Goal: Task Accomplishment & Management: Manage account settings

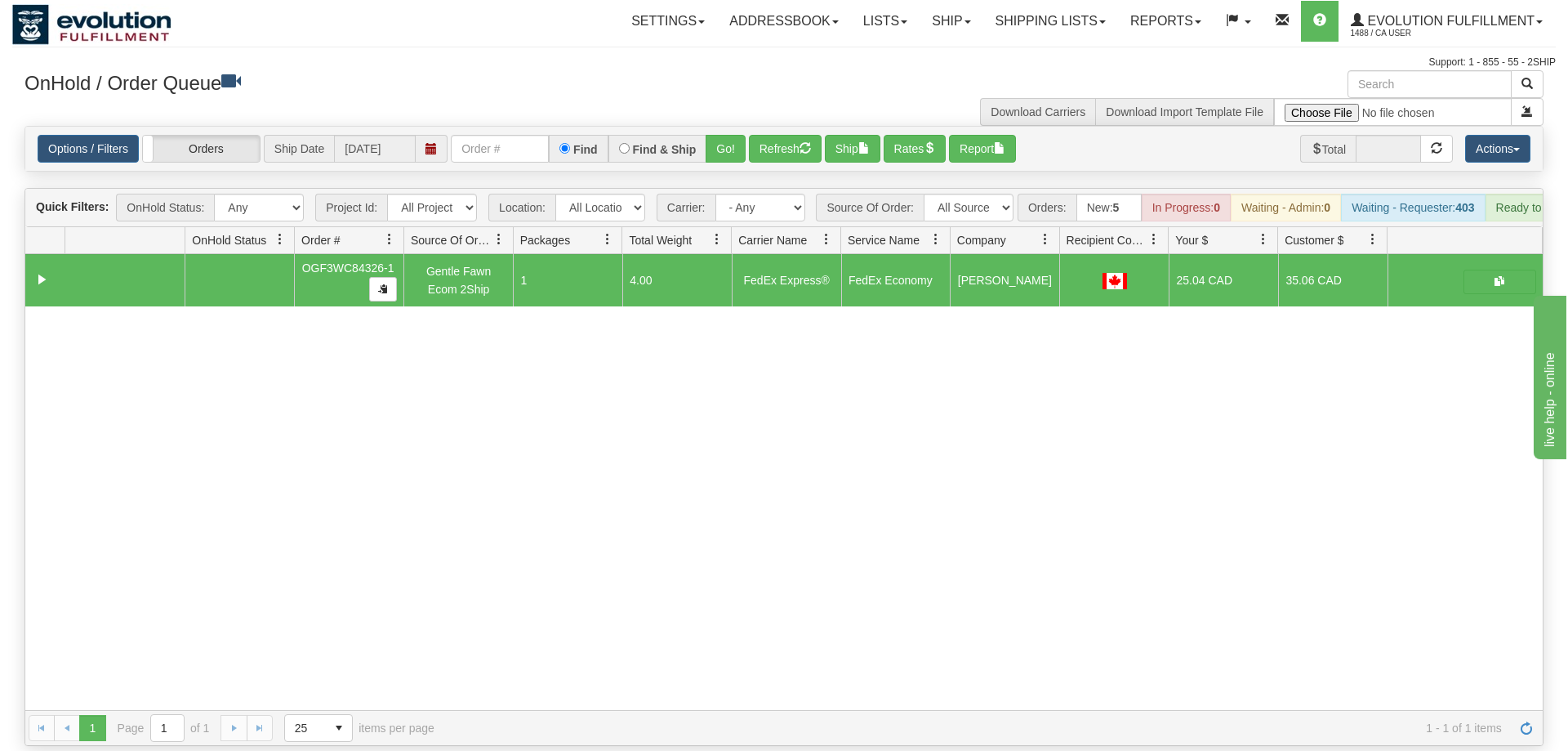
click at [295, 548] on div "31435895 EVOLUTION V3 90627314 0 OGF3WC84326-1 Gentle Fawn Ecom 2Ship 1 4.00 Fe…" at bounding box center [784, 482] width 1518 height 456
click at [510, 135] on input "text" at bounding box center [500, 149] width 98 height 28
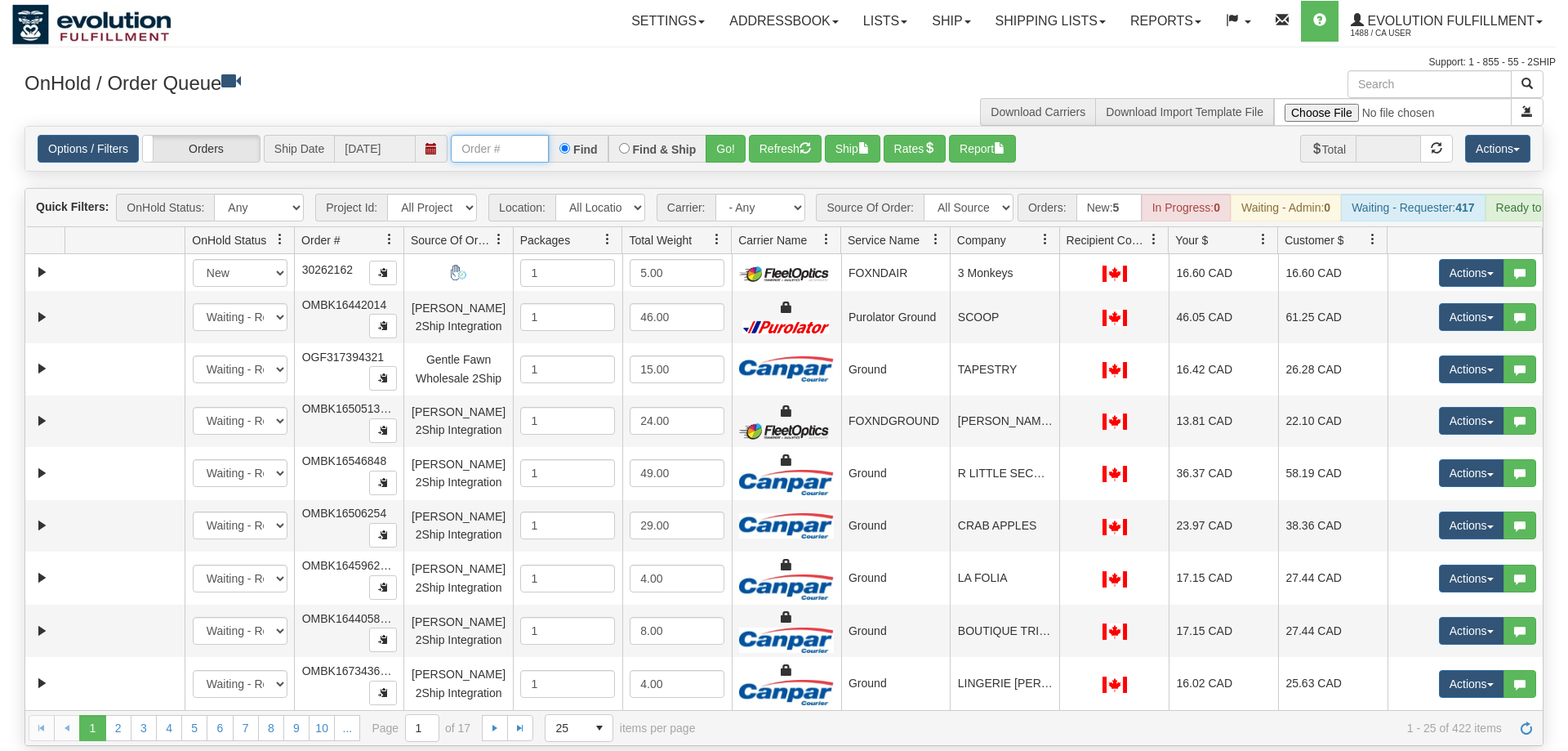
click at [477, 135] on input "text" at bounding box center [500, 149] width 98 height 28
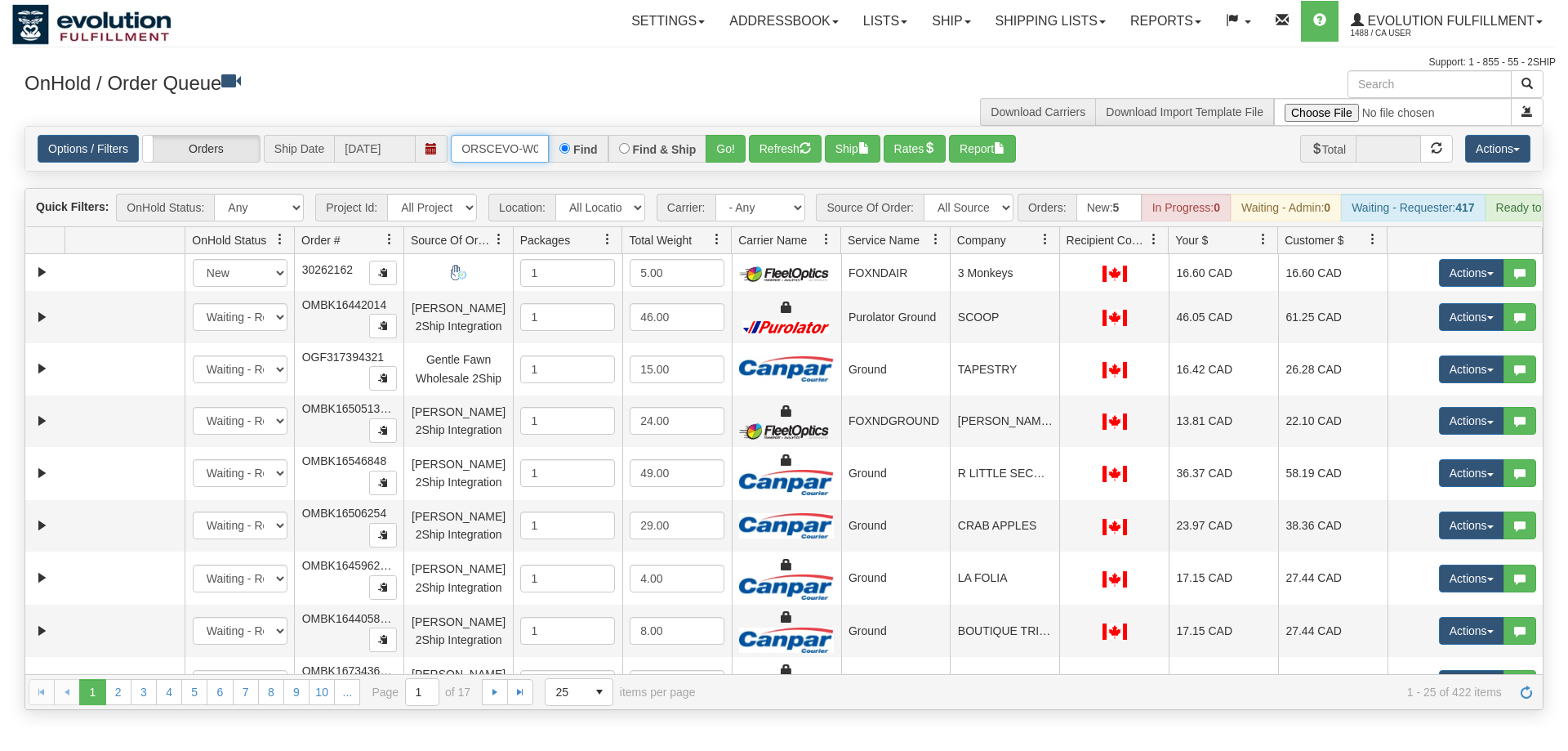
scroll to position [0, 33]
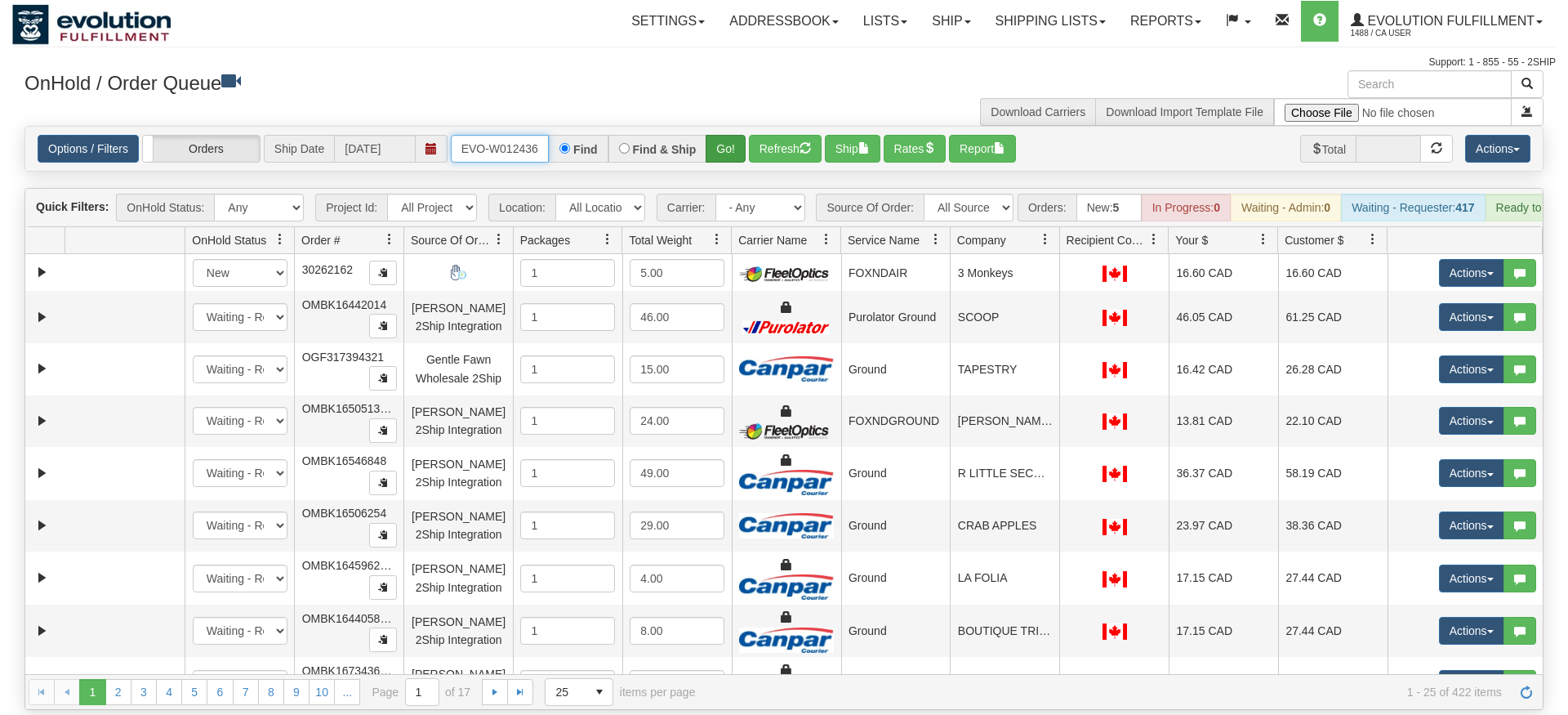
type input "ORSCEVO-W012436"
click at [717, 151] on div "Is equal to Is not equal to Contains Does not contains CAD USD EUR ZAR [PERSON_…" at bounding box center [783, 418] width 1543 height 584
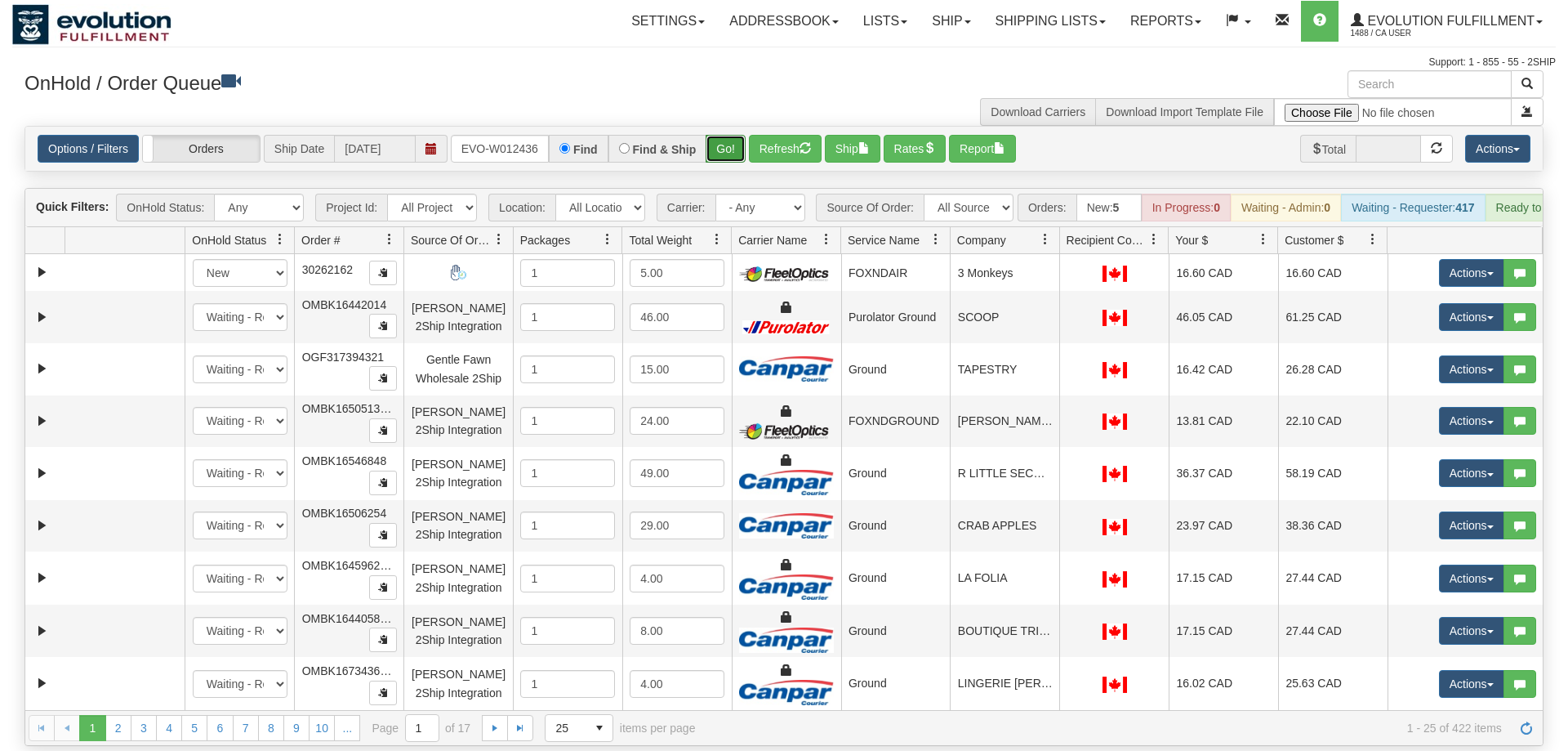
click at [724, 135] on button "Go!" at bounding box center [725, 149] width 40 height 28
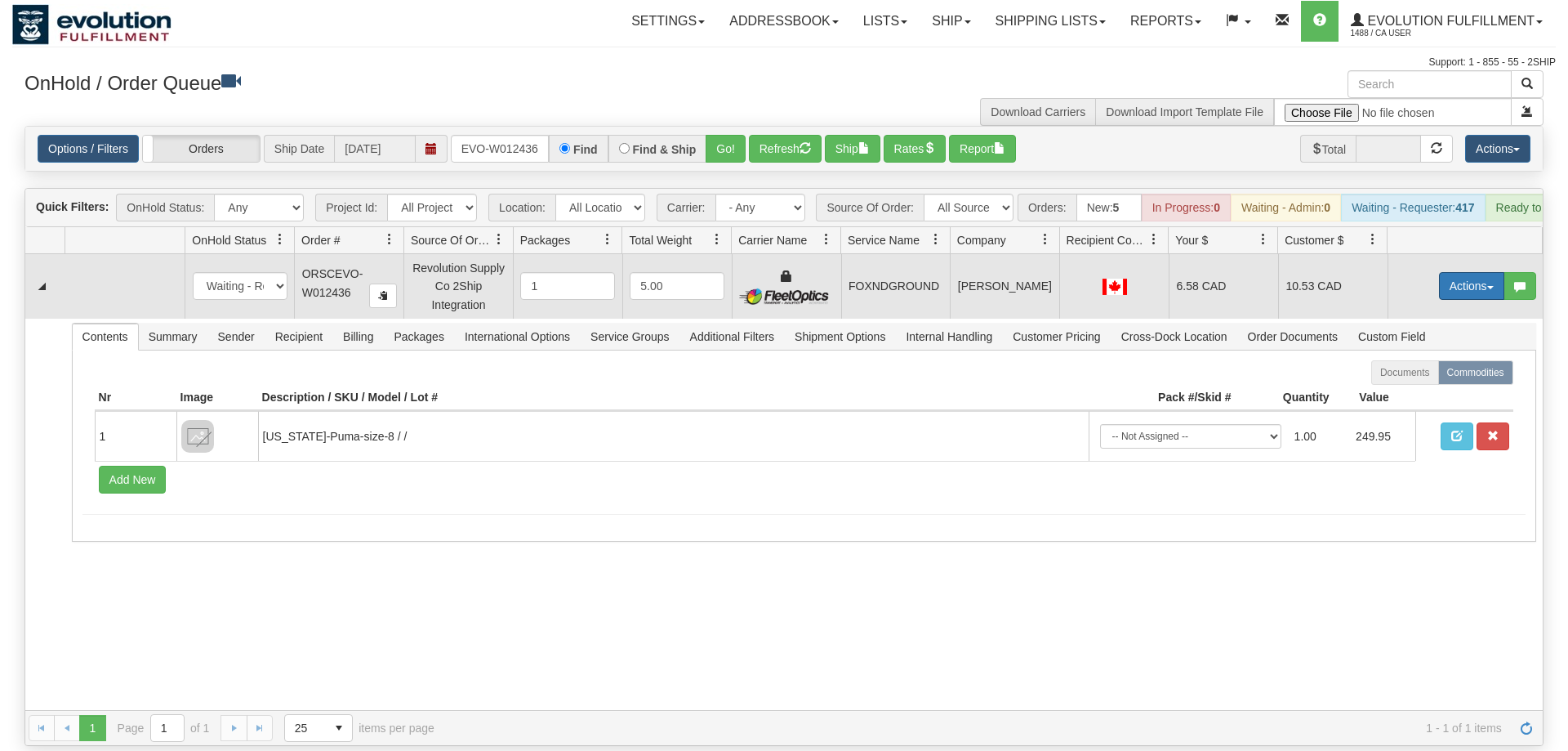
click at [1464, 272] on button "Actions" at bounding box center [1471, 285] width 66 height 28
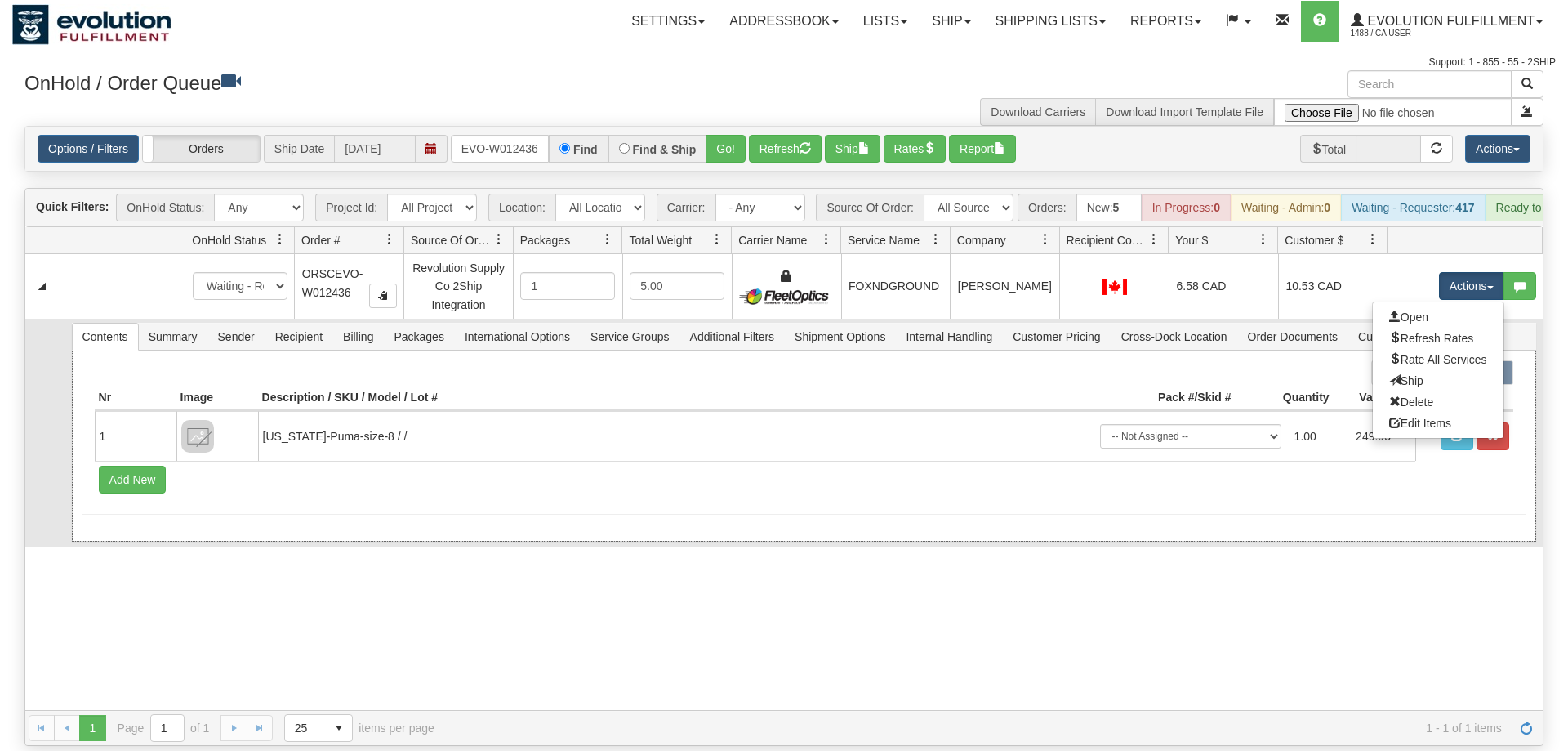
click at [588, 361] on div at bounding box center [804, 373] width 1419 height 25
click at [810, 324] on span "Shipment Options" at bounding box center [840, 337] width 110 height 26
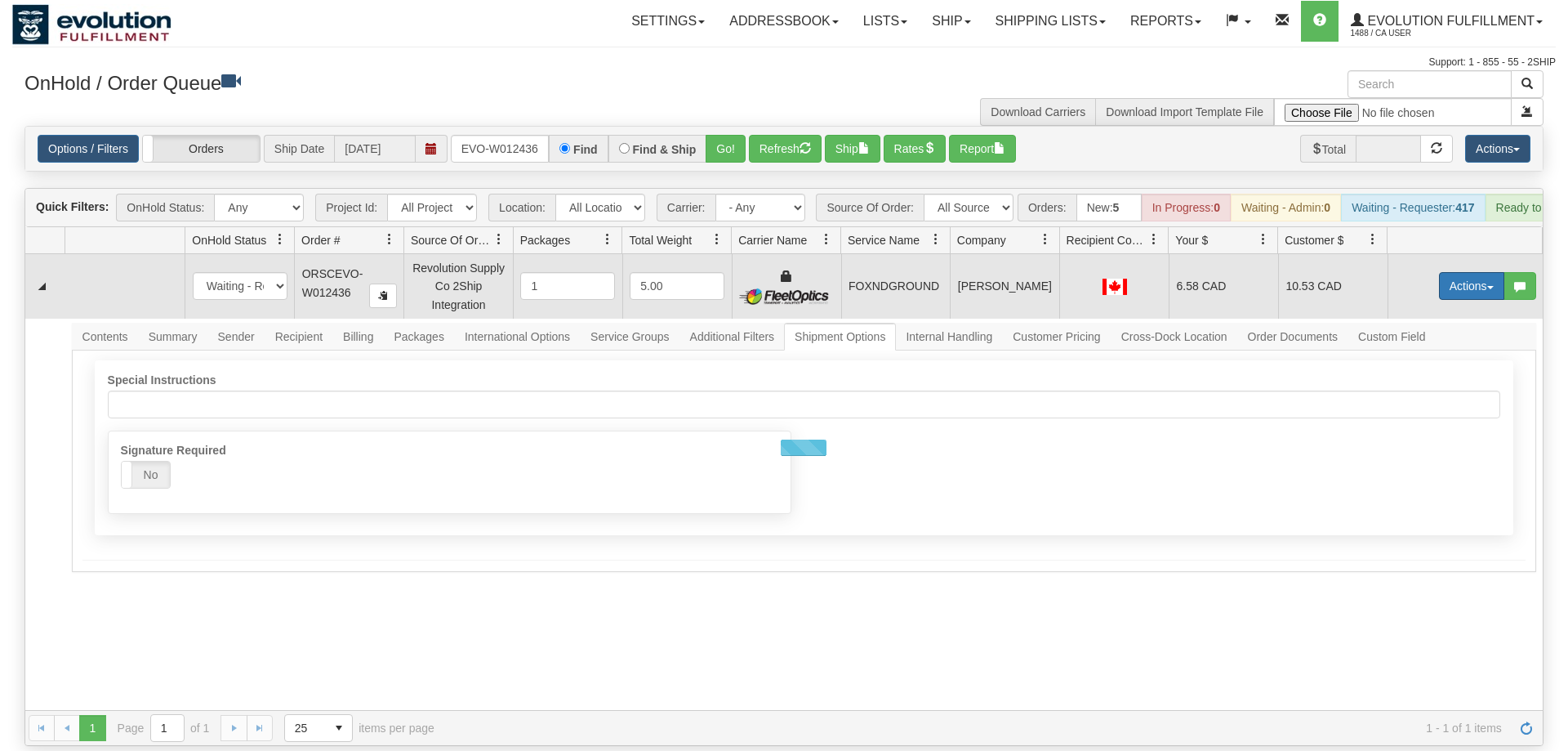
click at [1452, 272] on button "Actions" at bounding box center [1471, 285] width 66 height 28
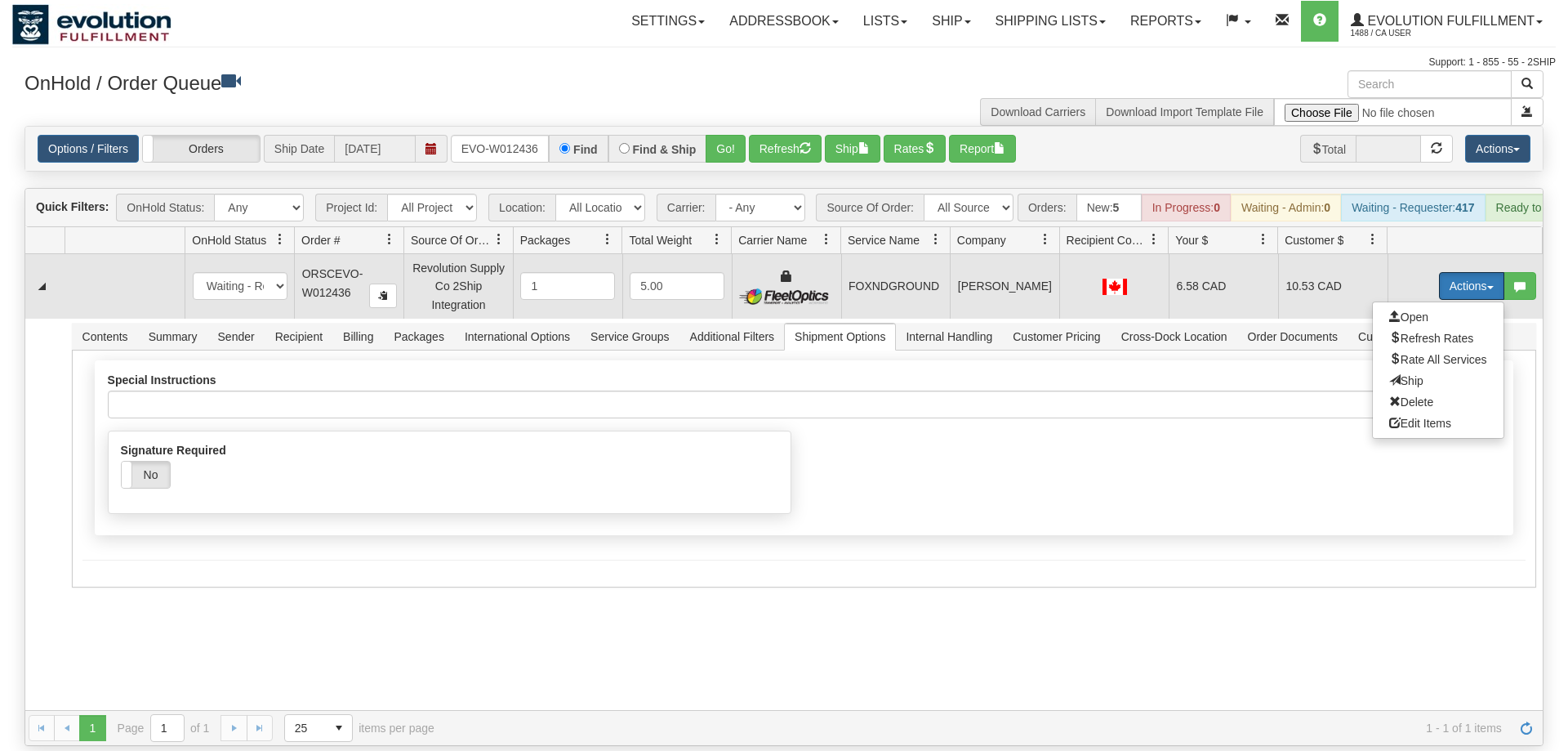
click at [1460, 272] on button "Actions" at bounding box center [1471, 285] width 66 height 28
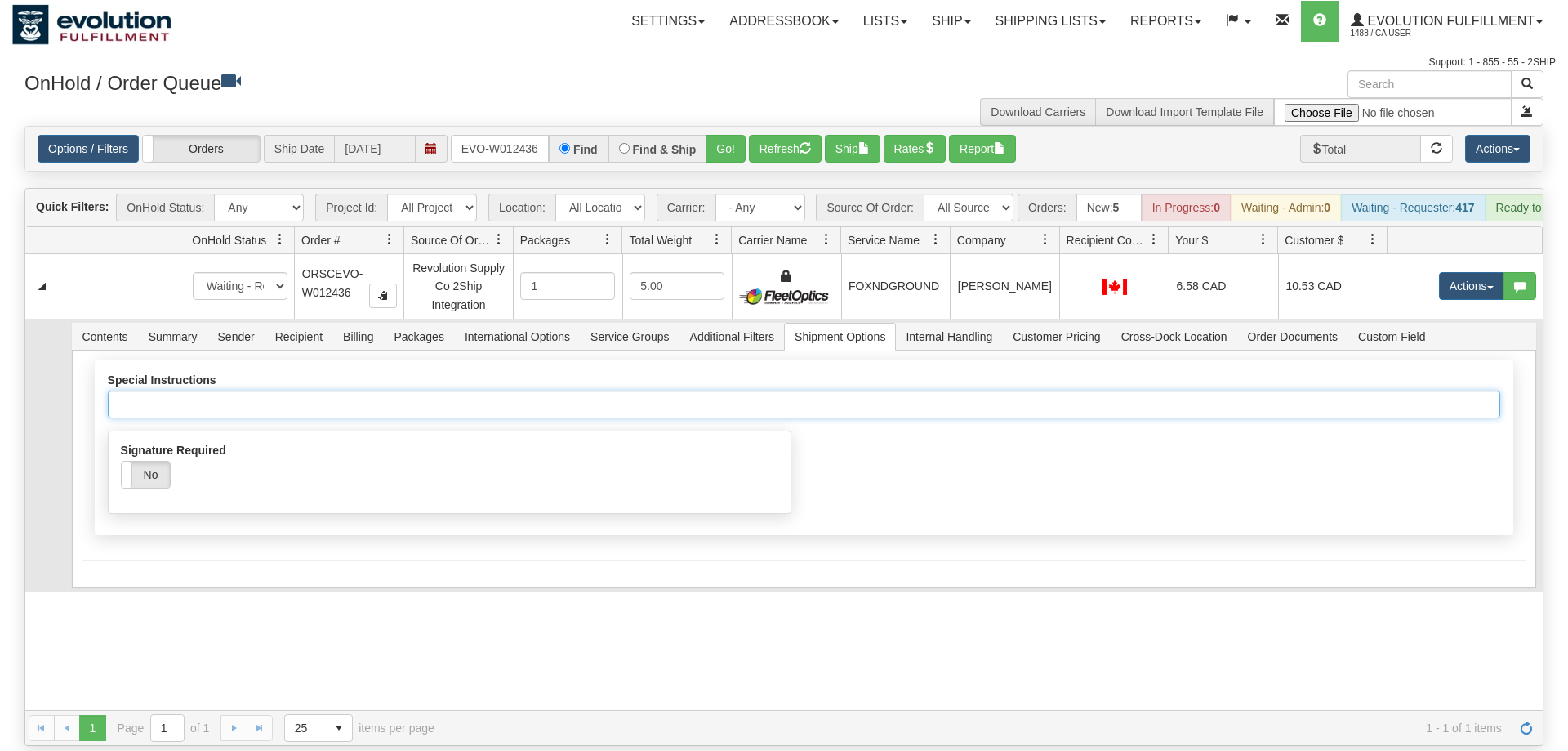
click at [430, 390] on input "Special Instructions" at bounding box center [804, 404] width 1392 height 28
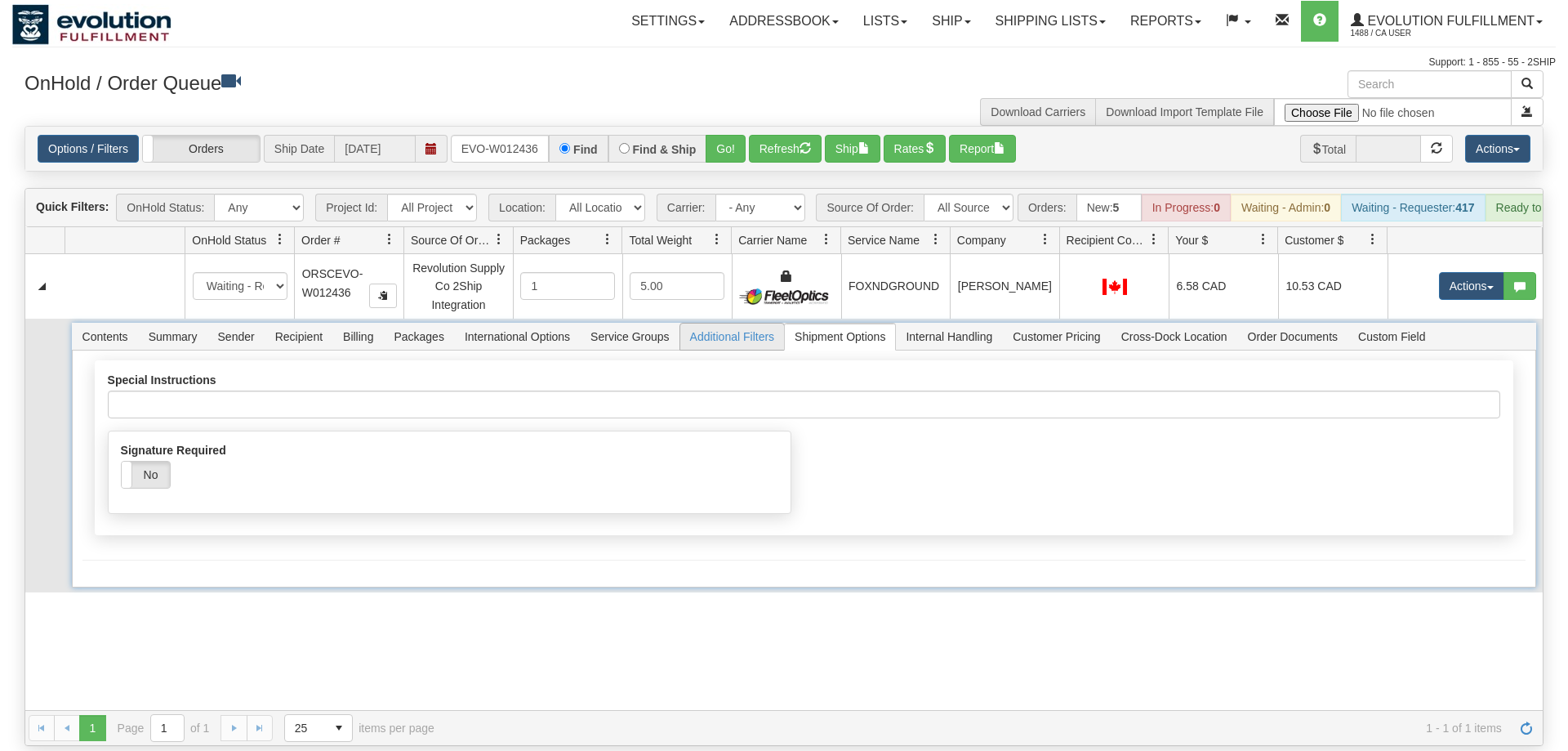
click at [706, 324] on span "Additional Filters" at bounding box center [733, 337] width 104 height 26
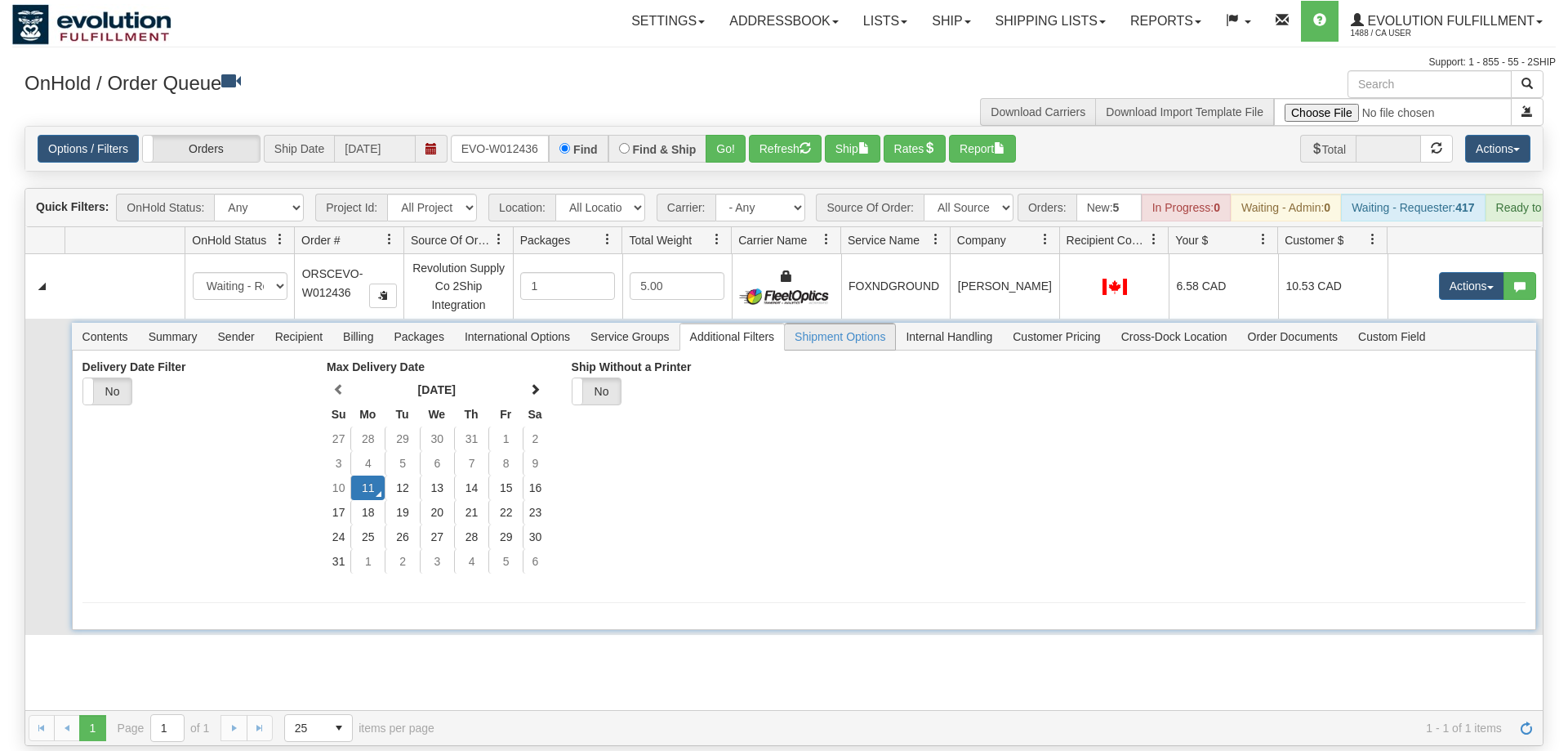
click at [853, 324] on span "Shipment Options" at bounding box center [840, 337] width 110 height 26
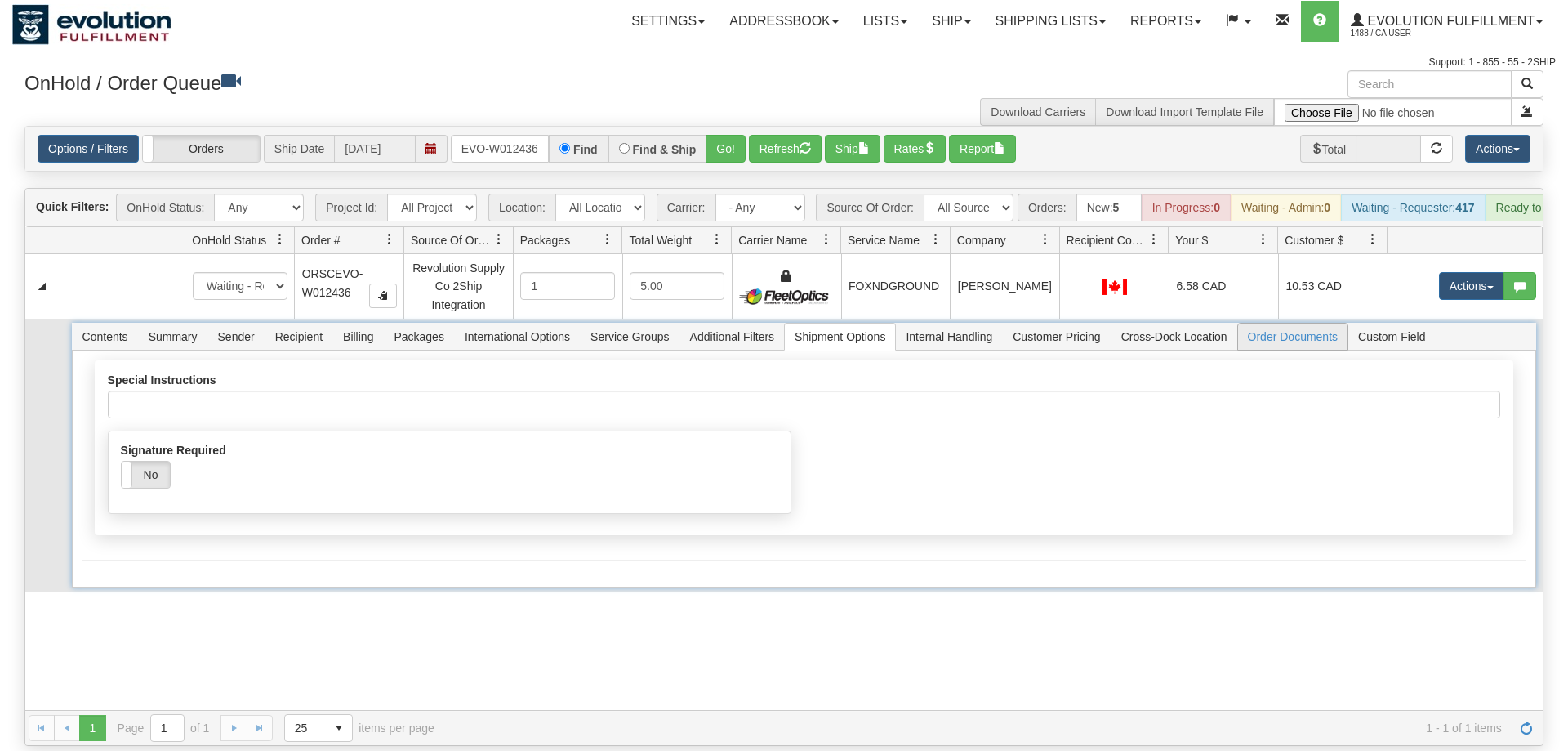
click at [1271, 326] on span "Order Documents" at bounding box center [1293, 337] width 109 height 26
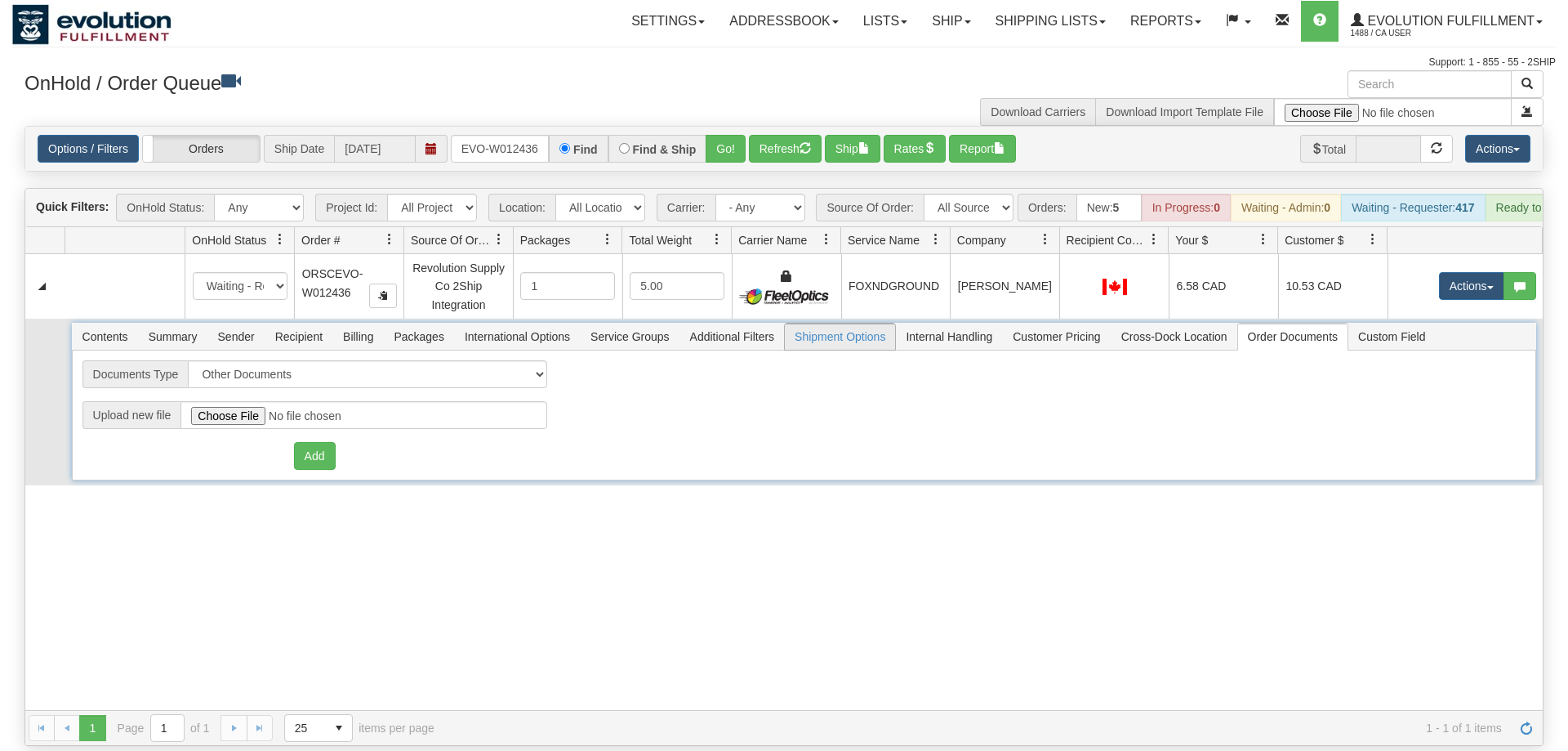
click at [833, 324] on span "Shipment Options" at bounding box center [840, 337] width 110 height 26
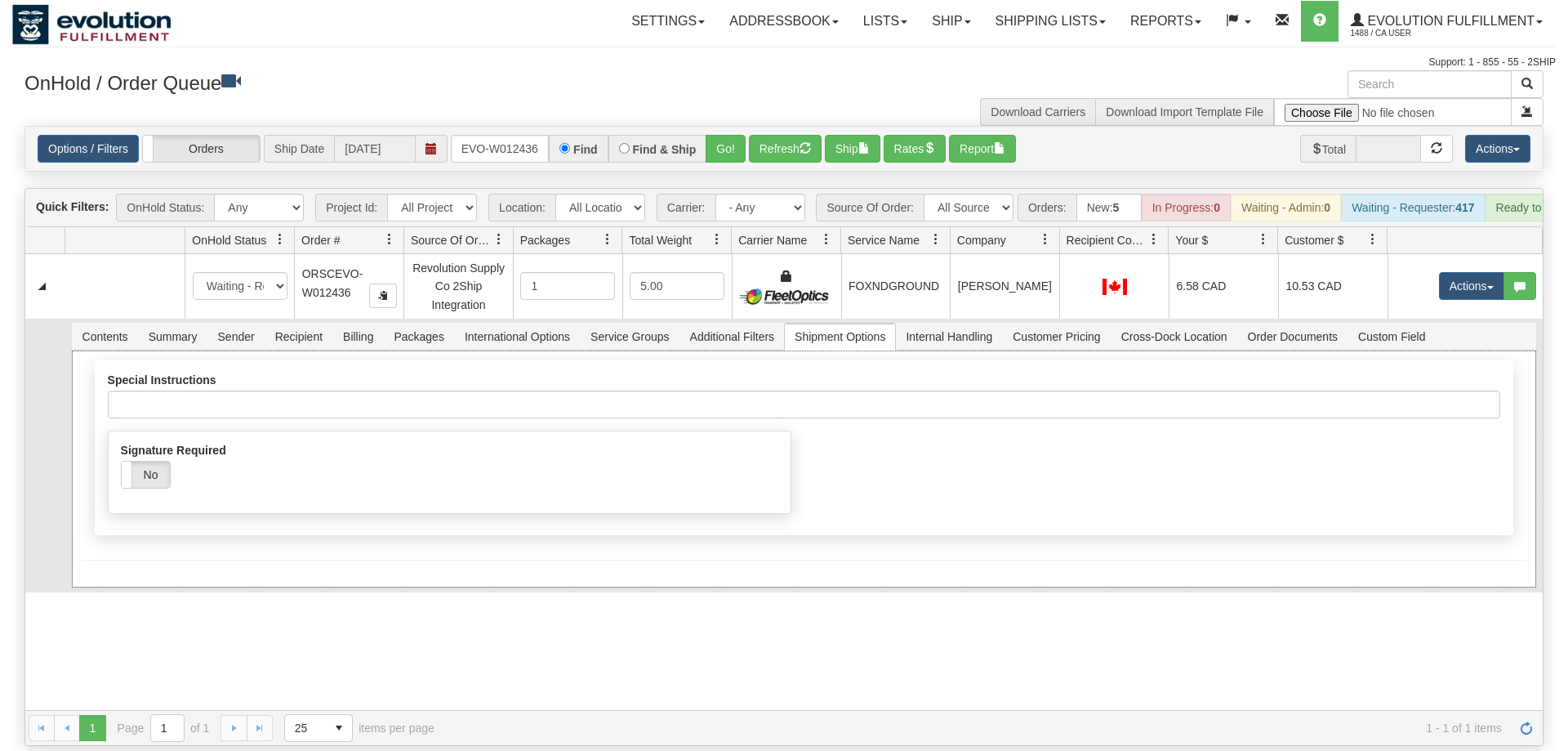
click at [285, 397] on div "Special Instructions" at bounding box center [804, 402] width 1417 height 57
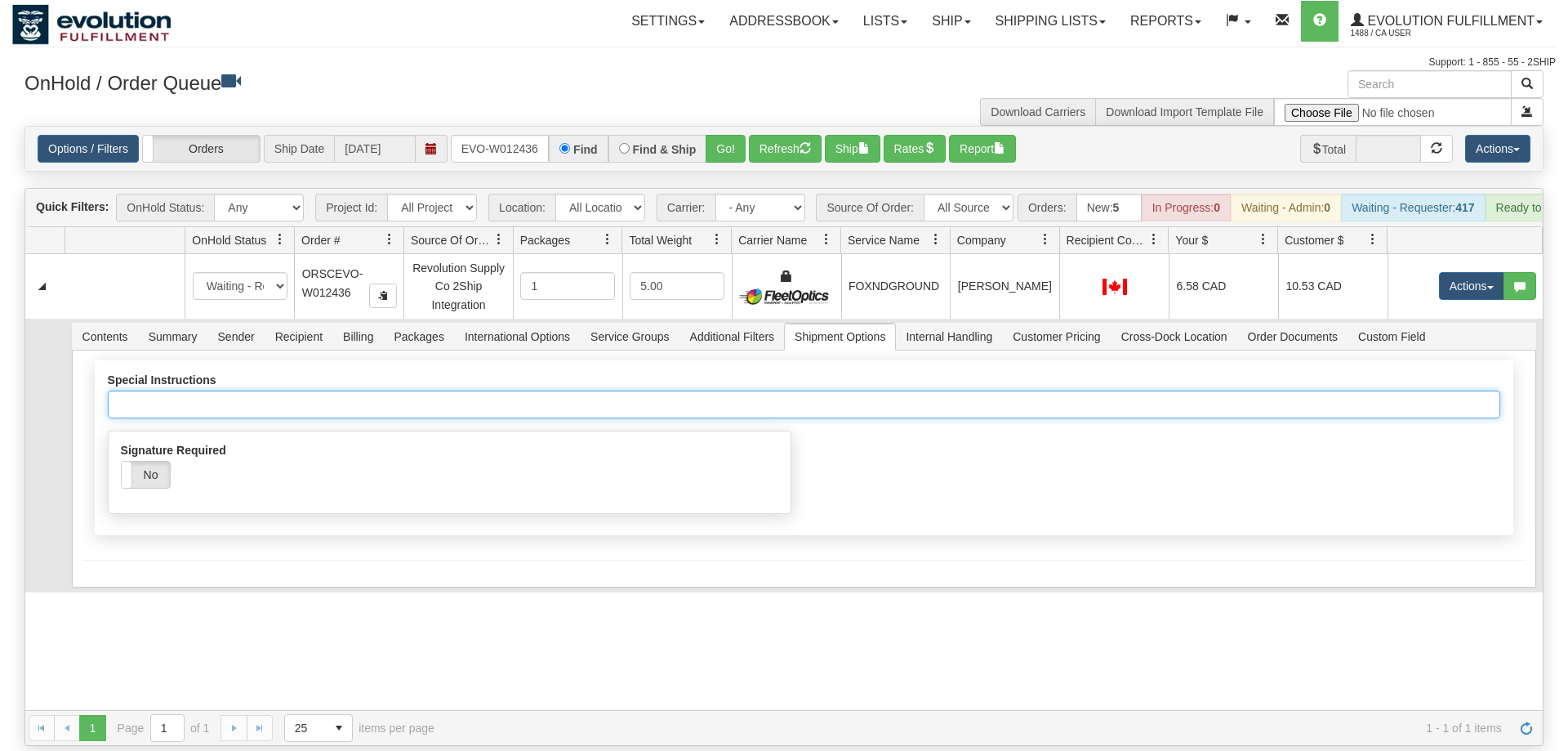
click at [288, 392] on input "Special Instructions" at bounding box center [804, 404] width 1392 height 28
type input "b"
type input "Buzzer broken call 7782378557"
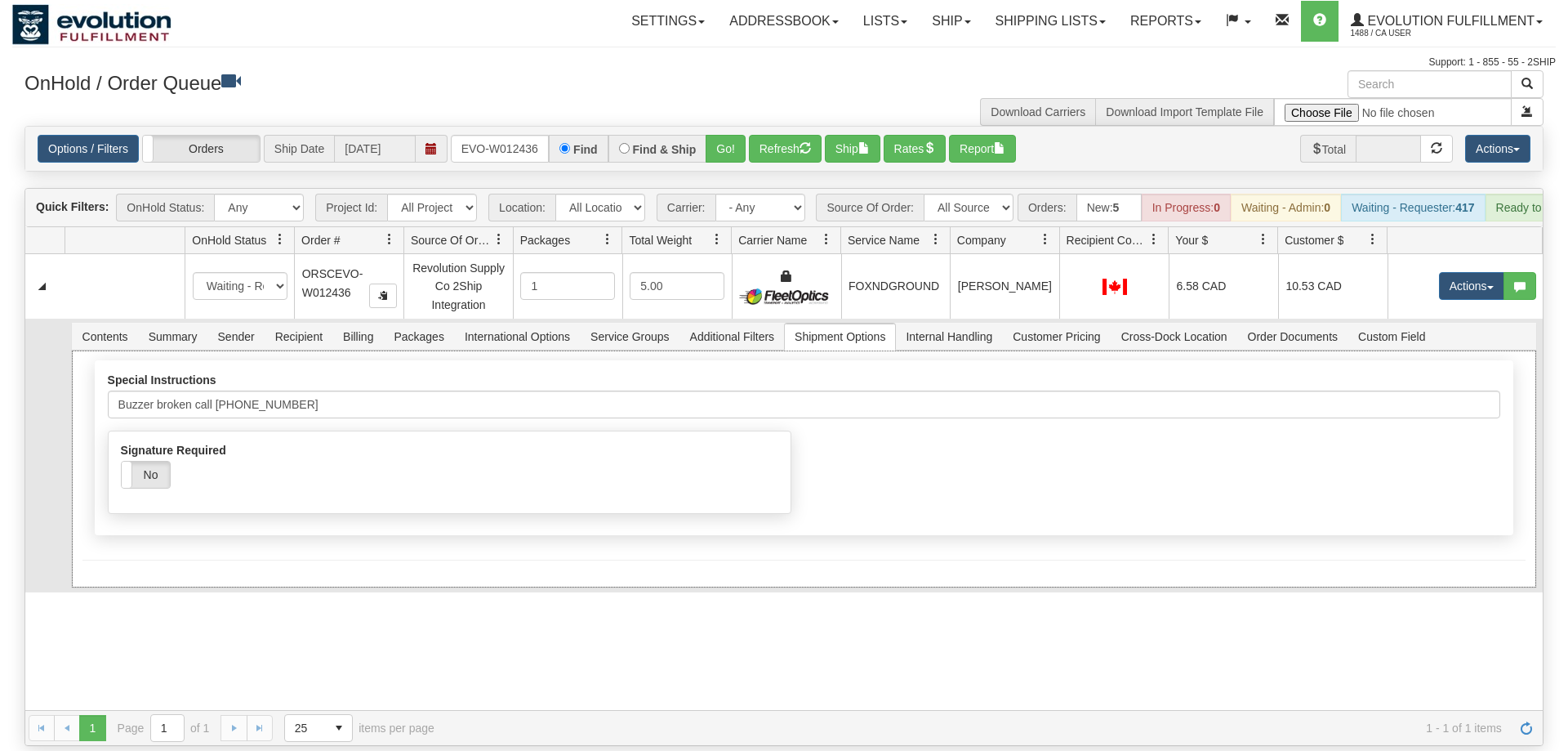
click at [904, 523] on form "FleetOptics Inc. Special Instructions Buzzer broken call 7782378557 Signature R…" at bounding box center [804, 461] width 1443 height 200
click at [95, 577] on button "Save" at bounding box center [106, 590] width 47 height 28
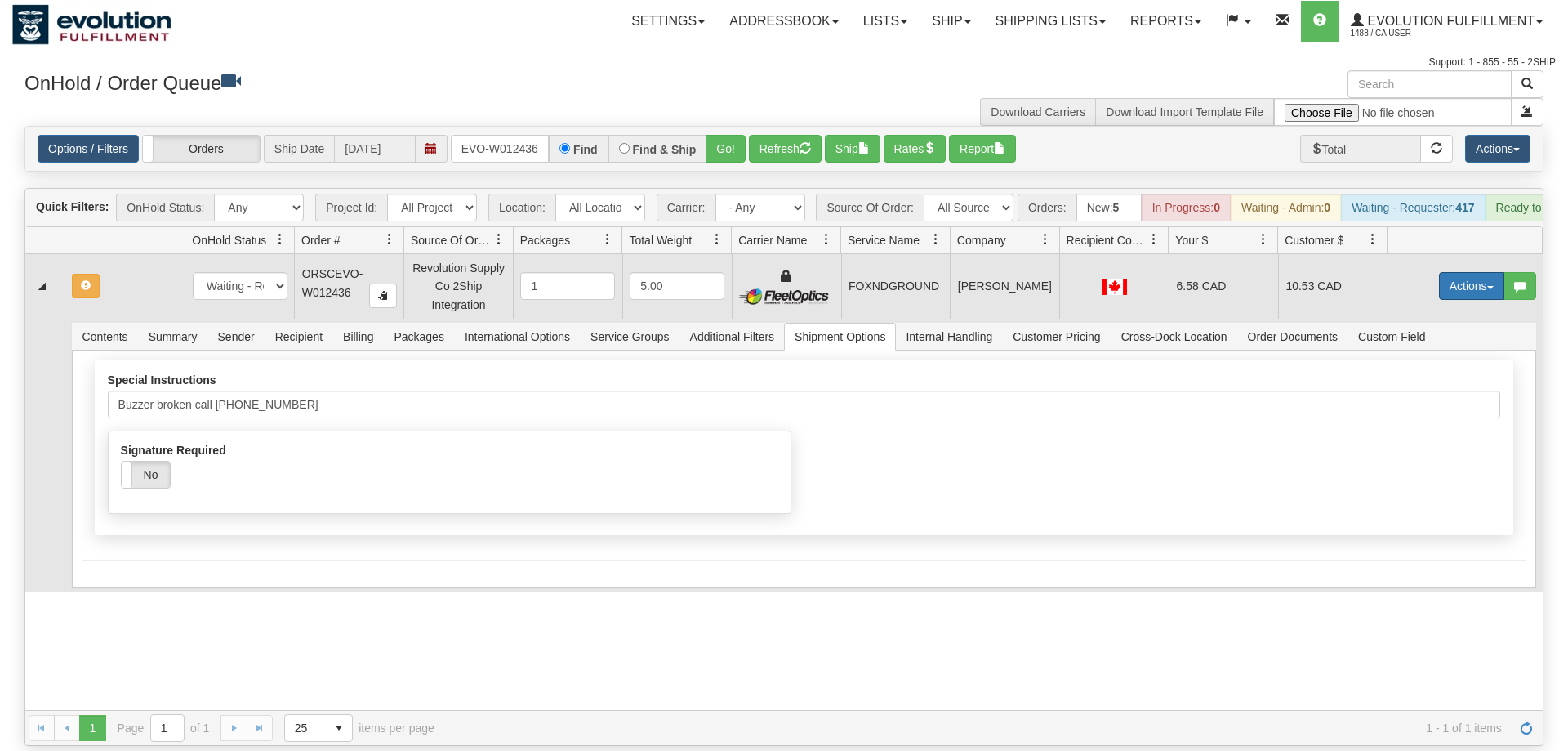
click at [1455, 272] on button "Actions" at bounding box center [1471, 285] width 66 height 28
click at [1438, 331] on span "Refresh Rates" at bounding box center [1431, 337] width 84 height 13
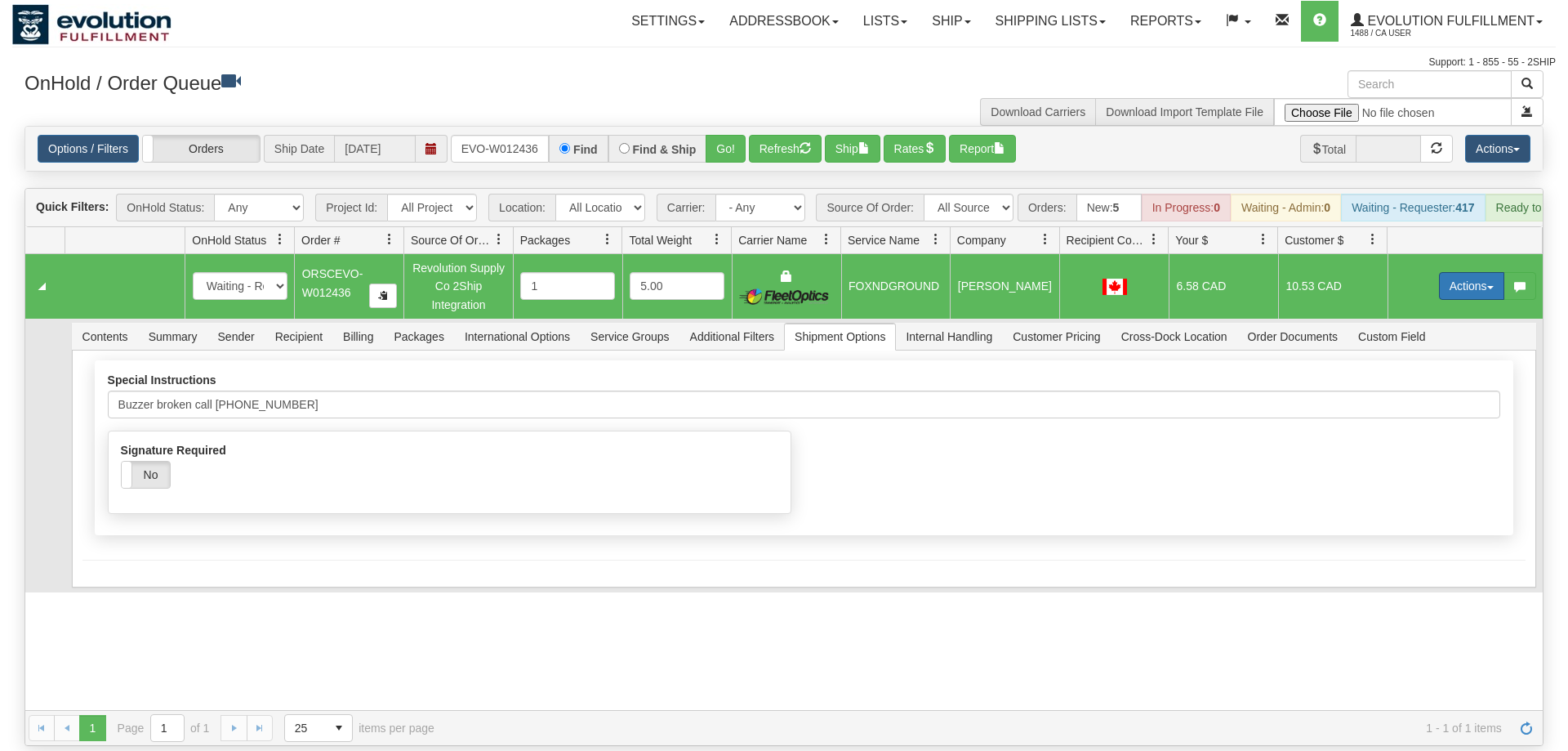
click at [1466, 272] on button "Actions" at bounding box center [1471, 285] width 66 height 28
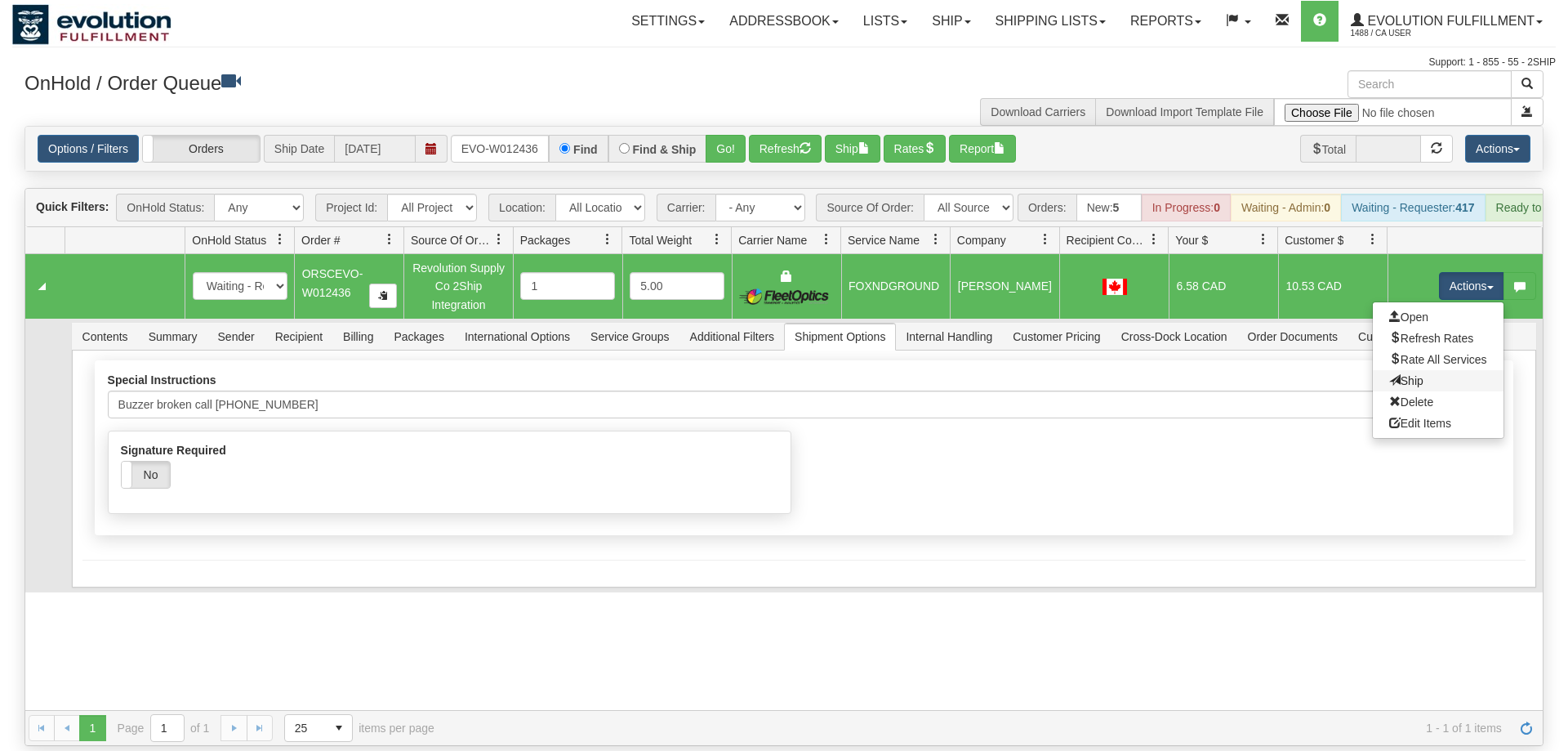
click at [1424, 370] on link "Ship" at bounding box center [1438, 380] width 131 height 21
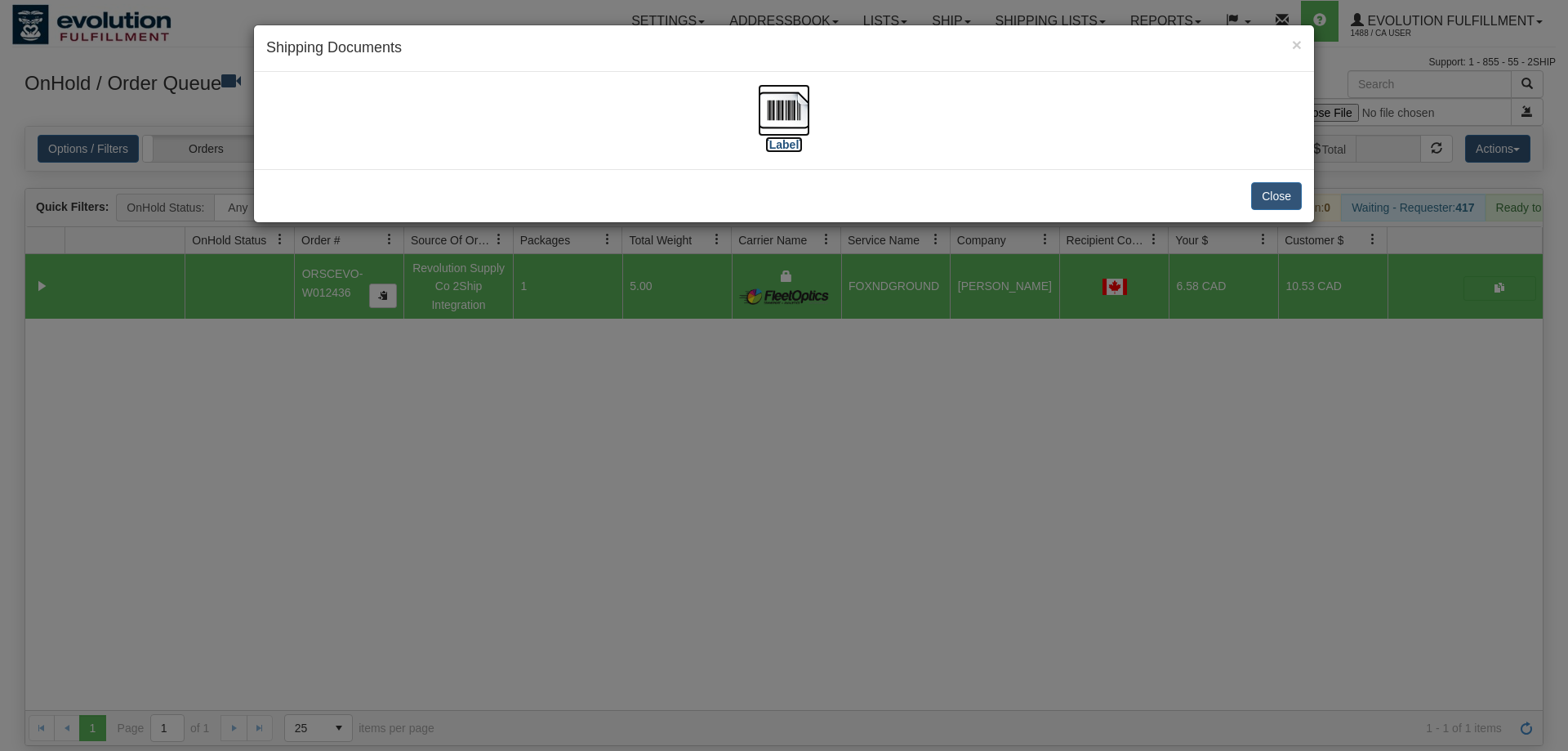
click at [765, 117] on img at bounding box center [783, 109] width 52 height 52
drag, startPoint x: 920, startPoint y: 334, endPoint x: 783, endPoint y: 289, distance: 144.2
click at [920, 335] on div "× Shipping Documents [Label] Close" at bounding box center [784, 375] width 1568 height 751
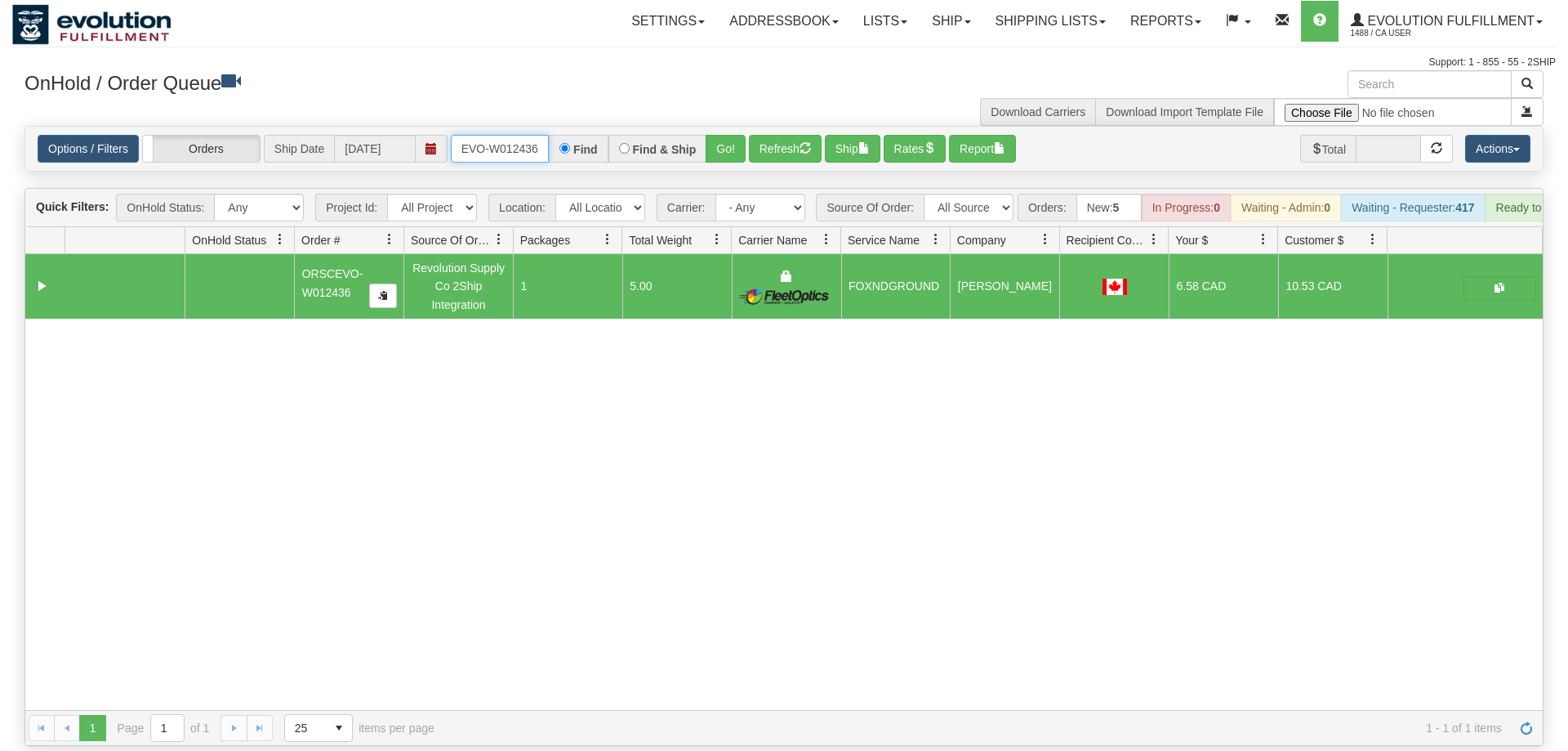
click at [513, 135] on input "ORSCEVO-W012436" at bounding box center [500, 149] width 98 height 28
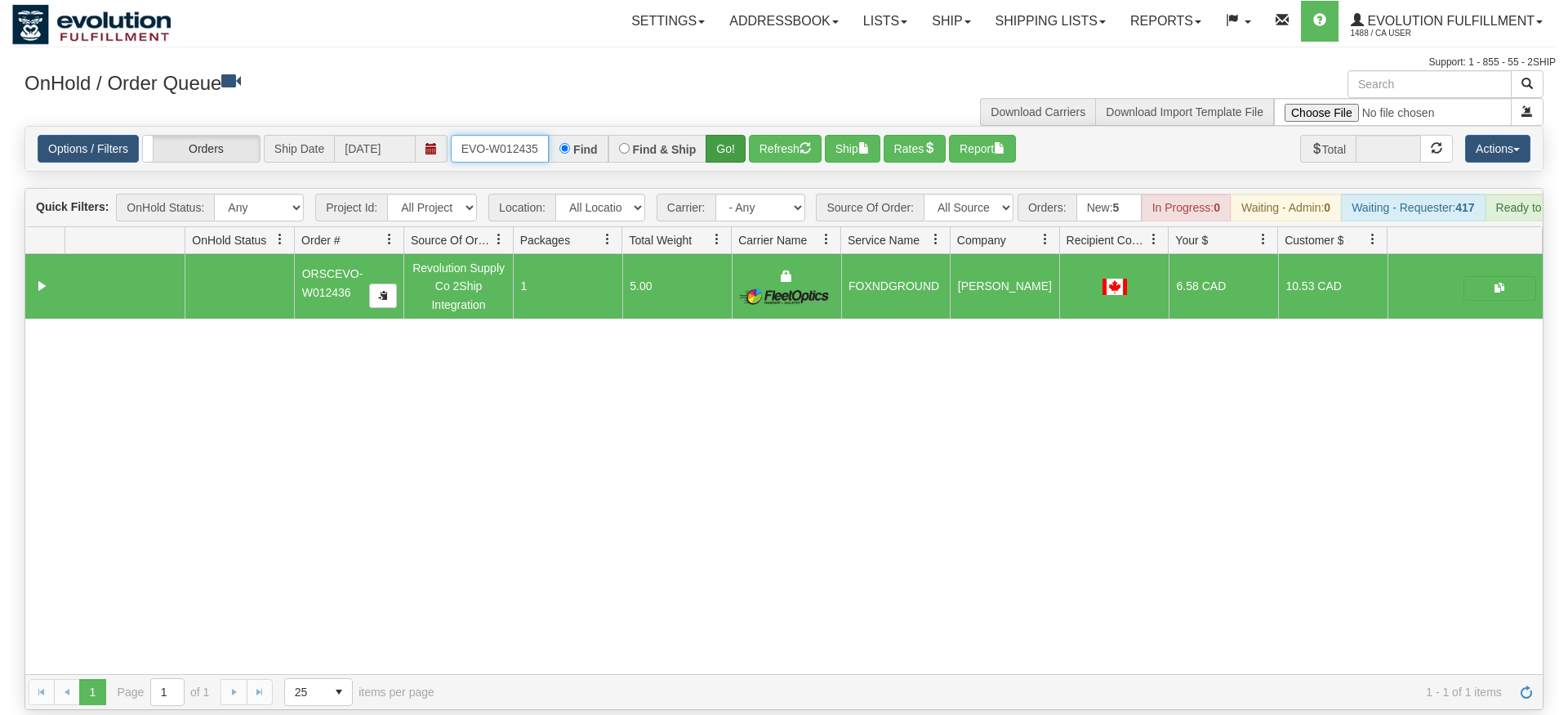
type input "ORSCEVO-W012435"
drag, startPoint x: 729, startPoint y: 125, endPoint x: 723, endPoint y: 143, distance: 19.0
click at [726, 154] on div "Is equal to Is not equal to Contains Does not contains CAD USD EUR ZAR RON ANG …" at bounding box center [783, 418] width 1543 height 584
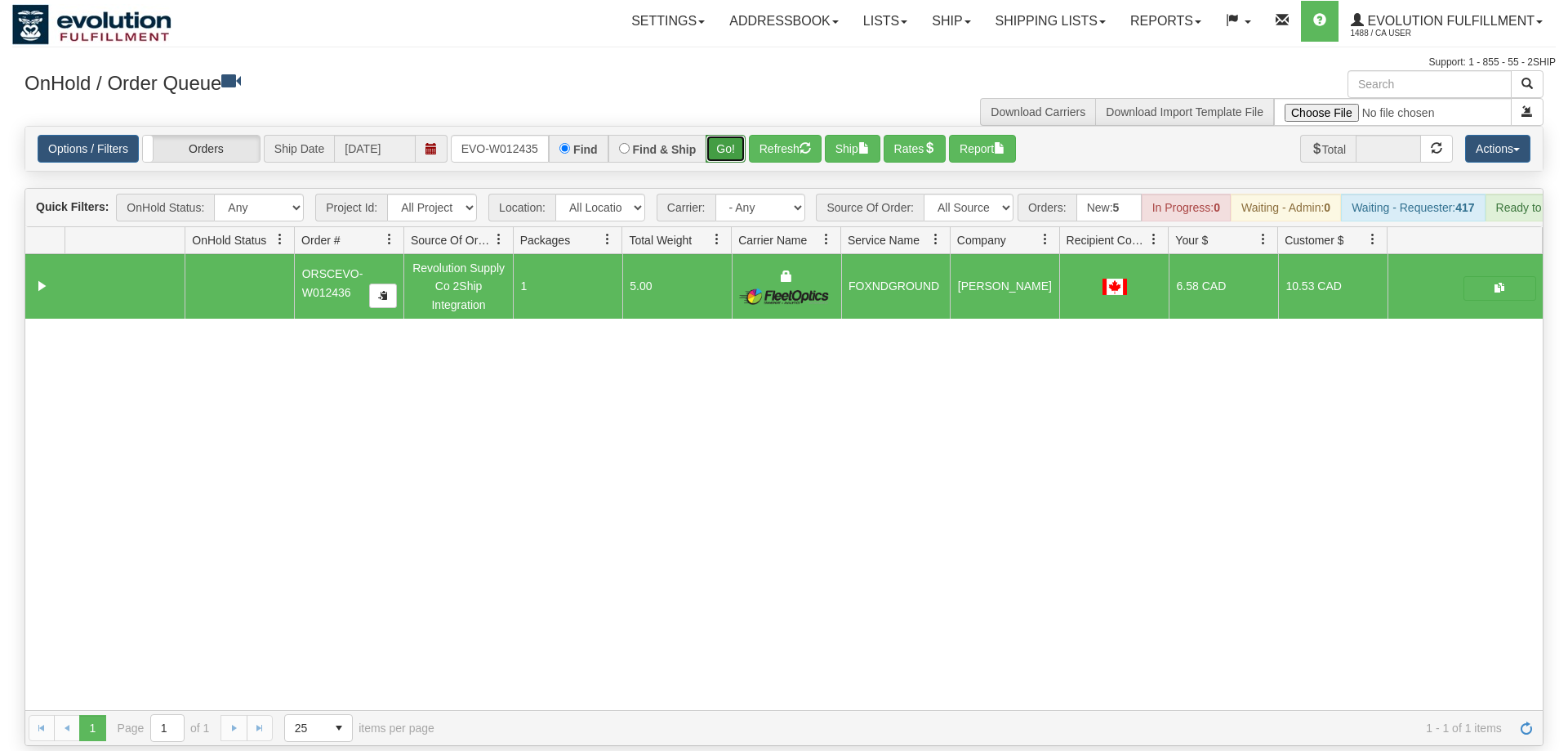
click at [723, 135] on button "Go!" at bounding box center [725, 149] width 40 height 28
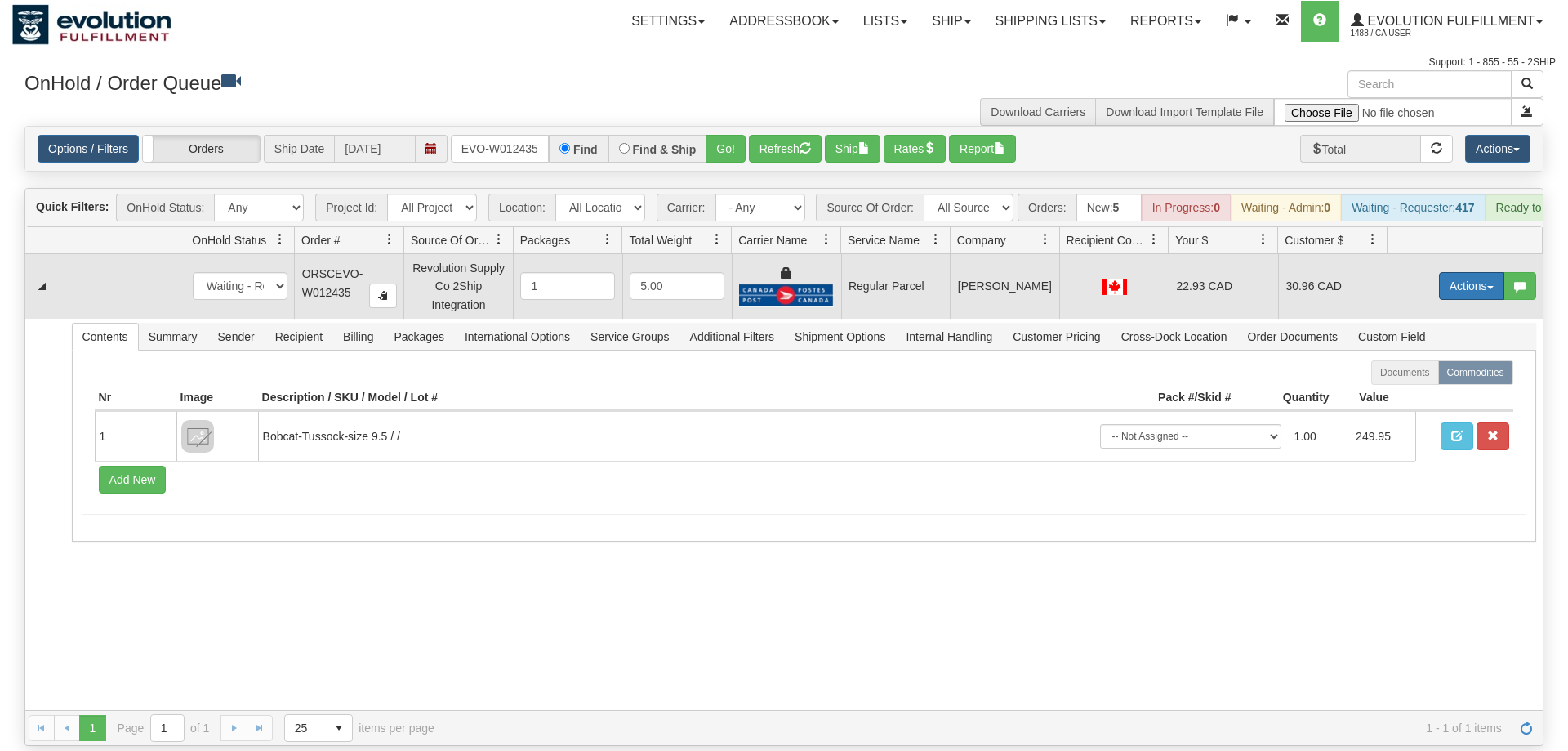
click at [1461, 272] on button "Actions" at bounding box center [1471, 285] width 66 height 28
click at [1441, 353] on span "Rate All Services" at bounding box center [1438, 359] width 98 height 13
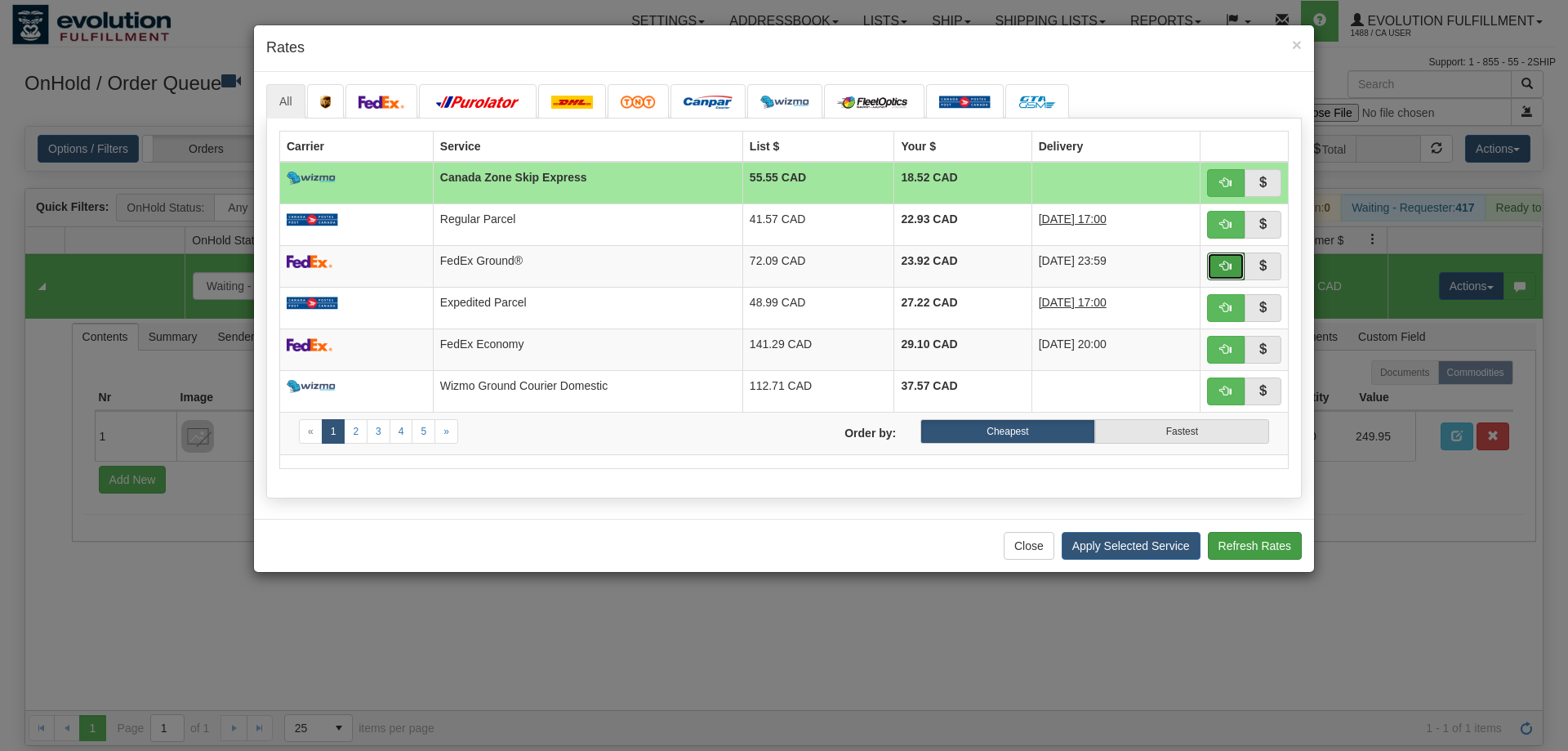
click at [1223, 267] on span "button" at bounding box center [1226, 265] width 11 height 11
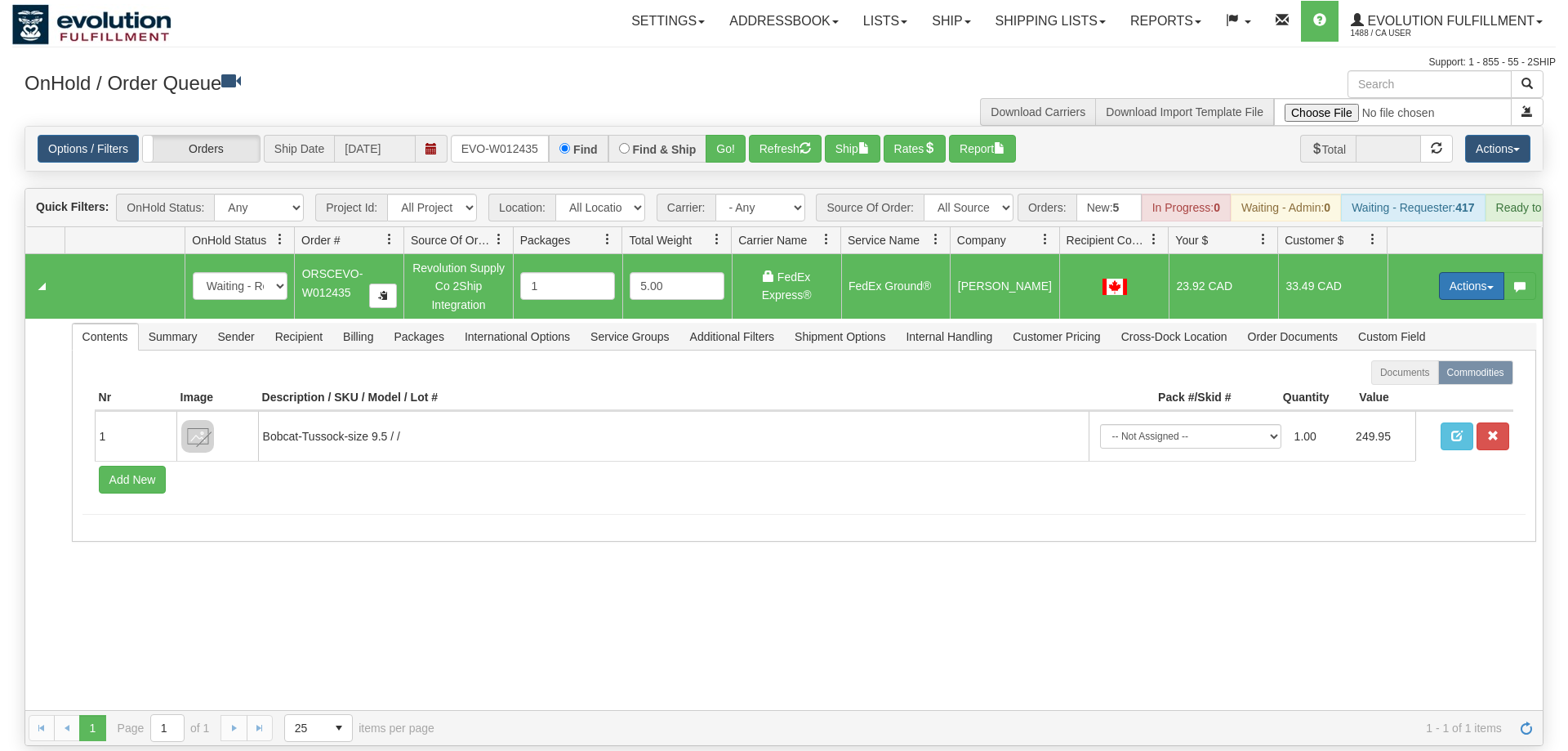
click at [1454, 272] on button "Actions" at bounding box center [1471, 285] width 66 height 28
click at [1411, 374] on span "Ship" at bounding box center [1407, 380] width 34 height 13
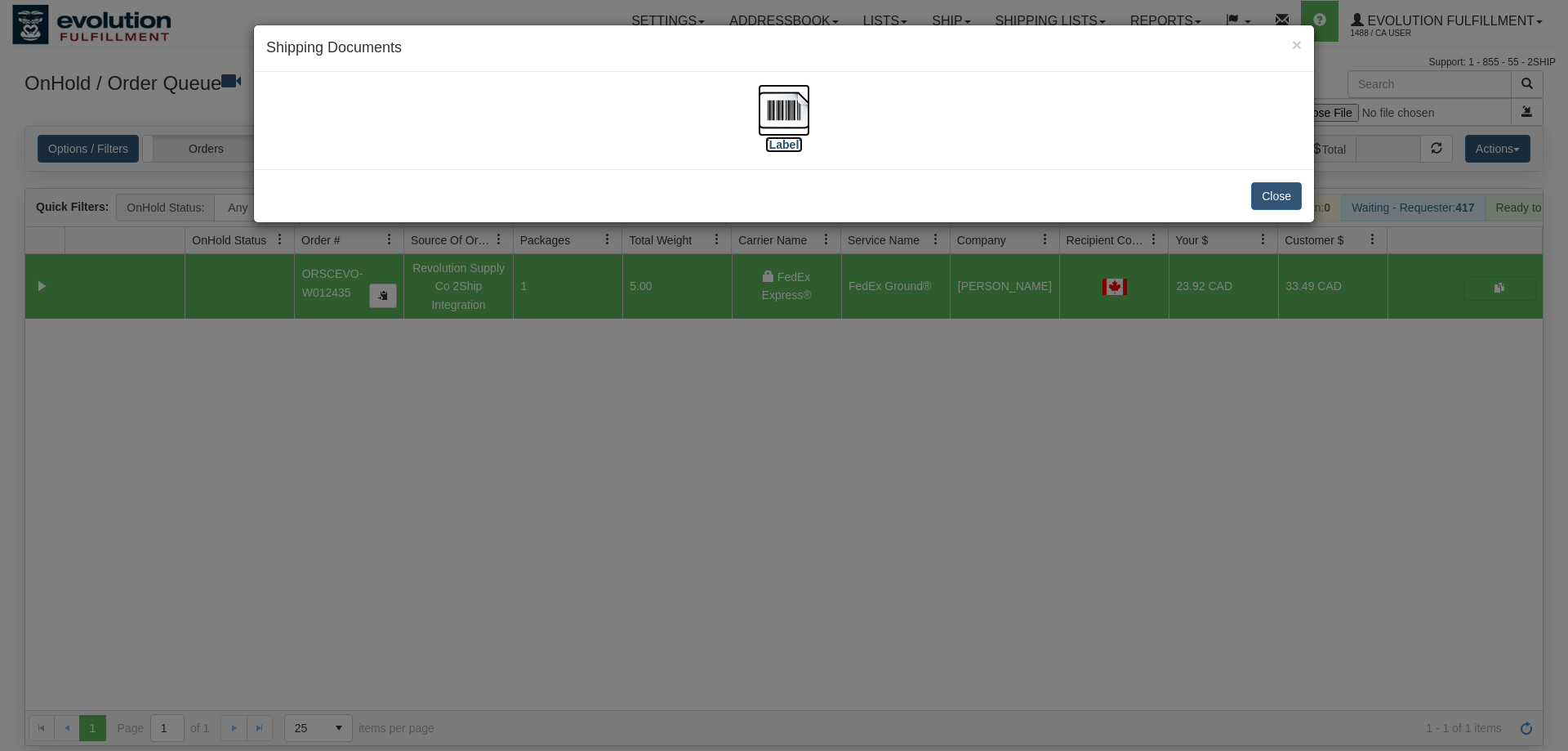
click at [775, 138] on label "[Label]" at bounding box center [784, 144] width 38 height 16
drag, startPoint x: 719, startPoint y: 602, endPoint x: 497, endPoint y: 222, distance: 440.1
click at [719, 600] on div "× Shipping Documents [Label] Close" at bounding box center [784, 375] width 1568 height 751
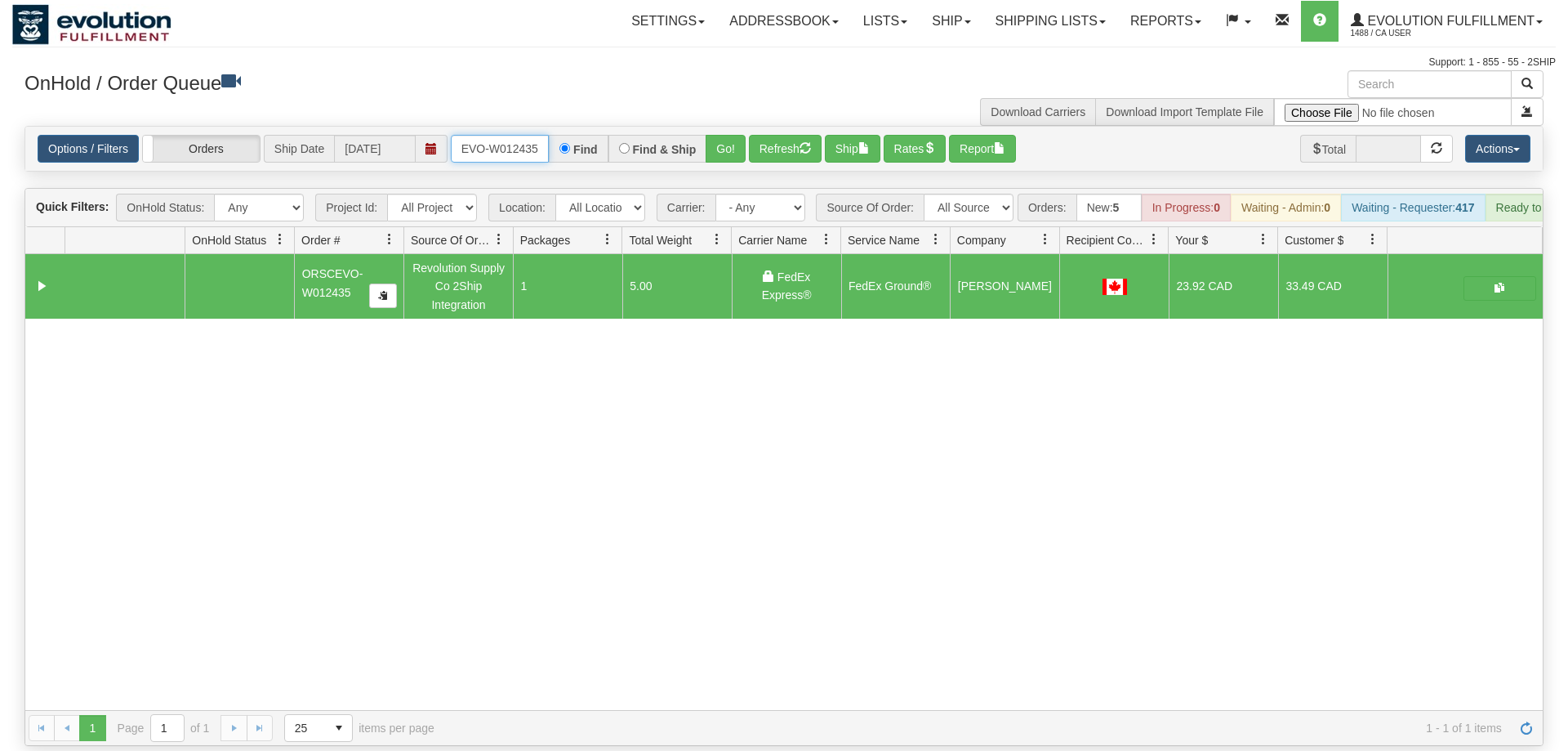
click at [509, 135] on input "ORSCEVO-W012435" at bounding box center [500, 149] width 98 height 28
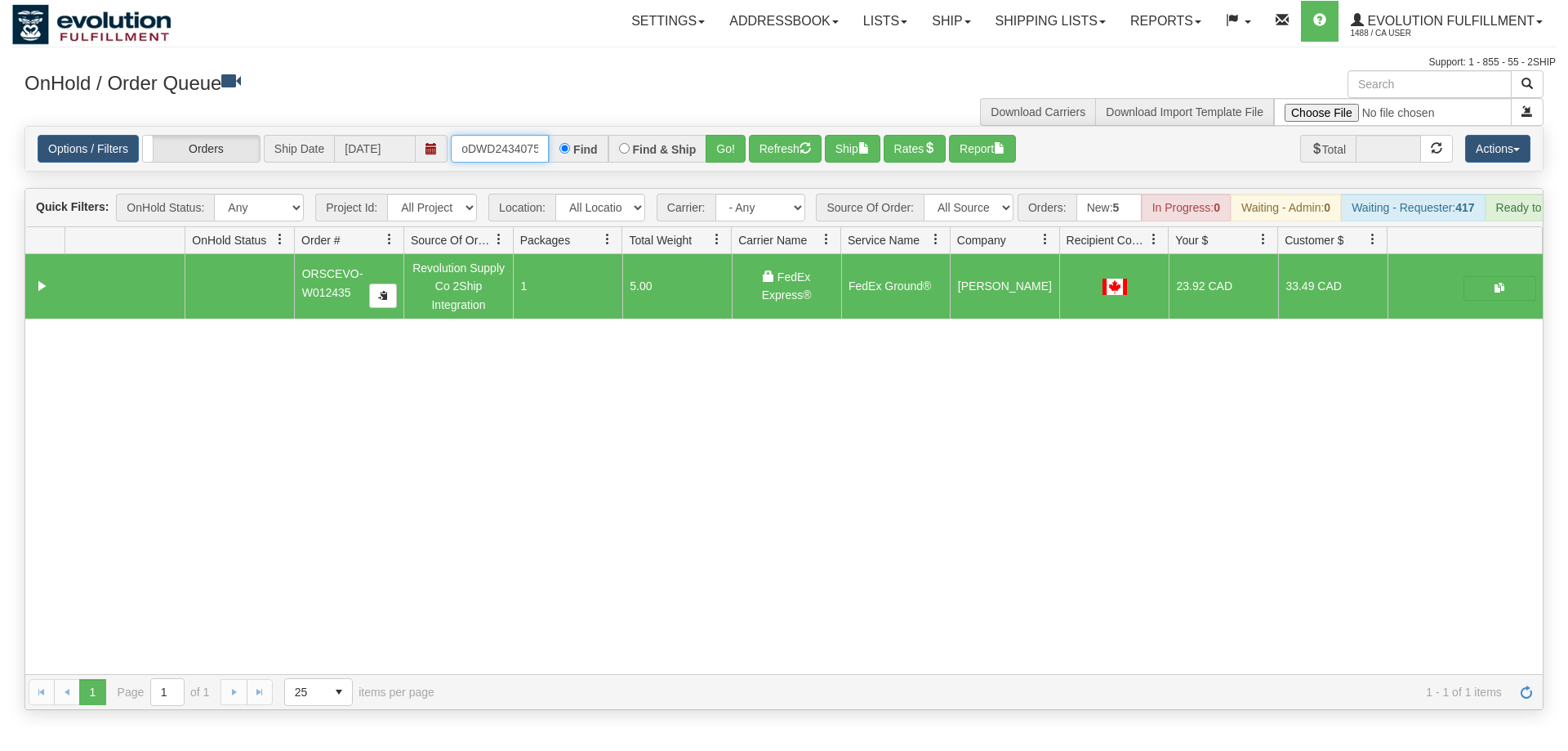
scroll to position [0, 23]
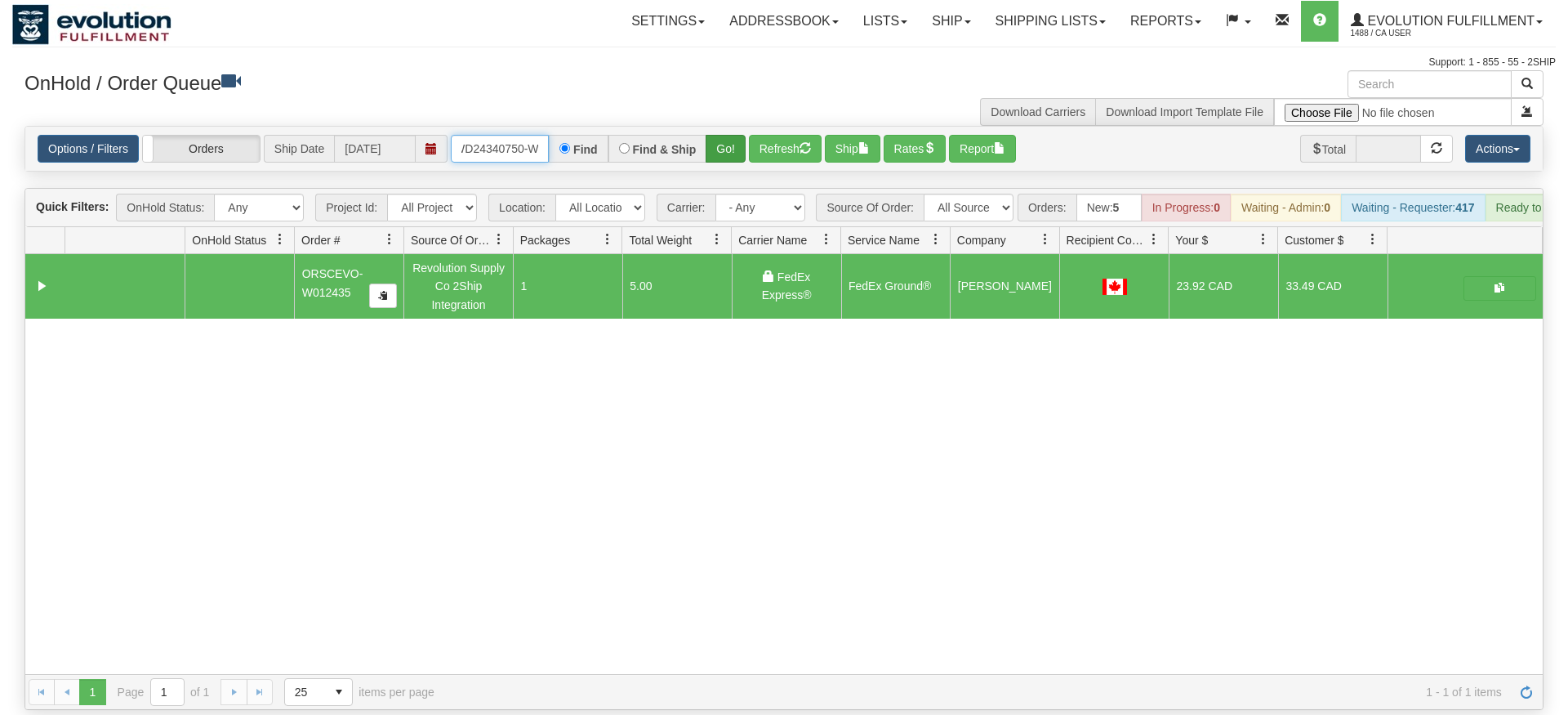
type input "oDWD24340750-W"
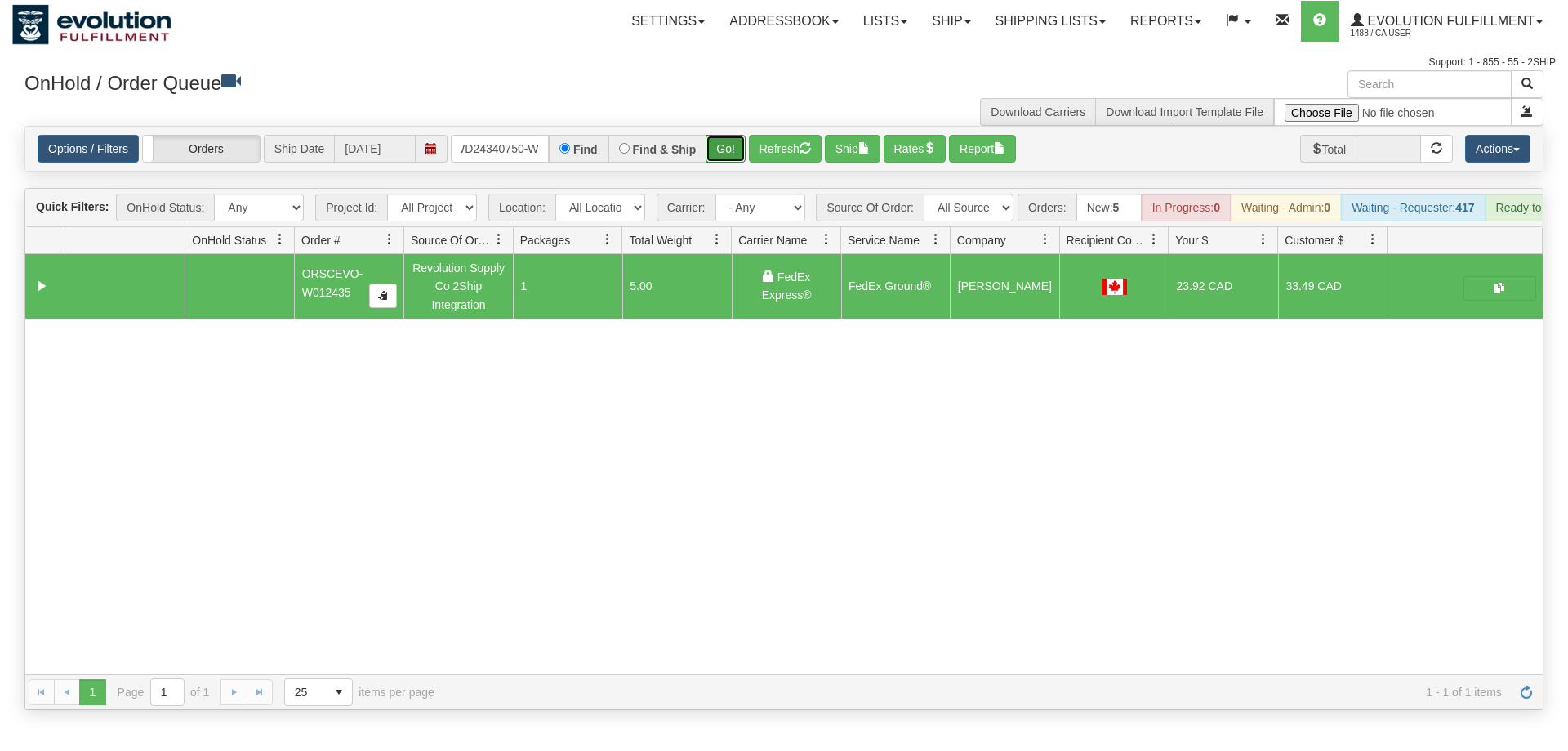
click at [712, 149] on div "Is equal to Is not equal to Contains Does not contains CAD USD EUR ZAR RON ANG …" at bounding box center [783, 418] width 1543 height 584
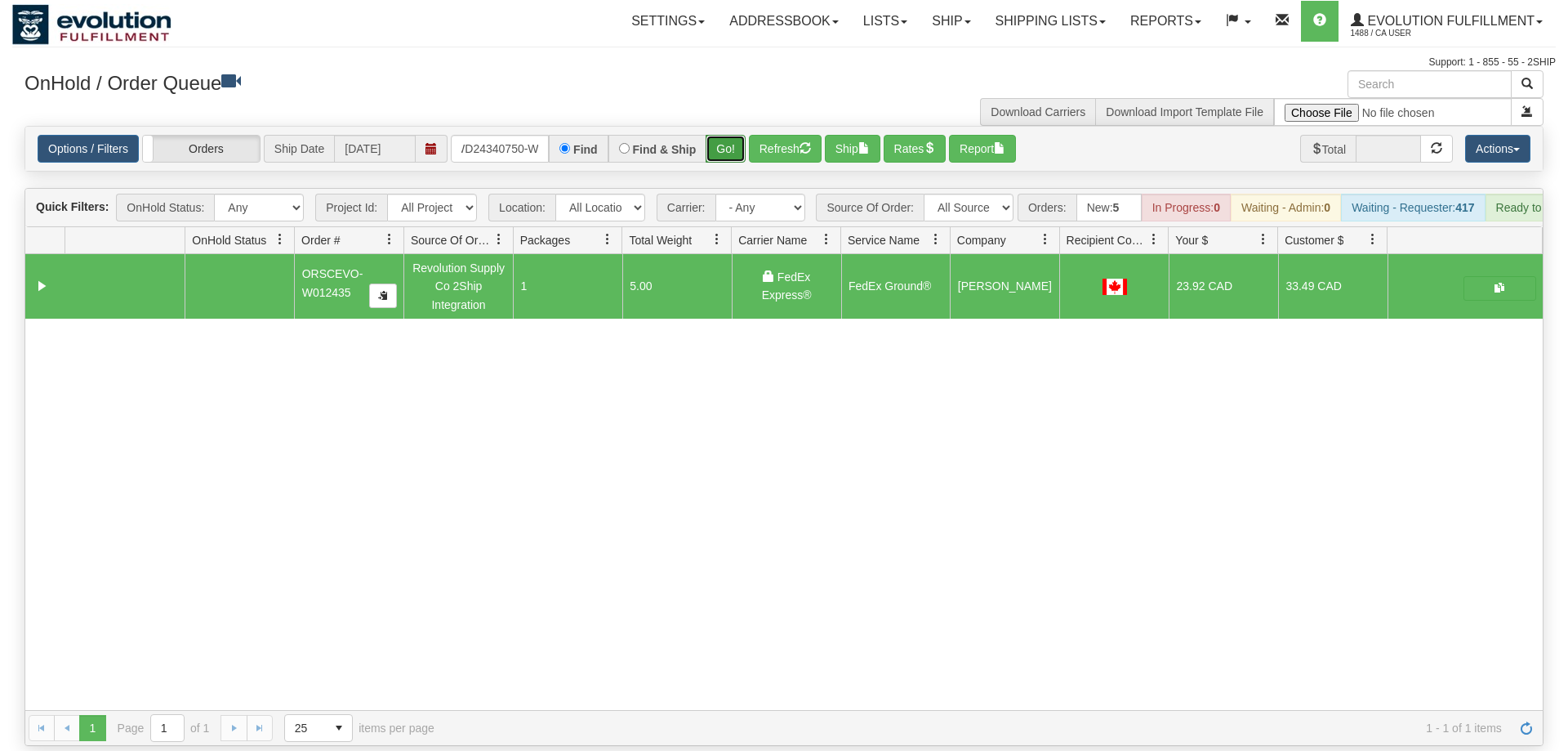
click at [720, 135] on button "Go!" at bounding box center [725, 149] width 40 height 28
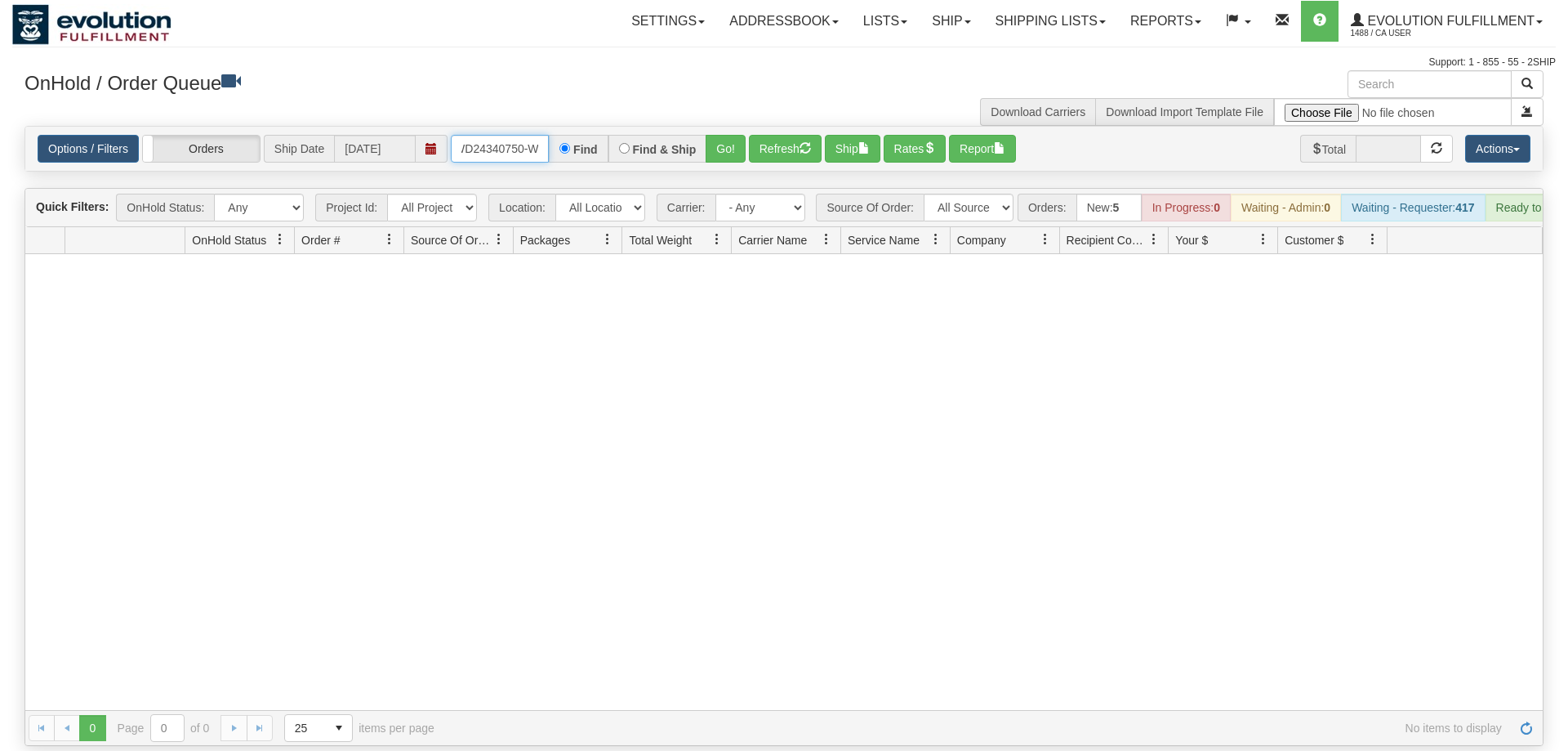
click at [497, 135] on input "oDWD24340750-W" at bounding box center [500, 149] width 98 height 28
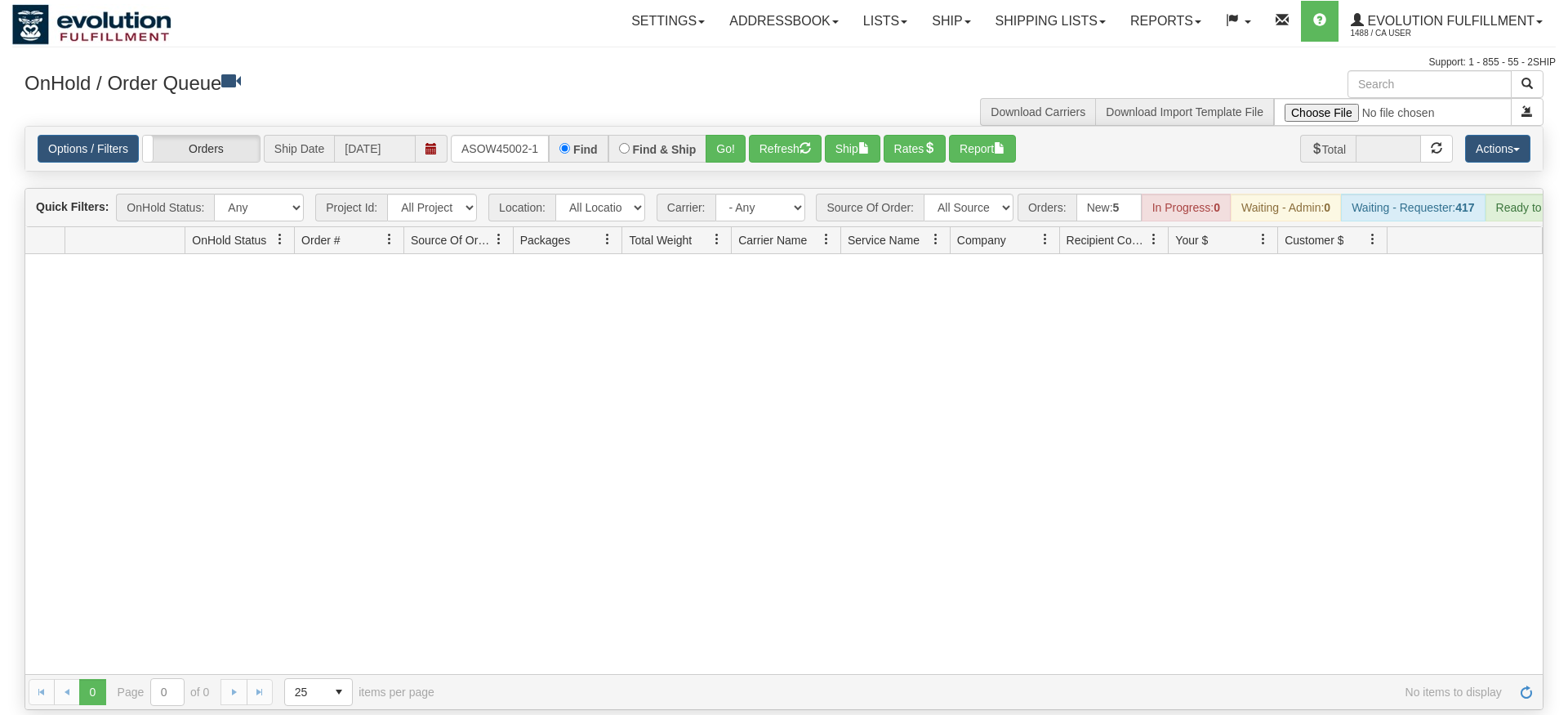
drag, startPoint x: 686, startPoint y: 118, endPoint x: 689, endPoint y: 153, distance: 35.1
click at [688, 153] on div "Is equal to Is not equal to Contains Does not contains CAD USD EUR ZAR RON ANG …" at bounding box center [783, 418] width 1543 height 584
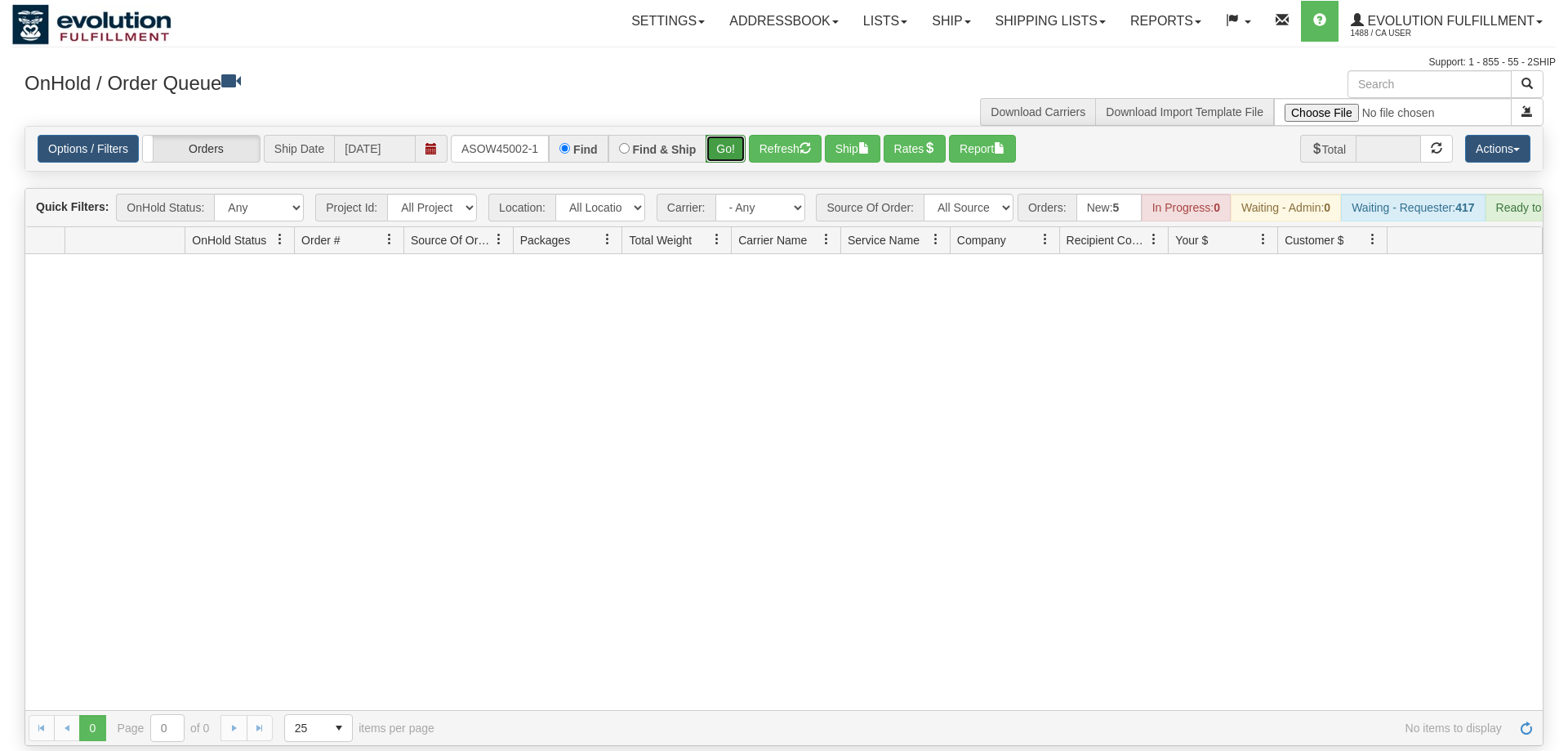
click at [722, 135] on button "Go!" at bounding box center [725, 149] width 40 height 28
drag, startPoint x: 540, startPoint y: 134, endPoint x: 115, endPoint y: 159, distance: 425.7
click at [103, 161] on div "Is equal to Is not equal to Contains Does not contains CAD USD EUR ZAR RON ANG …" at bounding box center [783, 436] width 1543 height 620
type input "o"
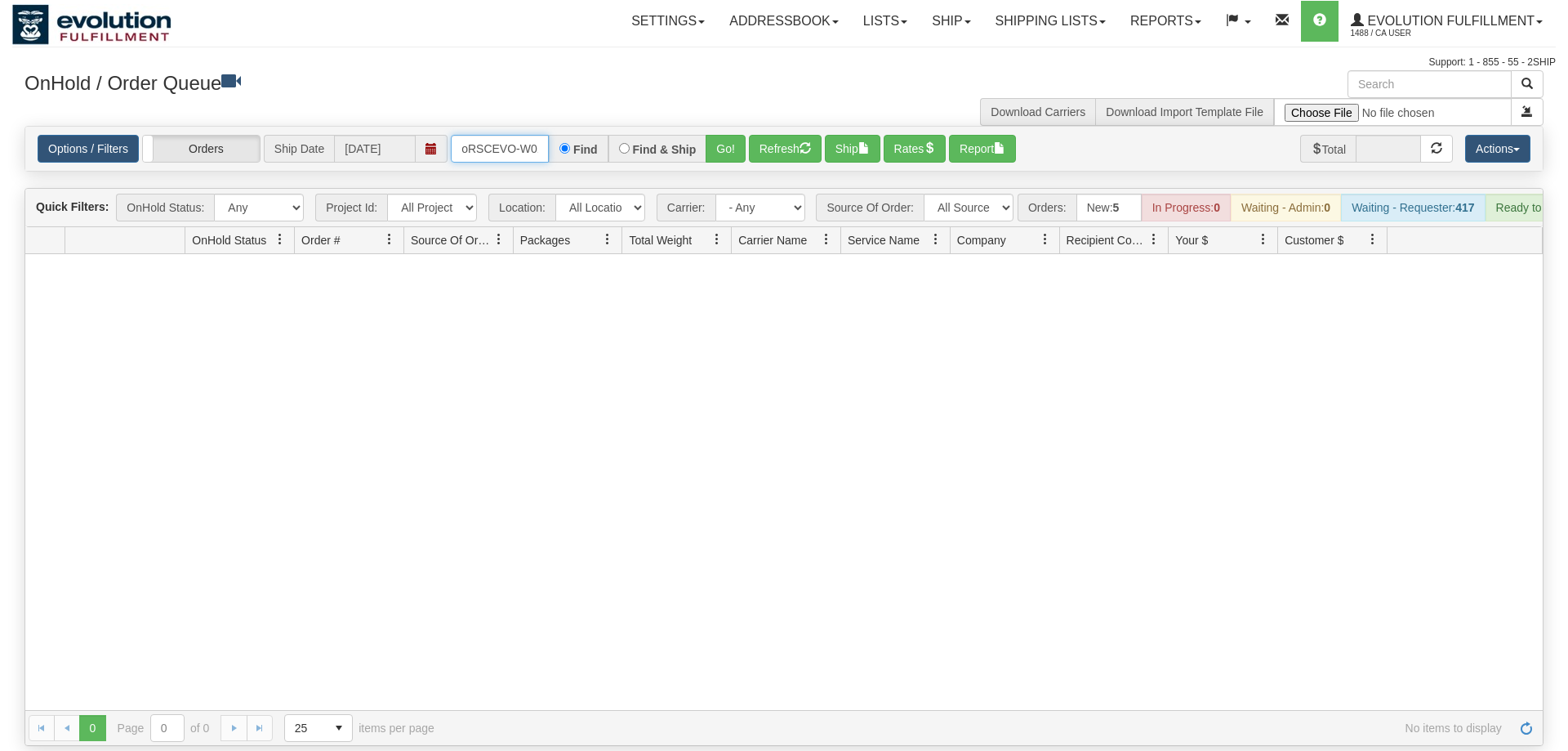
scroll to position [0, 31]
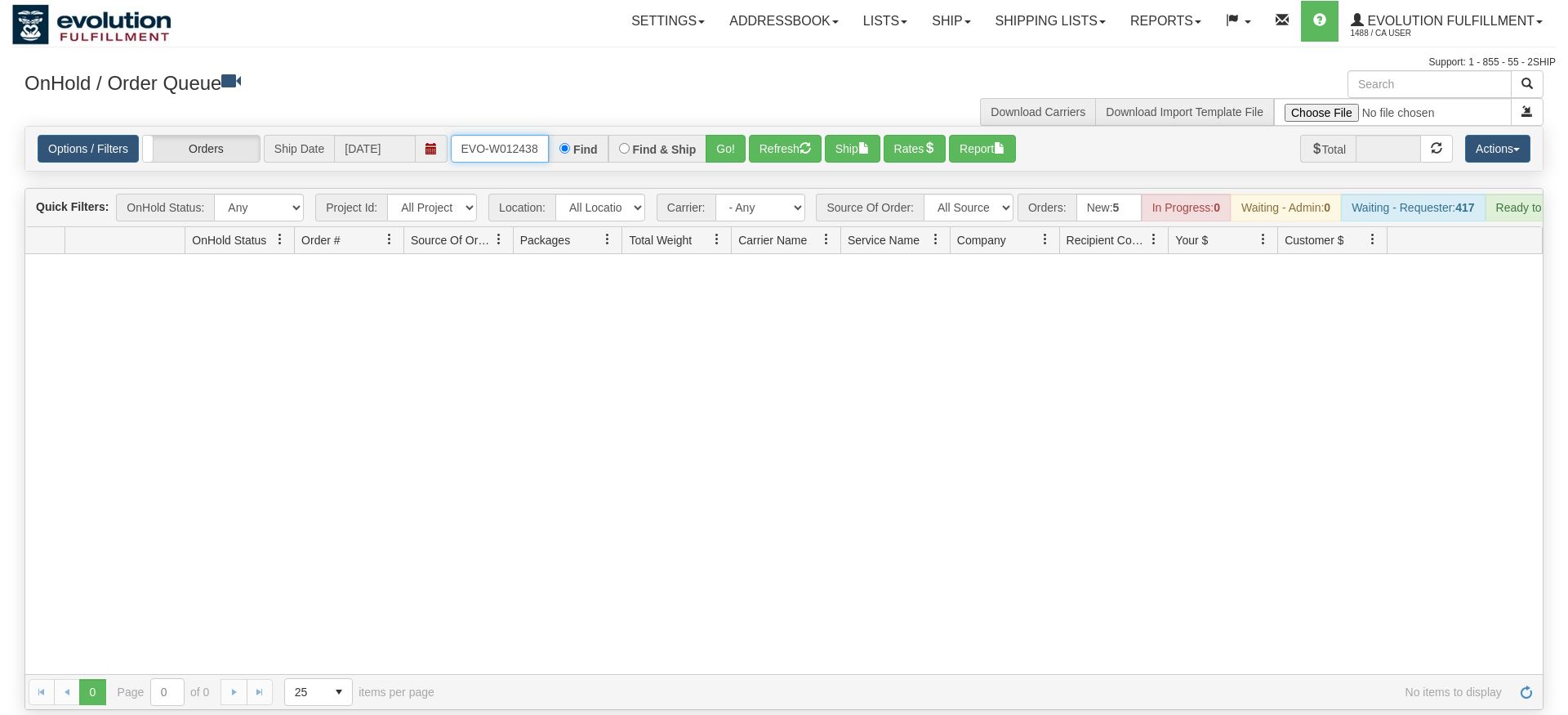
type input "oRSCEVO-W012438"
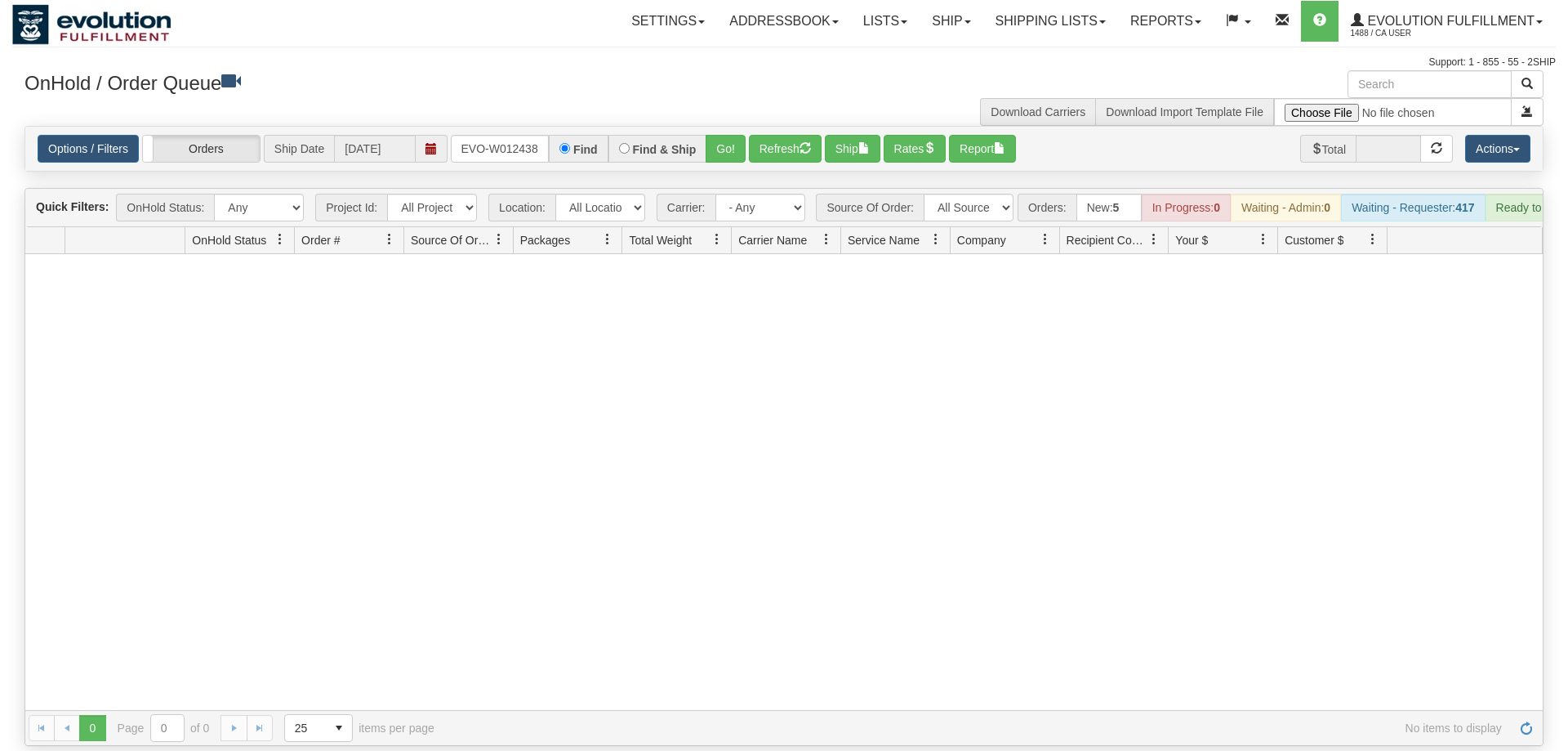
click at [723, 146] on div "Options / Filters Group Shipments Orders Ship Date 08/11/2025 oRSCEVO-W012438 F…" at bounding box center [784, 149] width 1518 height 44
click at [725, 135] on button "Go!" at bounding box center [725, 149] width 40 height 28
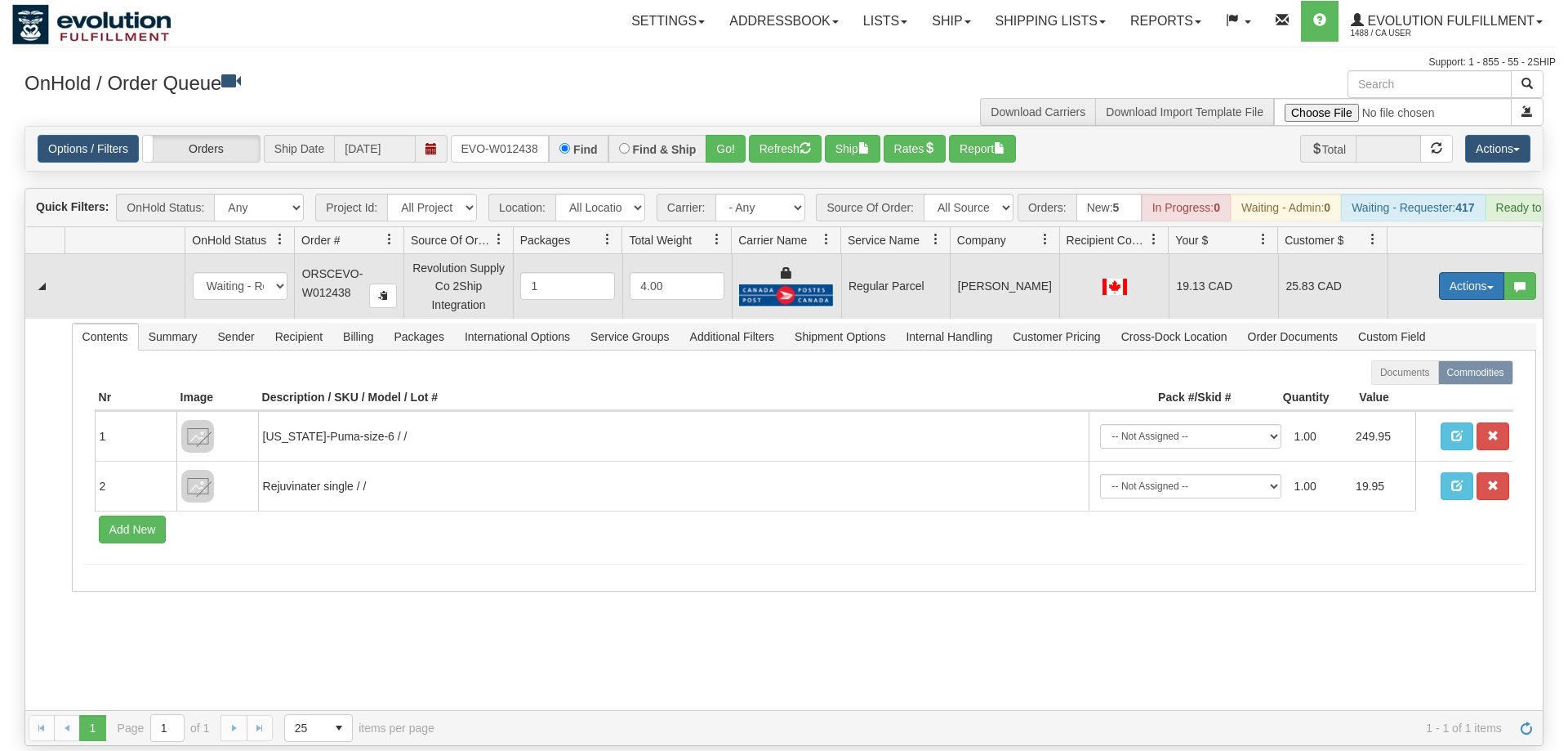
click at [1457, 272] on button "Actions" at bounding box center [1471, 285] width 66 height 28
click at [1438, 353] on span "Rate All Services" at bounding box center [1438, 359] width 98 height 13
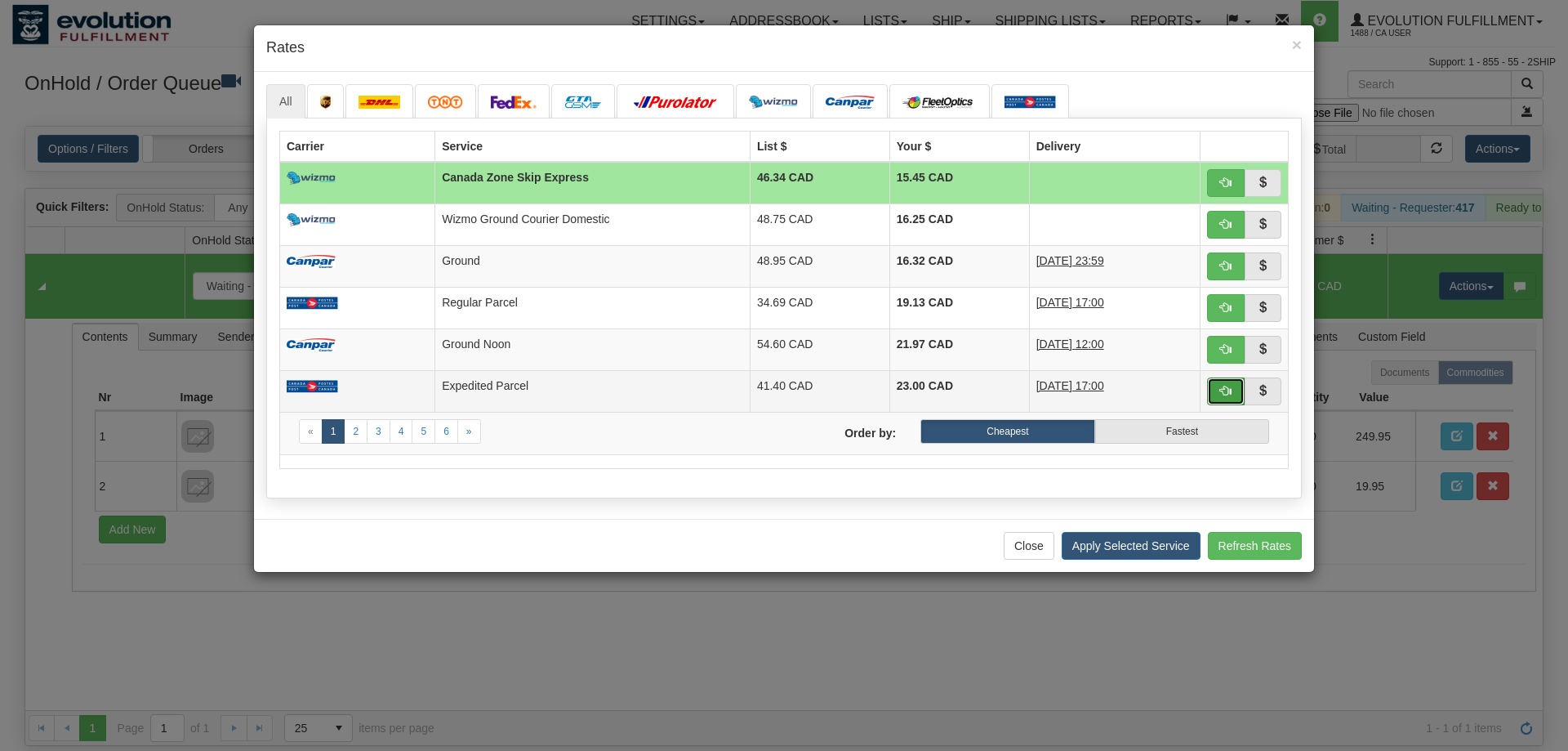
click at [1224, 387] on span "button" at bounding box center [1226, 390] width 11 height 11
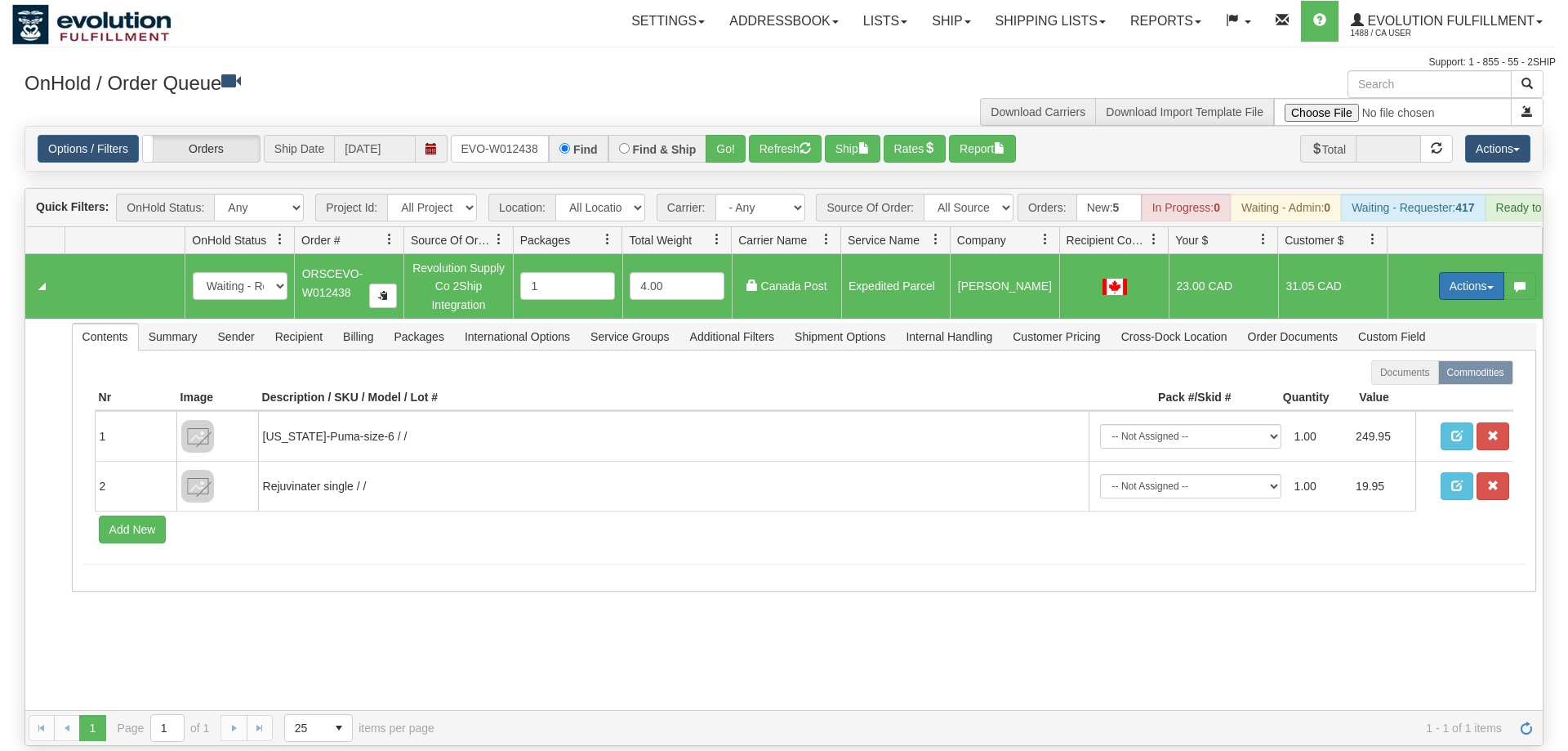
click at [1485, 272] on button "Actions" at bounding box center [1471, 285] width 66 height 28
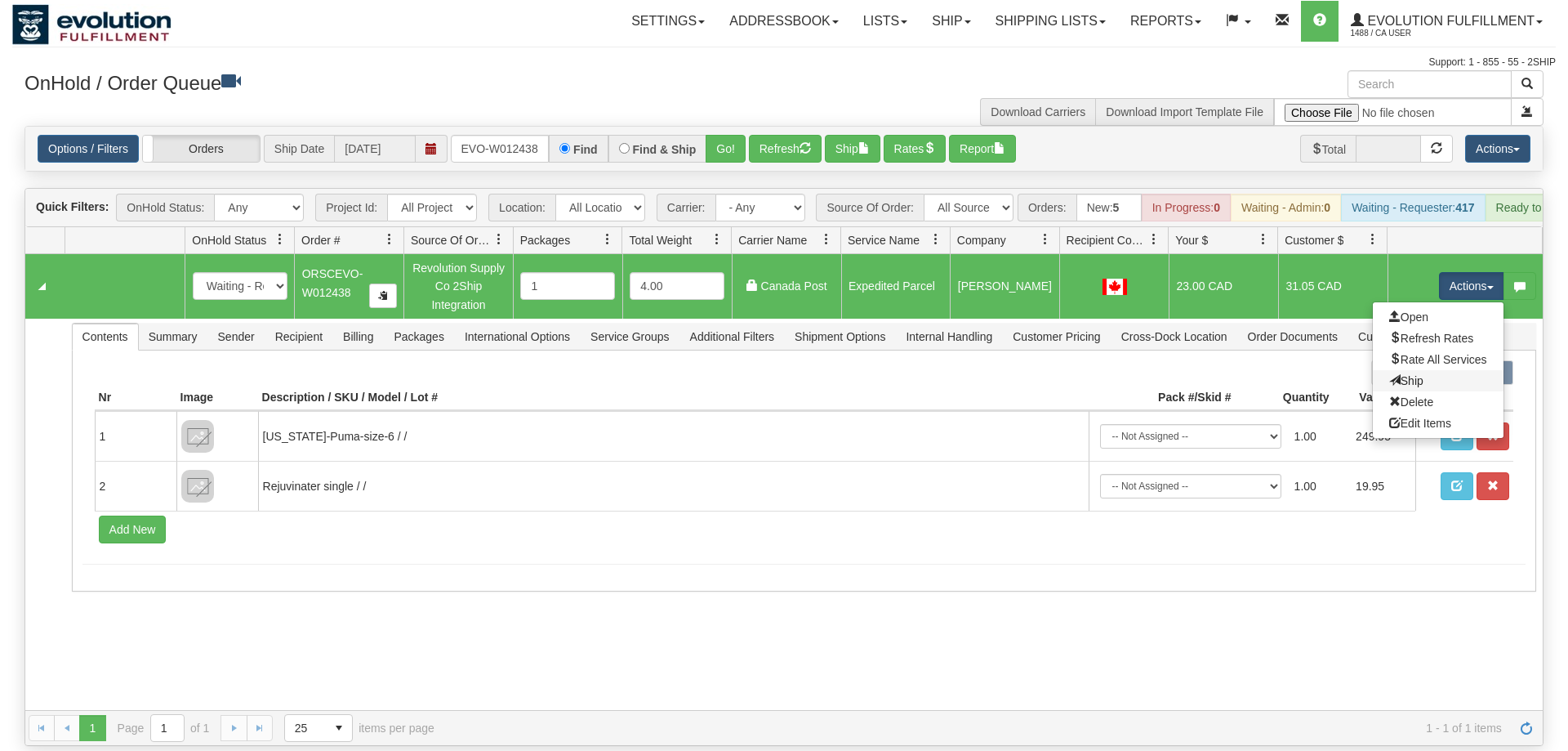
click at [1424, 370] on link "Ship" at bounding box center [1438, 380] width 131 height 21
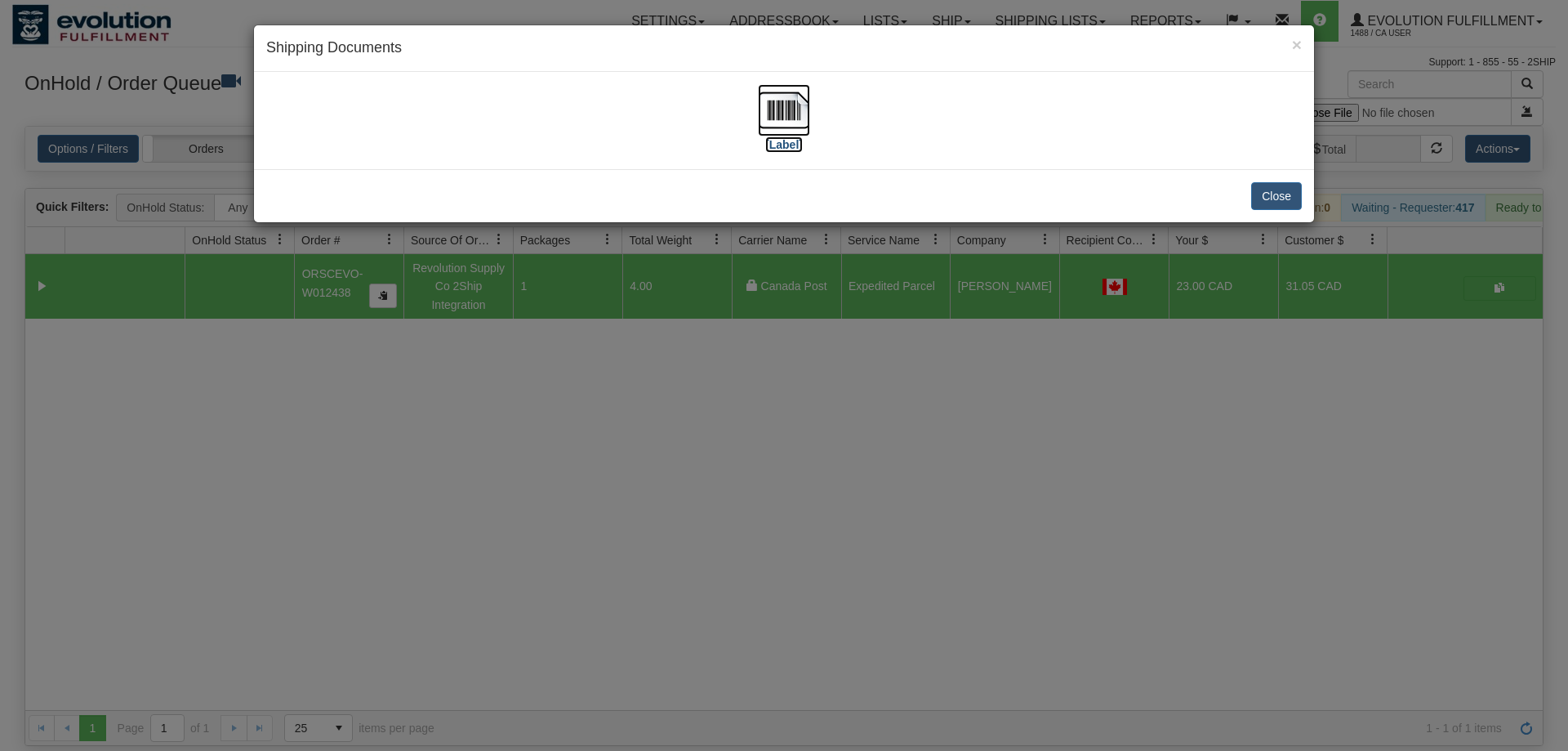
click at [803, 131] on img at bounding box center [783, 109] width 52 height 52
click at [886, 436] on div "× Shipping Documents [Label] Close" at bounding box center [784, 375] width 1568 height 751
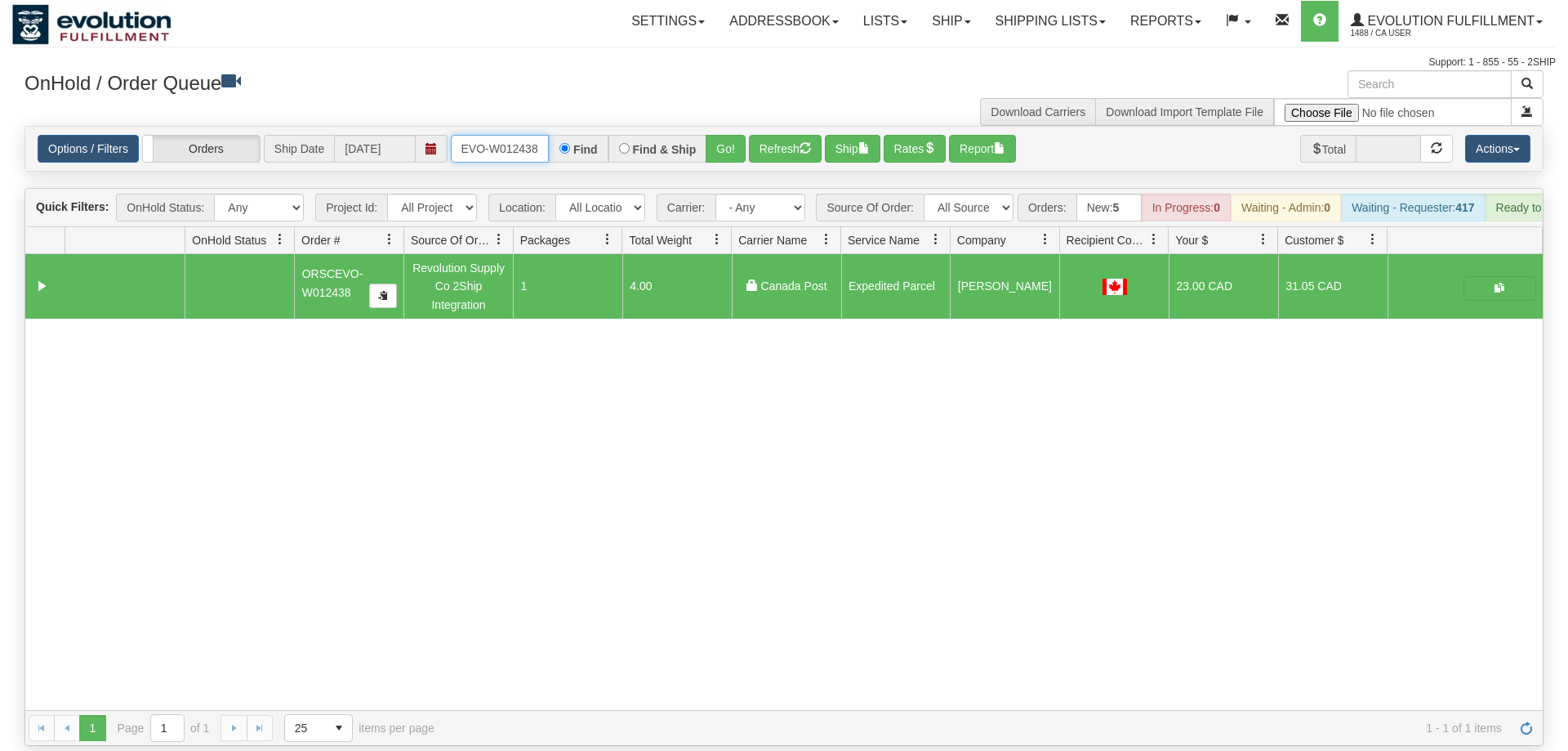
click at [522, 135] on input "oRSCEVO-W012438" at bounding box center [500, 149] width 98 height 28
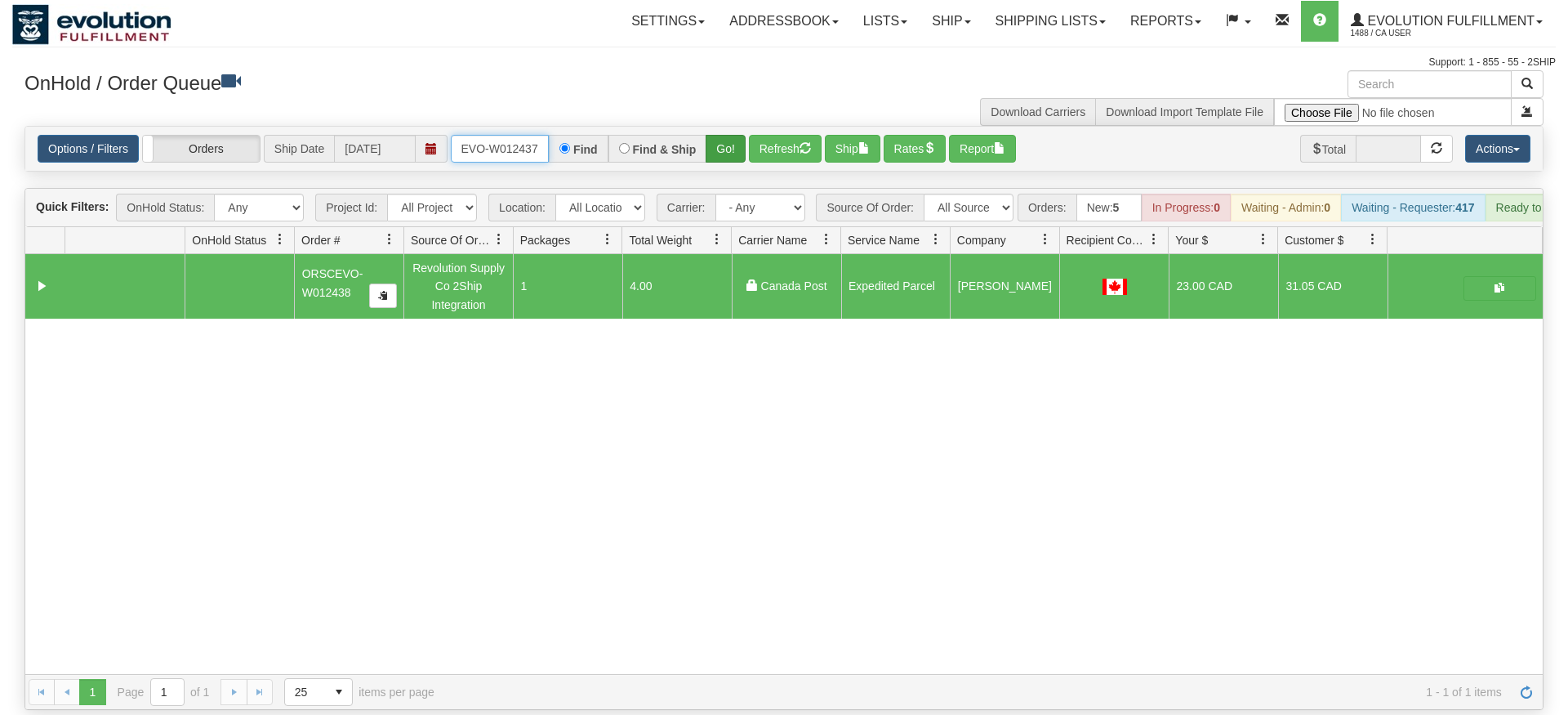
type input "oRSCEVO-W012437"
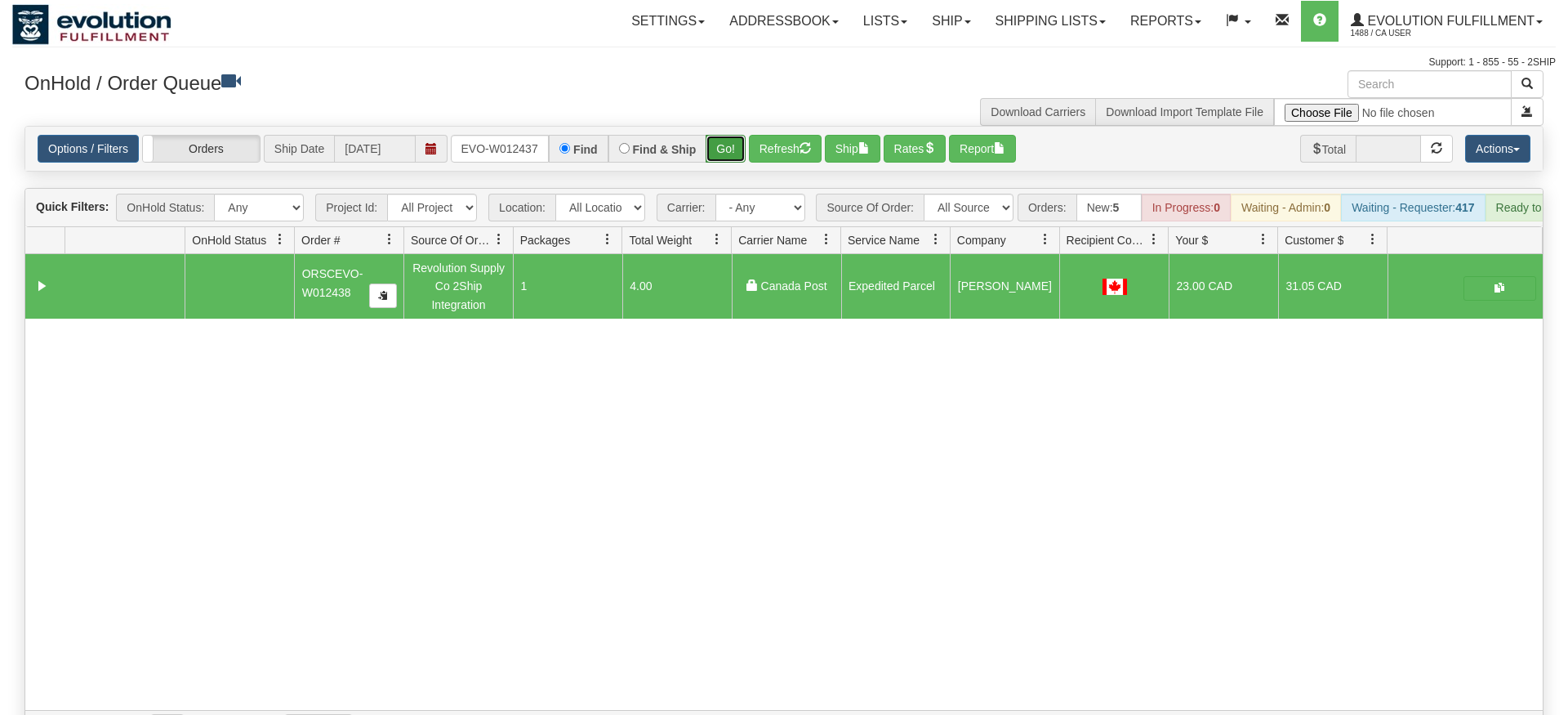
click at [736, 161] on div "Is equal to Is not equal to Contains Does not contains CAD USD EUR ZAR RON ANG …" at bounding box center [783, 436] width 1543 height 620
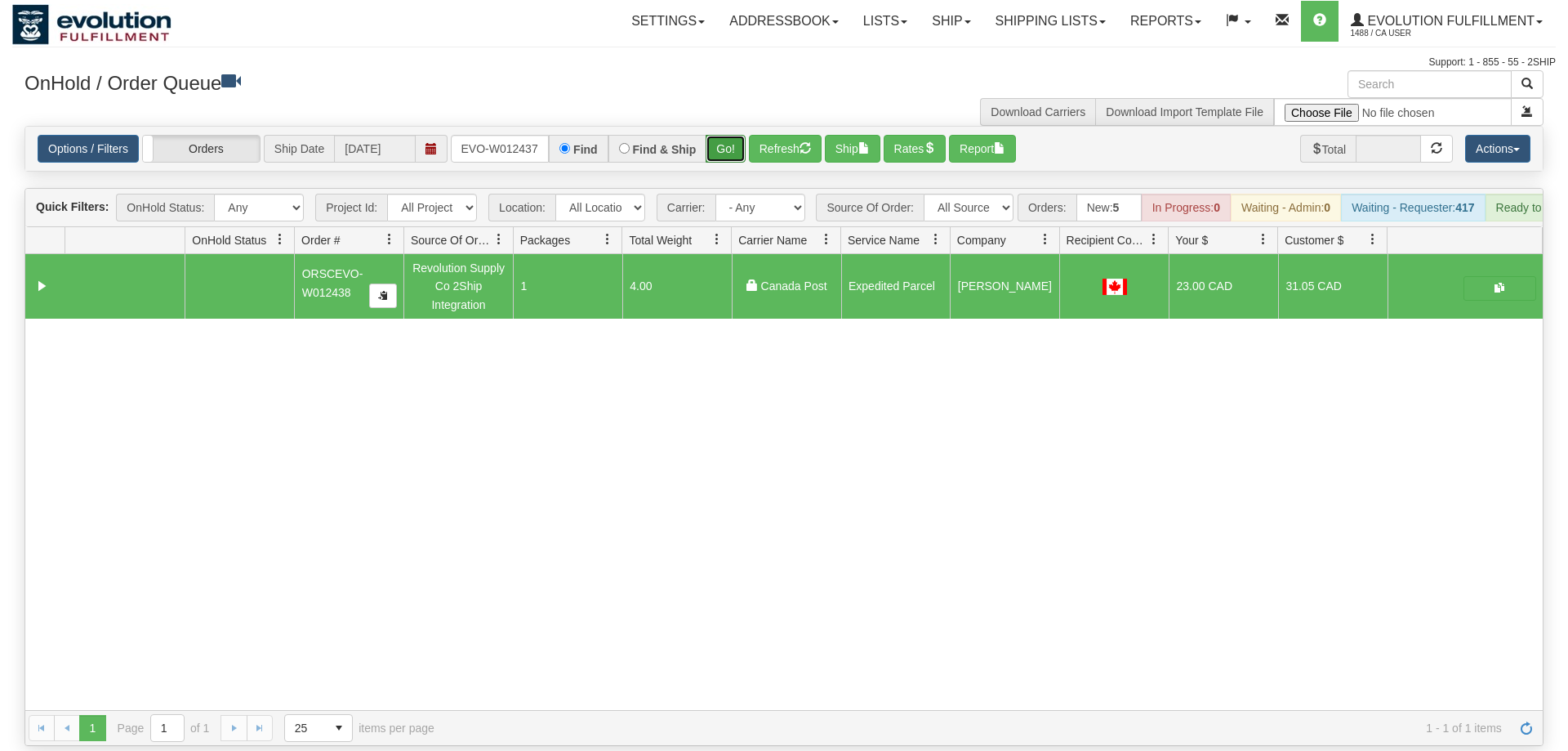
click at [721, 135] on button "Go!" at bounding box center [725, 149] width 40 height 28
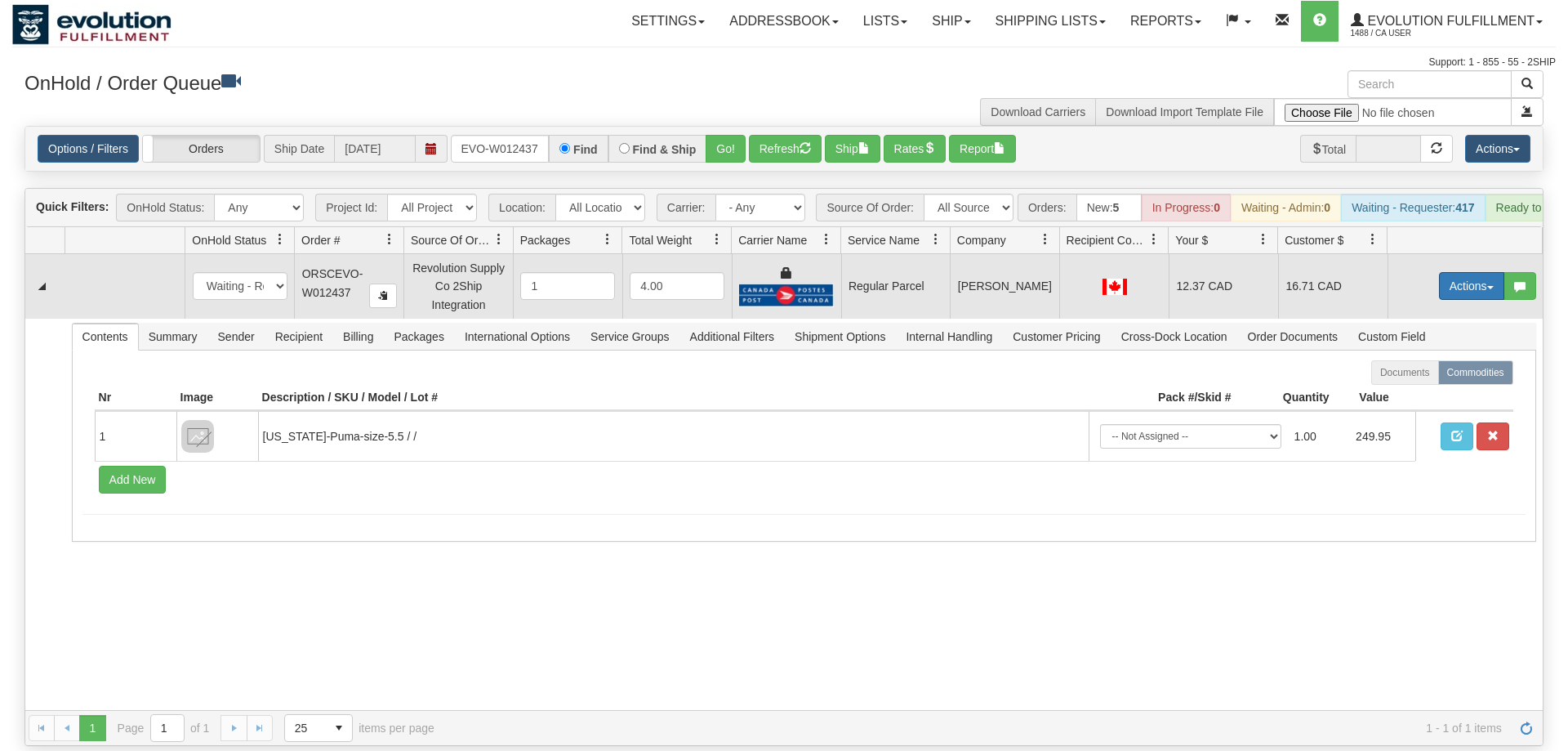
drag, startPoint x: 1473, startPoint y: 276, endPoint x: 1466, endPoint y: 267, distance: 11.4
click at [1473, 274] on button "Actions" at bounding box center [1471, 285] width 66 height 28
click at [1417, 353] on span "Rate All Services" at bounding box center [1438, 359] width 98 height 13
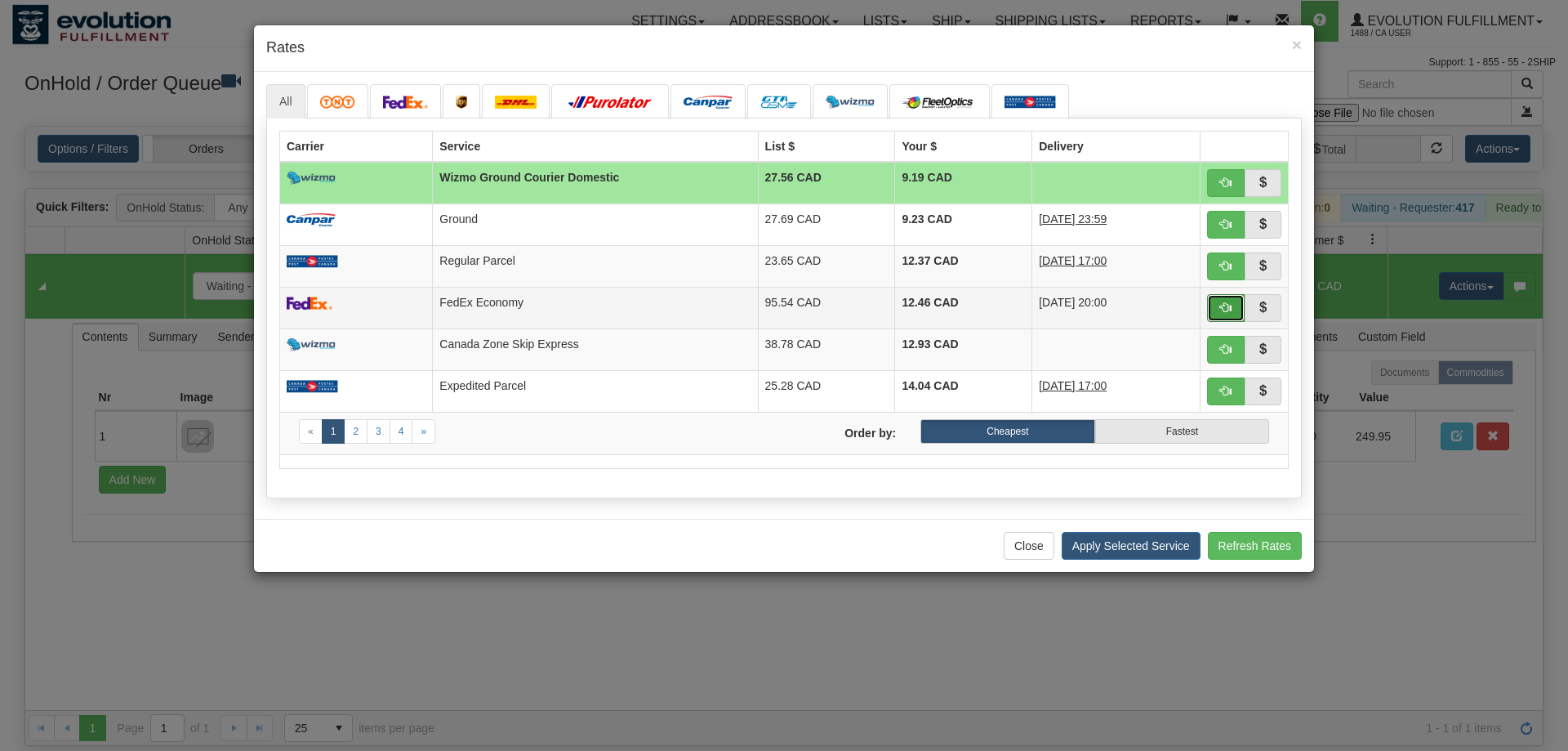
click at [1226, 304] on button "button" at bounding box center [1226, 308] width 38 height 28
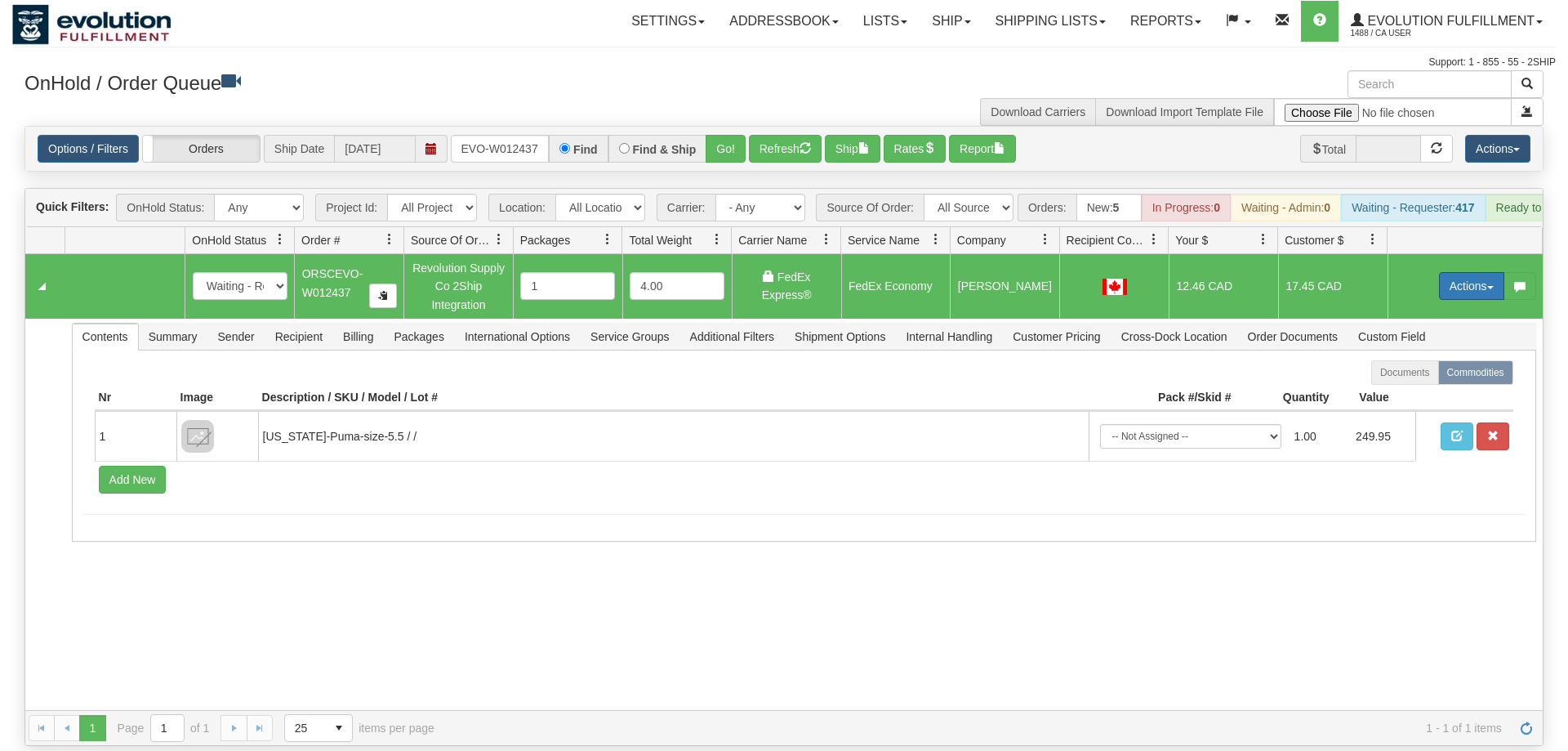
click at [1460, 273] on button "Actions" at bounding box center [1471, 285] width 66 height 28
click at [1418, 374] on span "Ship" at bounding box center [1407, 380] width 34 height 13
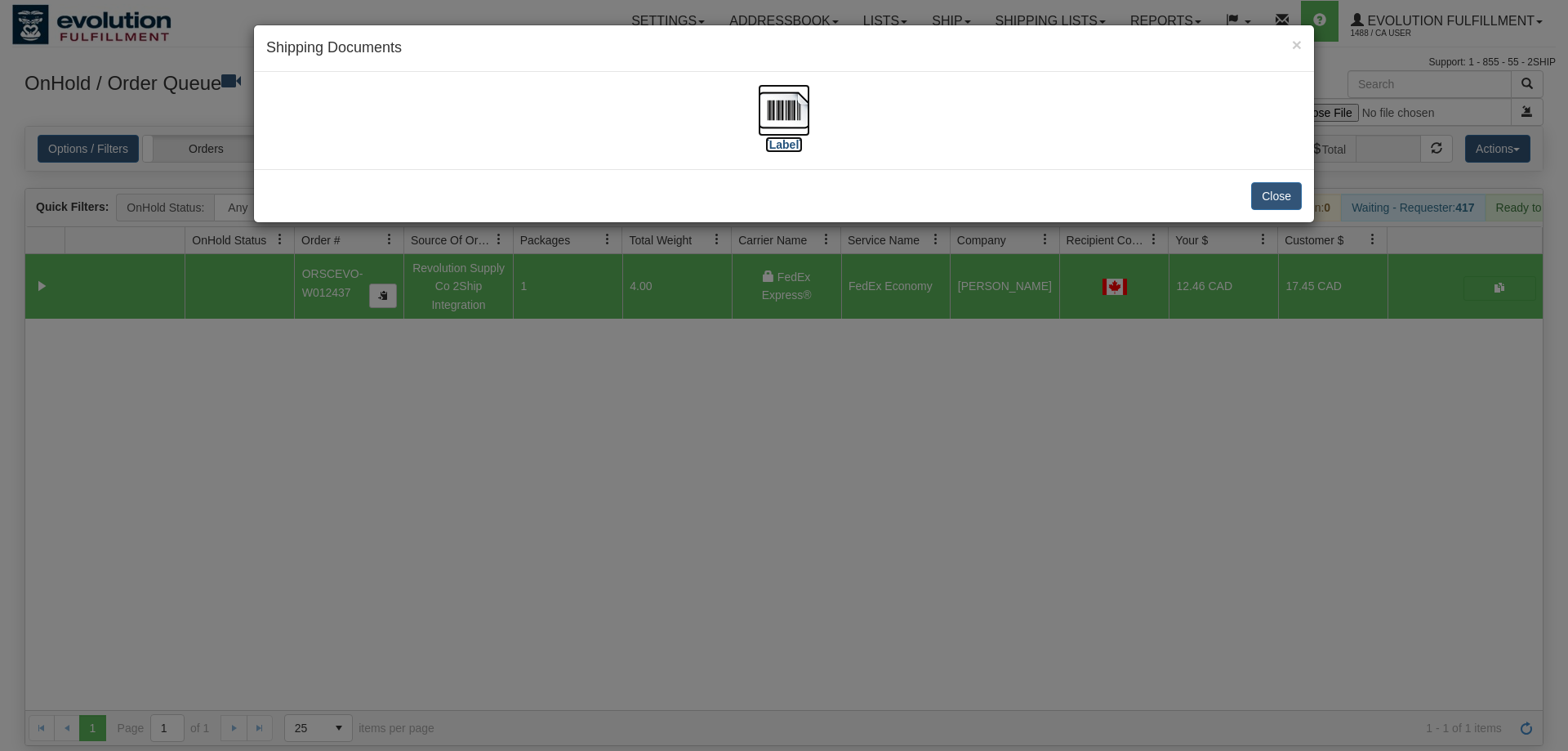
click at [794, 120] on img at bounding box center [783, 109] width 52 height 52
click at [1062, 402] on div "× Shipping Documents [Label] Close" at bounding box center [784, 375] width 1568 height 751
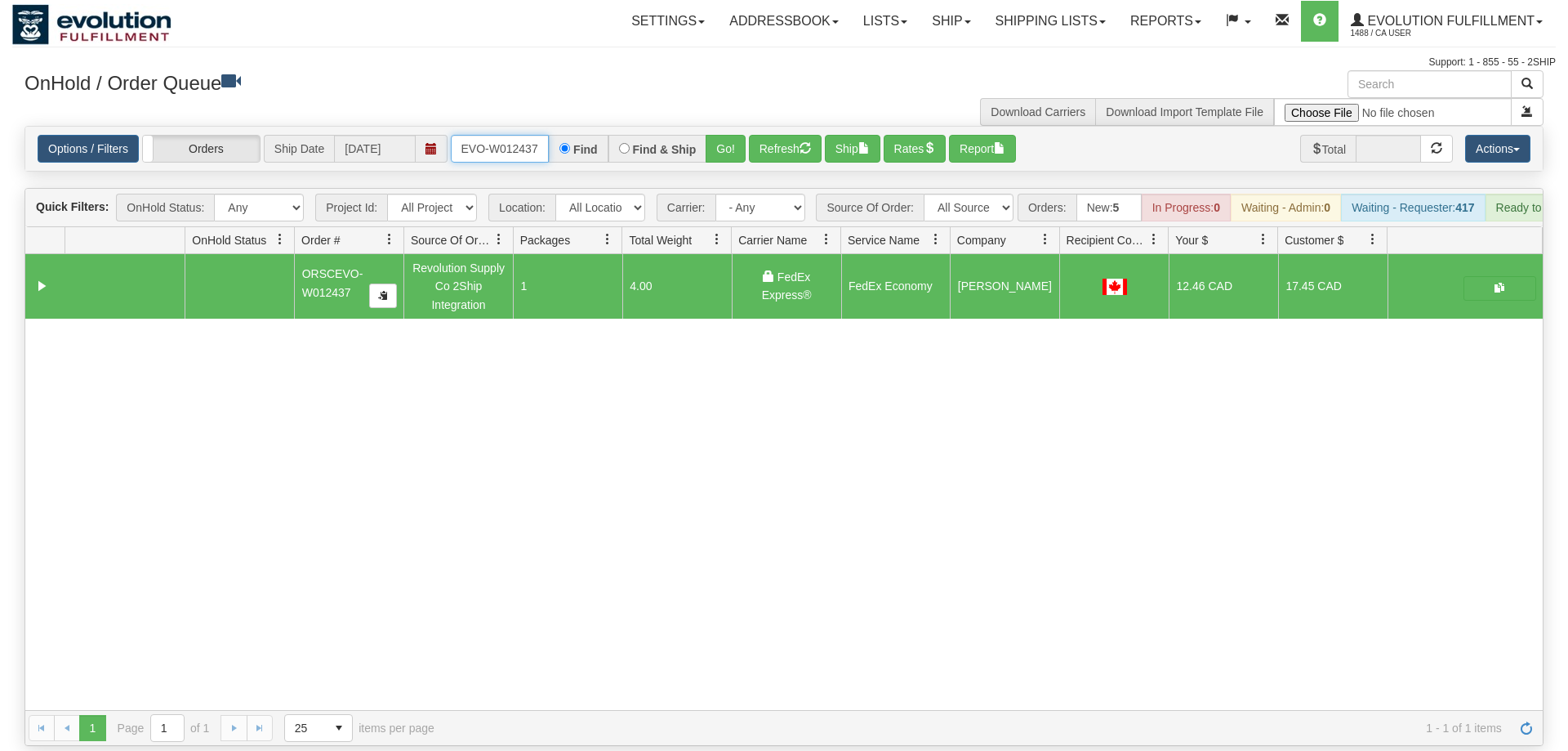
click at [506, 138] on input "oRSCEVO-W012437" at bounding box center [500, 149] width 98 height 28
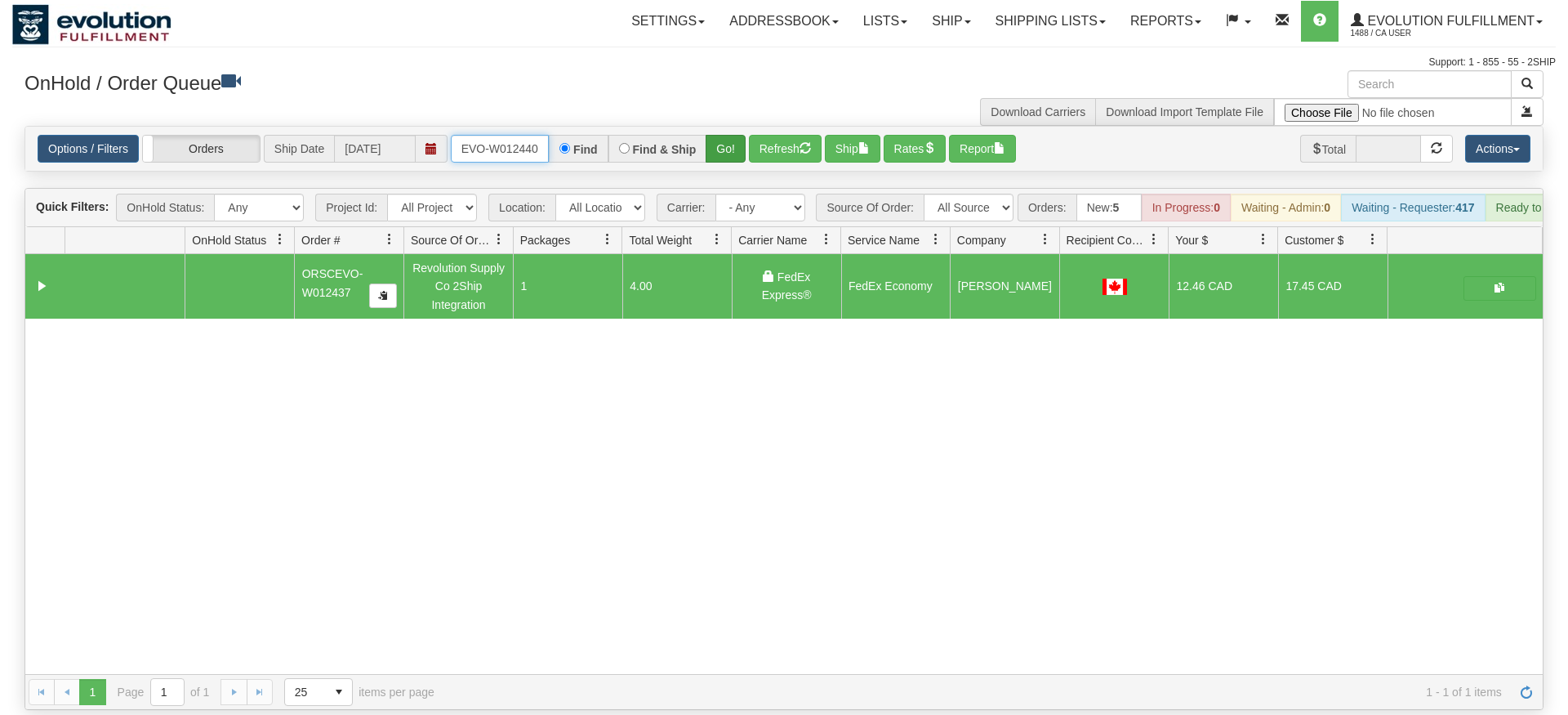
type input "ORSCEVO-W012440"
click at [727, 157] on div "Is equal to Is not equal to Contains Does not contains CAD USD EUR ZAR RON ANG …" at bounding box center [783, 418] width 1543 height 584
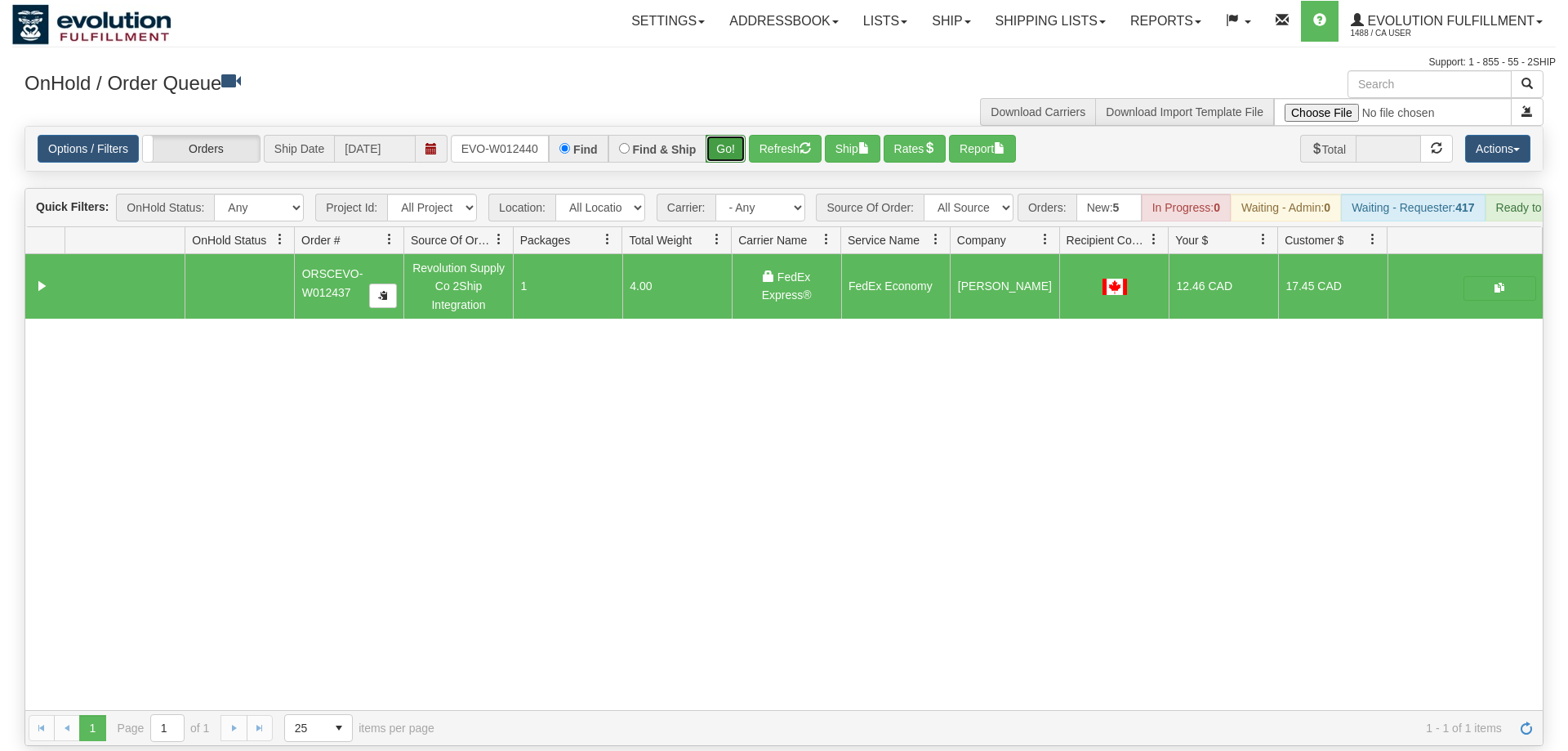
click at [723, 135] on button "Go!" at bounding box center [725, 149] width 40 height 28
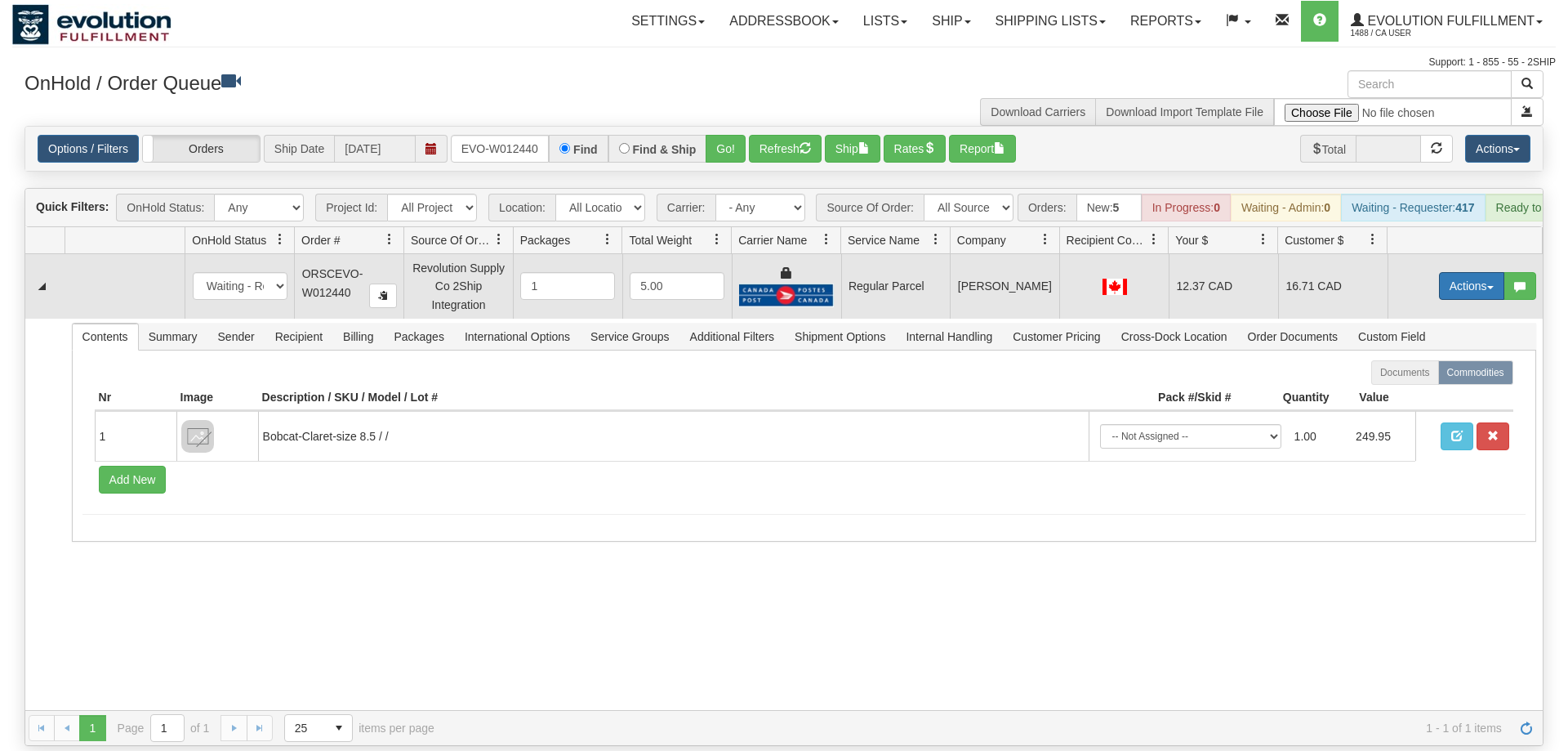
click at [1475, 274] on button "Actions" at bounding box center [1471, 285] width 66 height 28
click at [1446, 353] on span "Rate All Services" at bounding box center [1438, 359] width 98 height 13
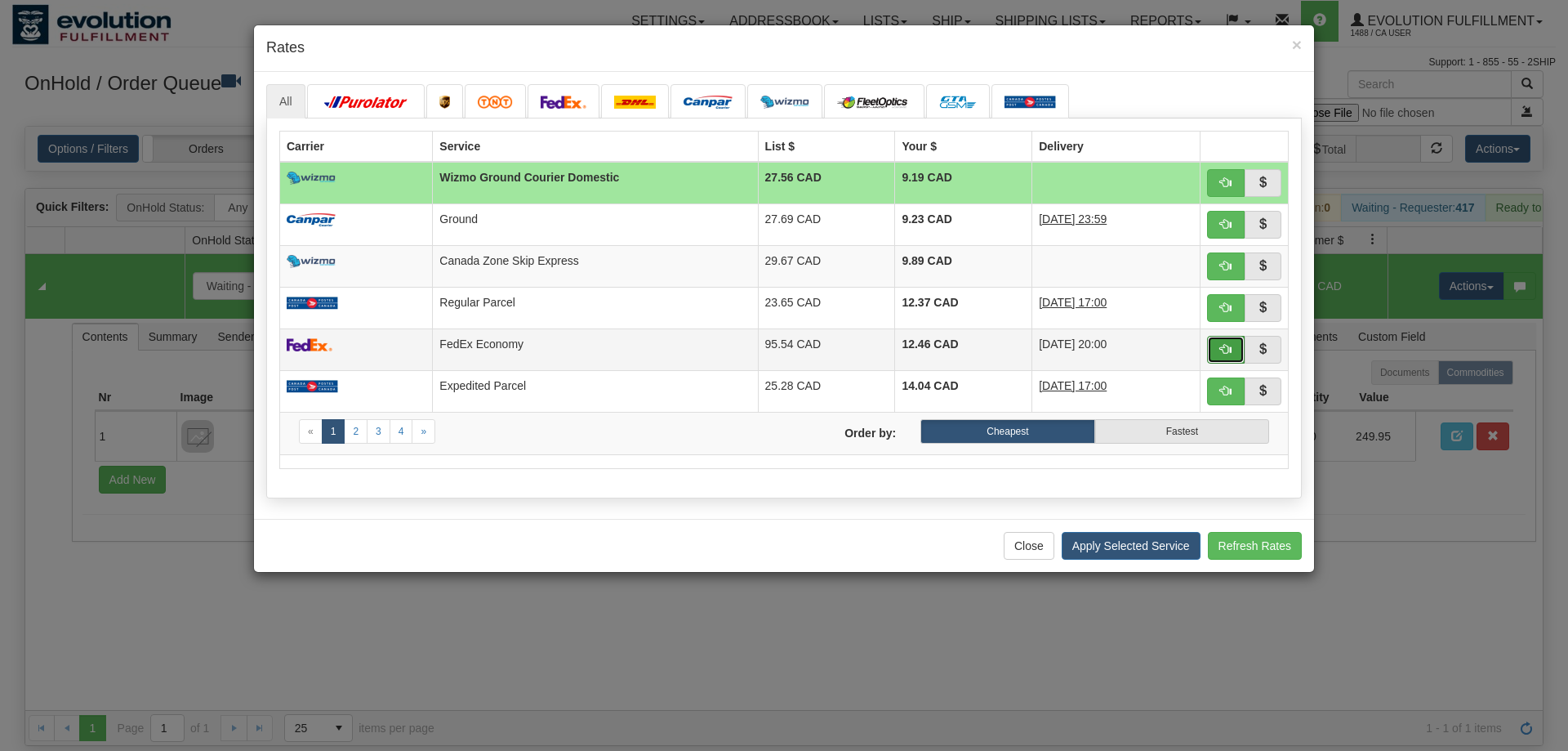
click at [1234, 350] on button "button" at bounding box center [1226, 349] width 38 height 28
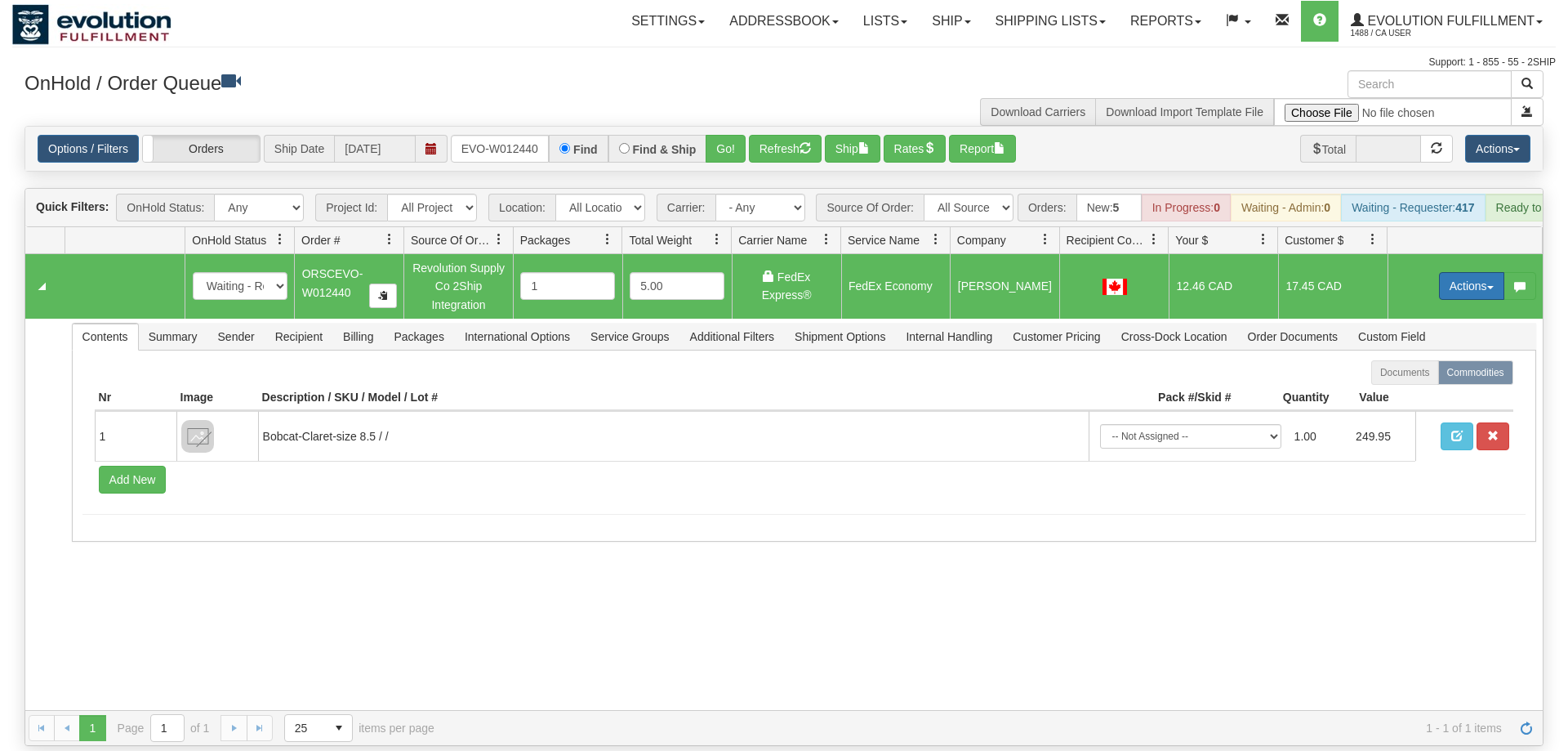
click at [1457, 272] on button "Actions" at bounding box center [1471, 285] width 66 height 28
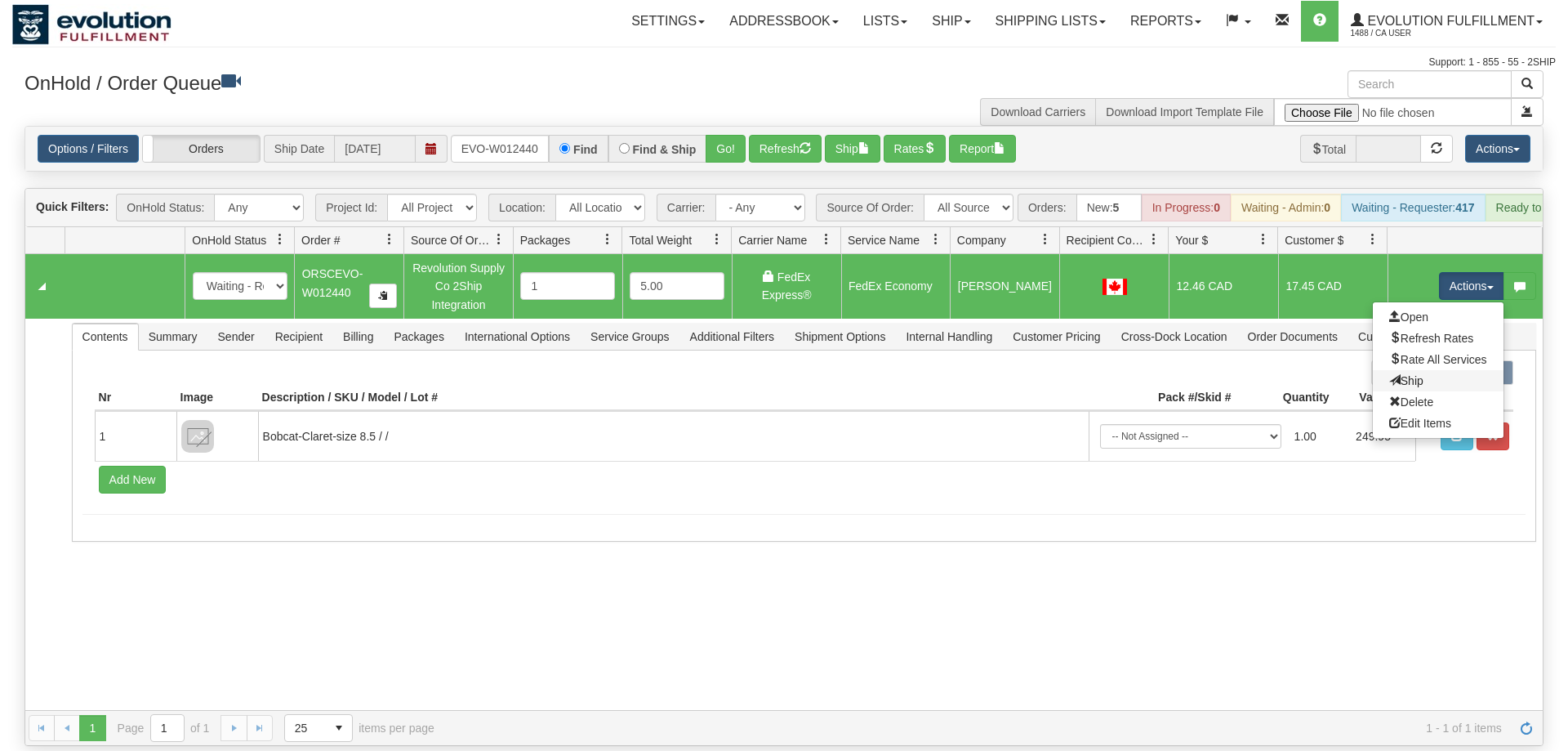
click at [1431, 370] on link "Ship" at bounding box center [1438, 380] width 131 height 21
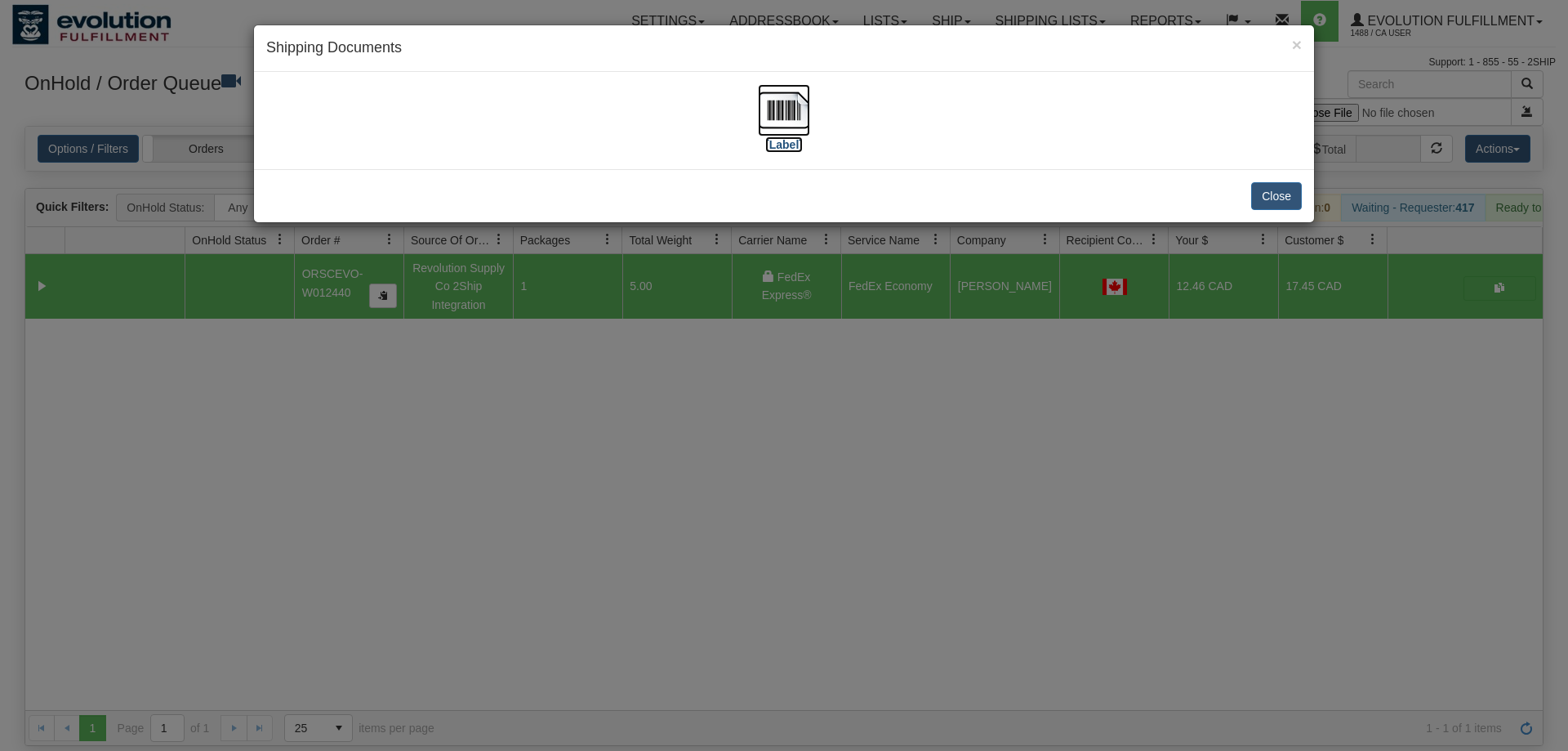
click at [787, 101] on img at bounding box center [783, 109] width 52 height 52
click at [1077, 366] on div "× Shipping Documents [Label] Close" at bounding box center [784, 375] width 1568 height 751
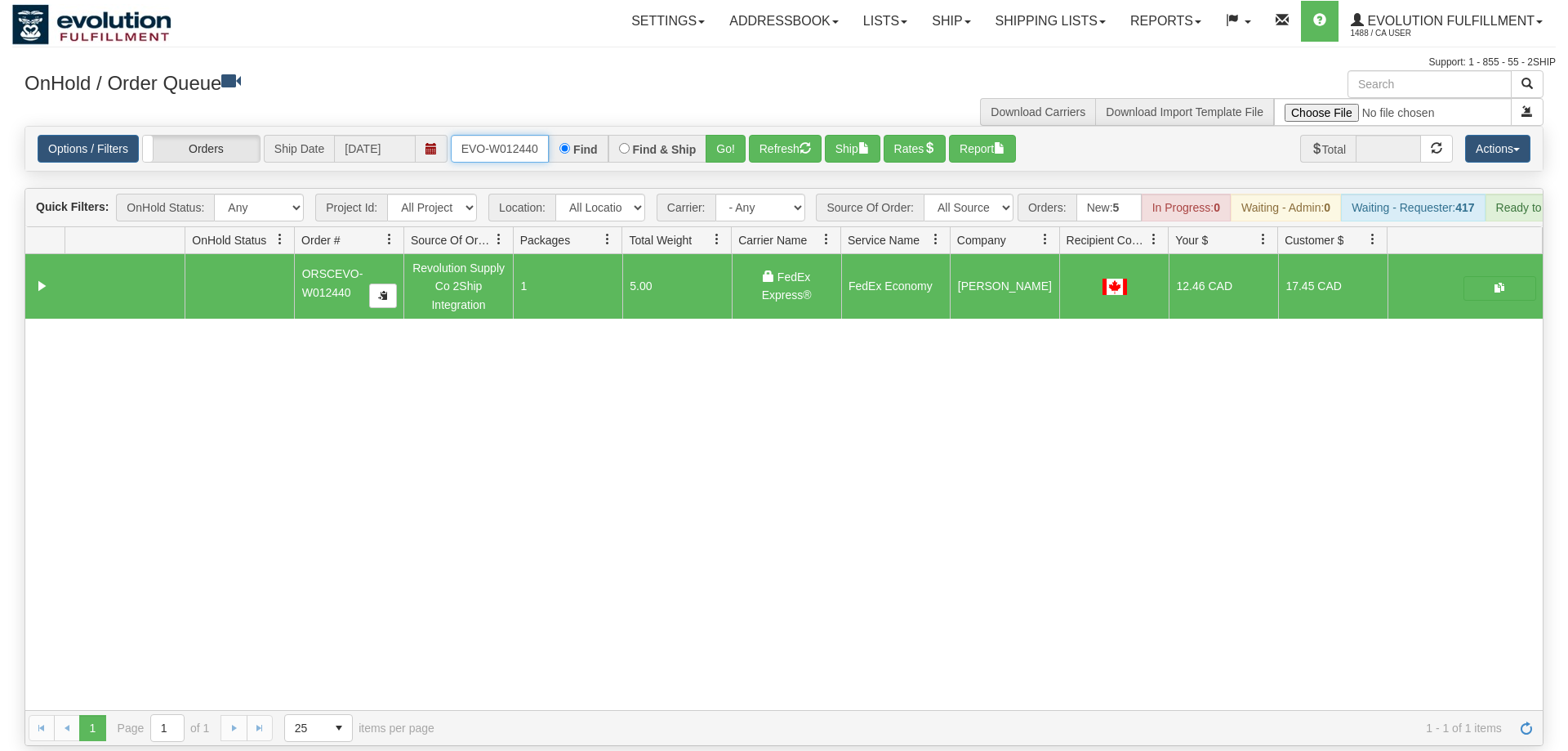
click at [486, 135] on input "ORSCEVO-W012440" at bounding box center [500, 149] width 98 height 28
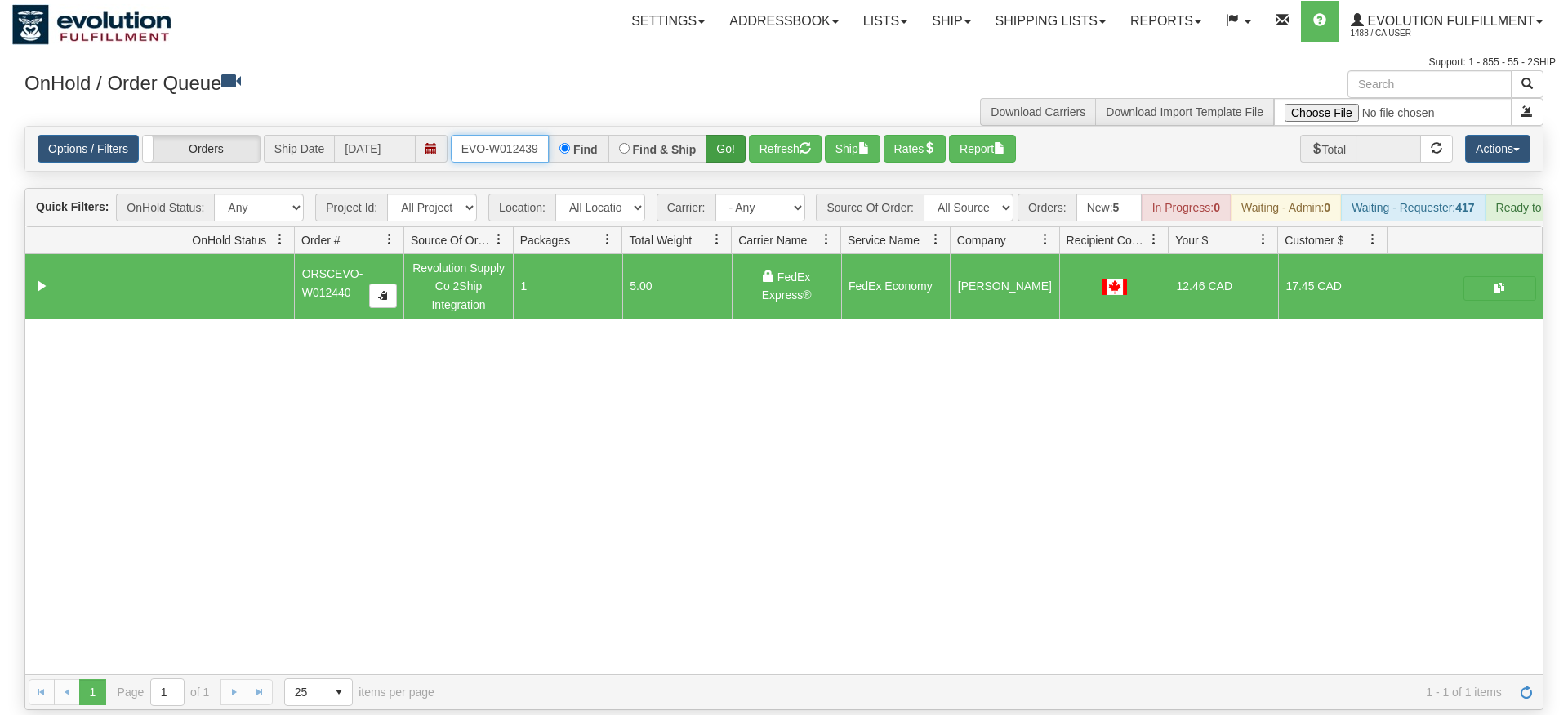
type input "ORSCEVO-W012439"
click at [728, 160] on div "Is equal to Is not equal to Contains Does not contains CAD USD EUR ZAR RON ANG …" at bounding box center [783, 418] width 1543 height 584
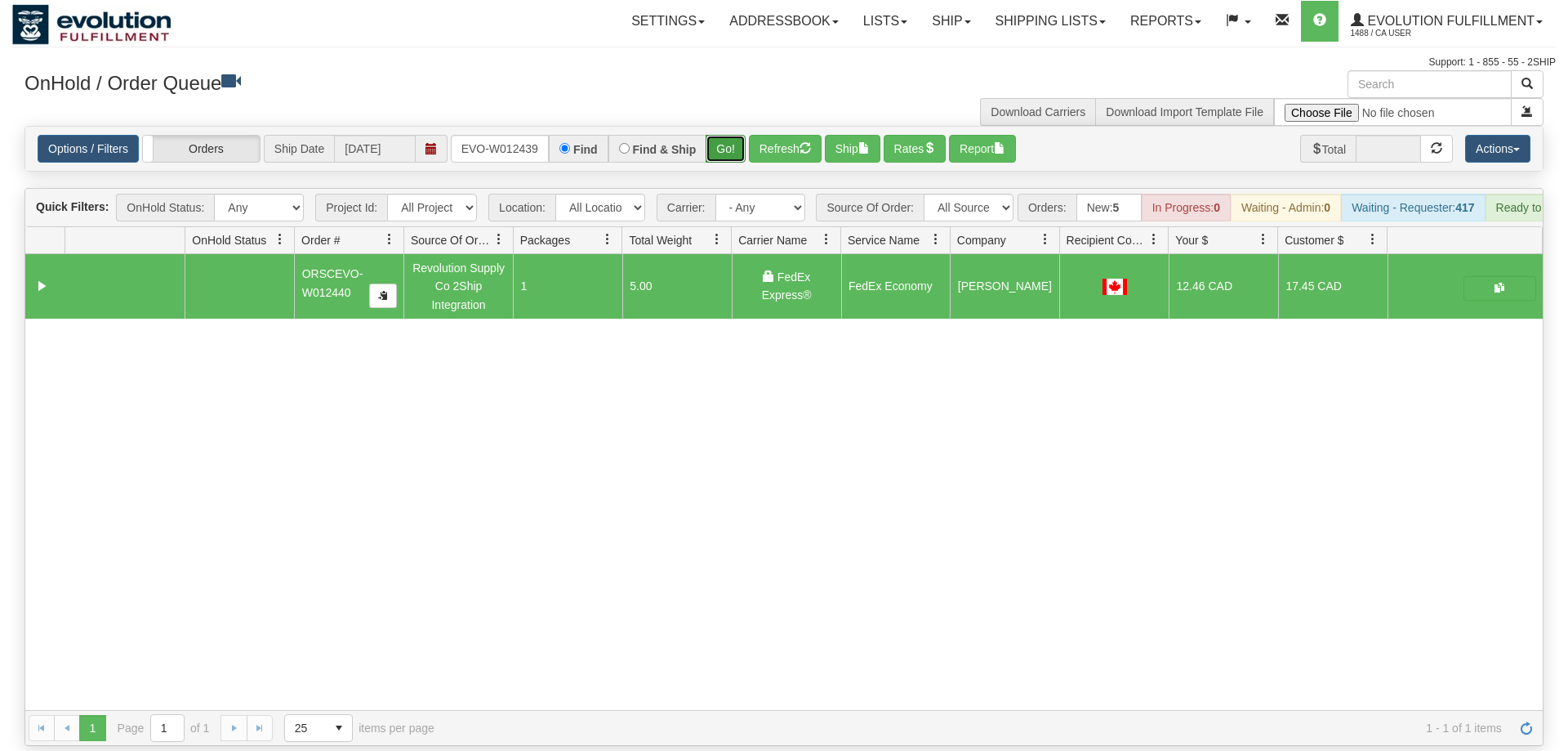
click at [733, 135] on button "Go!" at bounding box center [725, 149] width 40 height 28
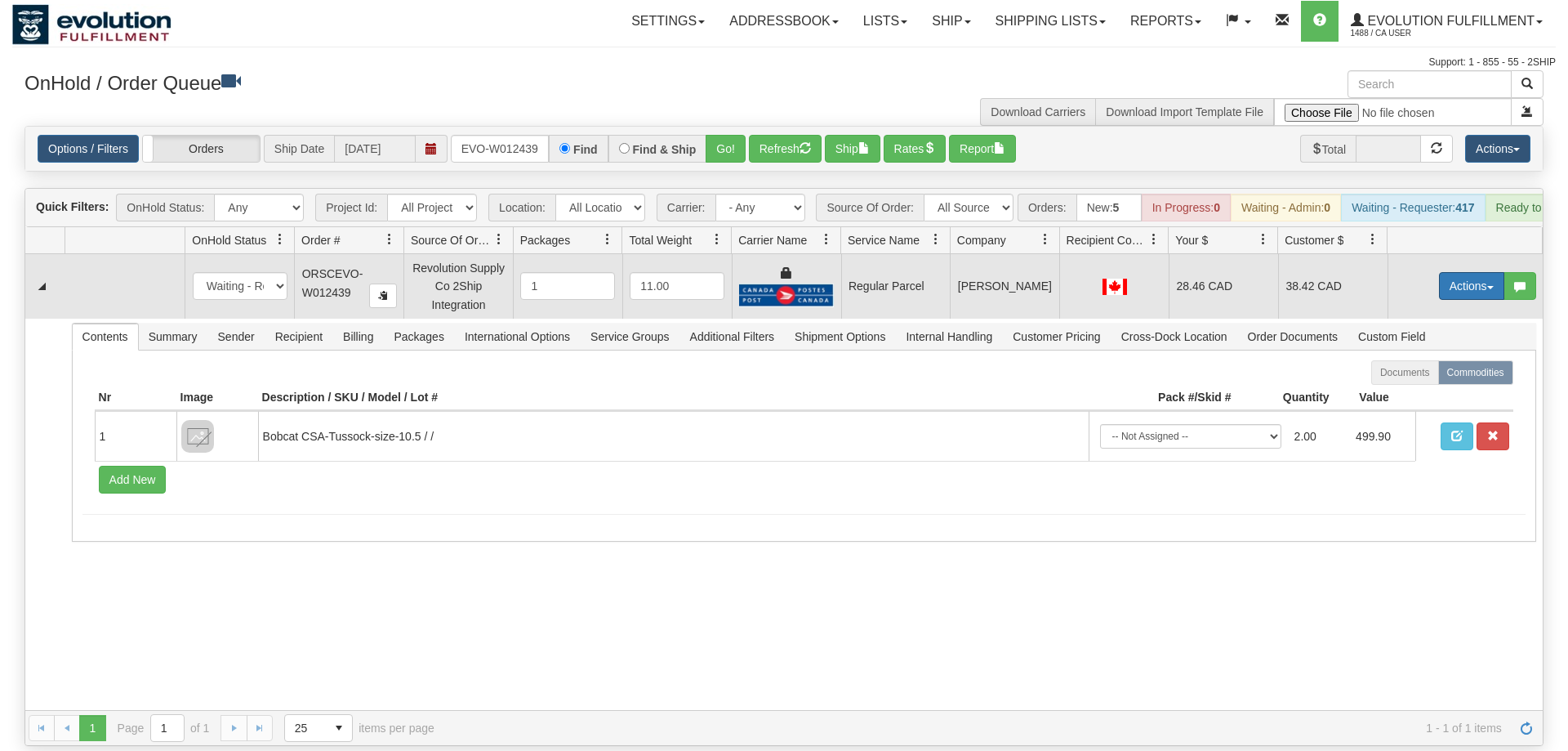
click at [1472, 272] on button "Actions" at bounding box center [1471, 285] width 66 height 28
click at [1442, 353] on span "Rate All Services" at bounding box center [1438, 359] width 98 height 13
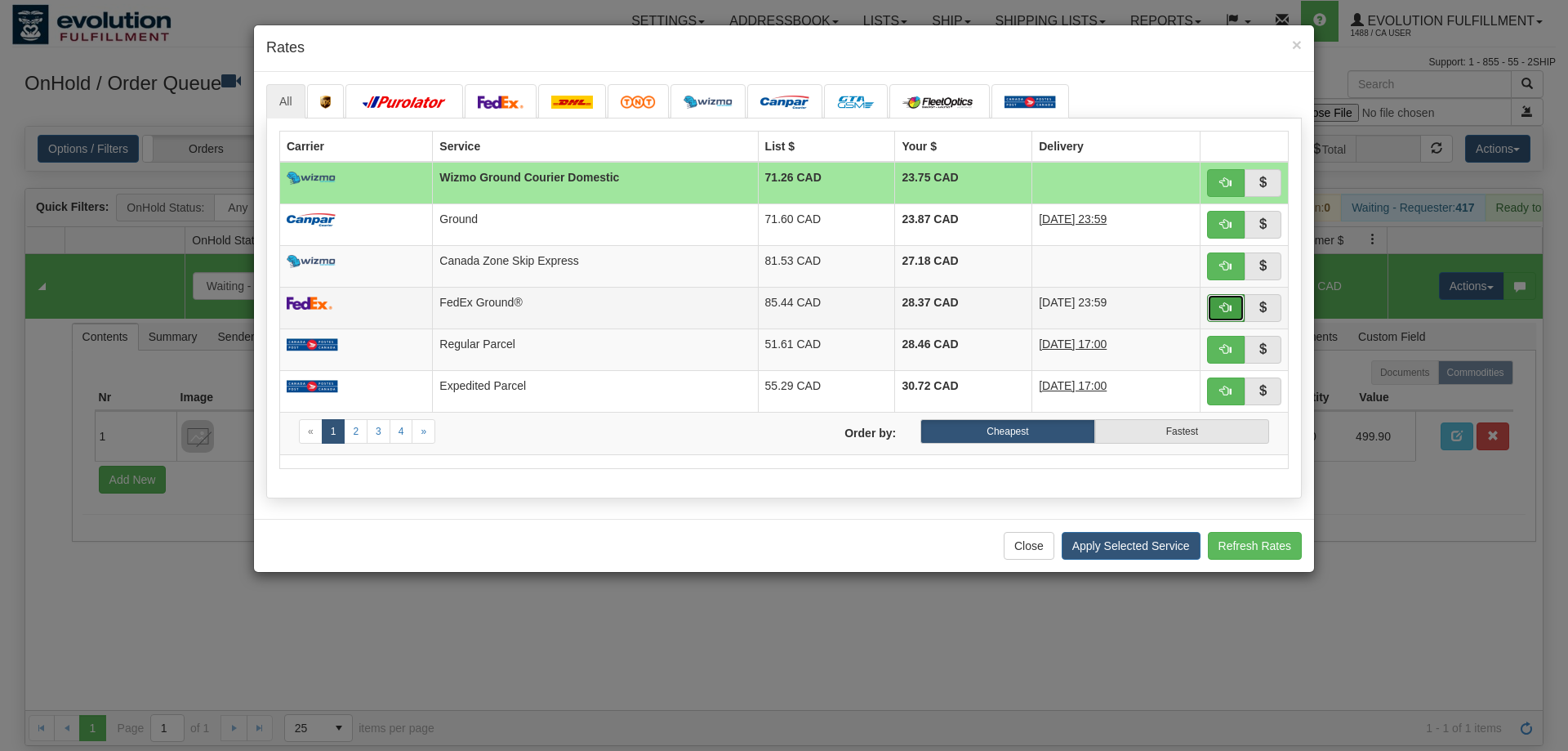
click at [1224, 310] on span "button" at bounding box center [1226, 307] width 11 height 11
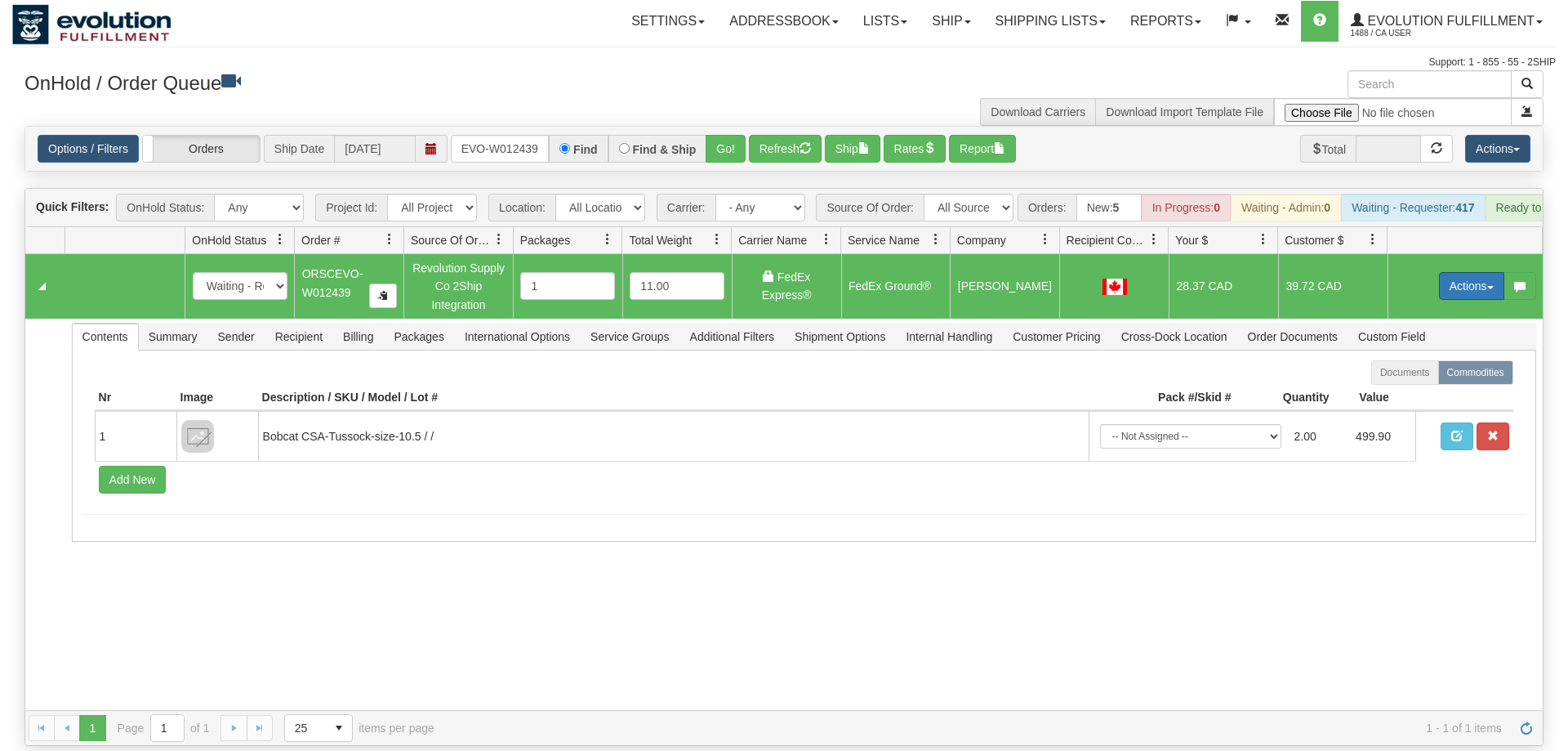
click at [1464, 272] on button "Actions" at bounding box center [1471, 285] width 66 height 28
click at [1404, 374] on span "Ship" at bounding box center [1407, 380] width 34 height 13
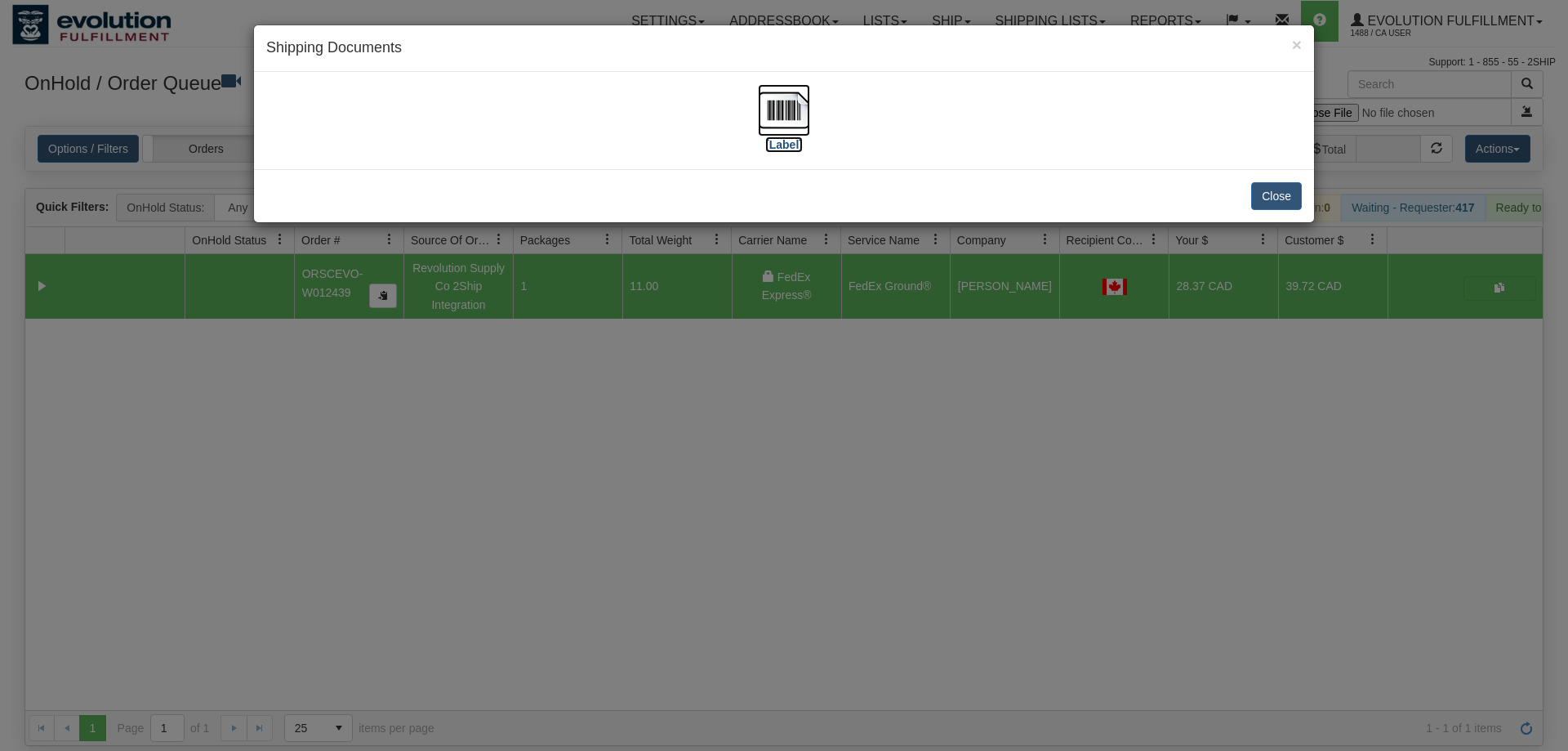
click at [773, 141] on label "[Label]" at bounding box center [784, 144] width 38 height 16
click at [1192, 410] on div "× Shipping Documents [Label] Close" at bounding box center [784, 375] width 1568 height 751
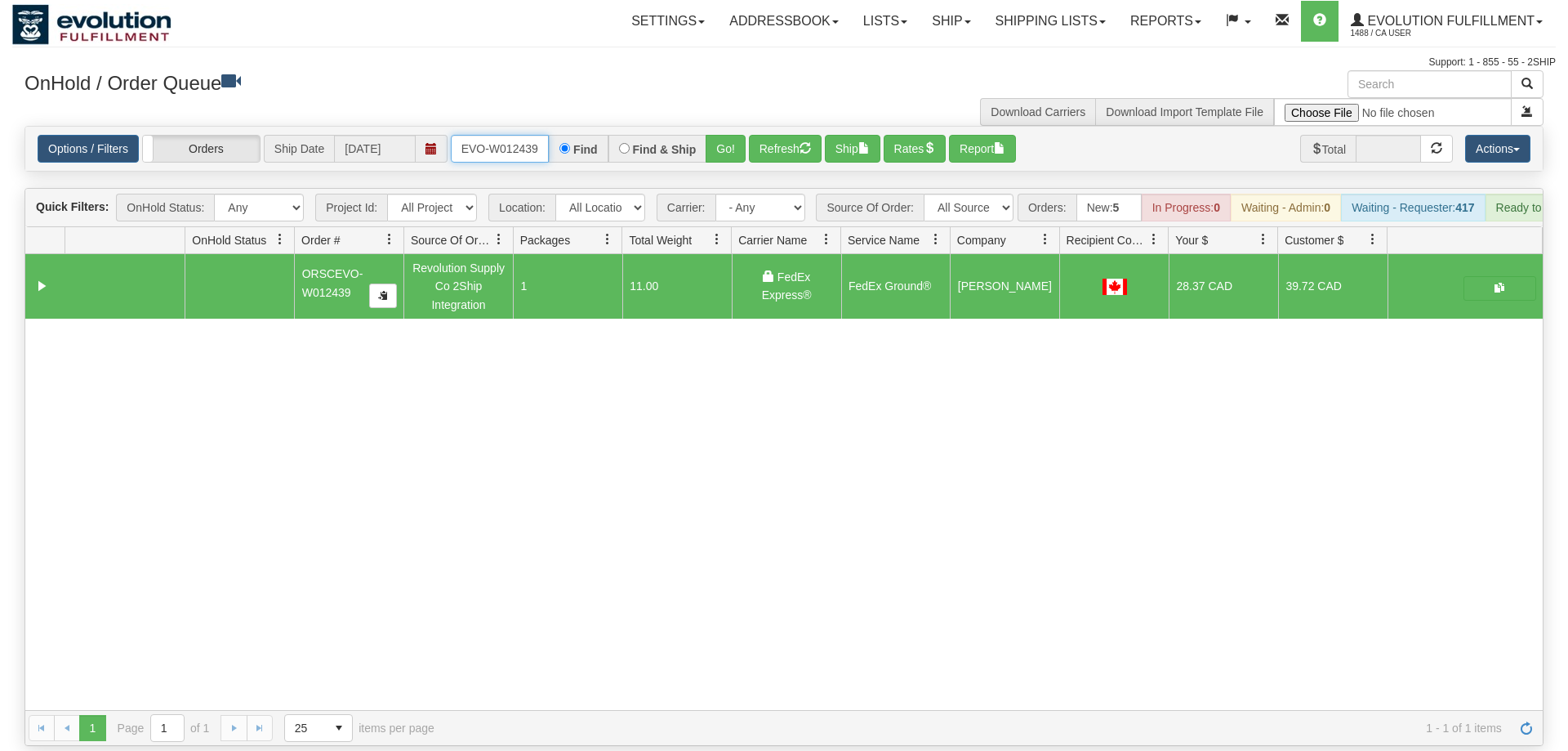
click at [490, 135] on input "ORSCEVO-W012439" at bounding box center [500, 149] width 98 height 28
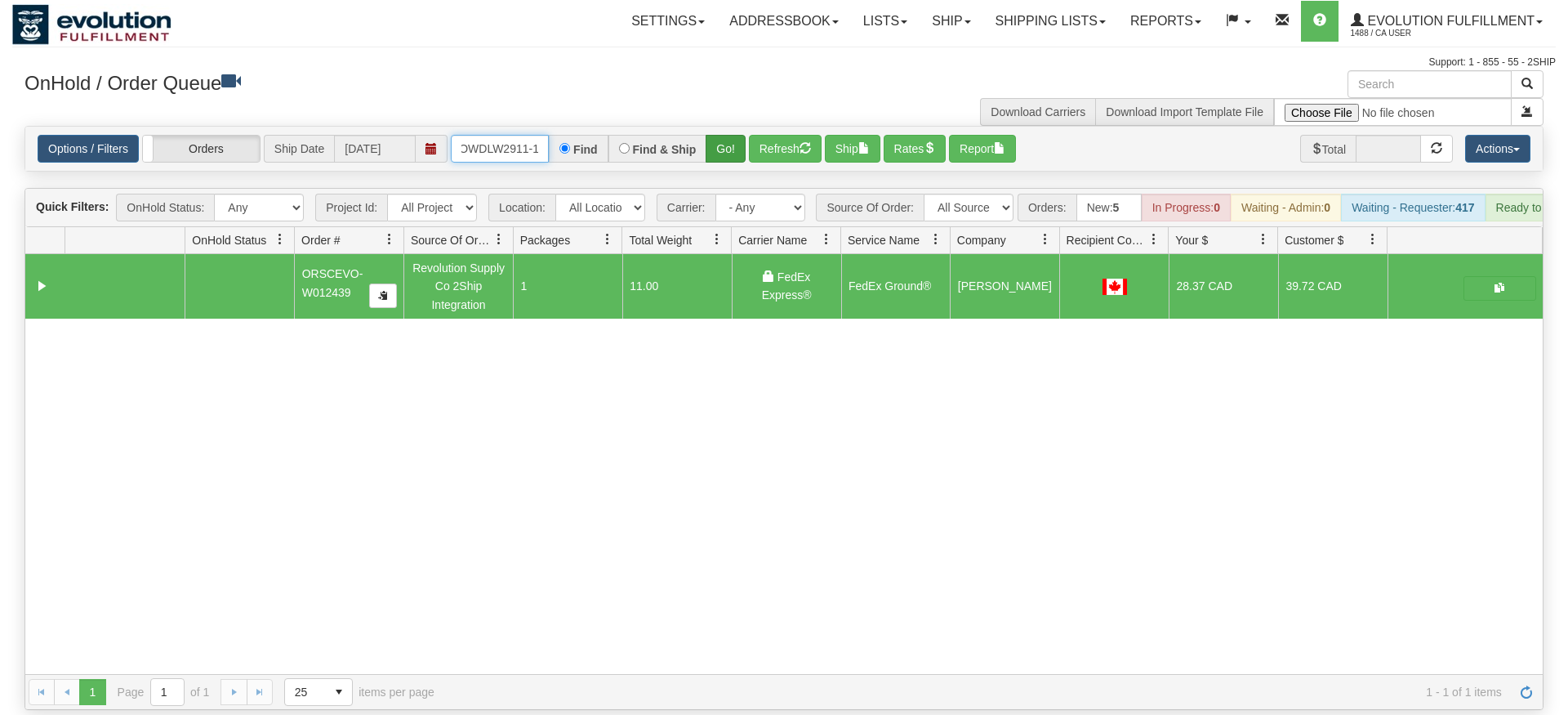
type input "OWDLW2911-1"
click at [734, 171] on div "Is equal to Is not equal to Contains Does not contains CAD USD EUR ZAR RON ANG …" at bounding box center [783, 418] width 1543 height 584
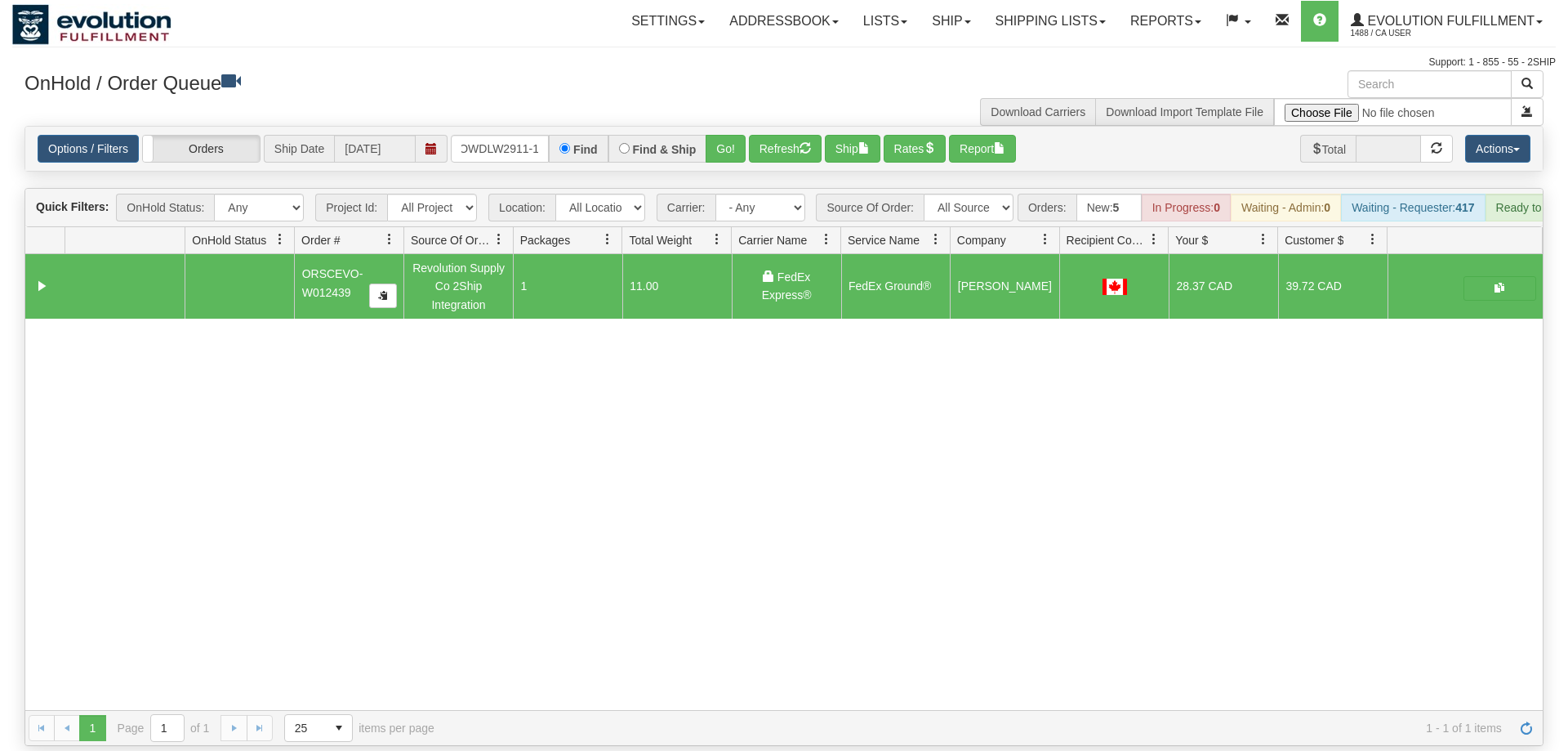
click at [736, 126] on div "Options / Filters Group Shipments Orders Ship Date 08/11/2025 OWDLW2911-1 Find …" at bounding box center [784, 149] width 1518 height 44
click at [726, 135] on button "Go!" at bounding box center [725, 149] width 40 height 28
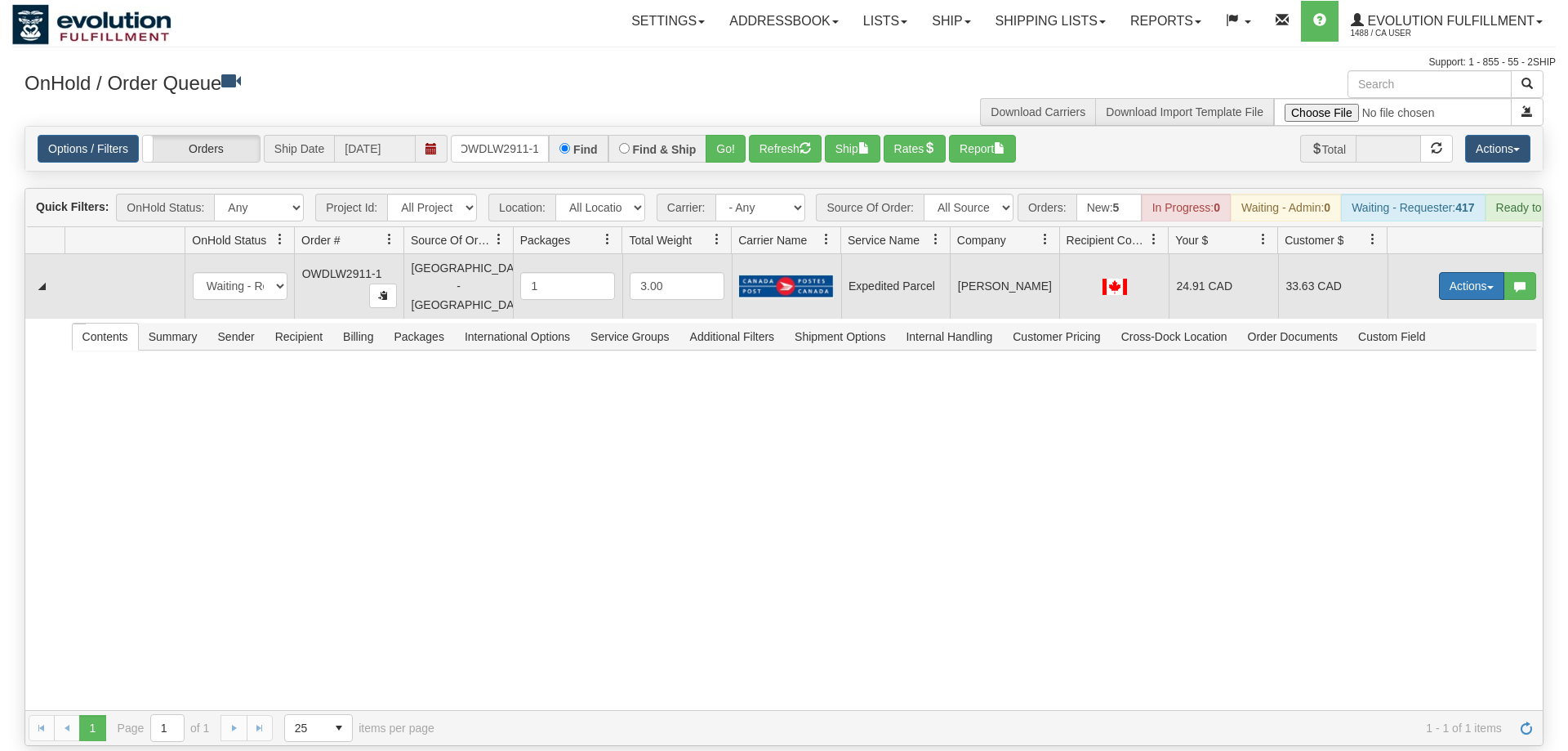
click at [1471, 272] on button "Actions" at bounding box center [1471, 285] width 66 height 28
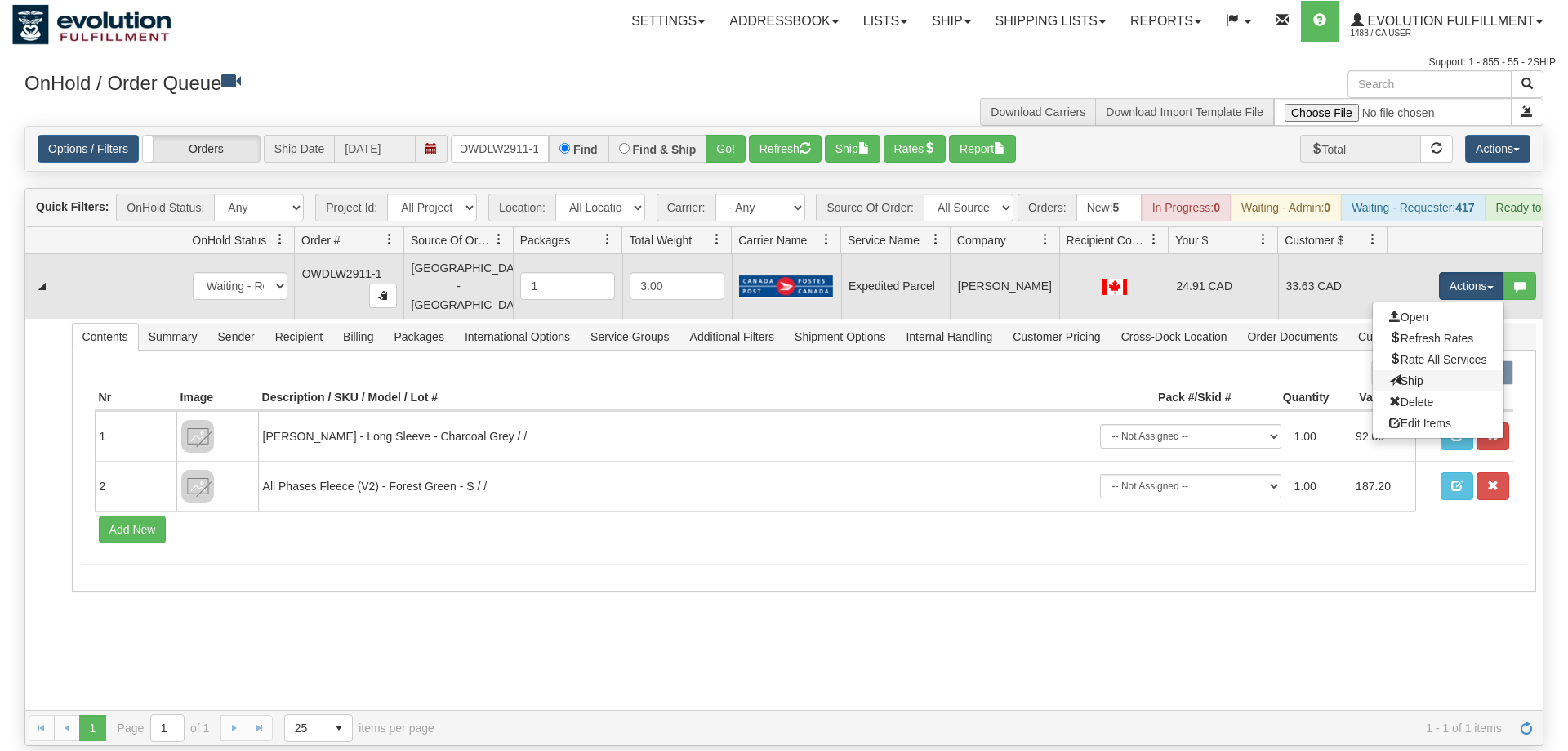
click at [1425, 370] on link "Ship" at bounding box center [1438, 380] width 131 height 21
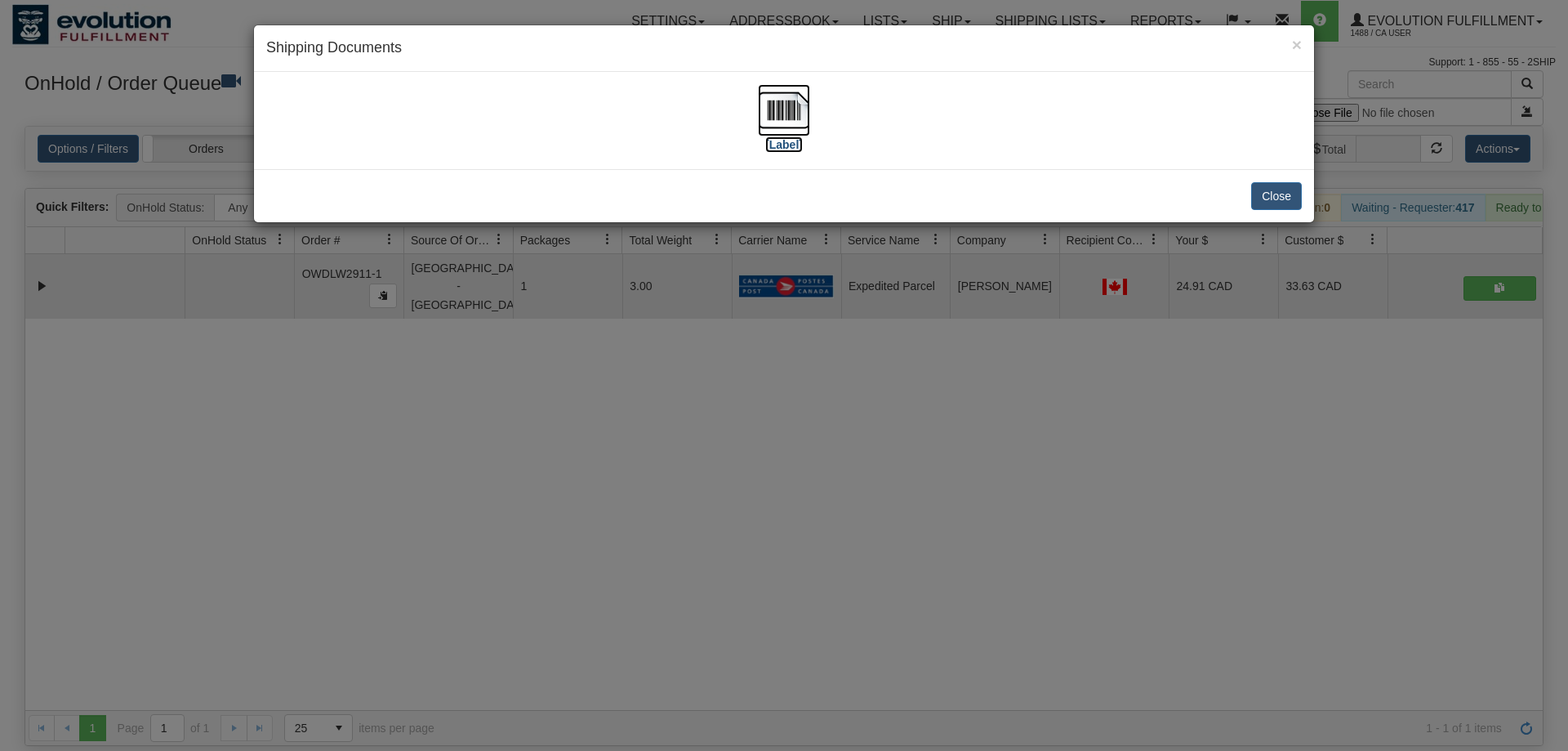
click at [775, 125] on img at bounding box center [783, 109] width 52 height 52
click at [815, 278] on div "× Shipping Documents [Label] Close" at bounding box center [784, 375] width 1568 height 751
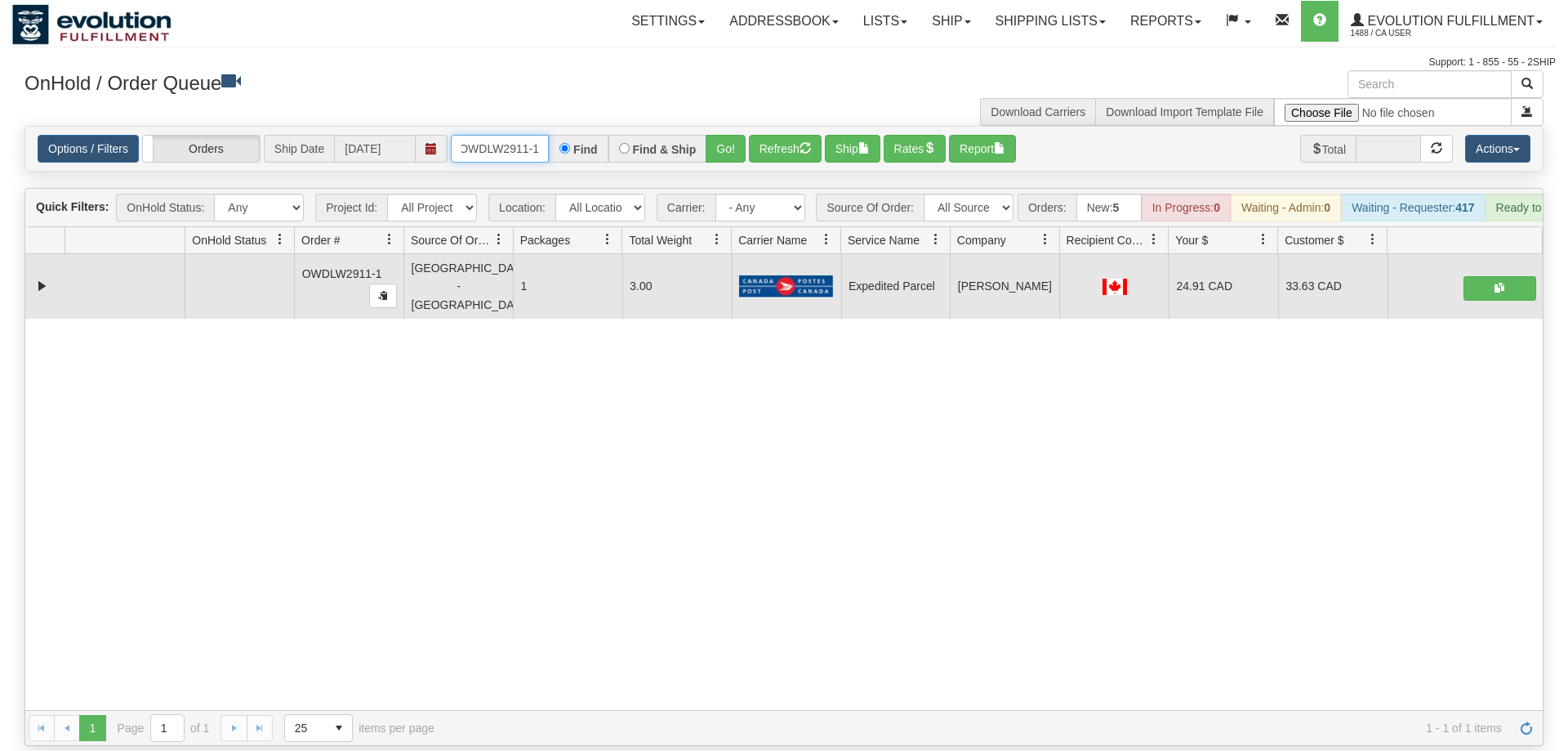
click at [524, 135] on input "OWDLW2911-1" at bounding box center [500, 149] width 98 height 28
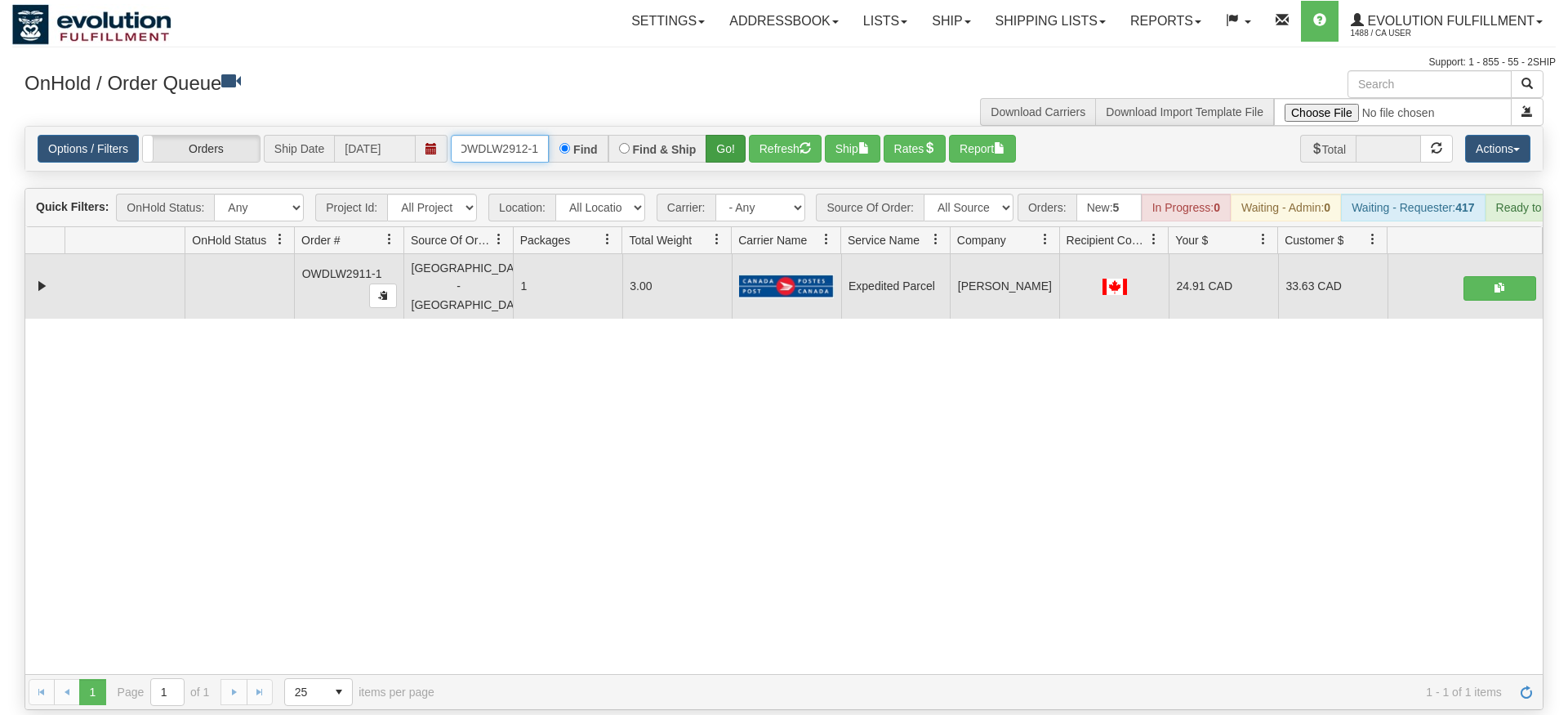
type input "OWDLW2912-1"
drag, startPoint x: 713, startPoint y: 134, endPoint x: 714, endPoint y: 168, distance: 34.0
click at [713, 169] on div "Is equal to Is not equal to Contains Does not contains CAD USD EUR ZAR RON ANG …" at bounding box center [783, 418] width 1543 height 584
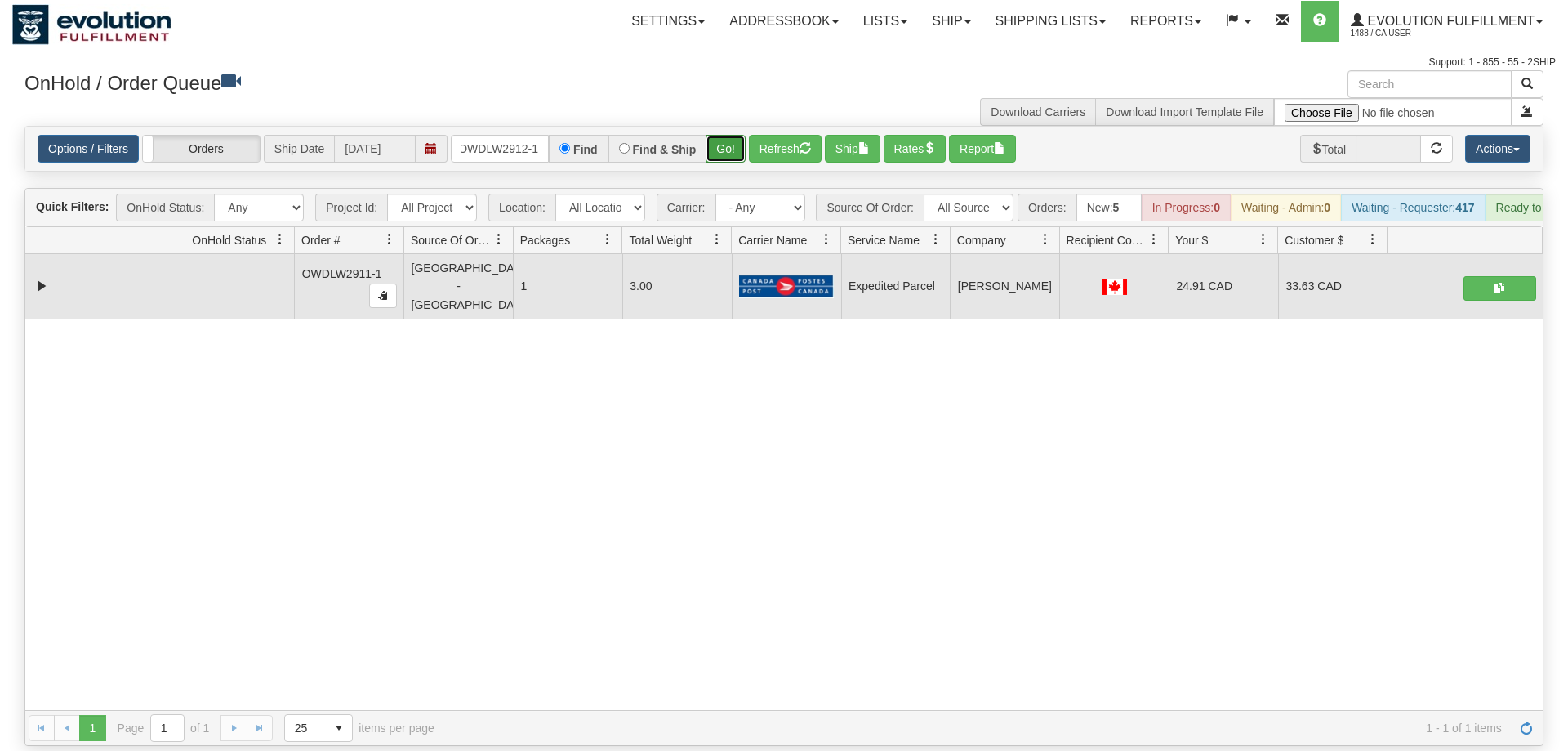
click at [719, 136] on button "Go!" at bounding box center [725, 149] width 40 height 28
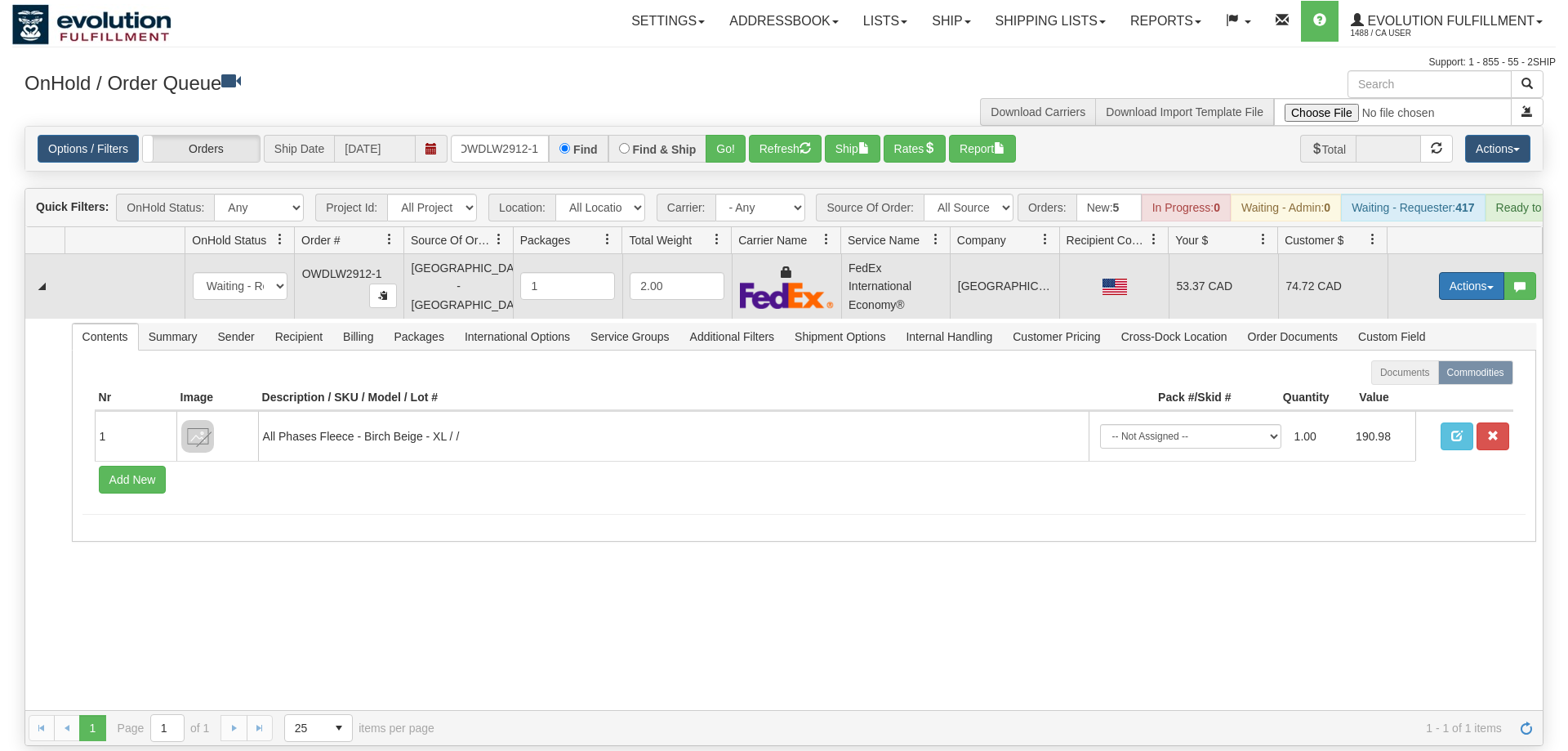
click at [1448, 272] on button "Actions" at bounding box center [1471, 285] width 66 height 28
click at [1438, 353] on span "Rate All Services" at bounding box center [1438, 359] width 98 height 13
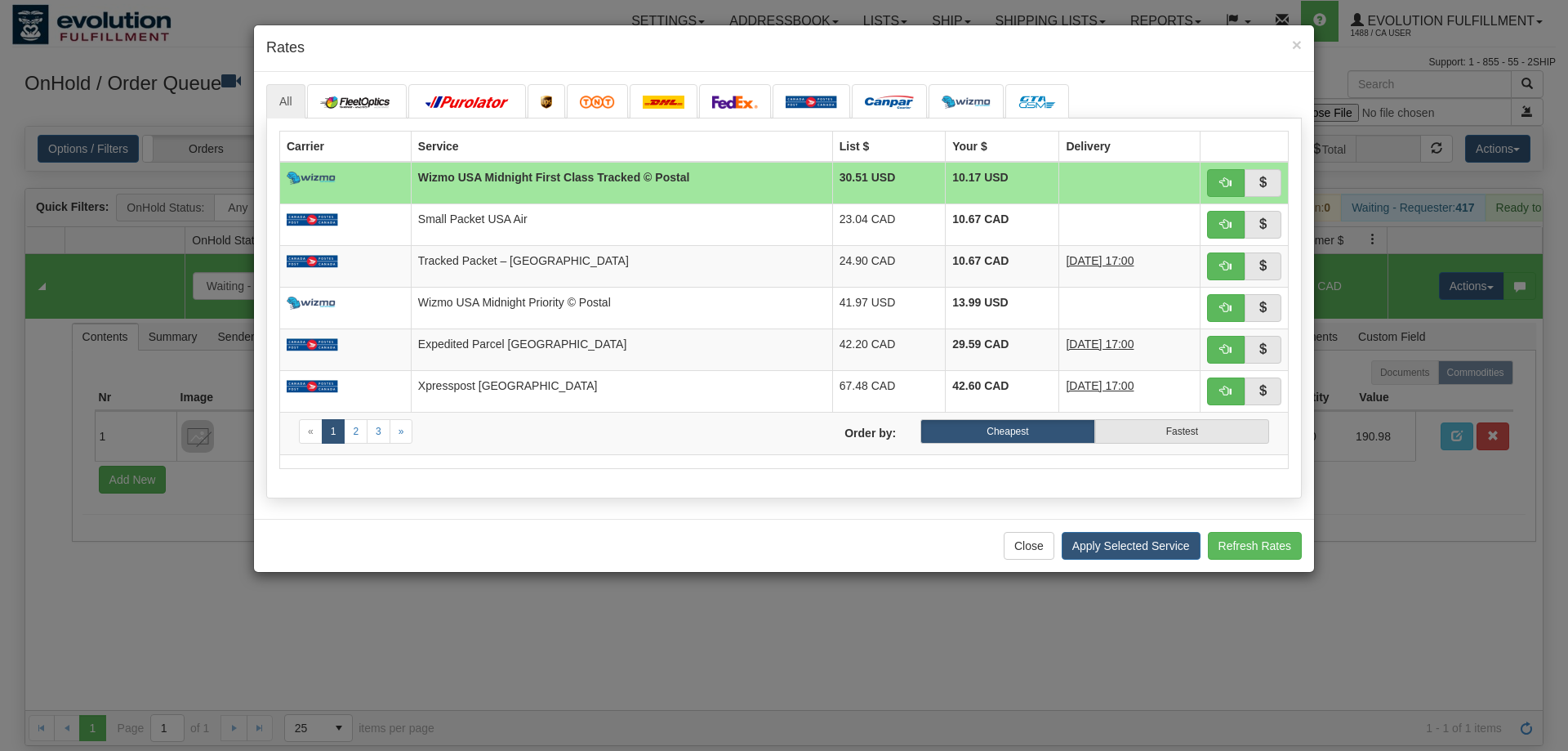
click at [397, 46] on h4 "Rates" at bounding box center [784, 48] width 1036 height 21
click at [1226, 271] on span "button" at bounding box center [1226, 265] width 11 height 11
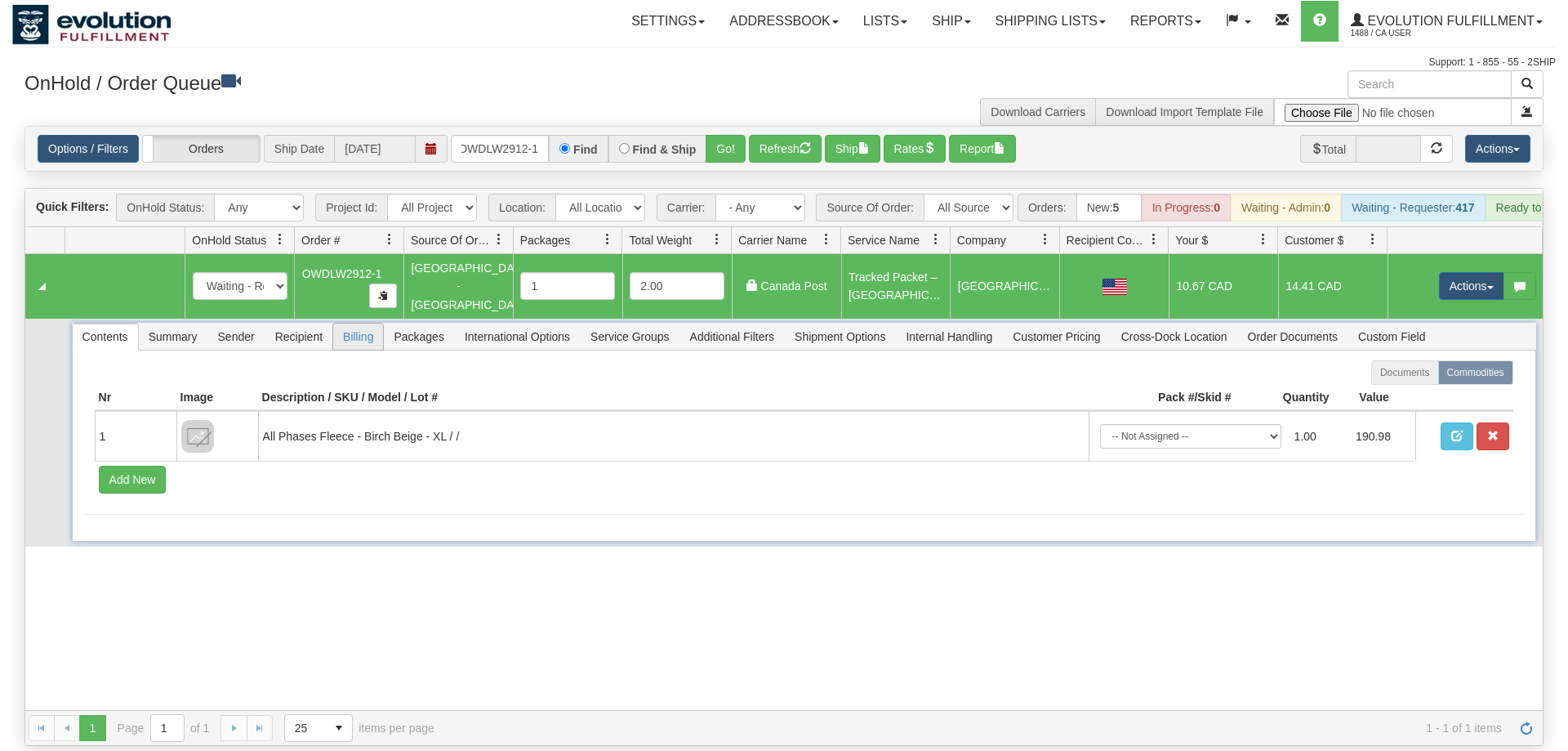
click at [368, 324] on span "Billing" at bounding box center [358, 337] width 50 height 26
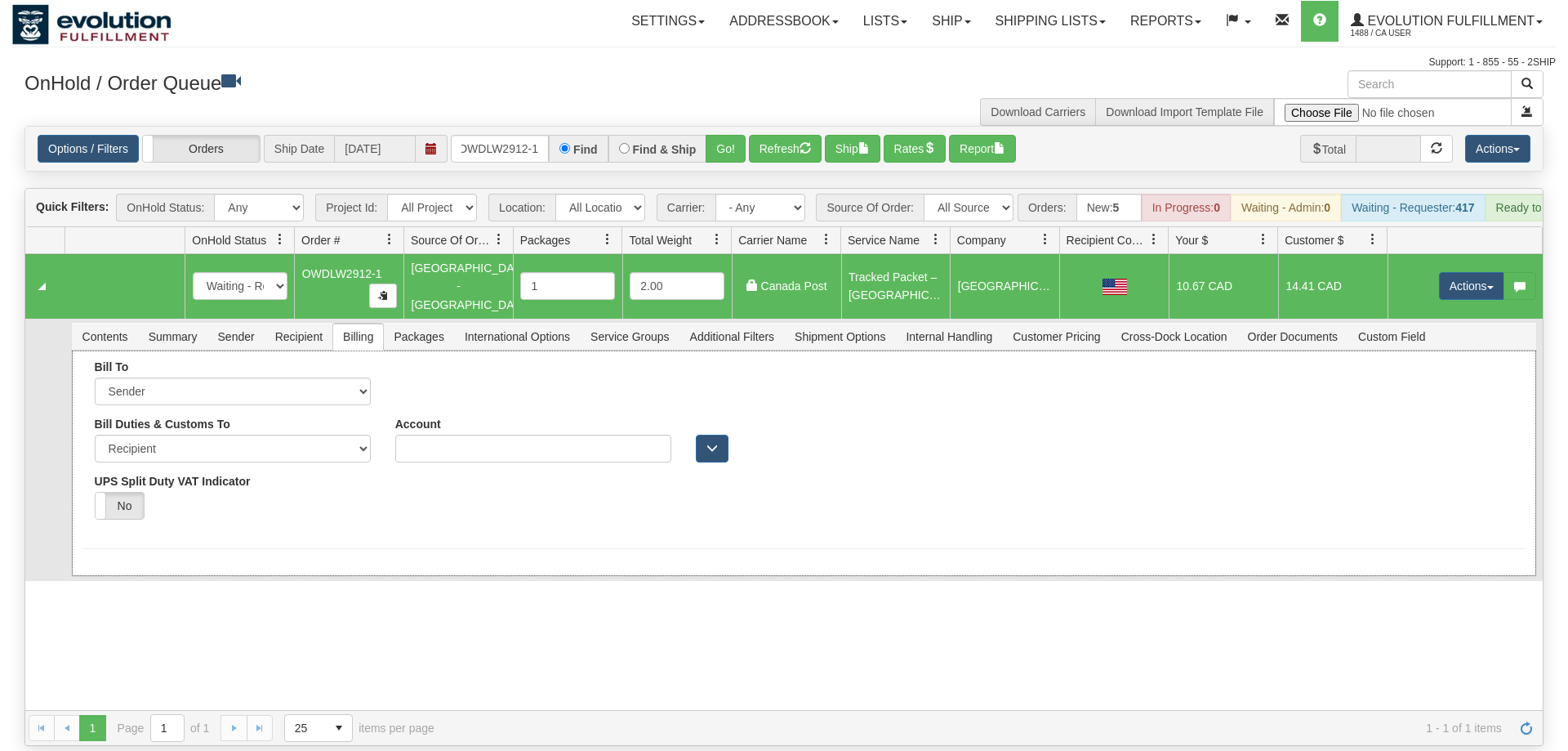
click at [265, 513] on form "Bill To Sender Recipient Third Party Collect Account Country" at bounding box center [804, 455] width 1443 height 189
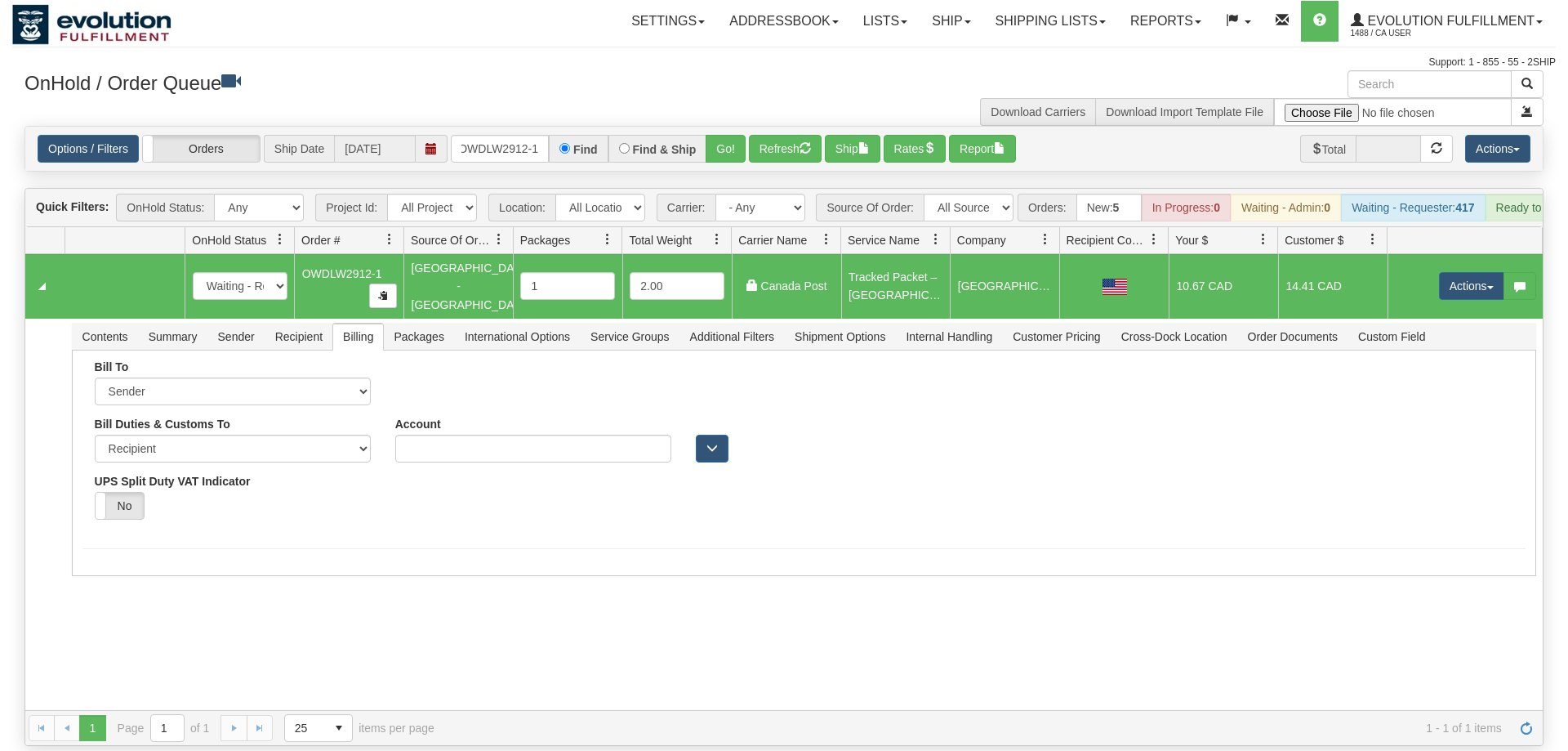
click at [965, 626] on div "31427599 Default 90591960 90591961 New In Progress Waiting - Admin Waiting - Re…" at bounding box center [784, 482] width 1518 height 456
click at [624, 630] on div "31427599 Default 90591960 90591961 New In Progress Waiting - Admin Waiting - Re…" at bounding box center [784, 482] width 1518 height 456
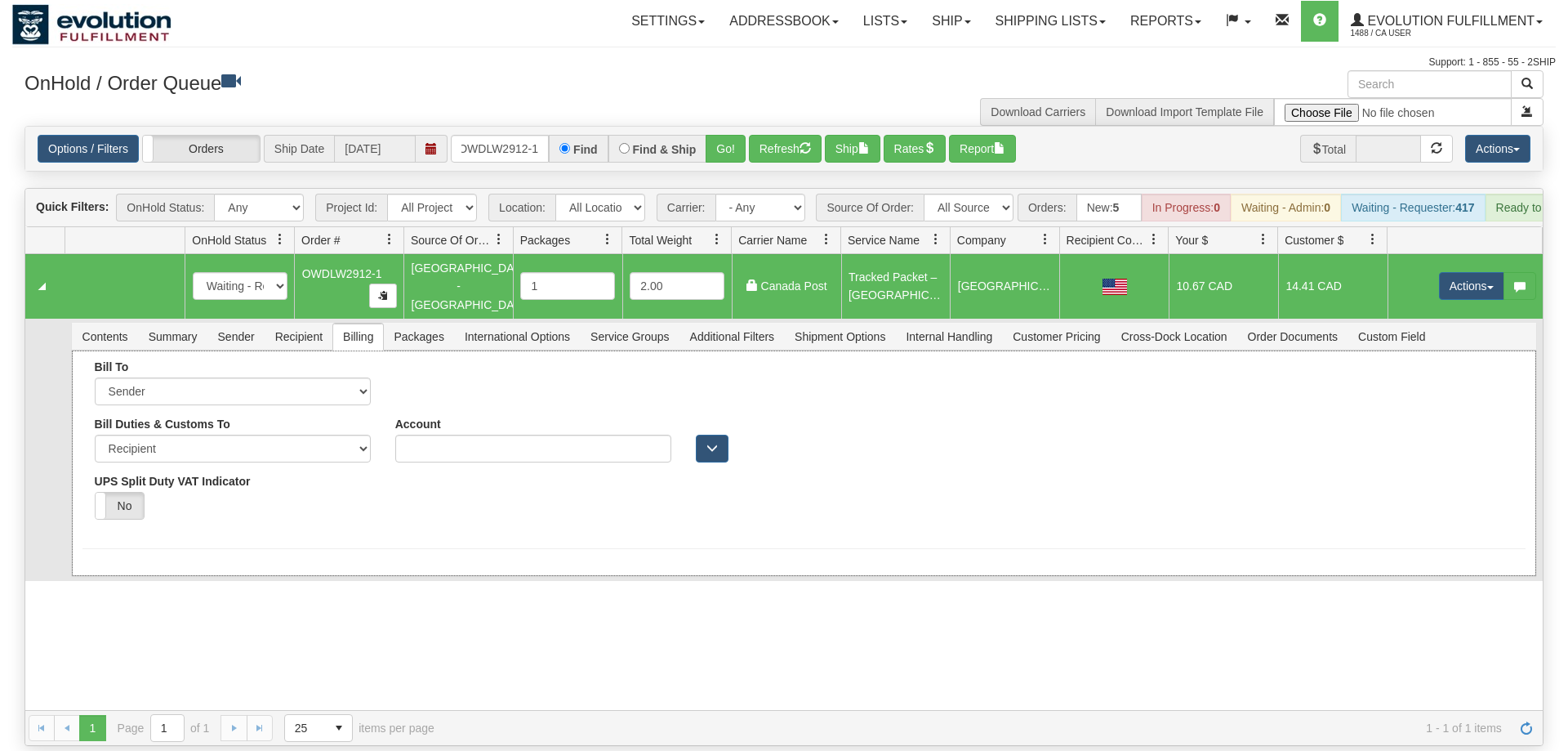
click at [818, 519] on div "Bill To Sender Recipient Third Party Collect Account" at bounding box center [804, 463] width 1465 height 226
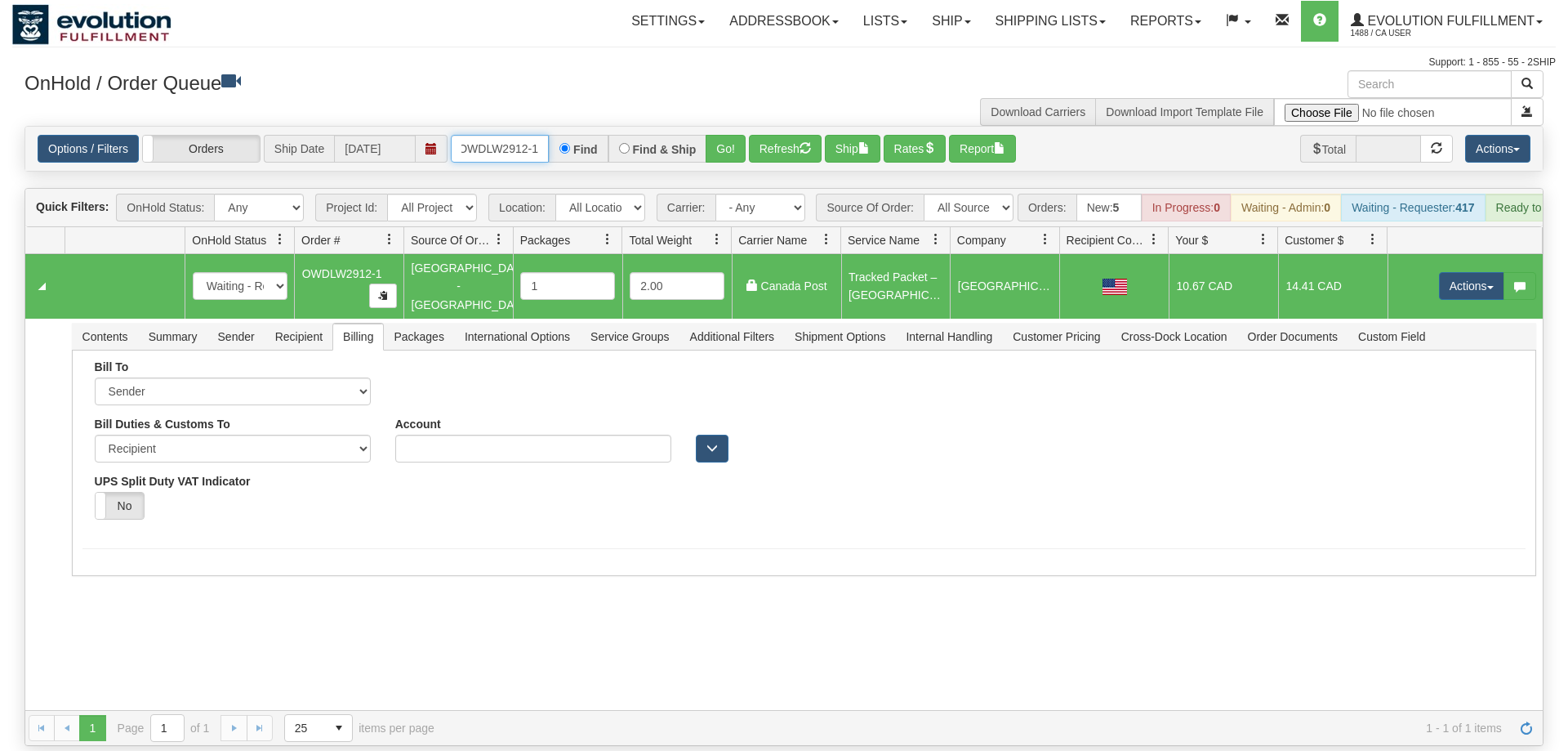
click at [486, 135] on input "OWDLW2912-1" at bounding box center [500, 149] width 98 height 28
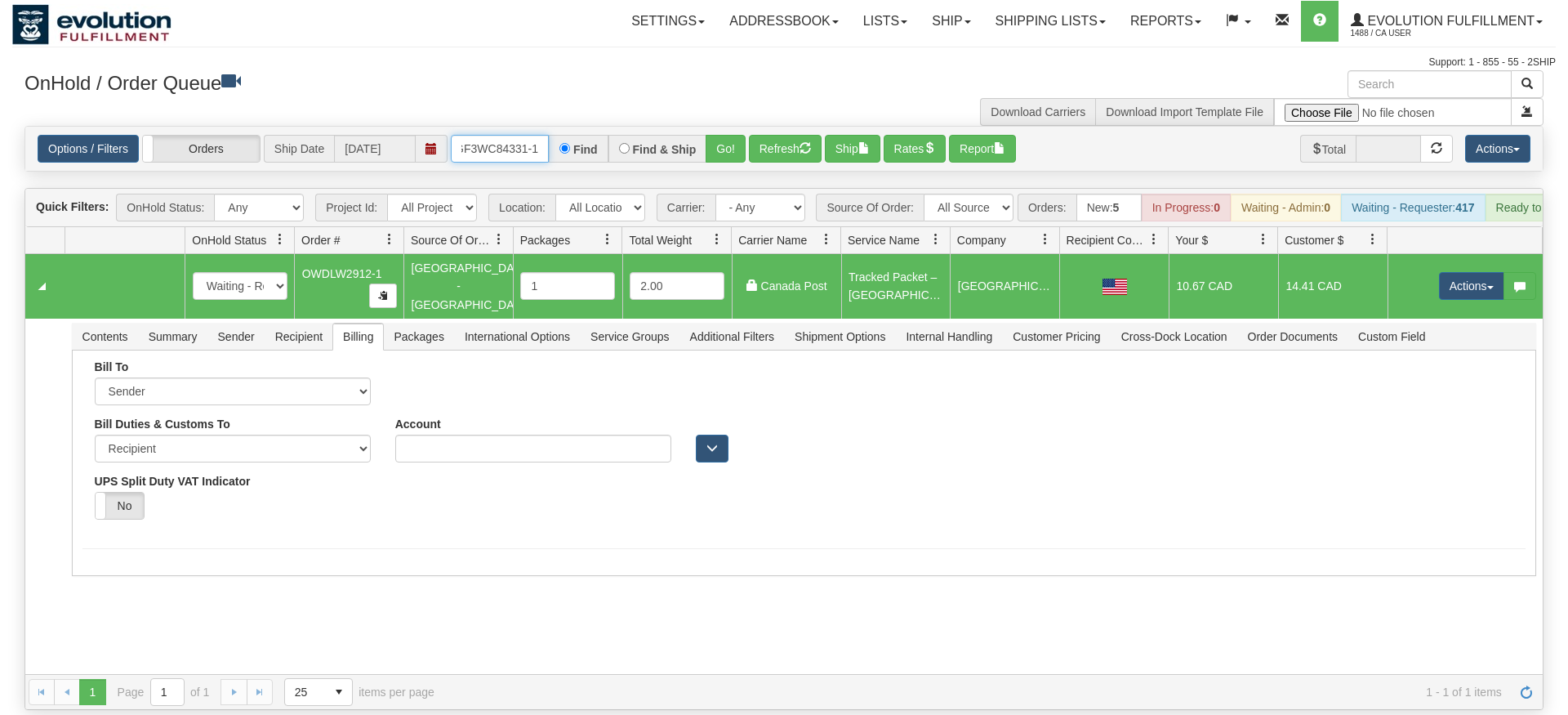
type input "OGF3WC84331-1"
click at [731, 156] on div "Is equal to Is not equal to Contains Does not contains CAD USD EUR ZAR RON ANG …" at bounding box center [783, 418] width 1543 height 584
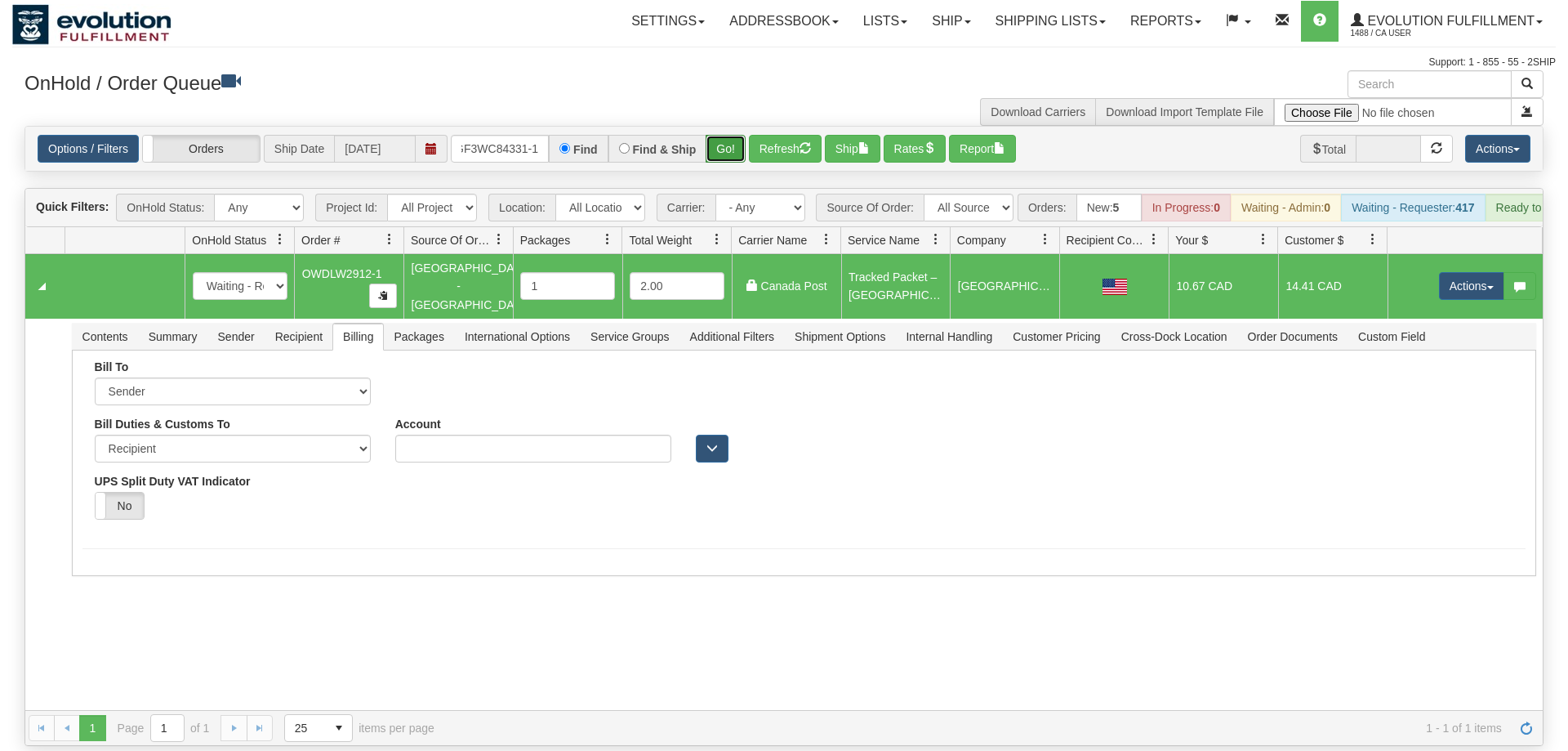
click at [734, 135] on button "Go!" at bounding box center [725, 149] width 40 height 28
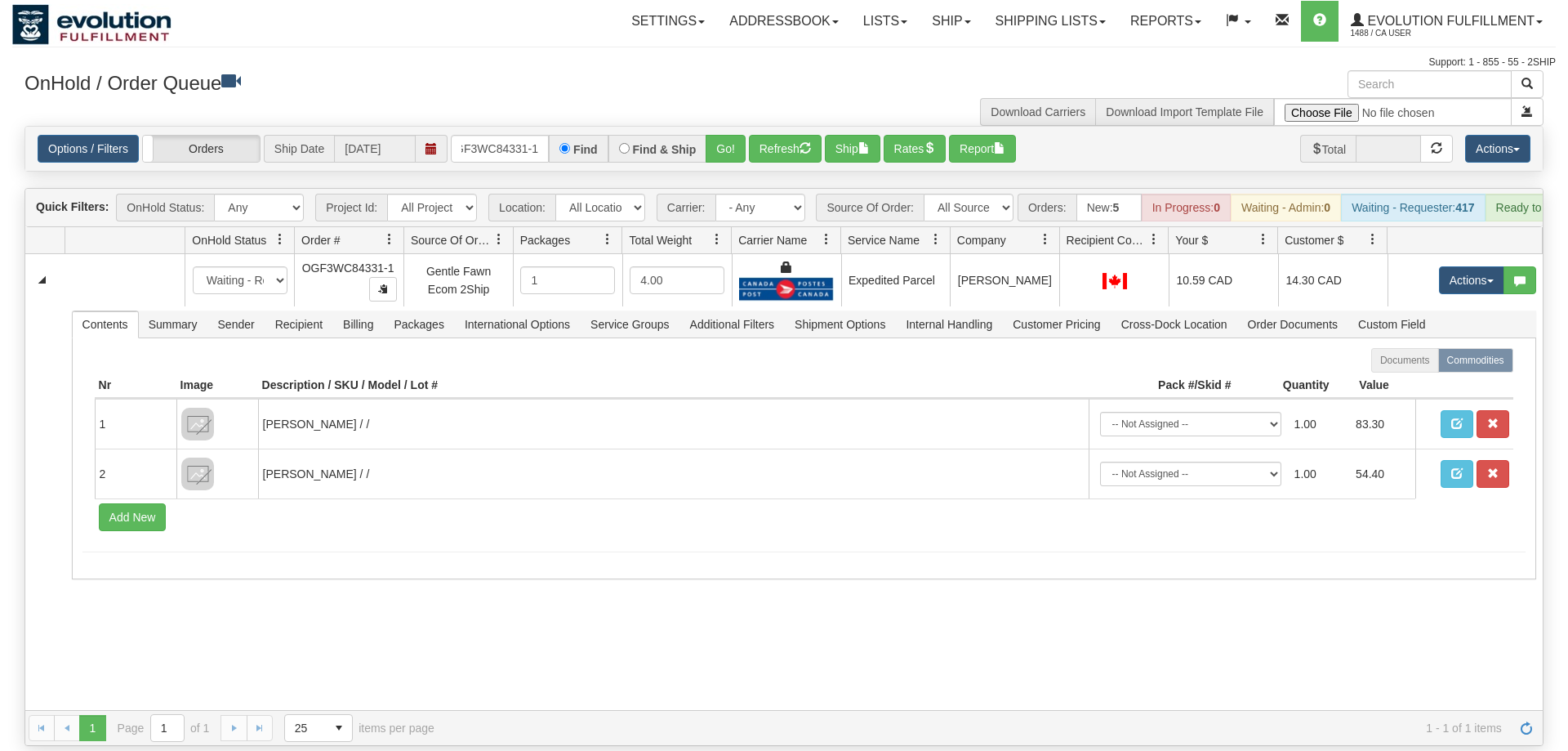
click at [912, 654] on div "31437365 EVOLUTION V3 90630535 90630538 New In Progress Waiting - Admin Waiting…" at bounding box center [784, 482] width 1518 height 456
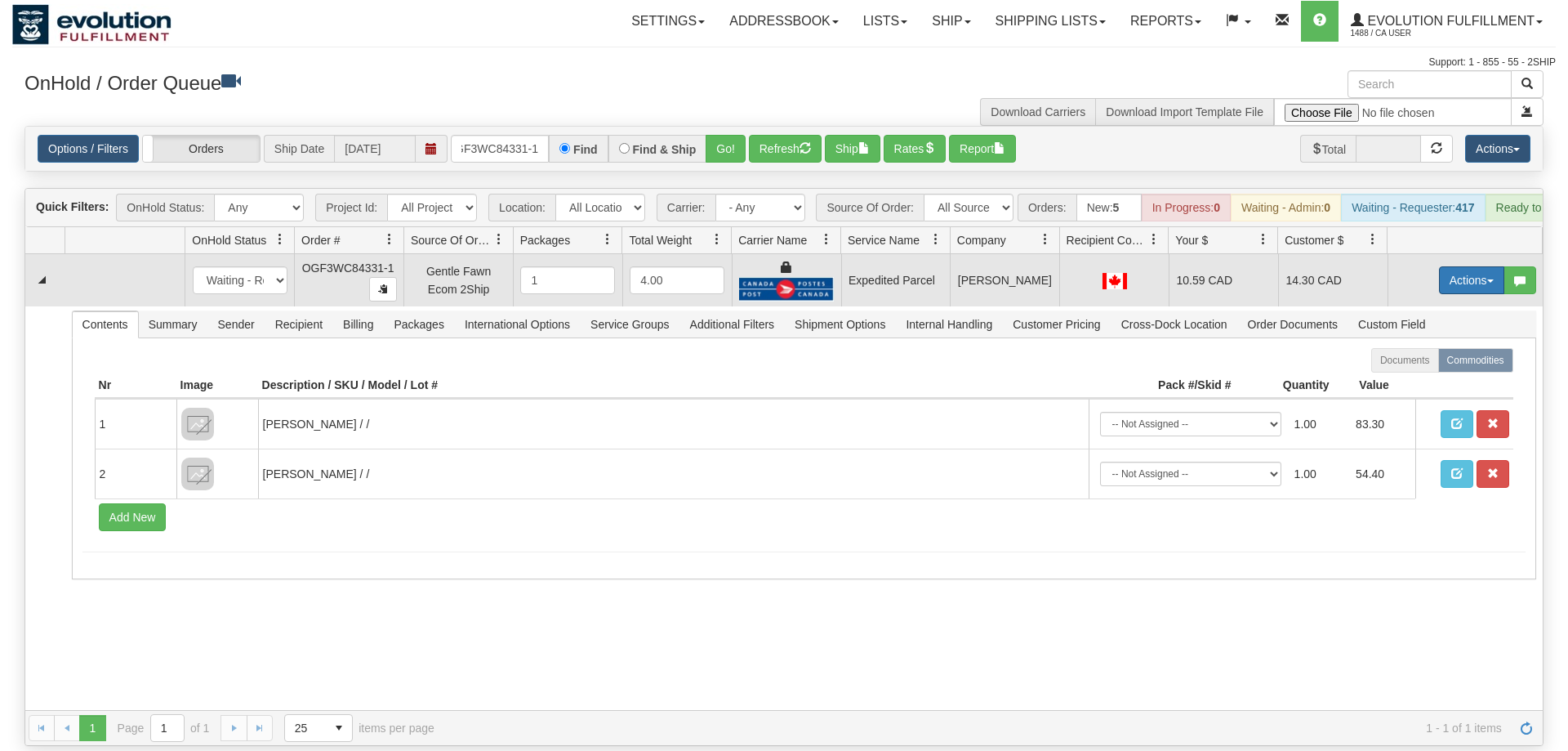
click at [1455, 267] on button "Actions" at bounding box center [1471, 280] width 66 height 28
click at [1437, 365] on link "Ship" at bounding box center [1438, 375] width 131 height 21
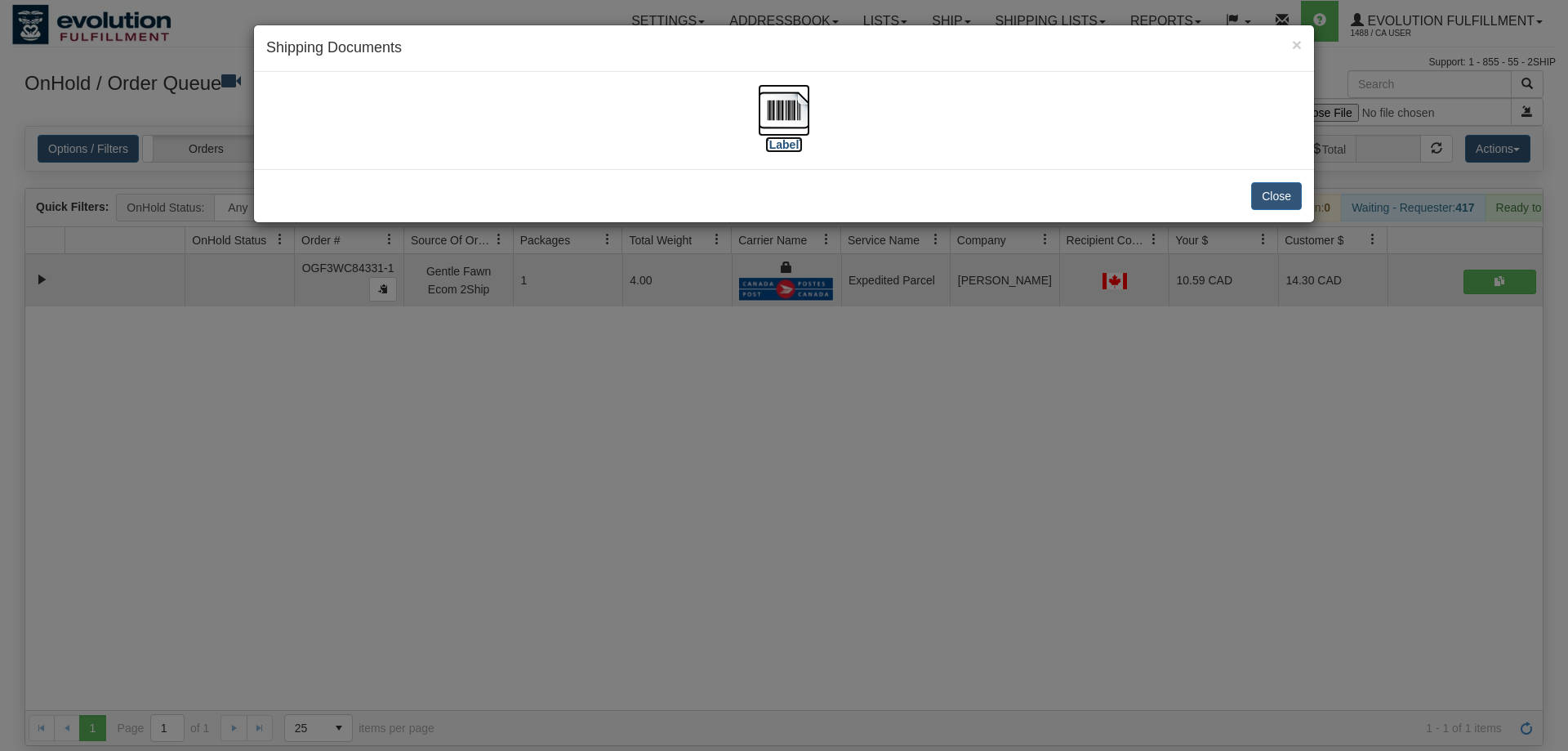
click at [759, 109] on img at bounding box center [783, 109] width 52 height 52
click at [571, 449] on div "× Shipping Documents [Label] Close" at bounding box center [784, 375] width 1568 height 751
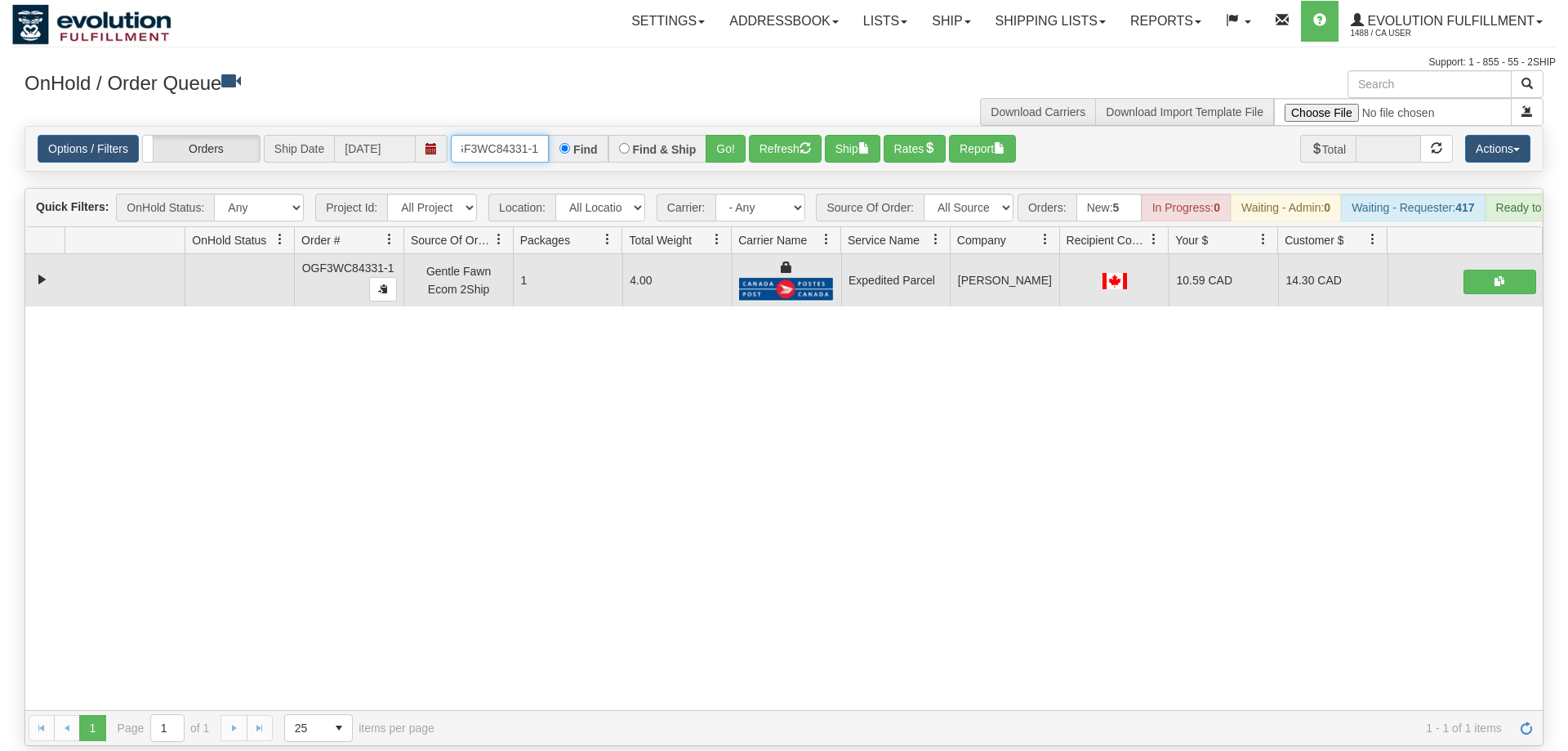
click at [488, 136] on input "OGF3WC84331-1" at bounding box center [500, 149] width 98 height 28
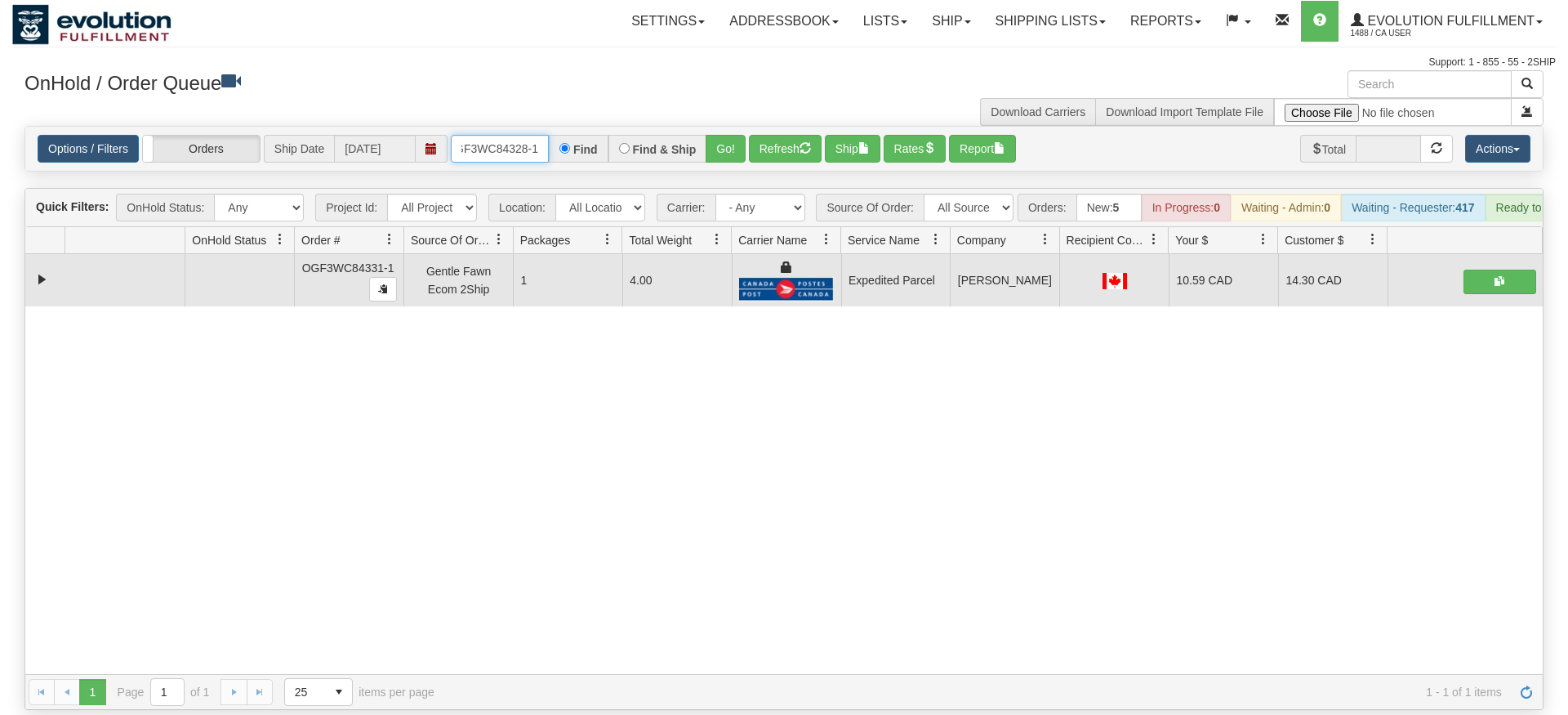
type input "OGF3WC84328-1"
click at [726, 143] on div "Options / Filters Group Shipments Orders Ship Date 08/11/2025 OGF3WC84328-1 Fin…" at bounding box center [784, 149] width 1518 height 44
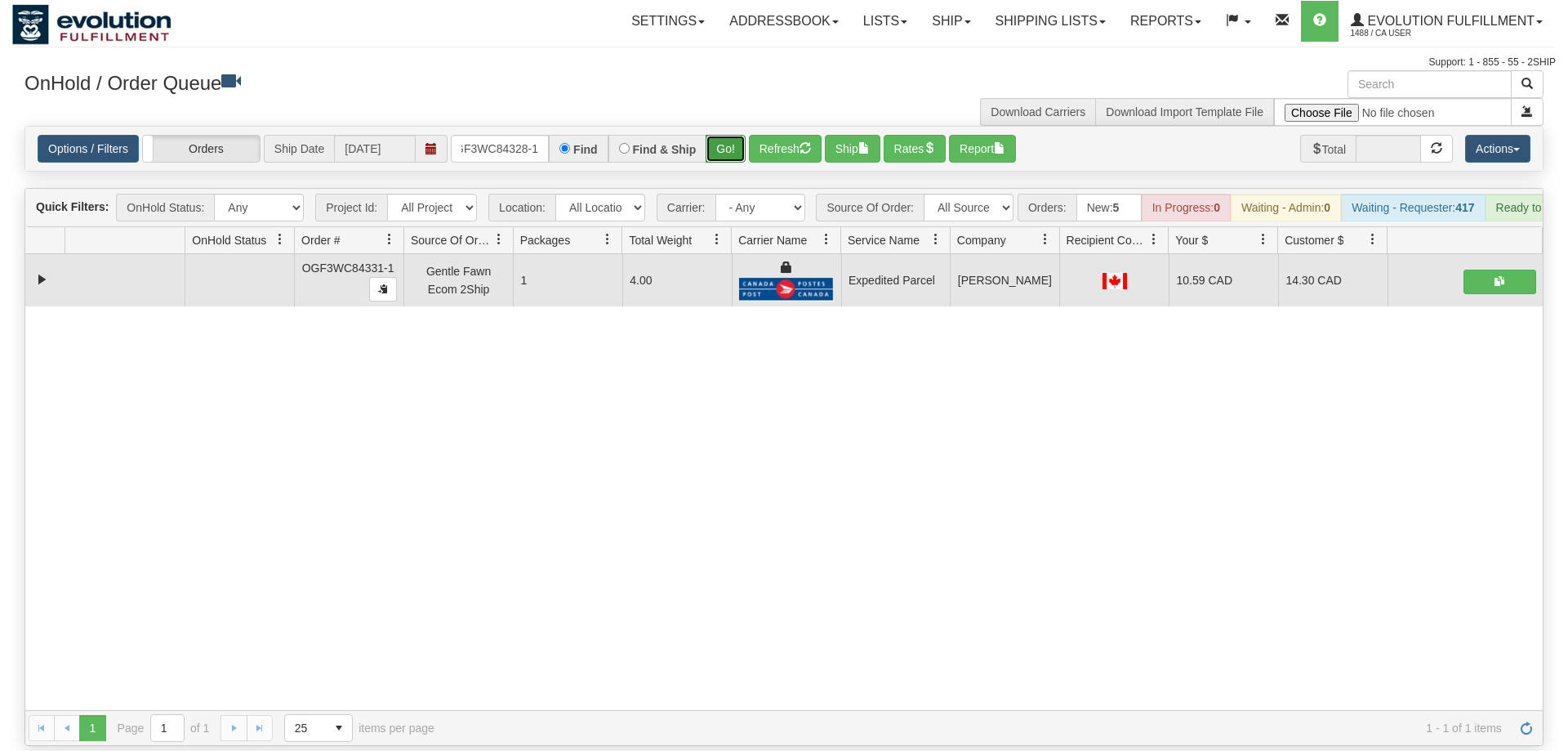
click at [732, 135] on button "Go!" at bounding box center [725, 149] width 40 height 28
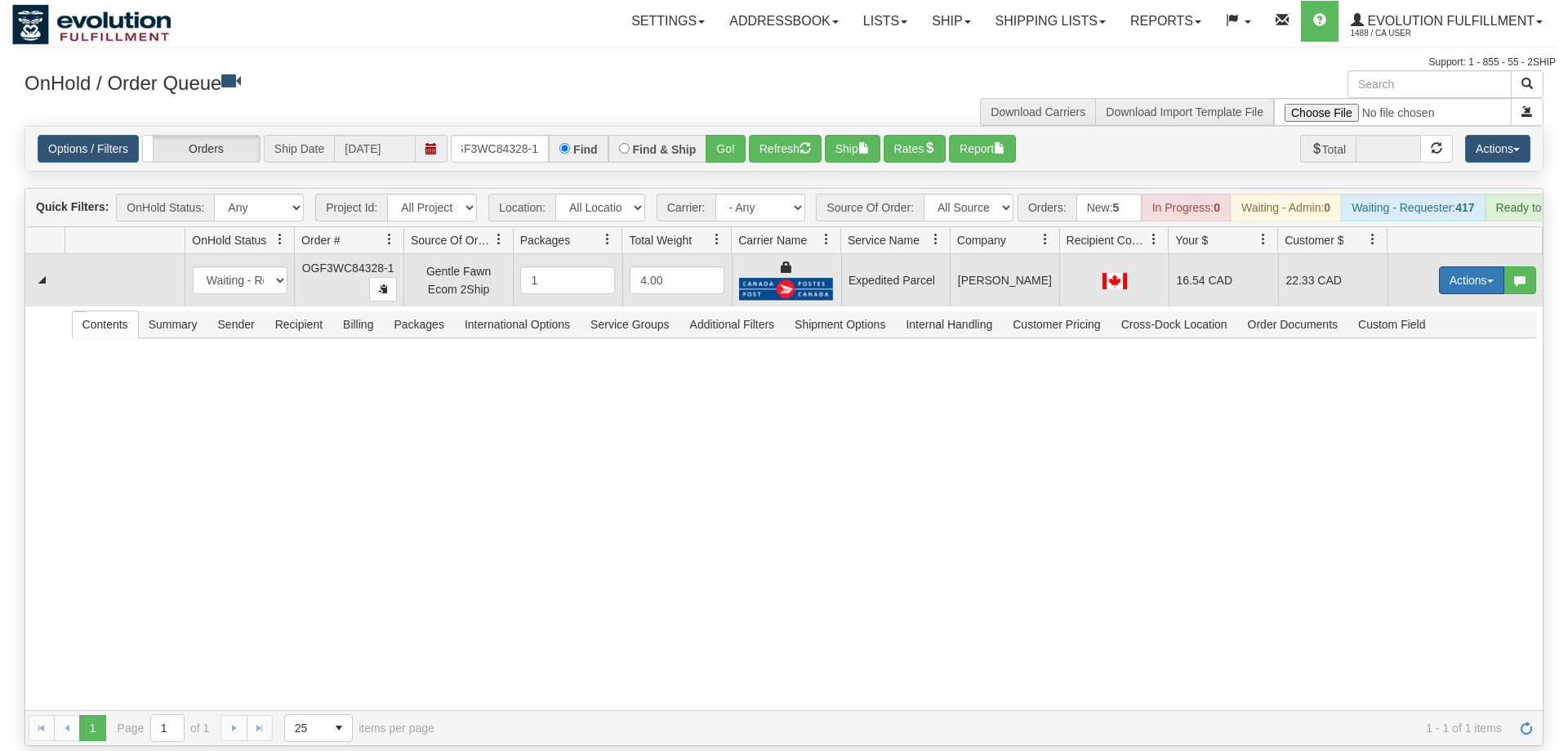
click at [1466, 267] on button "Actions" at bounding box center [1471, 280] width 66 height 28
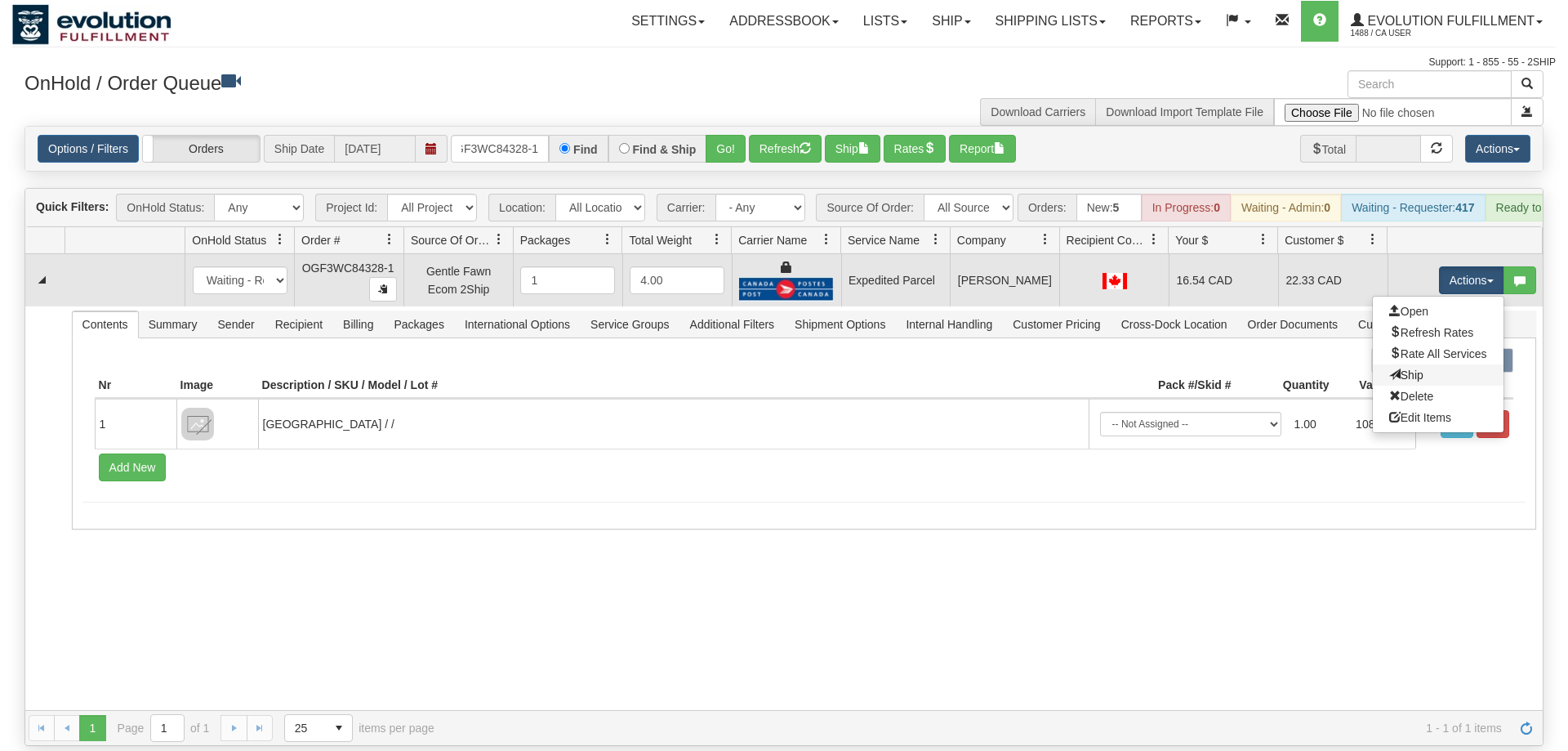
click at [1420, 365] on link "Ship" at bounding box center [1438, 375] width 131 height 21
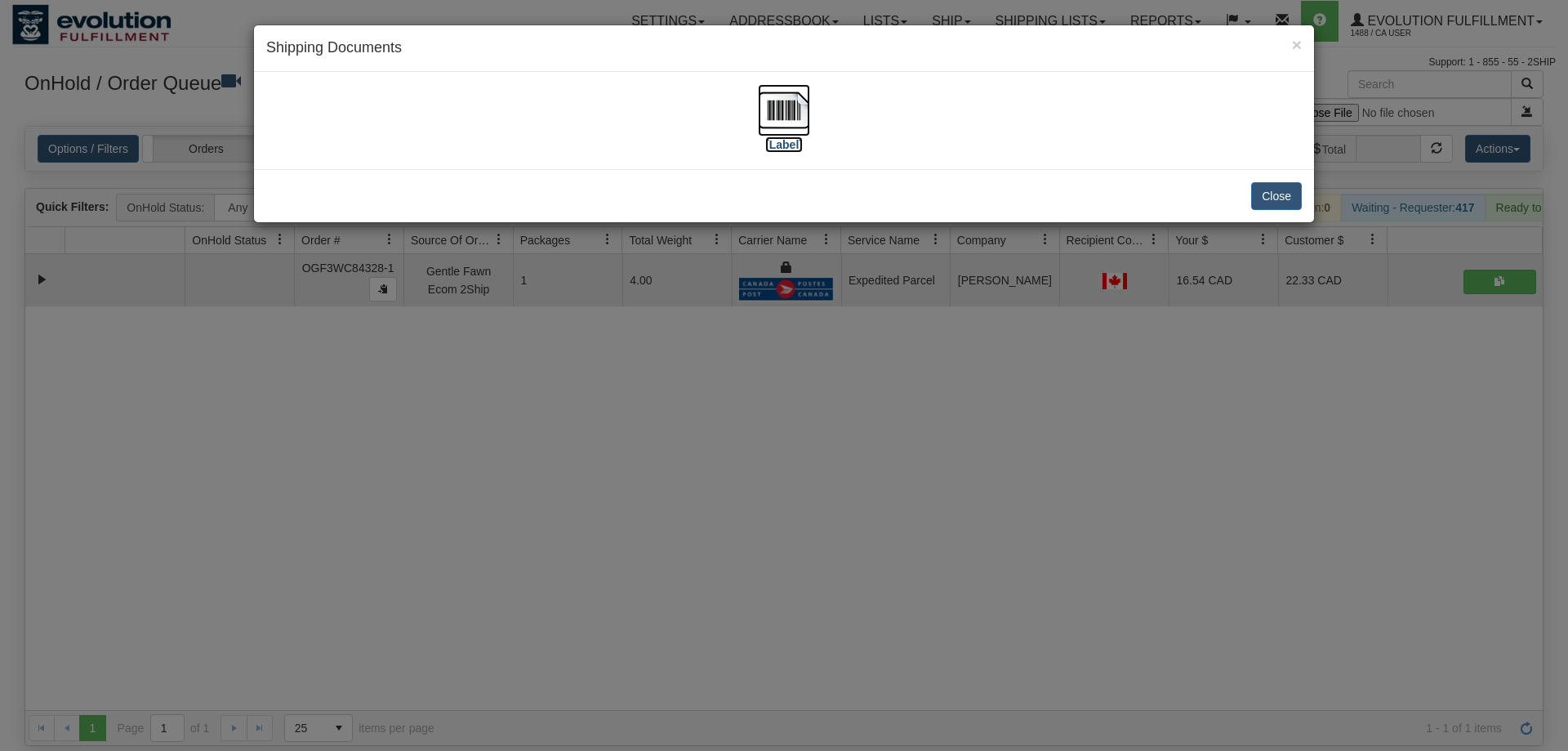
click at [785, 100] on img at bounding box center [783, 109] width 52 height 52
click at [816, 361] on div "× Shipping Documents [Label] Close" at bounding box center [784, 375] width 1568 height 751
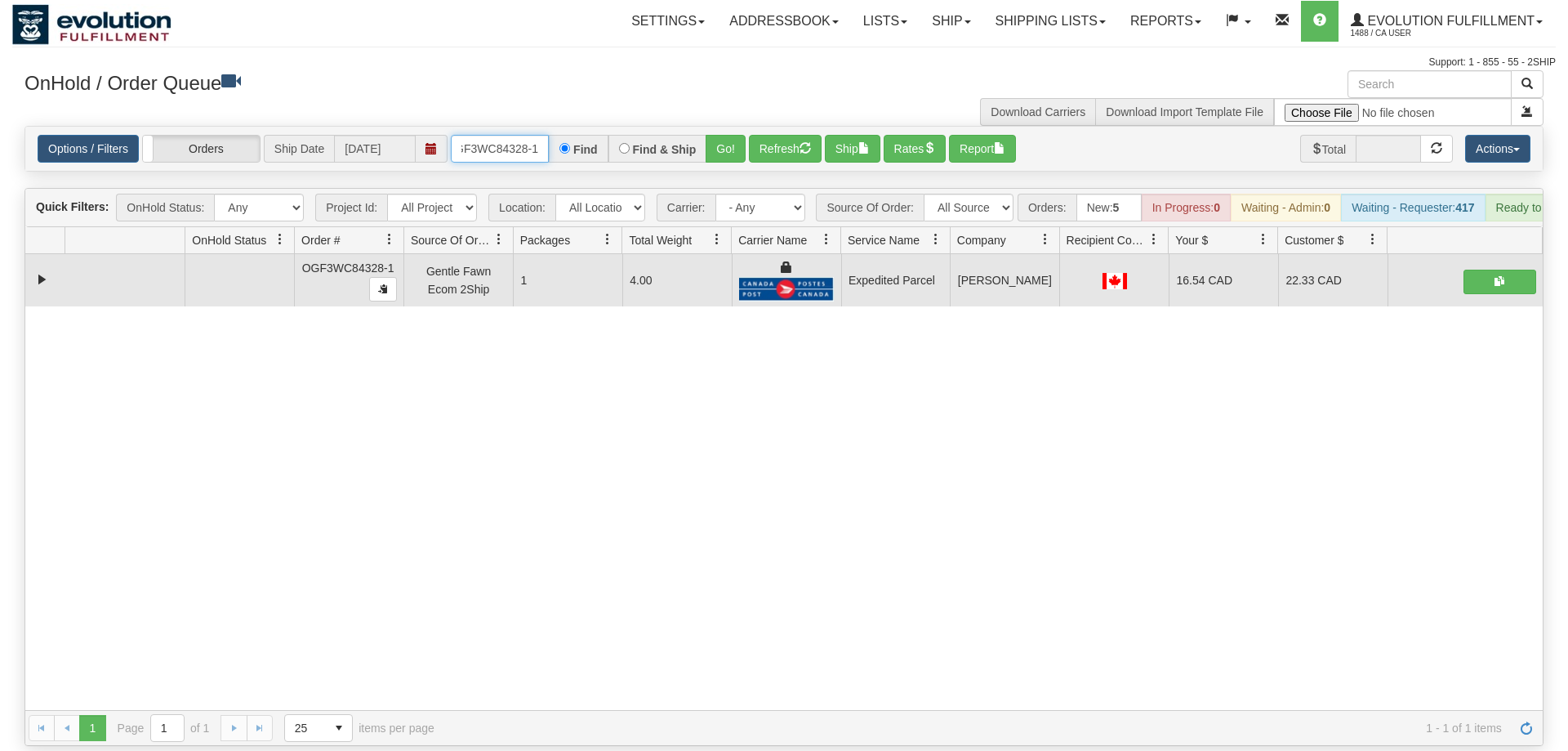
click at [494, 135] on input "OGF3WC84328-1" at bounding box center [500, 149] width 98 height 28
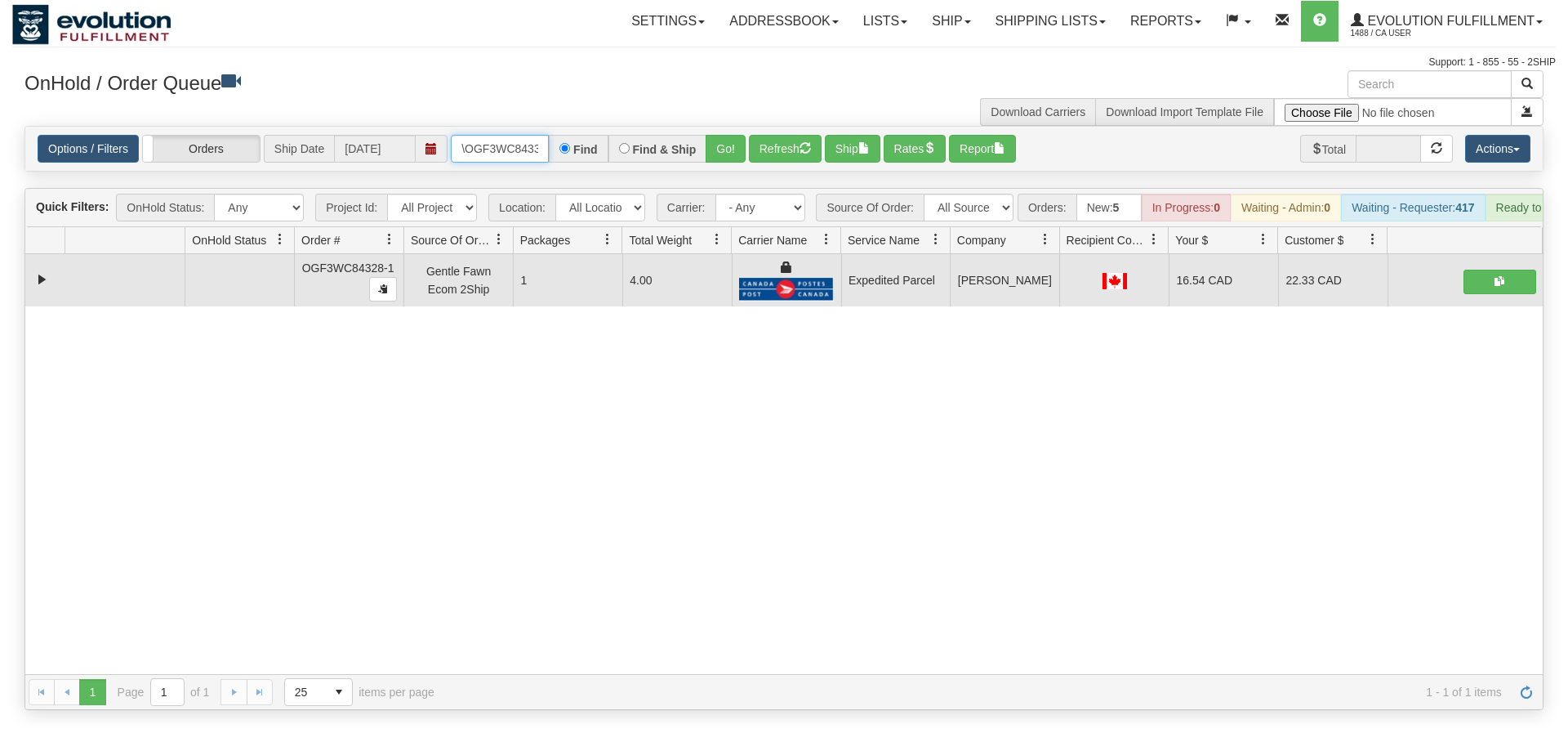
scroll to position [0, 19]
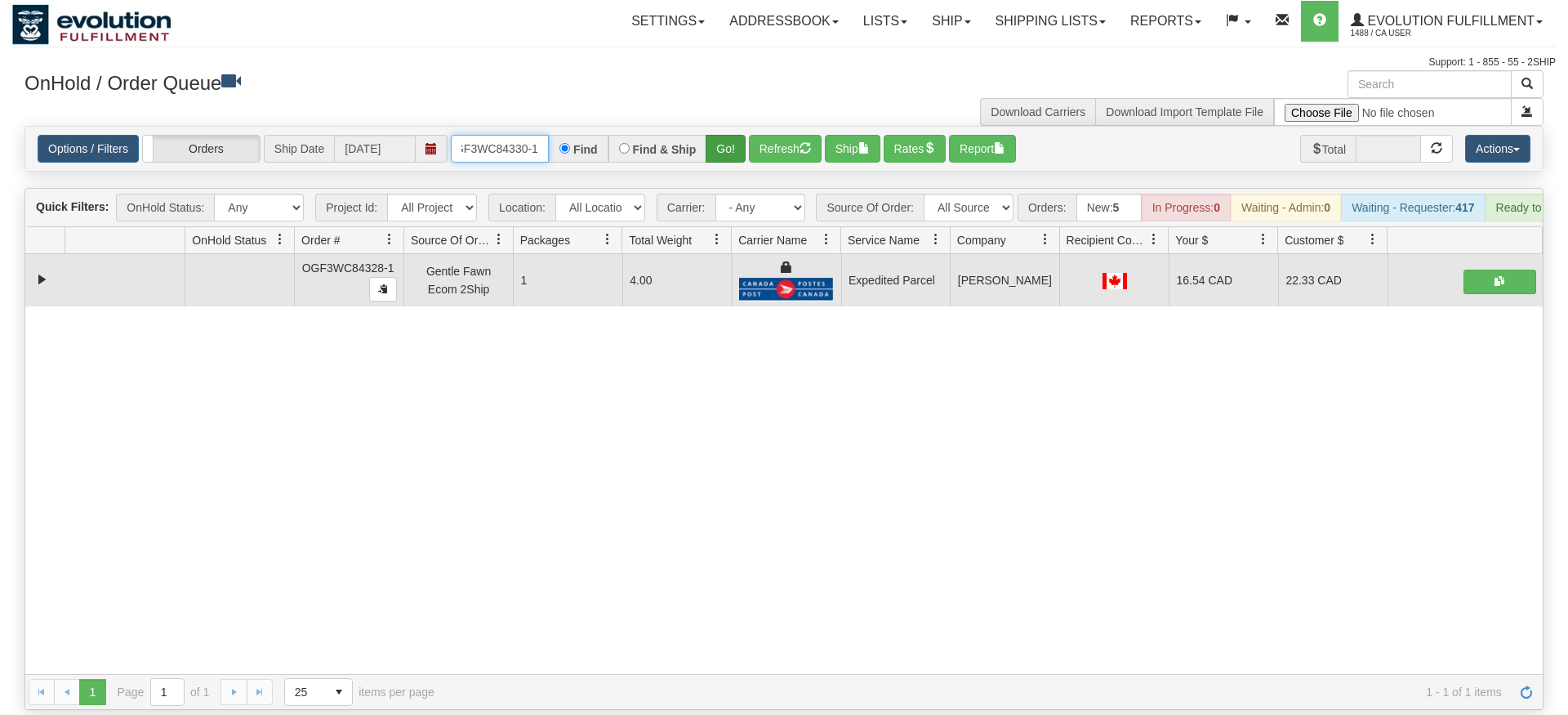
type input "\OGF3WC84330-1"
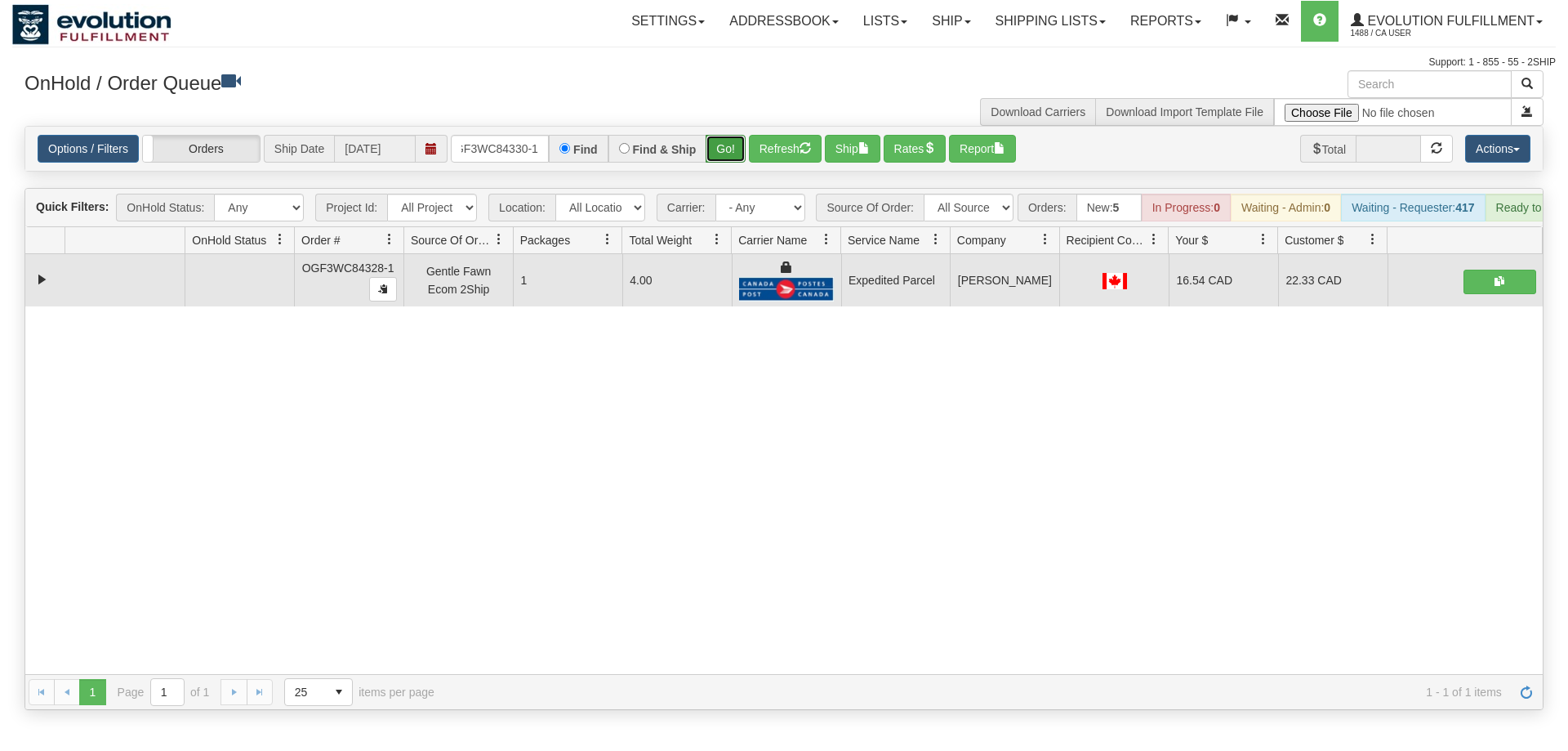
click at [738, 172] on div "Is equal to Is not equal to Contains Does not contains CAD USD EUR ZAR RON ANG …" at bounding box center [783, 418] width 1543 height 584
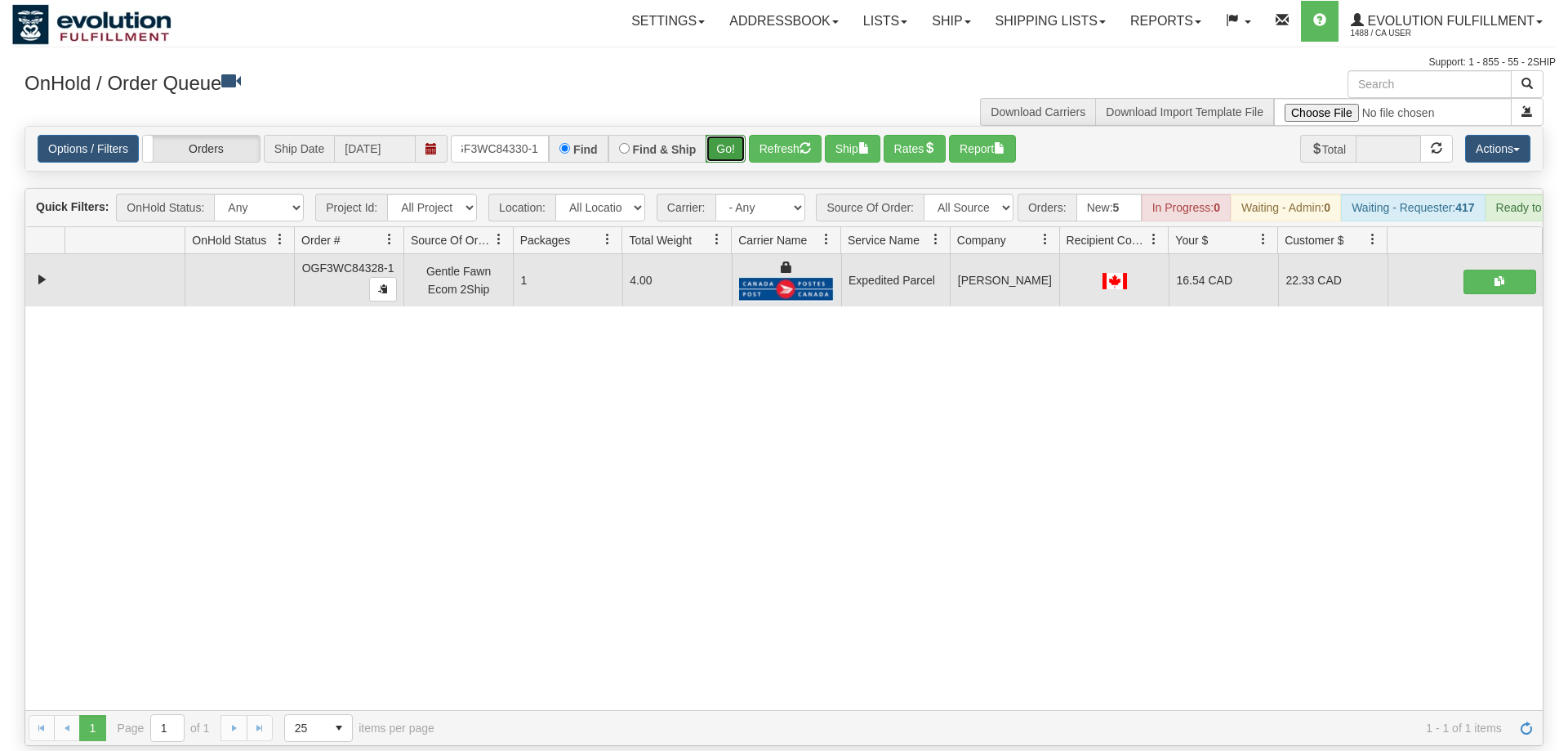
click at [735, 135] on button "Go!" at bounding box center [725, 149] width 40 height 28
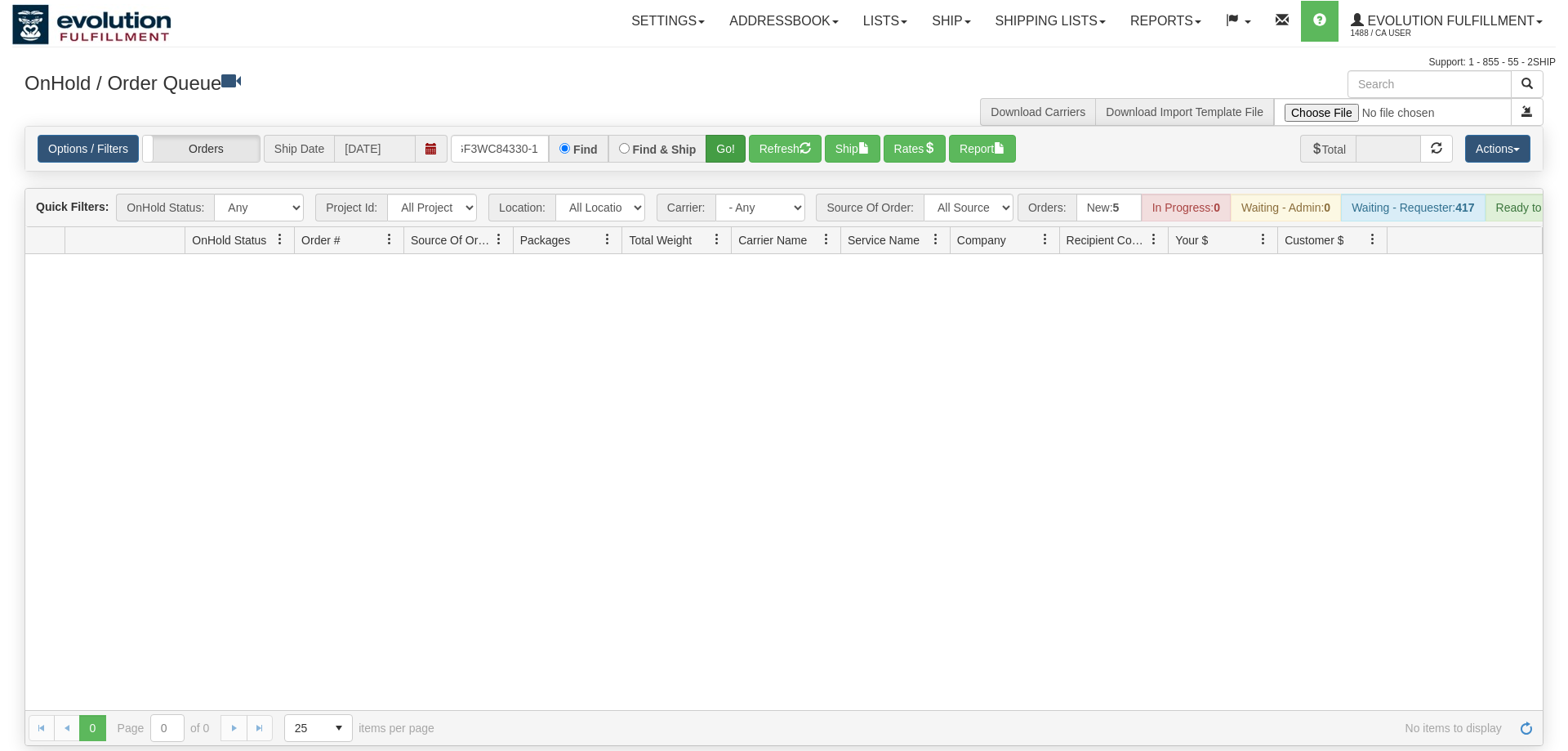
drag, startPoint x: 702, startPoint y: 120, endPoint x: 720, endPoint y: 124, distance: 18.4
click at [717, 135] on div "\OGF3WC84330-1 Find Find & Ship Go!" at bounding box center [598, 149] width 295 height 28
click at [720, 135] on button "Go!" at bounding box center [725, 149] width 40 height 28
click at [498, 135] on input "\OGF3WC84330-1" at bounding box center [500, 149] width 98 height 28
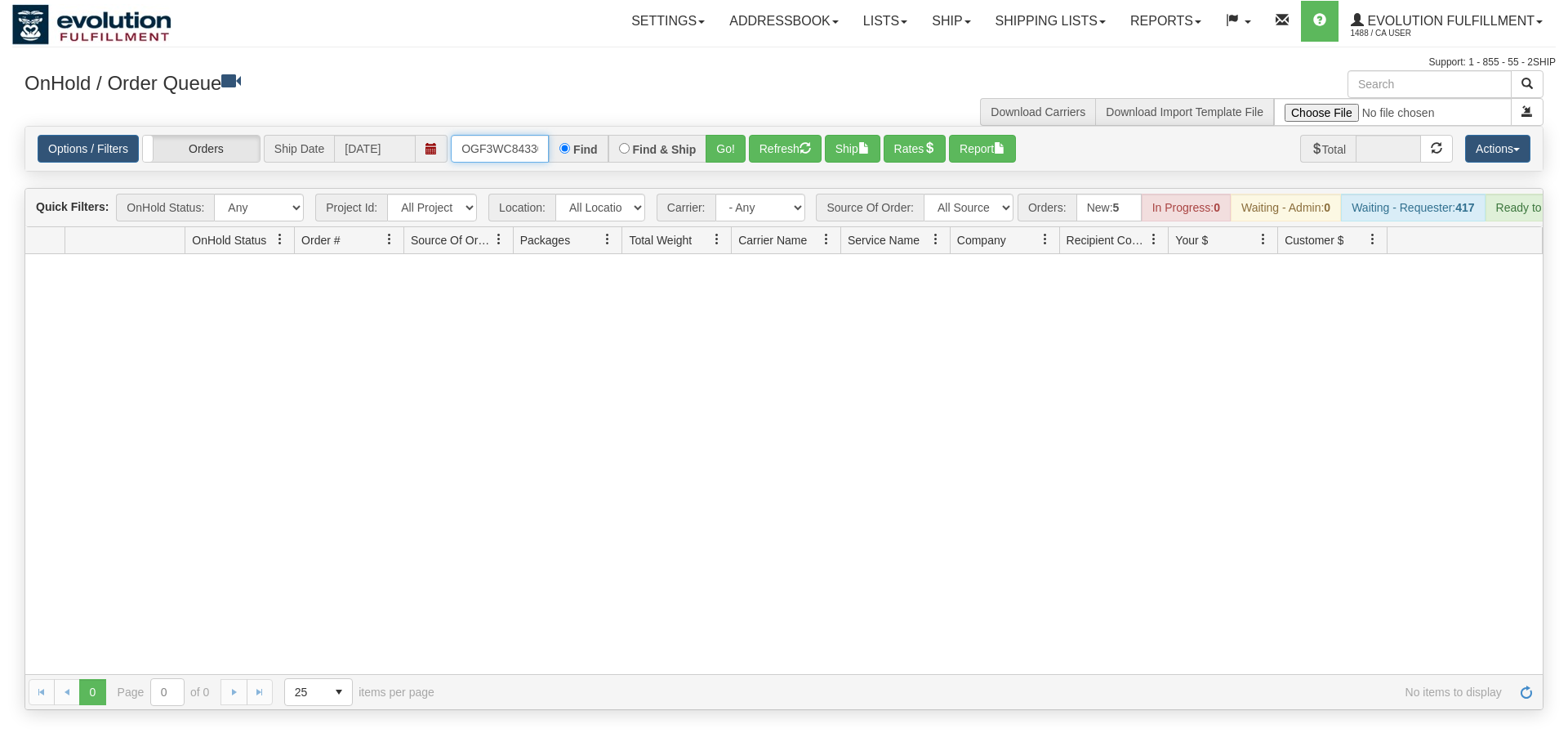
scroll to position [0, 15]
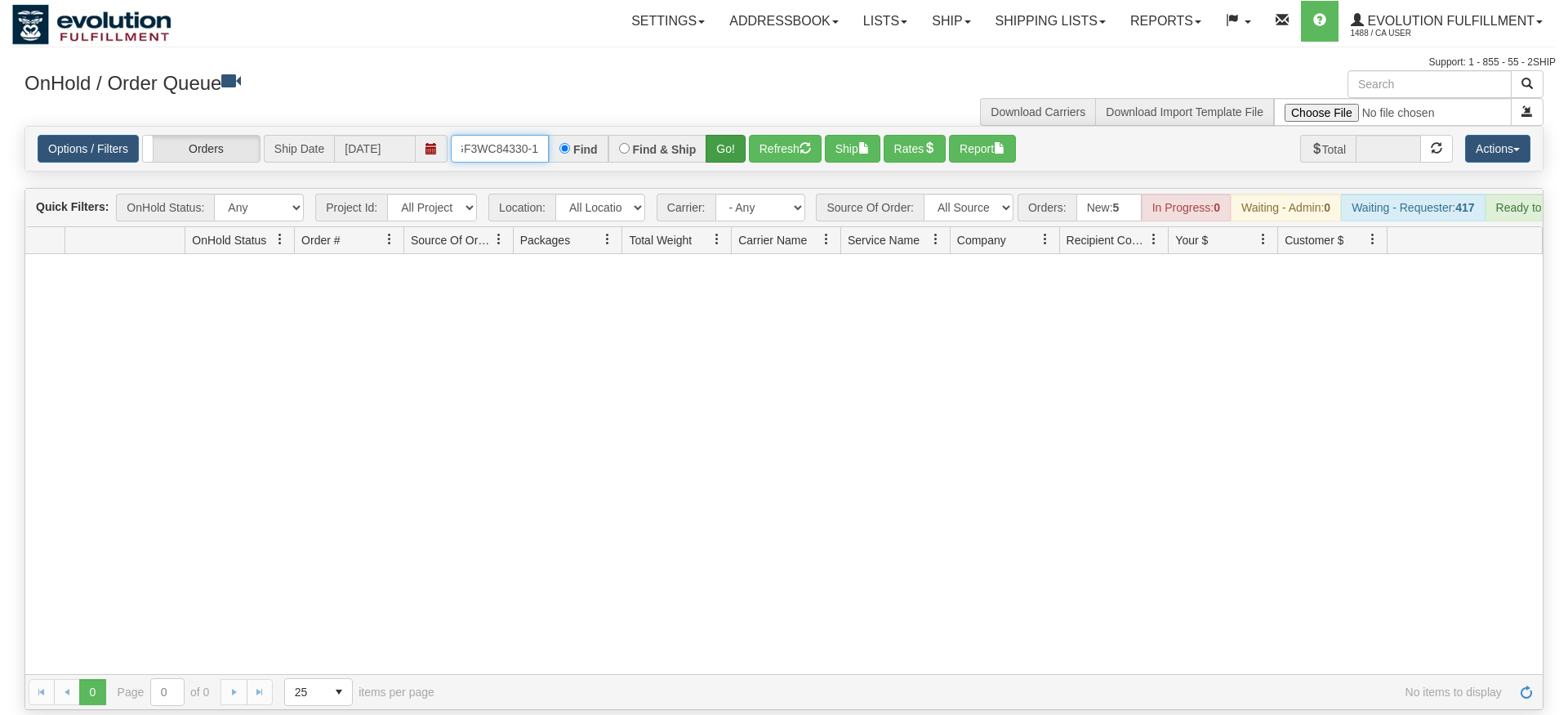
type input "OGF3WC84330-1"
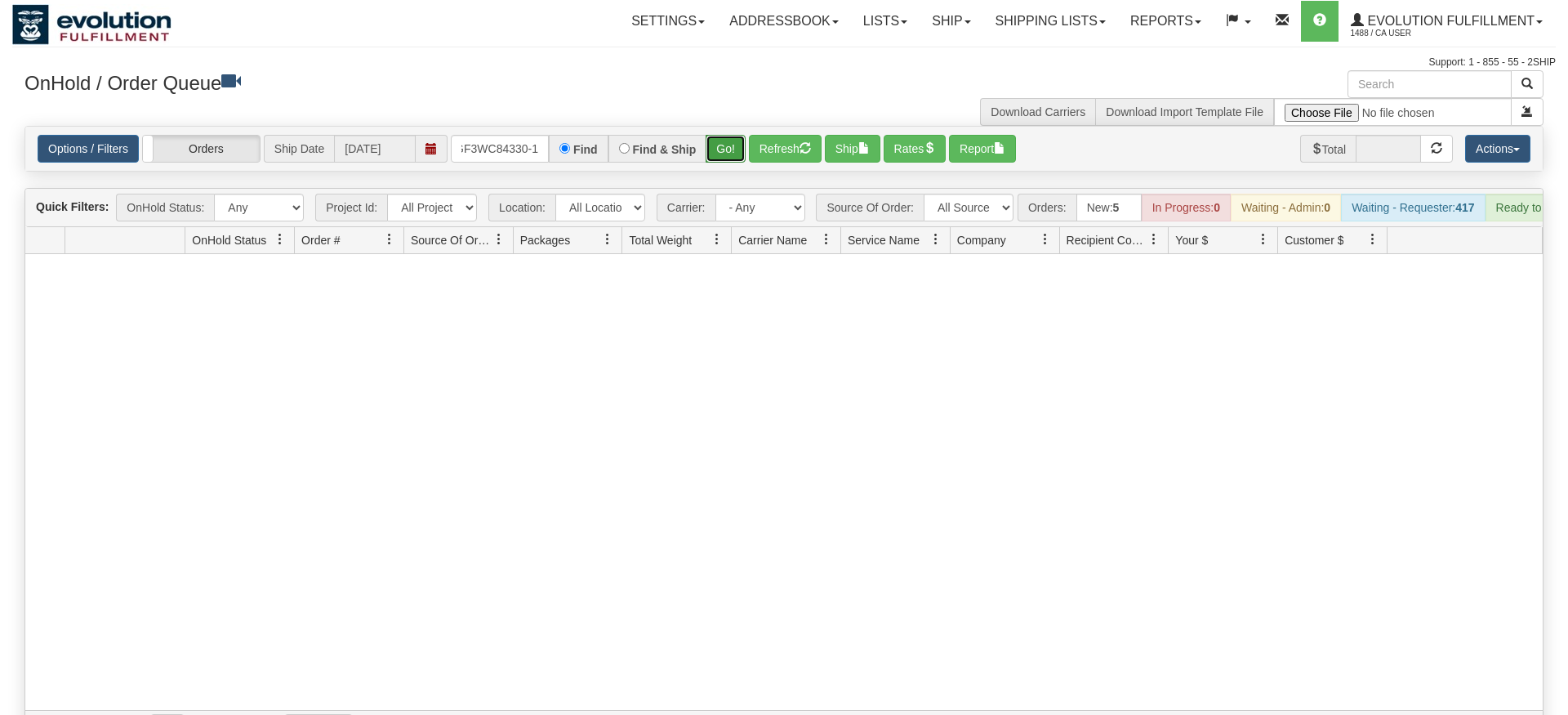
click at [746, 159] on div "Is equal to Is not equal to Contains Does not contains CAD USD EUR ZAR RON ANG …" at bounding box center [783, 436] width 1543 height 620
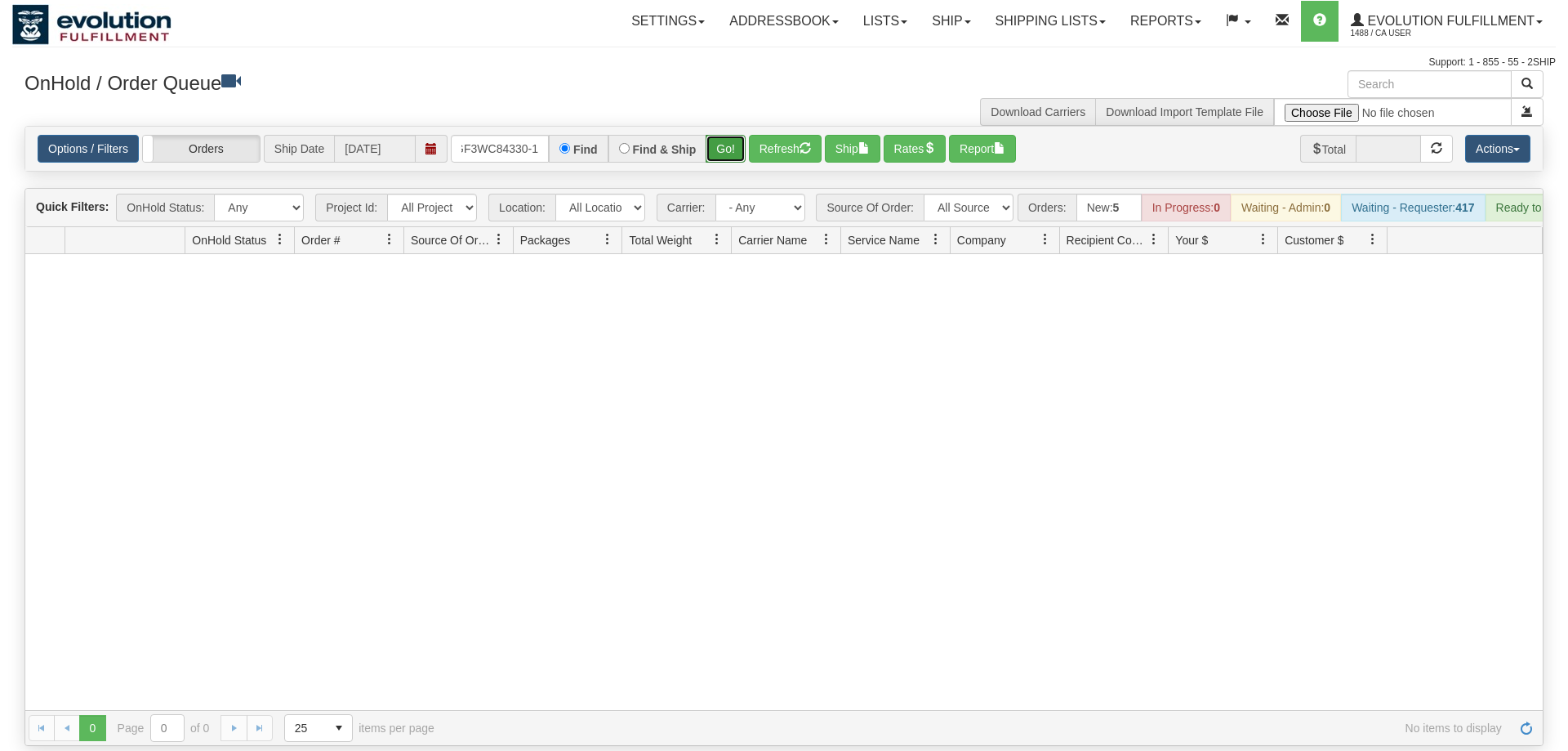
click at [726, 135] on button "Go!" at bounding box center [725, 149] width 40 height 28
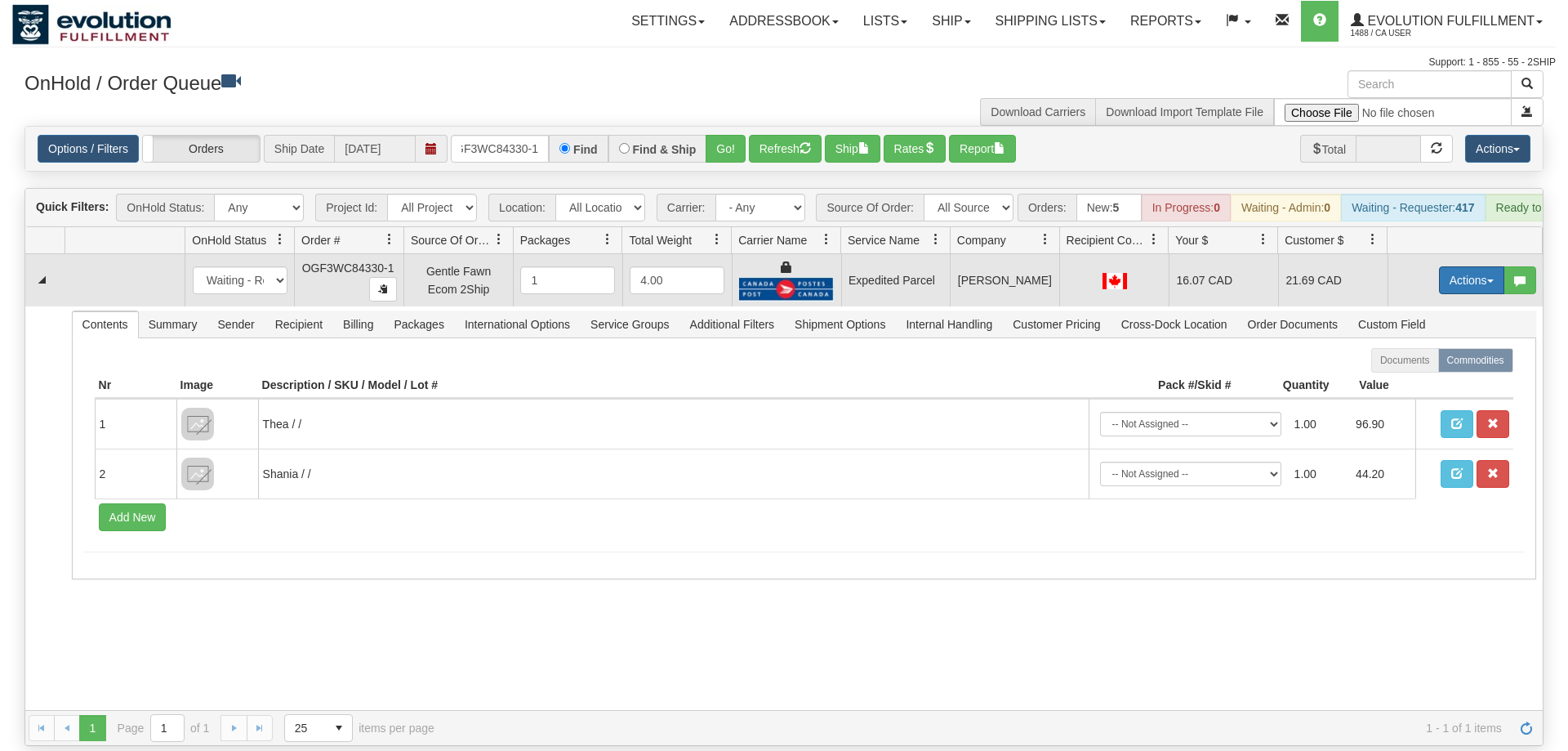
click at [1460, 267] on button "Actions" at bounding box center [1471, 280] width 66 height 28
click at [1431, 365] on link "Ship" at bounding box center [1438, 375] width 131 height 21
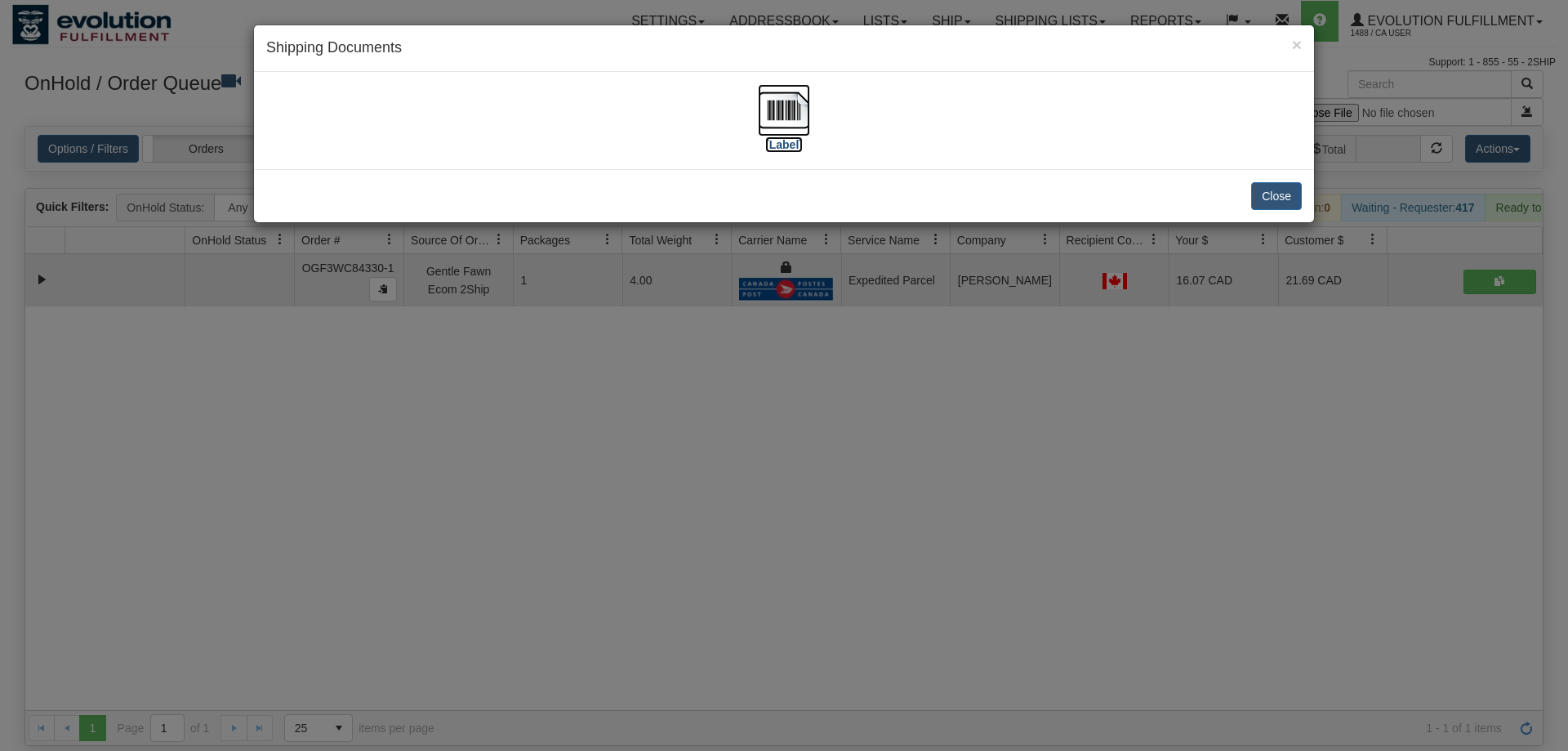
click at [771, 126] on img at bounding box center [783, 109] width 52 height 52
click at [652, 496] on div "× Shipping Documents [Label] Close" at bounding box center [784, 375] width 1568 height 751
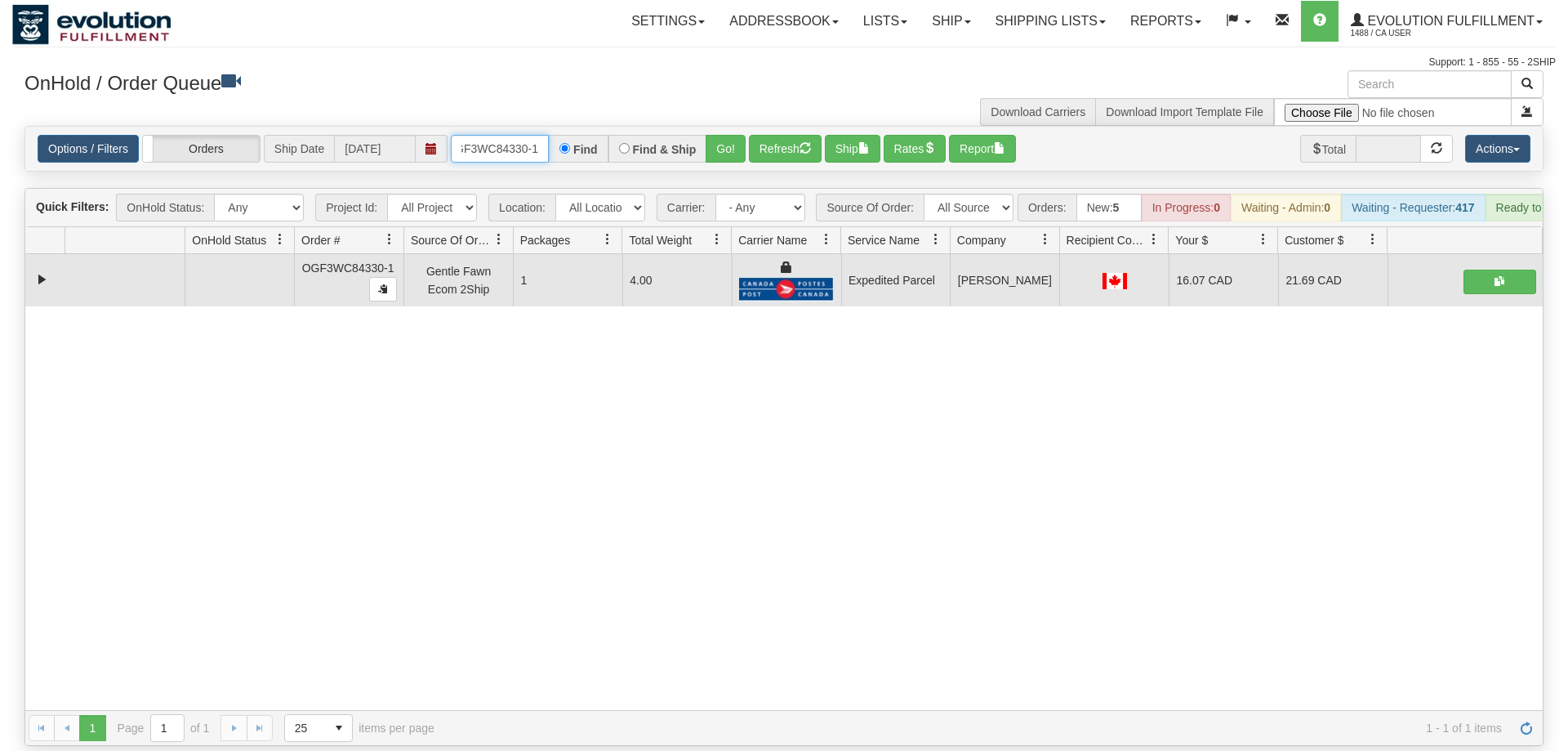
click at [512, 135] on input "OGF3WC84330-1" at bounding box center [500, 149] width 98 height 28
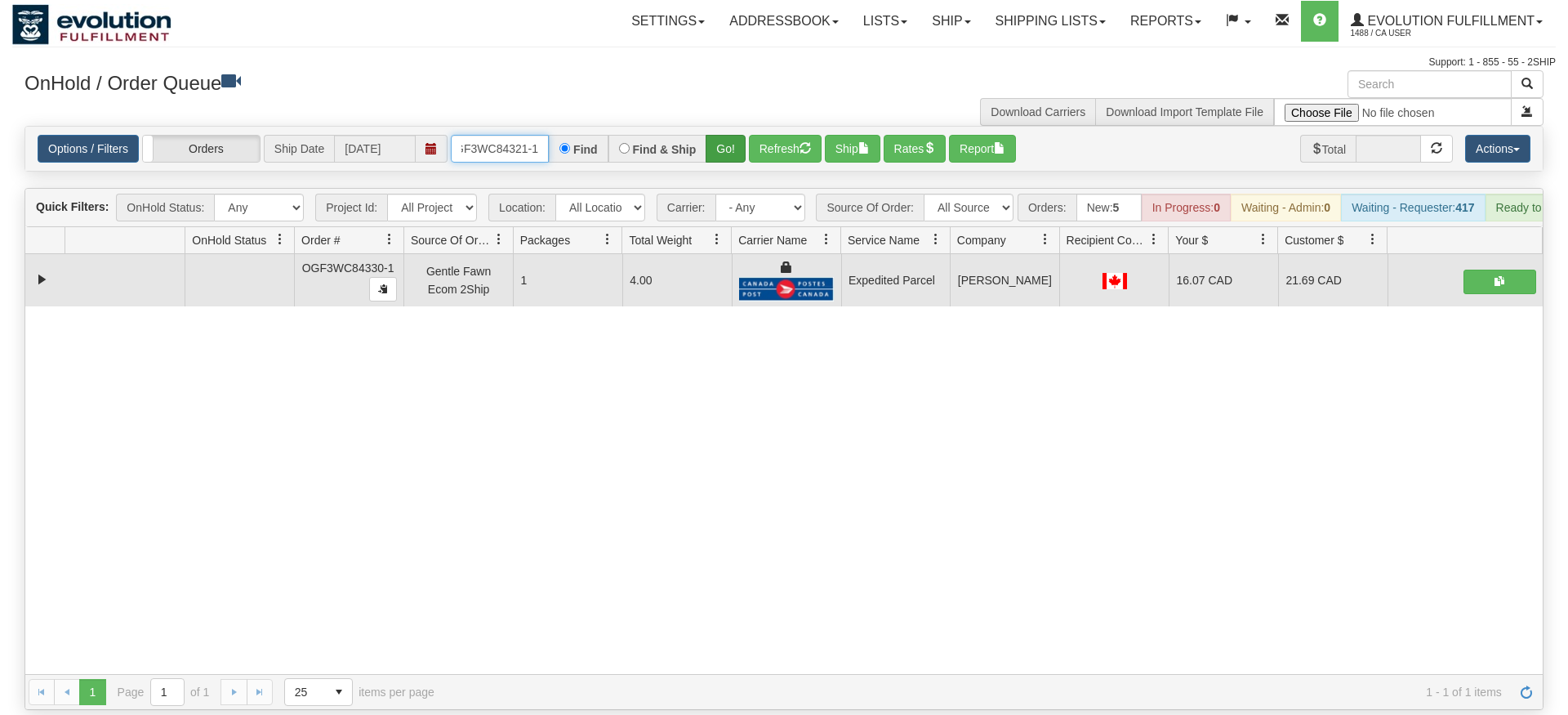
type input "OGF3WC84321-1"
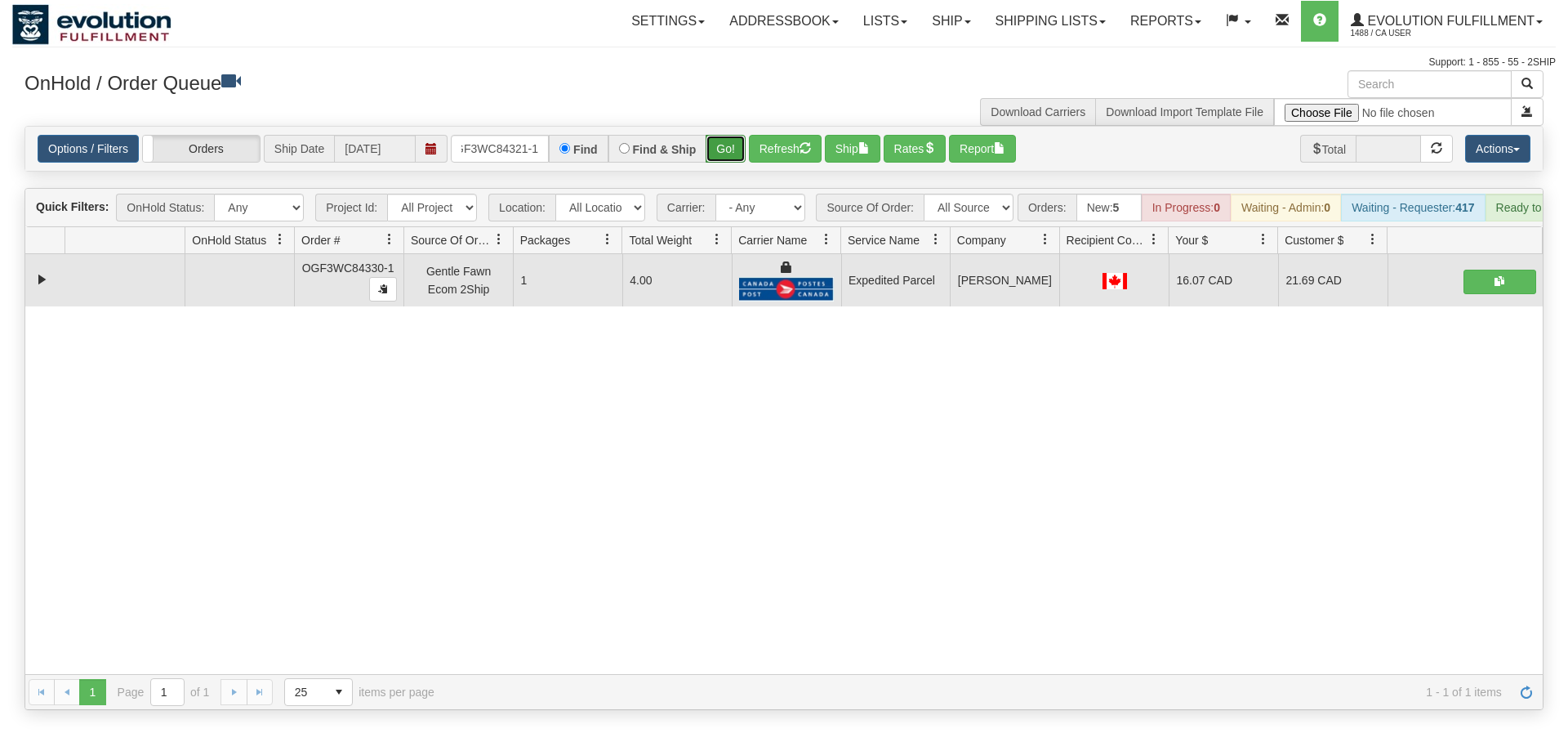
click at [731, 151] on div "Is equal to Is not equal to Contains Does not contains CAD USD EUR ZAR RON ANG …" at bounding box center [783, 418] width 1543 height 584
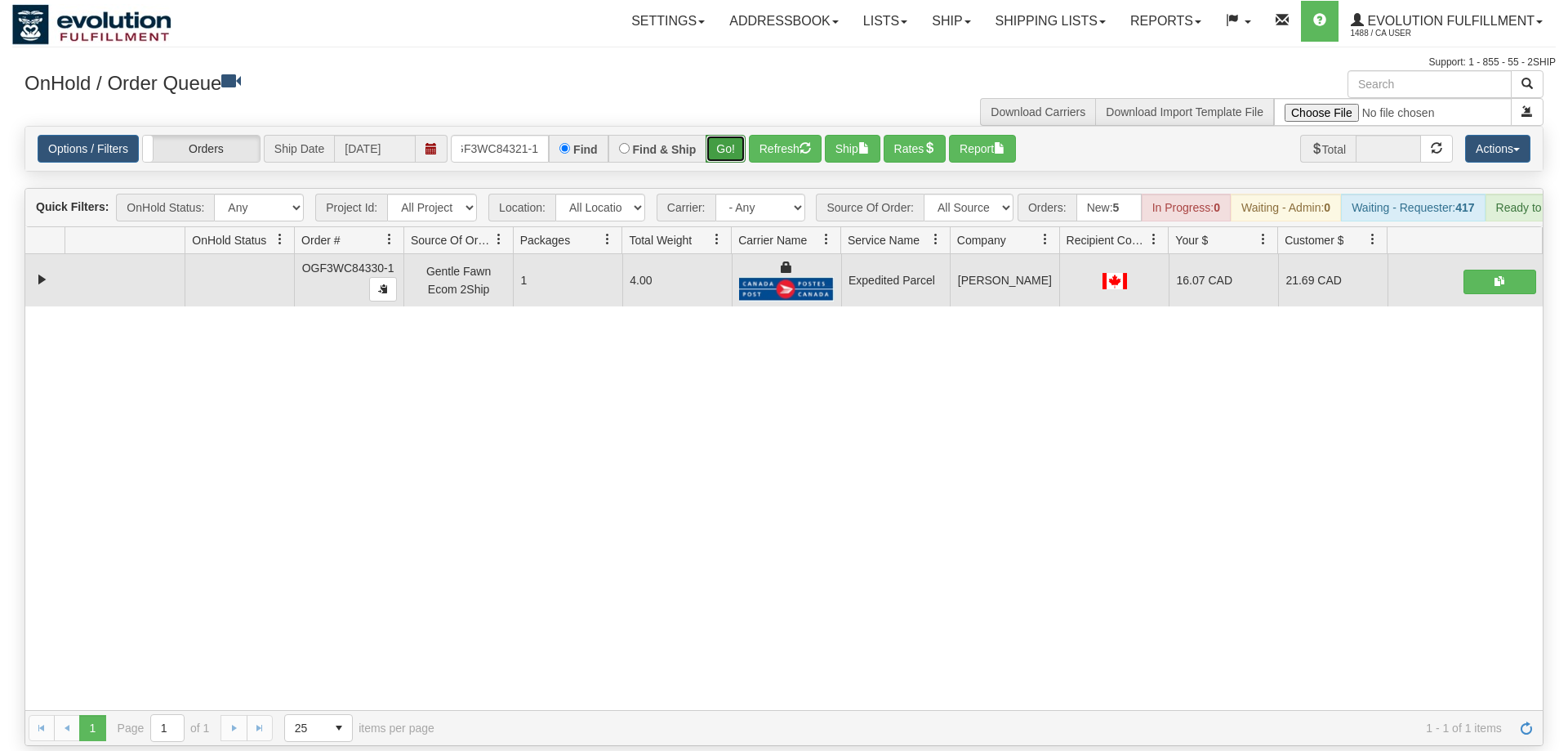
click at [728, 135] on button "Go!" at bounding box center [725, 149] width 40 height 28
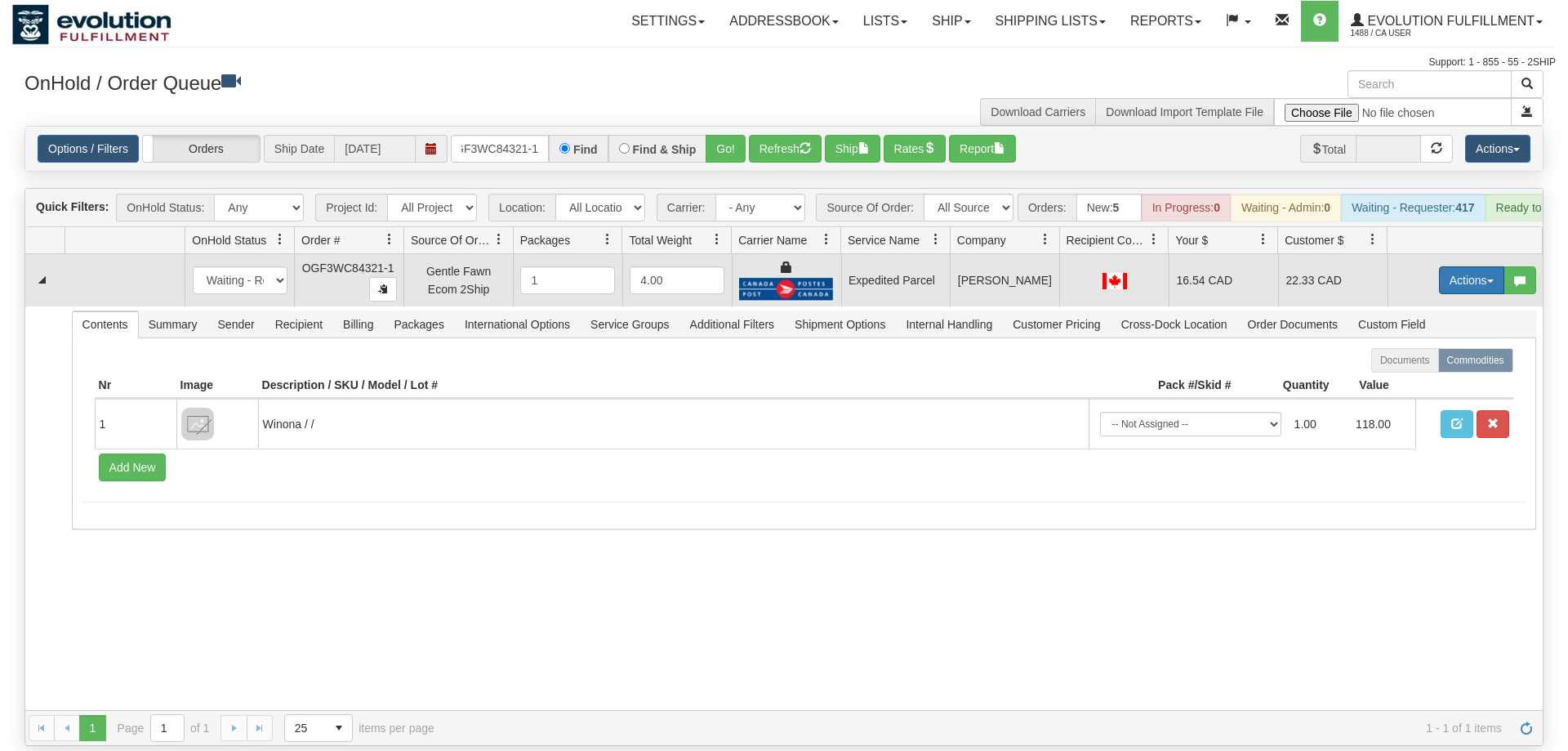
click at [1485, 267] on button "Actions" at bounding box center [1471, 280] width 66 height 28
click at [1417, 368] on span "Ship" at bounding box center [1407, 374] width 34 height 13
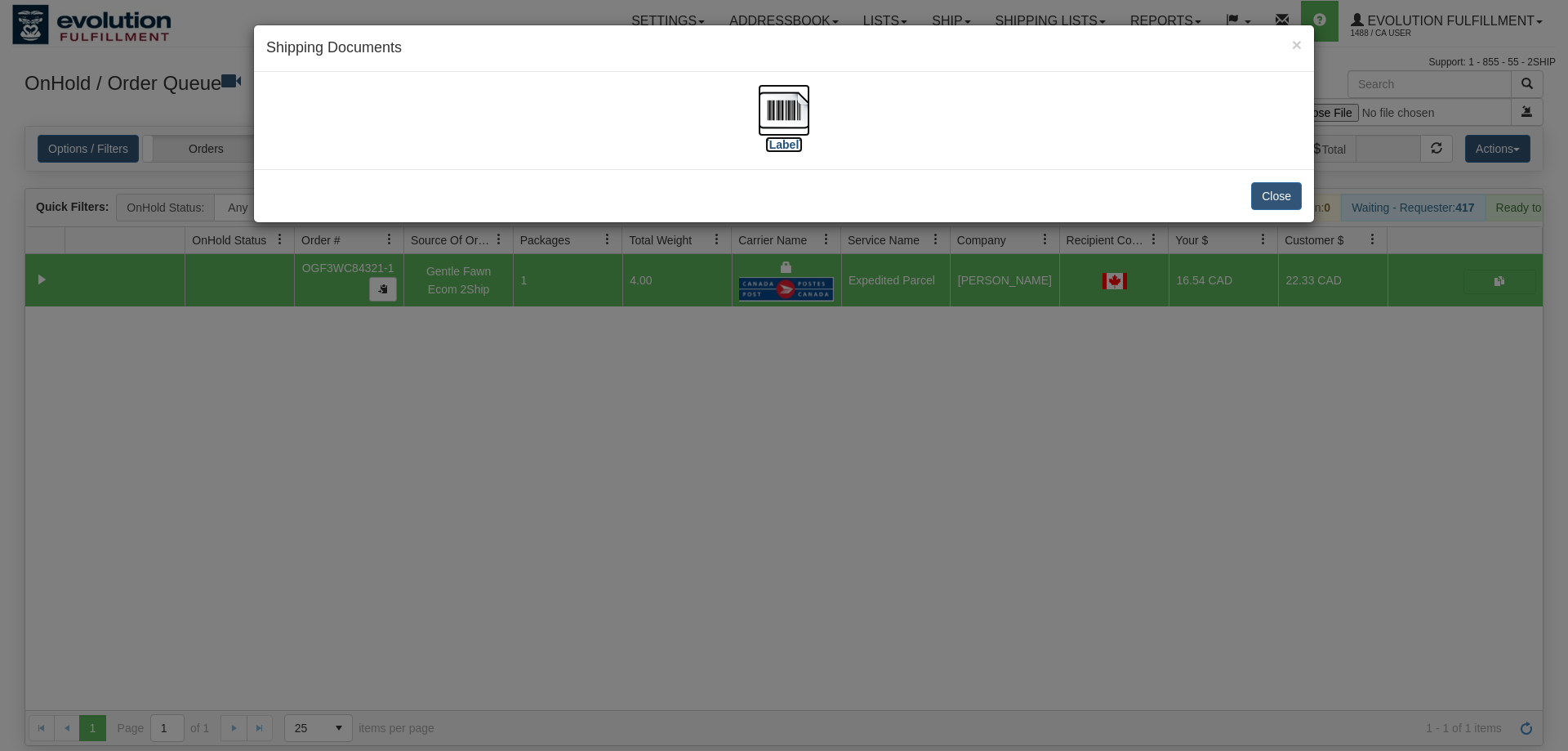
click at [799, 143] on label "[Label]" at bounding box center [784, 144] width 38 height 16
click at [752, 299] on div "× Shipping Documents [Label] Close" at bounding box center [784, 375] width 1568 height 751
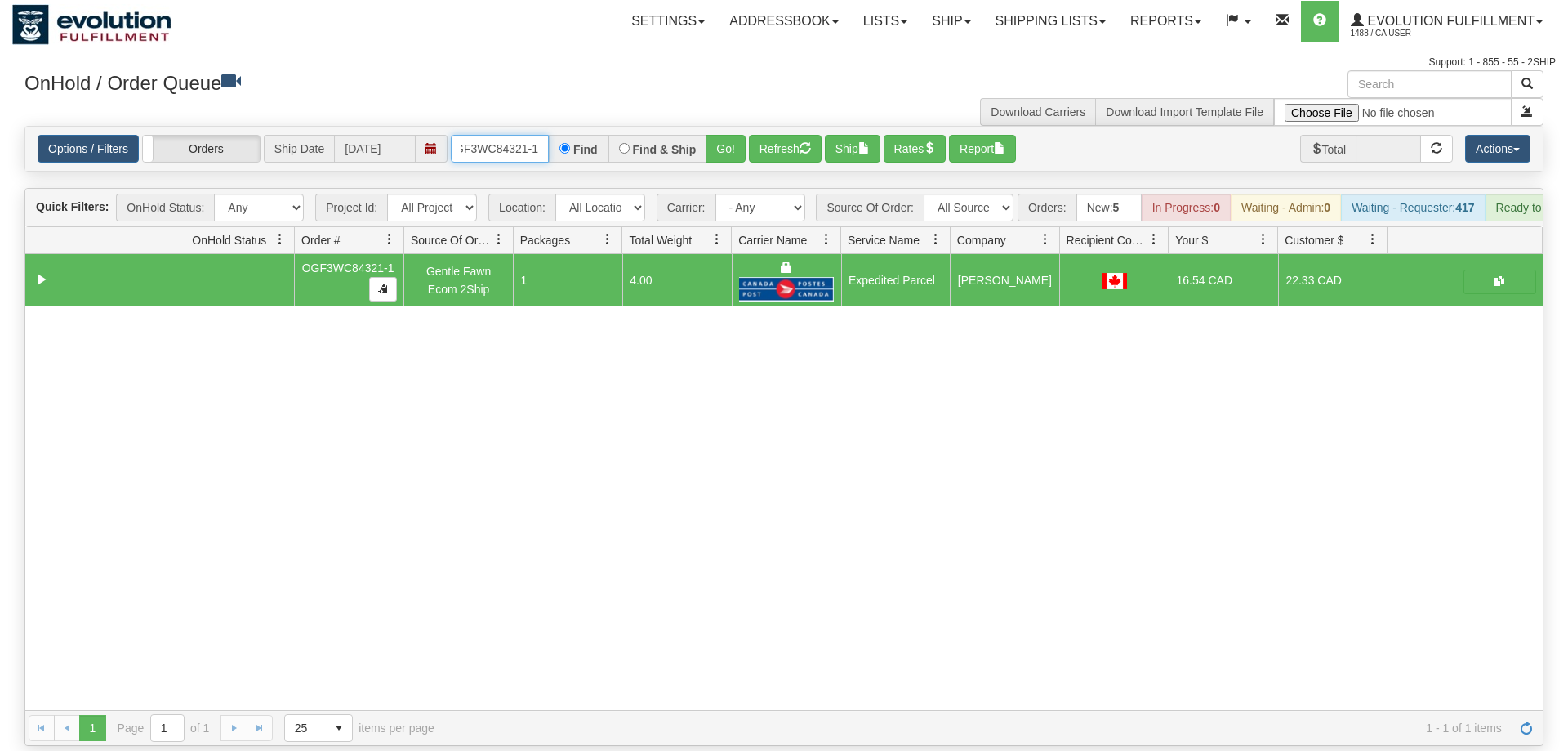
click at [493, 135] on input "OGF3WC84321-1" at bounding box center [500, 149] width 98 height 28
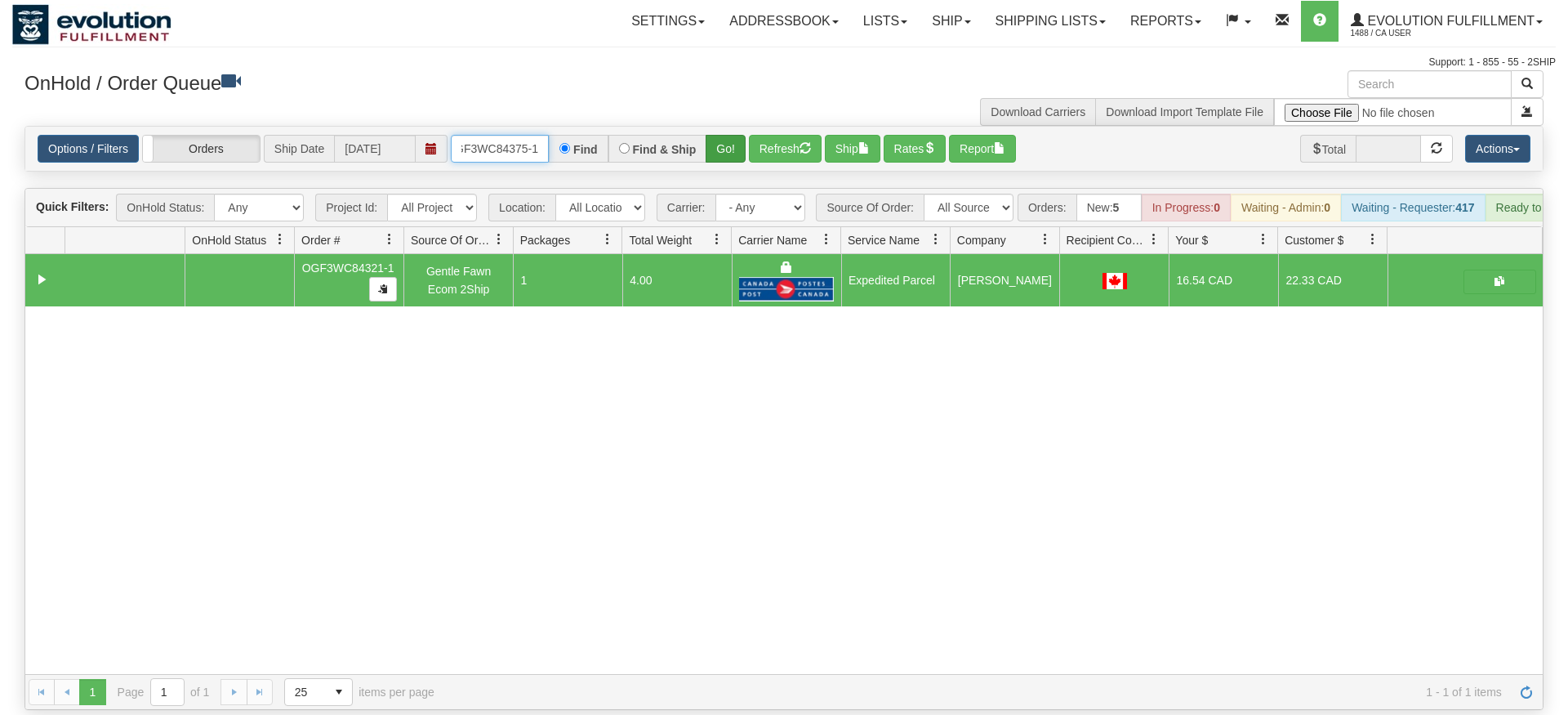
type input "OGF3WC84375-1"
drag, startPoint x: 721, startPoint y: 115, endPoint x: 722, endPoint y: 151, distance: 36.0
click at [722, 151] on div "Is equal to Is not equal to Contains Does not contains CAD USD EUR ZAR RON ANG …" at bounding box center [783, 418] width 1543 height 584
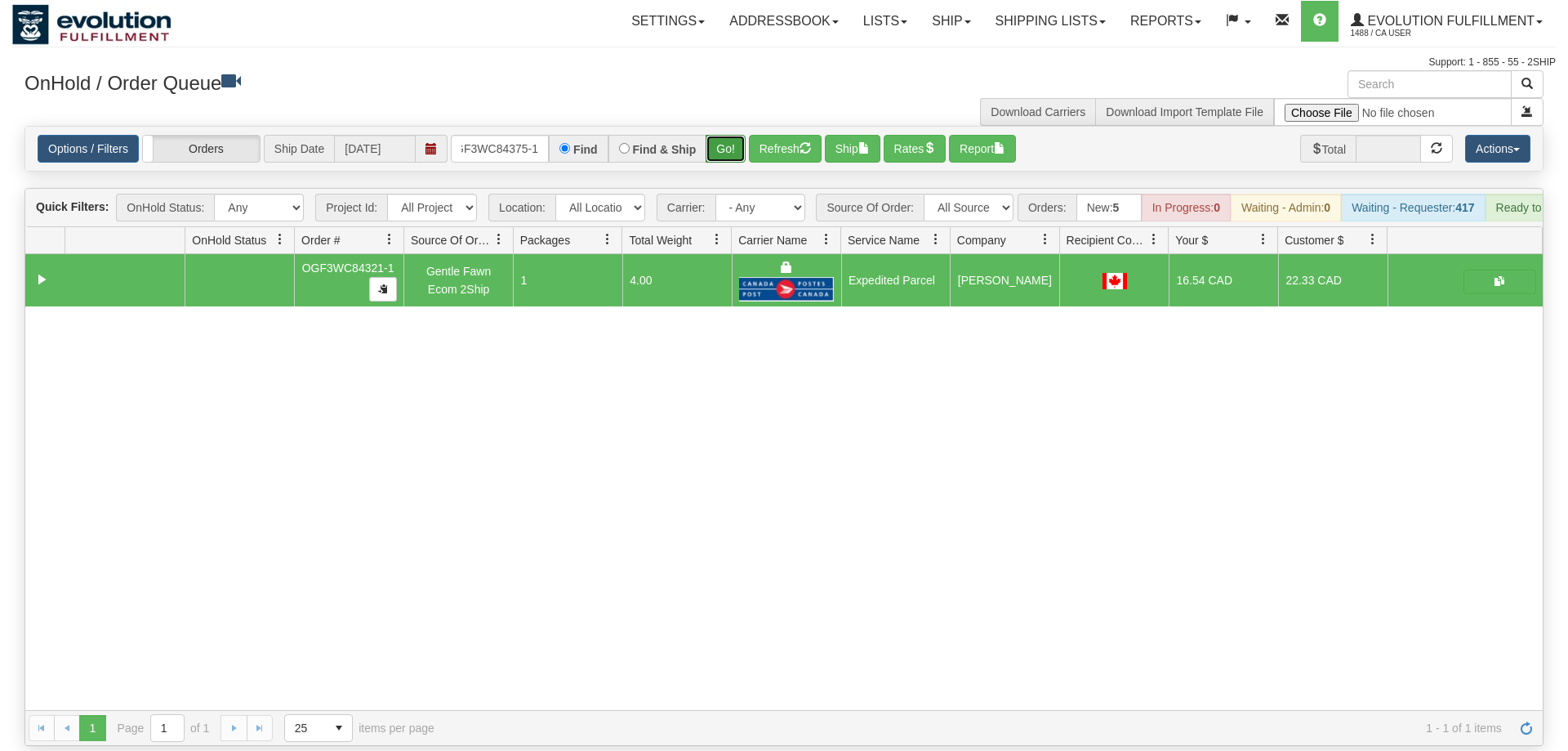
click at [735, 135] on button "Go!" at bounding box center [725, 149] width 40 height 28
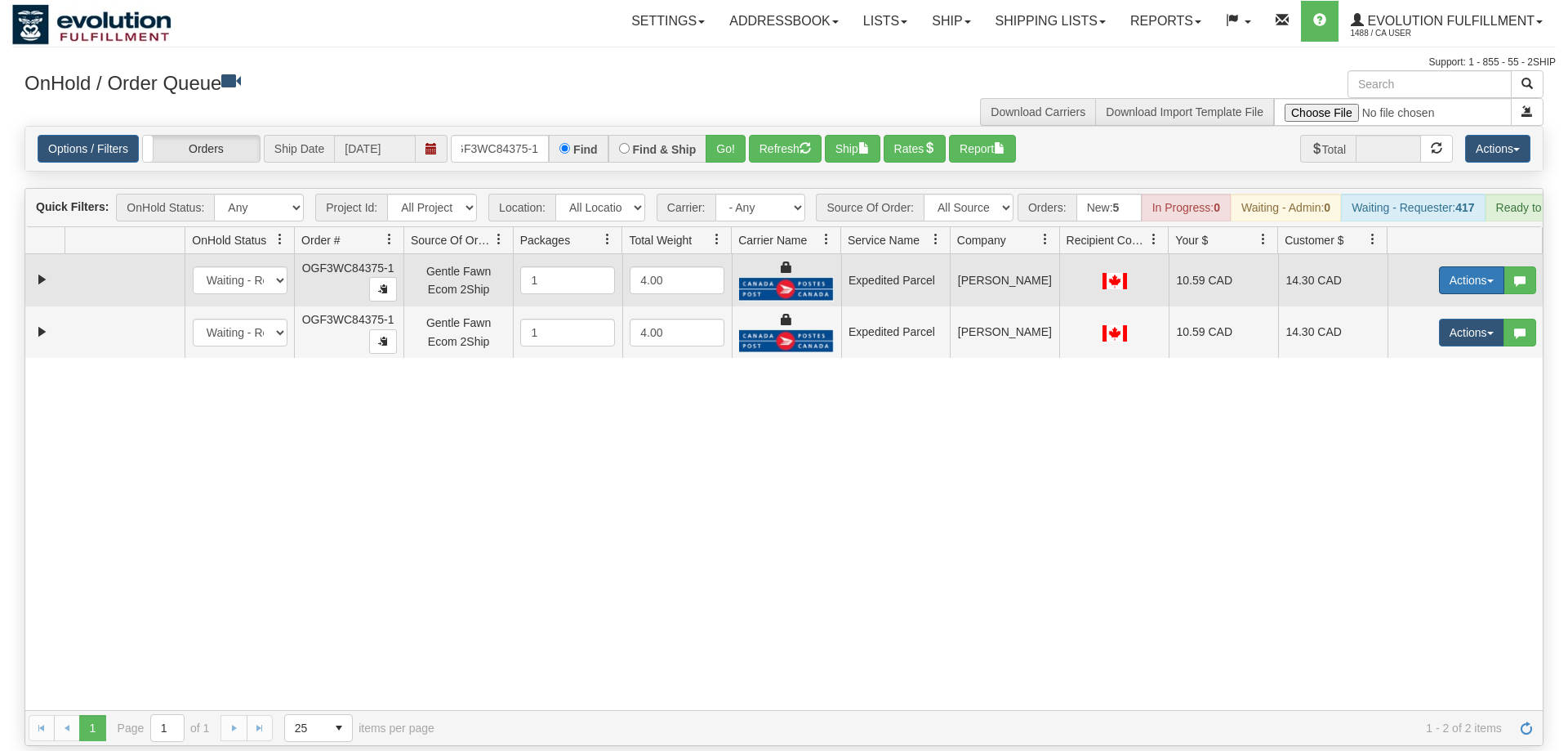
click at [1475, 267] on button "Actions" at bounding box center [1471, 280] width 66 height 28
click at [1428, 365] on link "Ship" at bounding box center [1438, 375] width 131 height 21
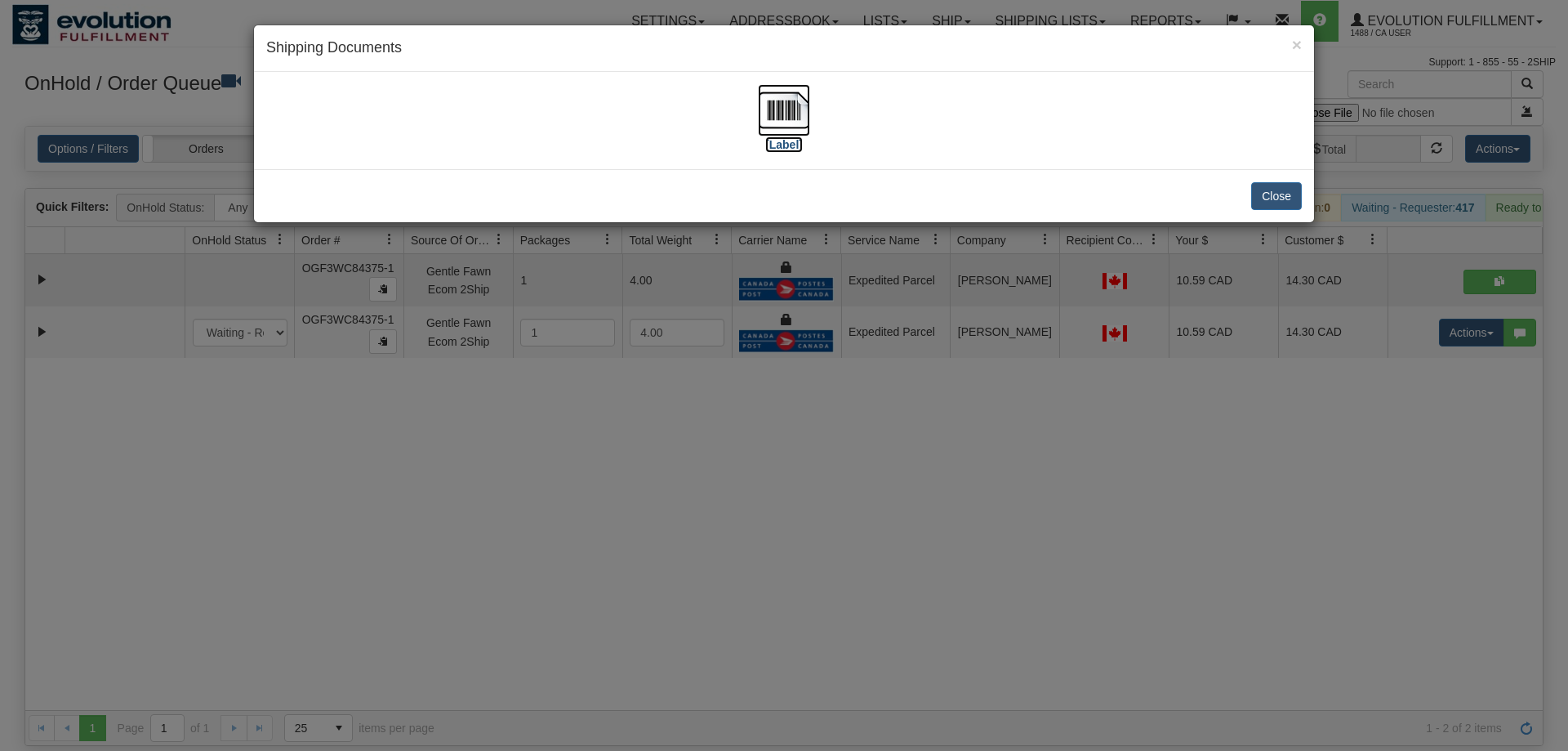
click at [801, 126] on img at bounding box center [783, 109] width 52 height 52
click at [1198, 337] on div "× Shipping Documents [Label] Close" at bounding box center [784, 375] width 1568 height 751
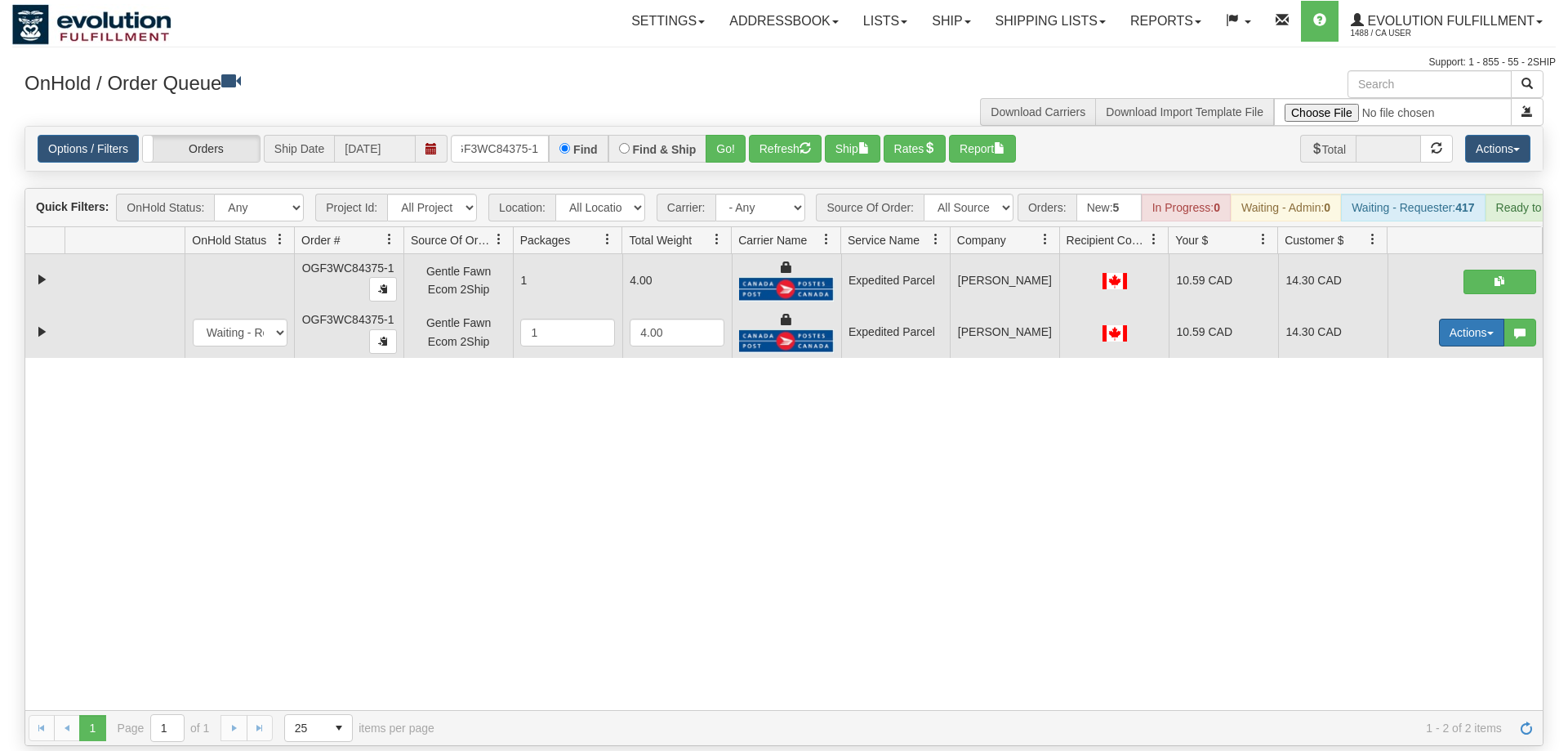
click at [1457, 319] on button "Actions" at bounding box center [1471, 332] width 66 height 28
click at [1431, 438] on link "Delete" at bounding box center [1438, 449] width 131 height 21
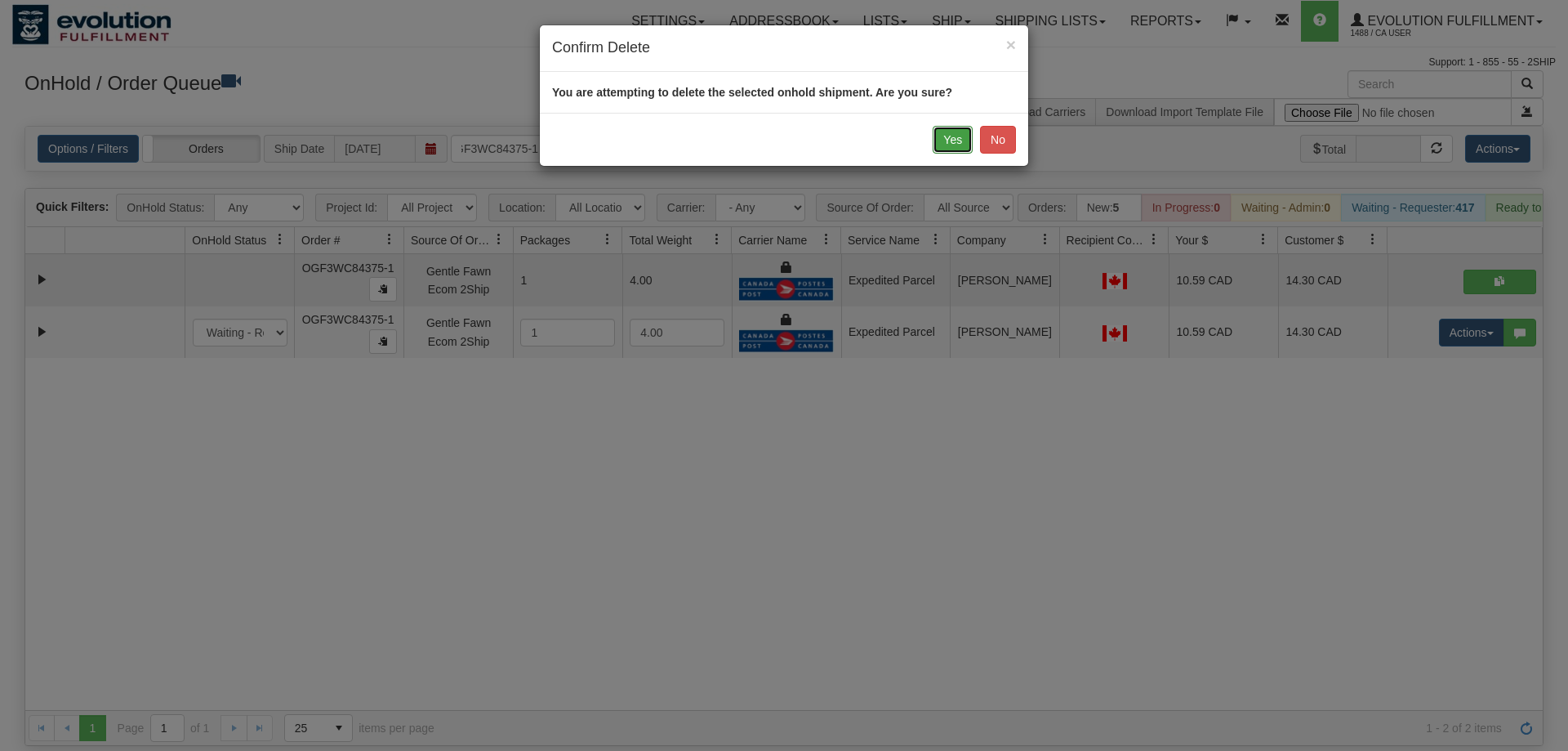
click at [962, 137] on button "Yes" at bounding box center [952, 139] width 40 height 28
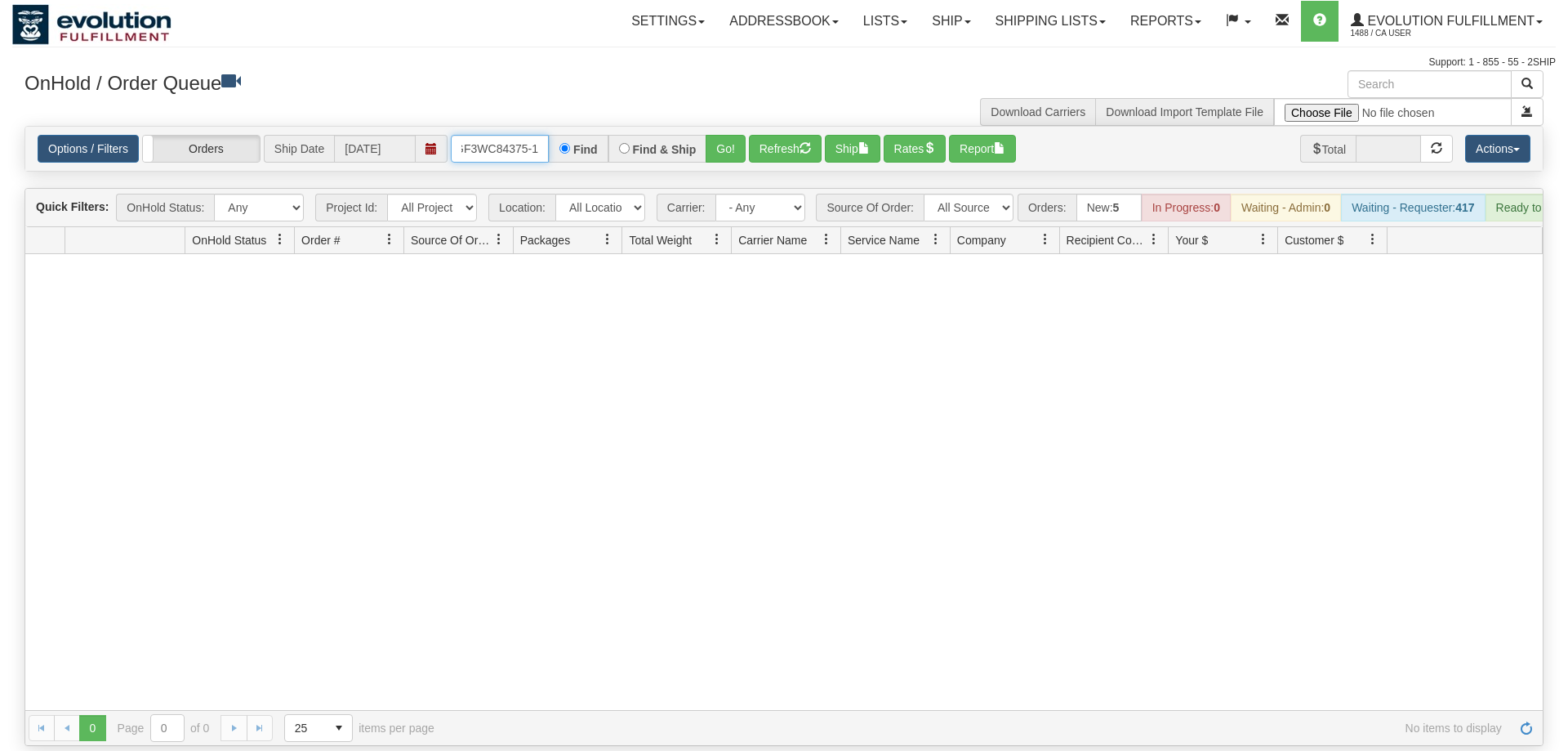
click at [539, 135] on input "OGF3WC84375-1" at bounding box center [500, 149] width 98 height 28
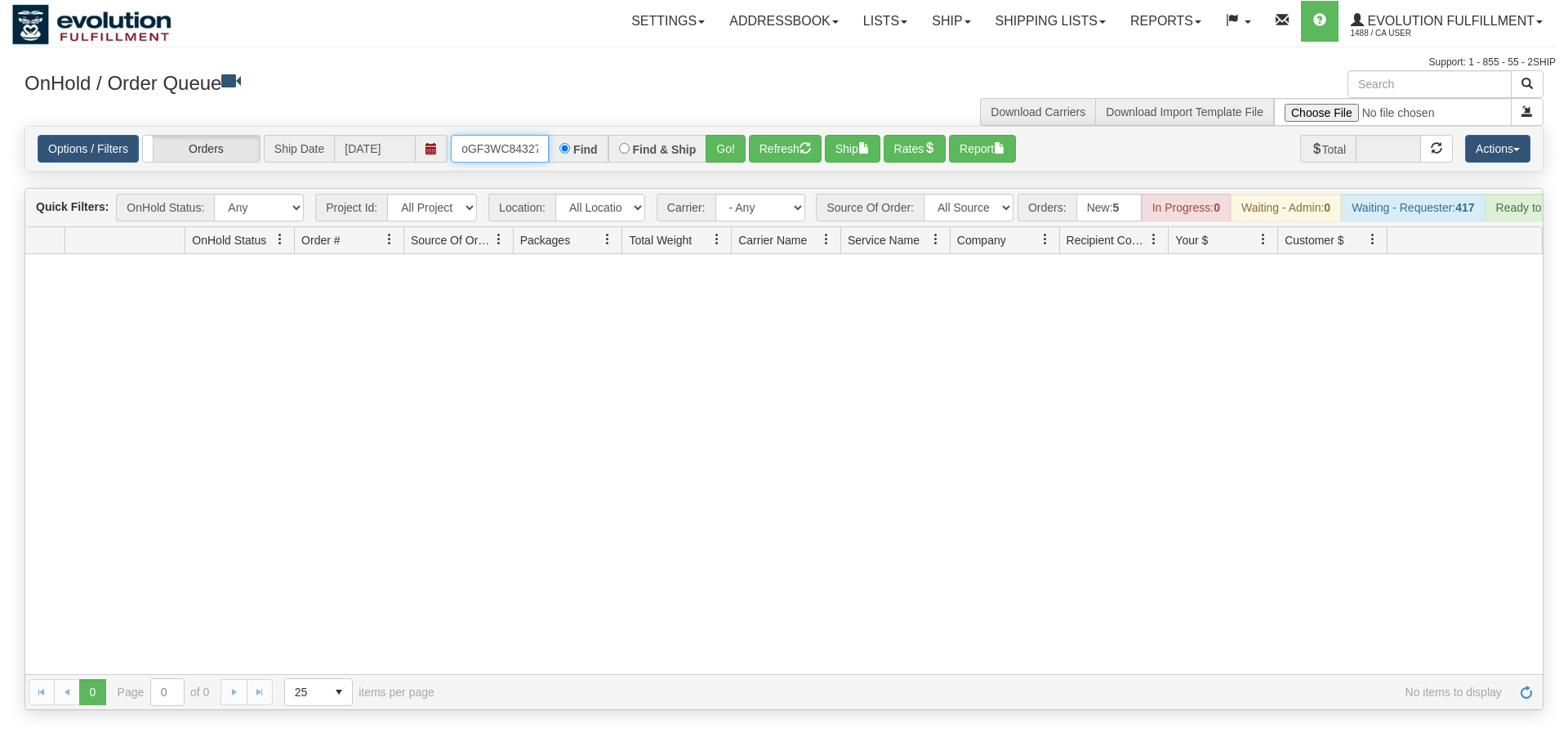
scroll to position [0, 13]
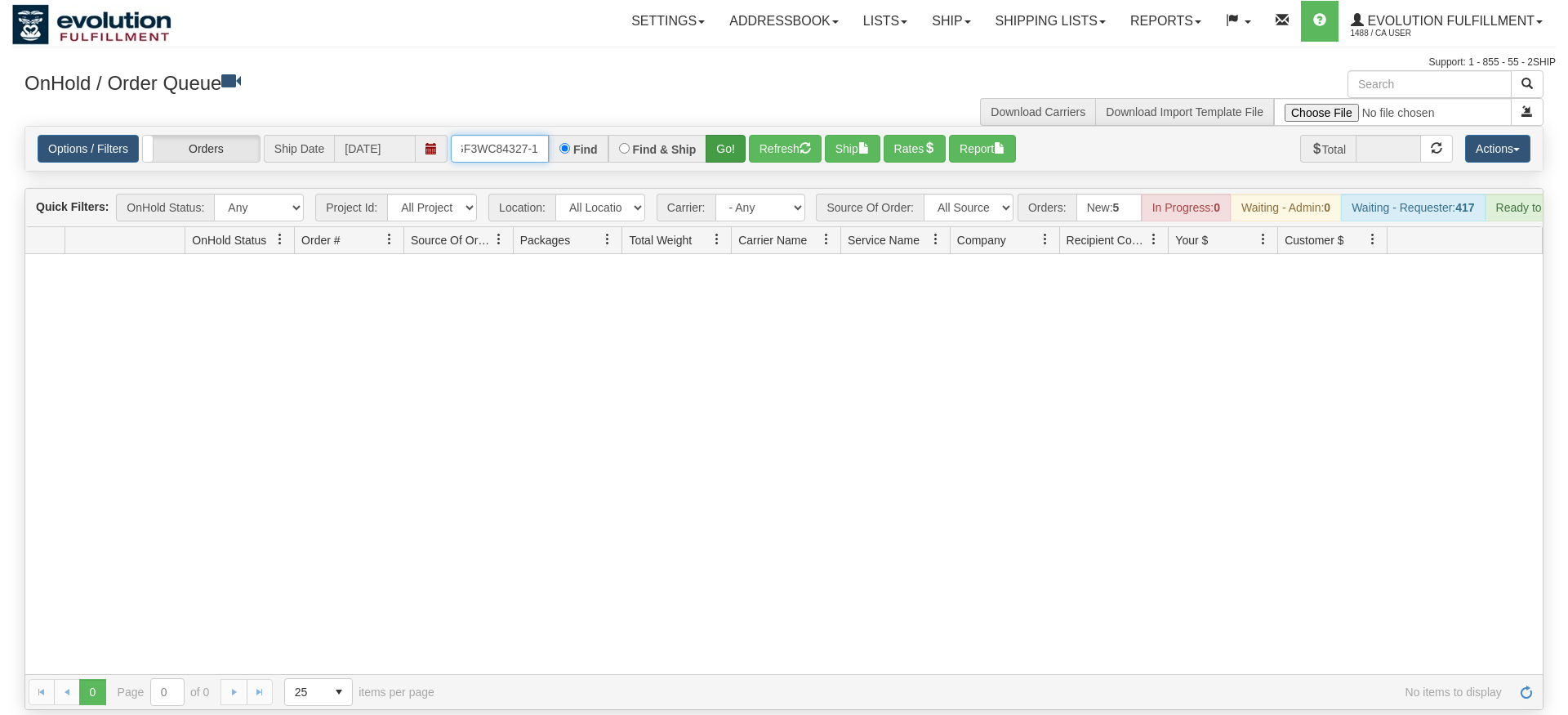
type input "oGF3WC84327-1"
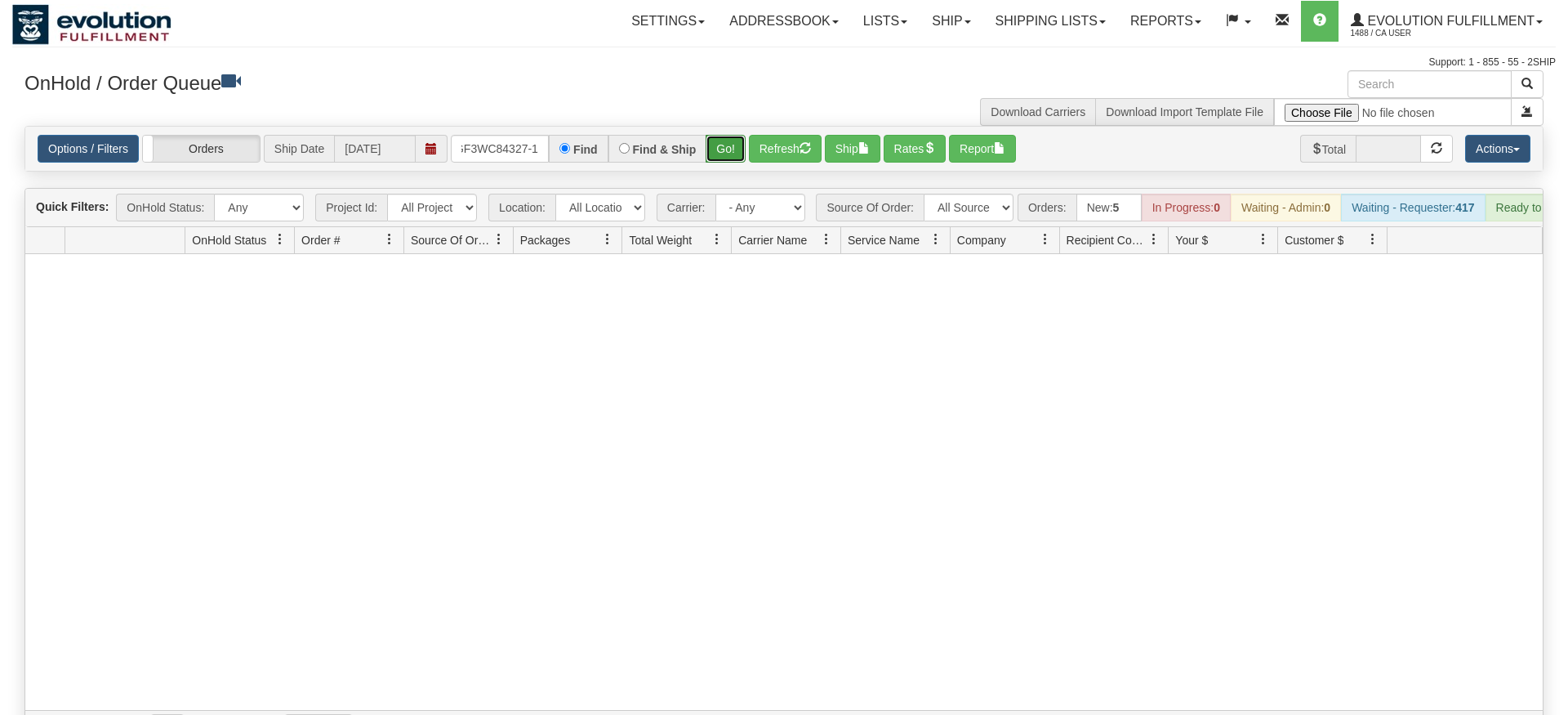
click at [727, 157] on div "Is equal to Is not equal to Contains Does not contains CAD USD EUR ZAR RON ANG …" at bounding box center [783, 436] width 1543 height 620
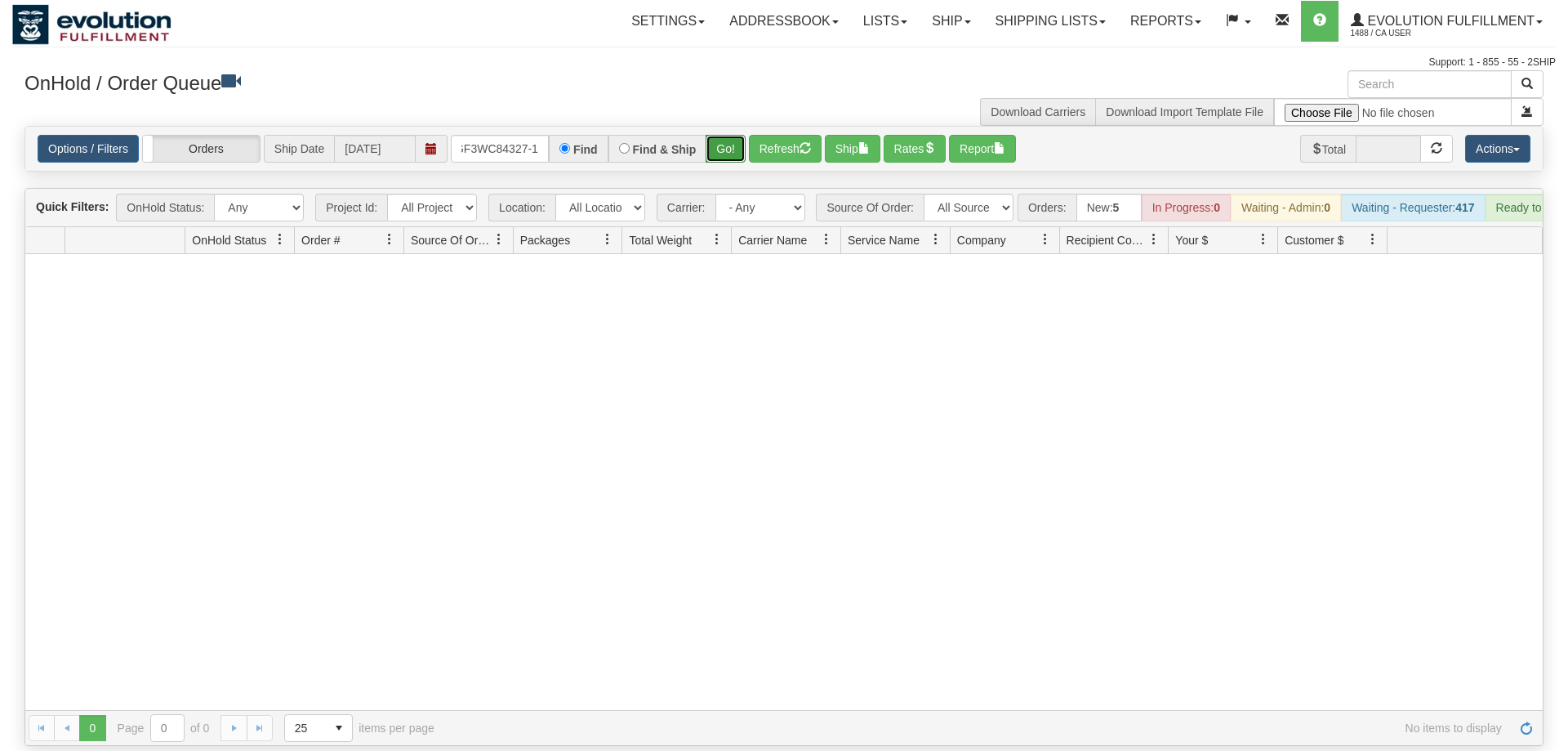
click at [724, 135] on button "Go!" at bounding box center [725, 149] width 40 height 28
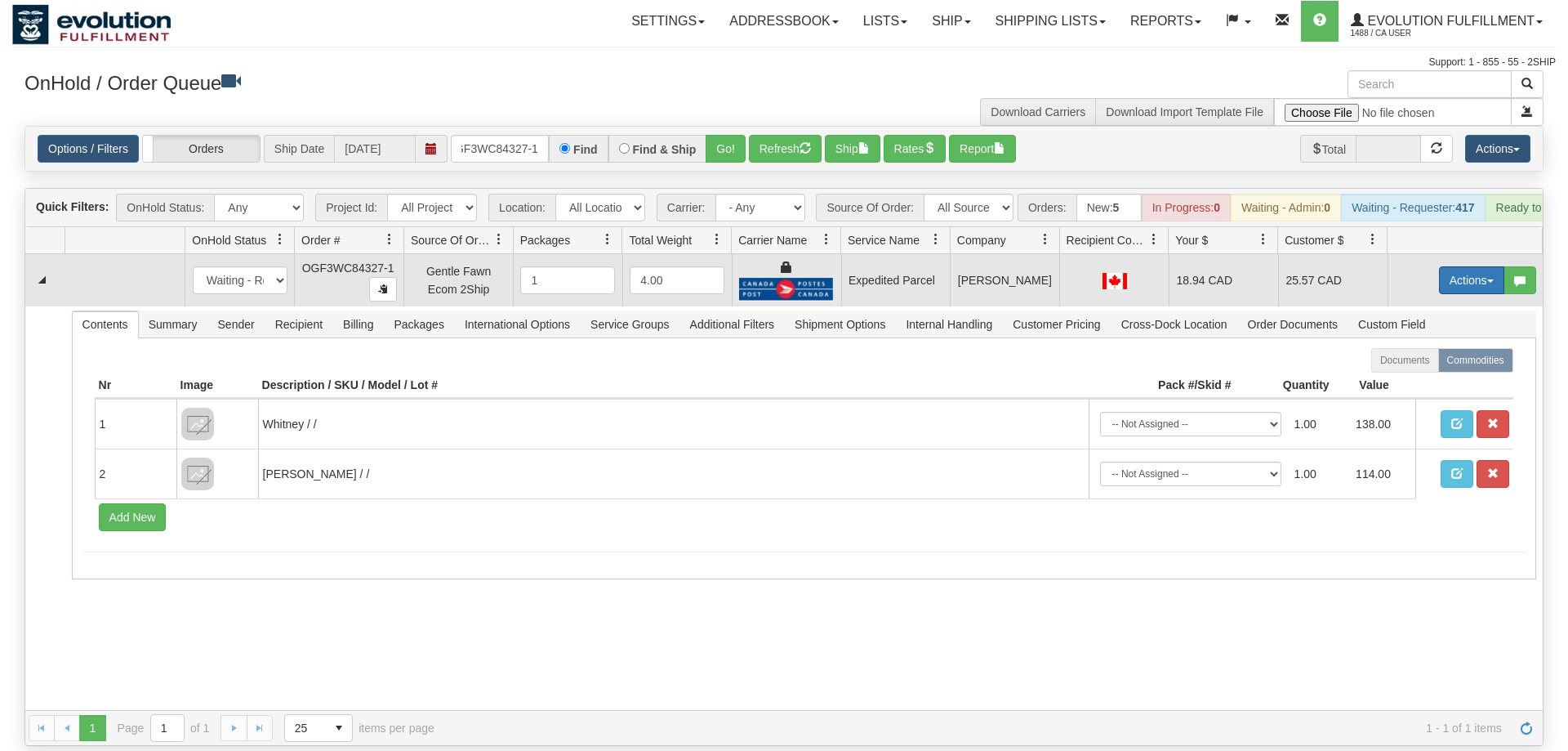
click at [1460, 267] on button "Actions" at bounding box center [1471, 280] width 66 height 28
click at [1427, 365] on link "Ship" at bounding box center [1438, 375] width 131 height 21
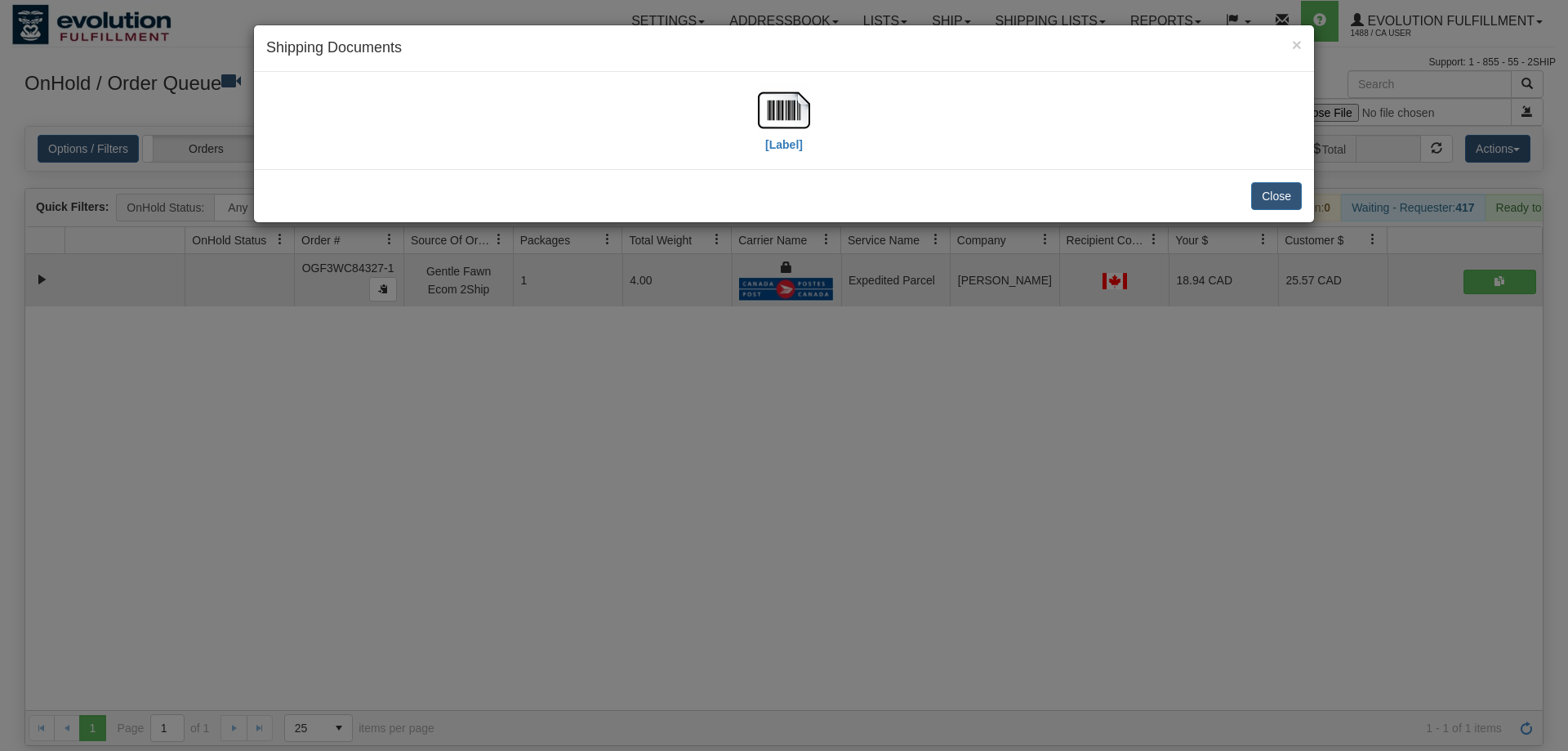
click at [771, 76] on div "[Label]" at bounding box center [783, 120] width 1060 height 97
click at [787, 108] on img at bounding box center [783, 109] width 52 height 52
click at [787, 531] on div "× Shipping Documents [Label] Close" at bounding box center [784, 375] width 1568 height 751
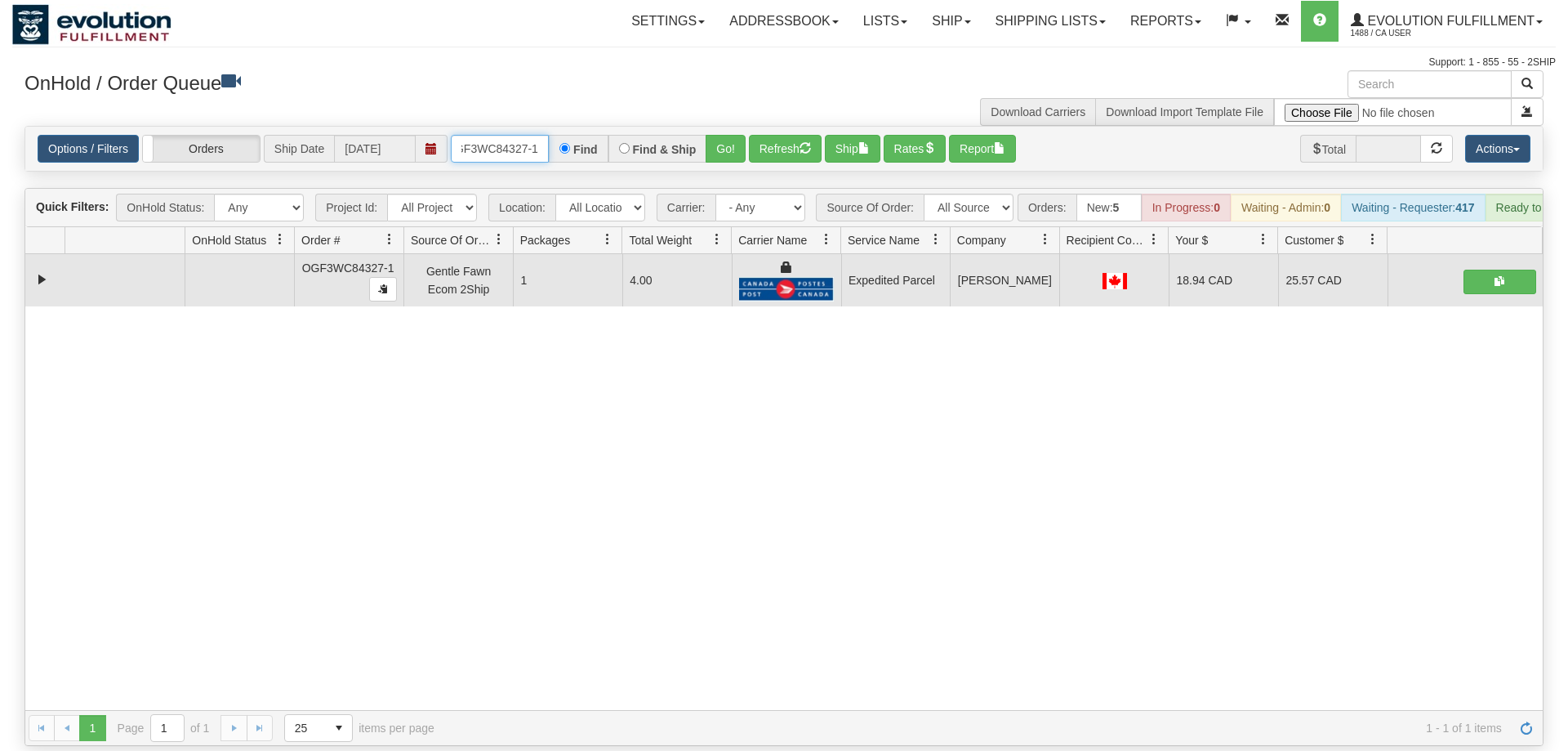
click at [490, 135] on input "oGF3WC84327-1" at bounding box center [500, 149] width 98 height 28
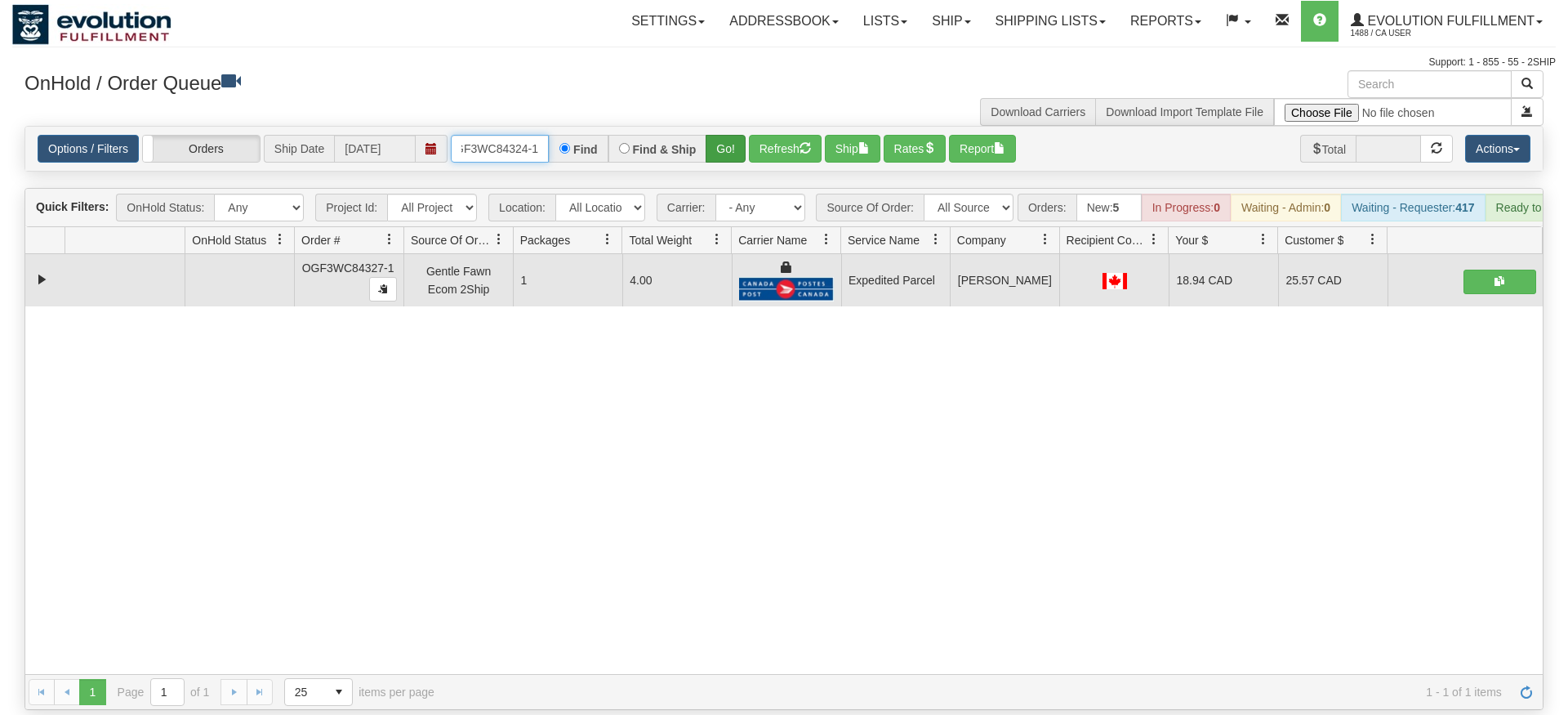
type input "OGF3WC84324-1"
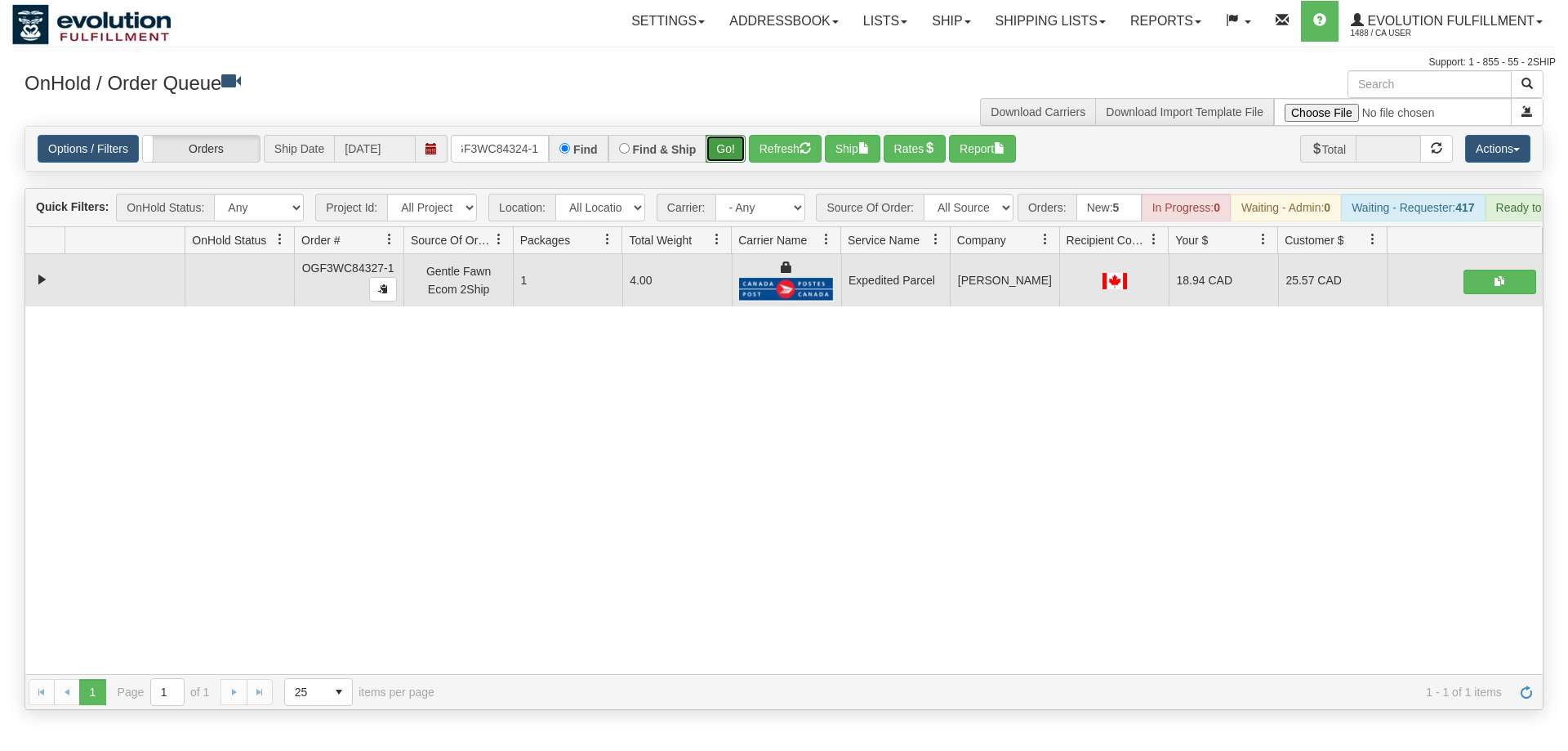
click at [731, 155] on div "Is equal to Is not equal to Contains Does not contains CAD USD EUR ZAR RON ANG …" at bounding box center [783, 418] width 1543 height 584
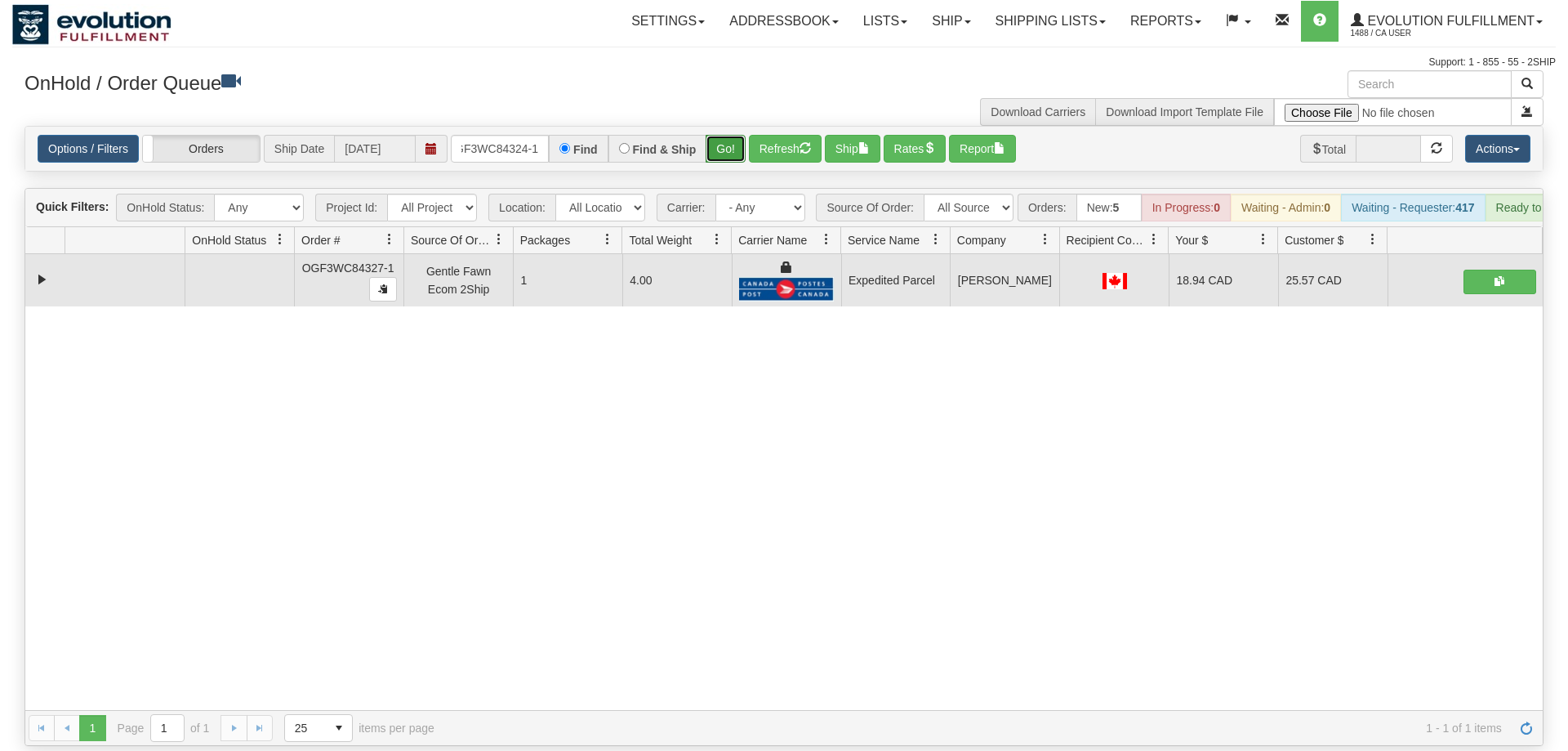
click at [732, 135] on button "Go!" at bounding box center [725, 149] width 40 height 28
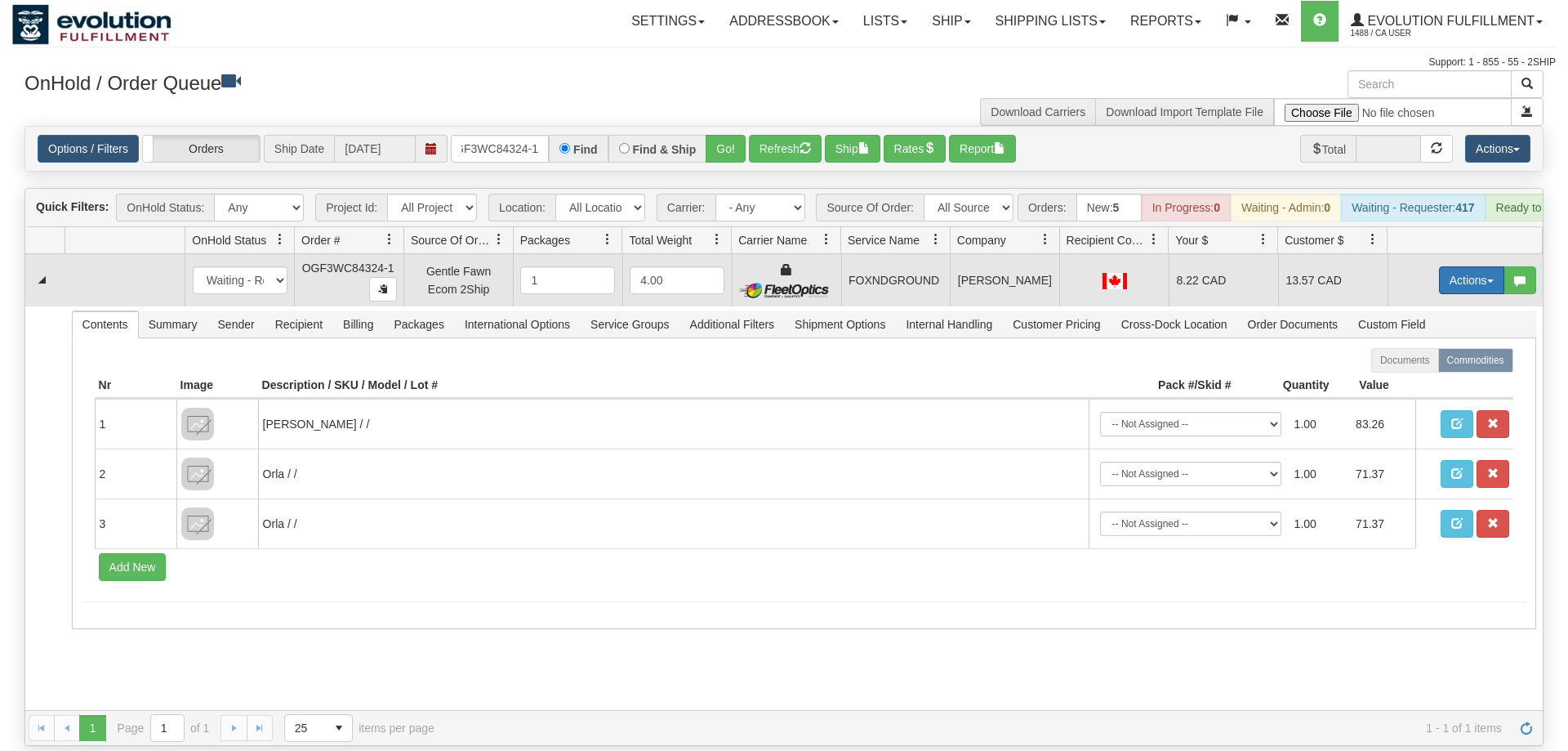
click at [1485, 267] on button "Actions" at bounding box center [1471, 280] width 66 height 28
click at [1398, 368] on span "Ship" at bounding box center [1407, 374] width 34 height 13
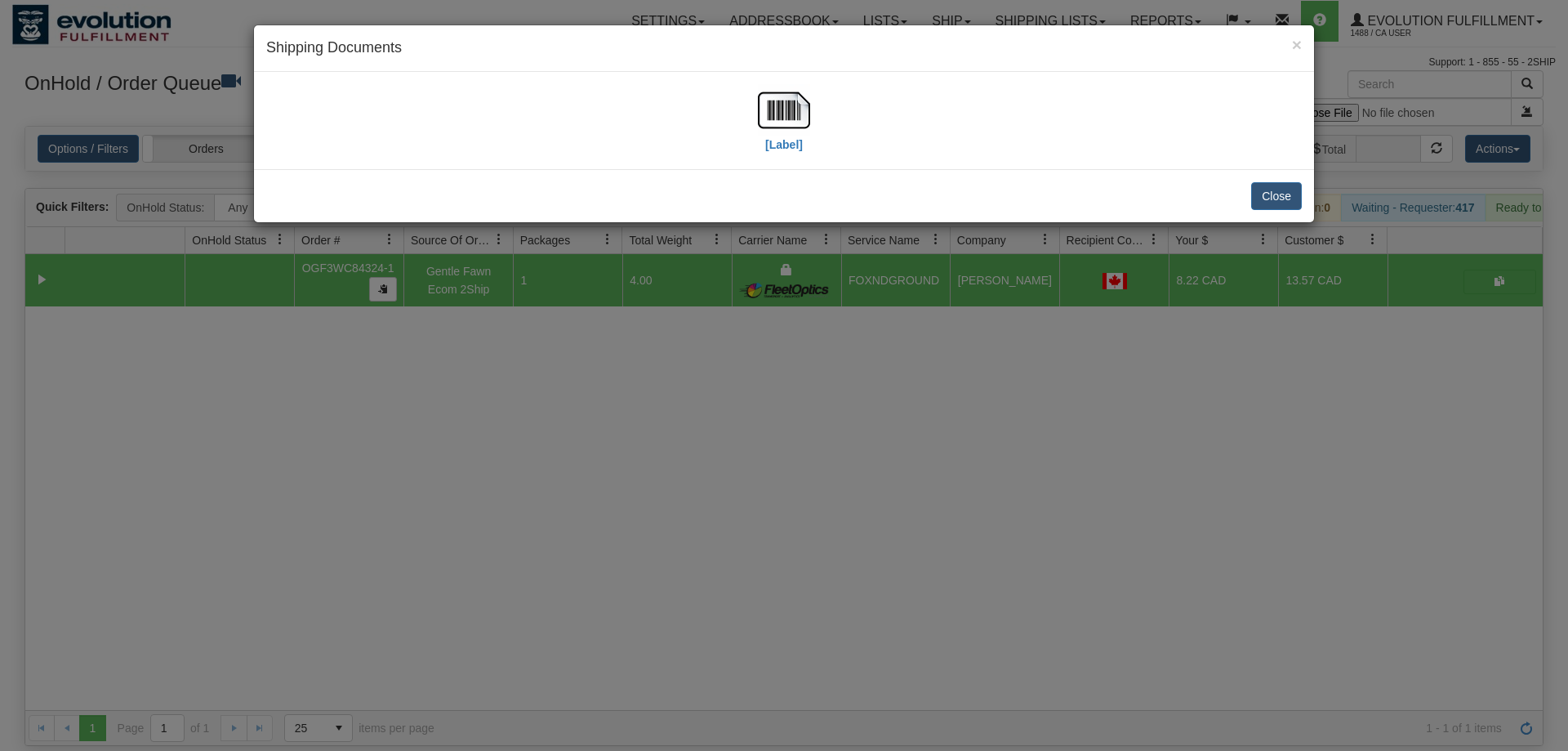
click at [730, 120] on div "[Label]" at bounding box center [784, 120] width 1036 height 73
click at [772, 109] on img at bounding box center [783, 109] width 52 height 52
click at [708, 347] on div "× Shipping Documents [Label] Close" at bounding box center [784, 375] width 1568 height 751
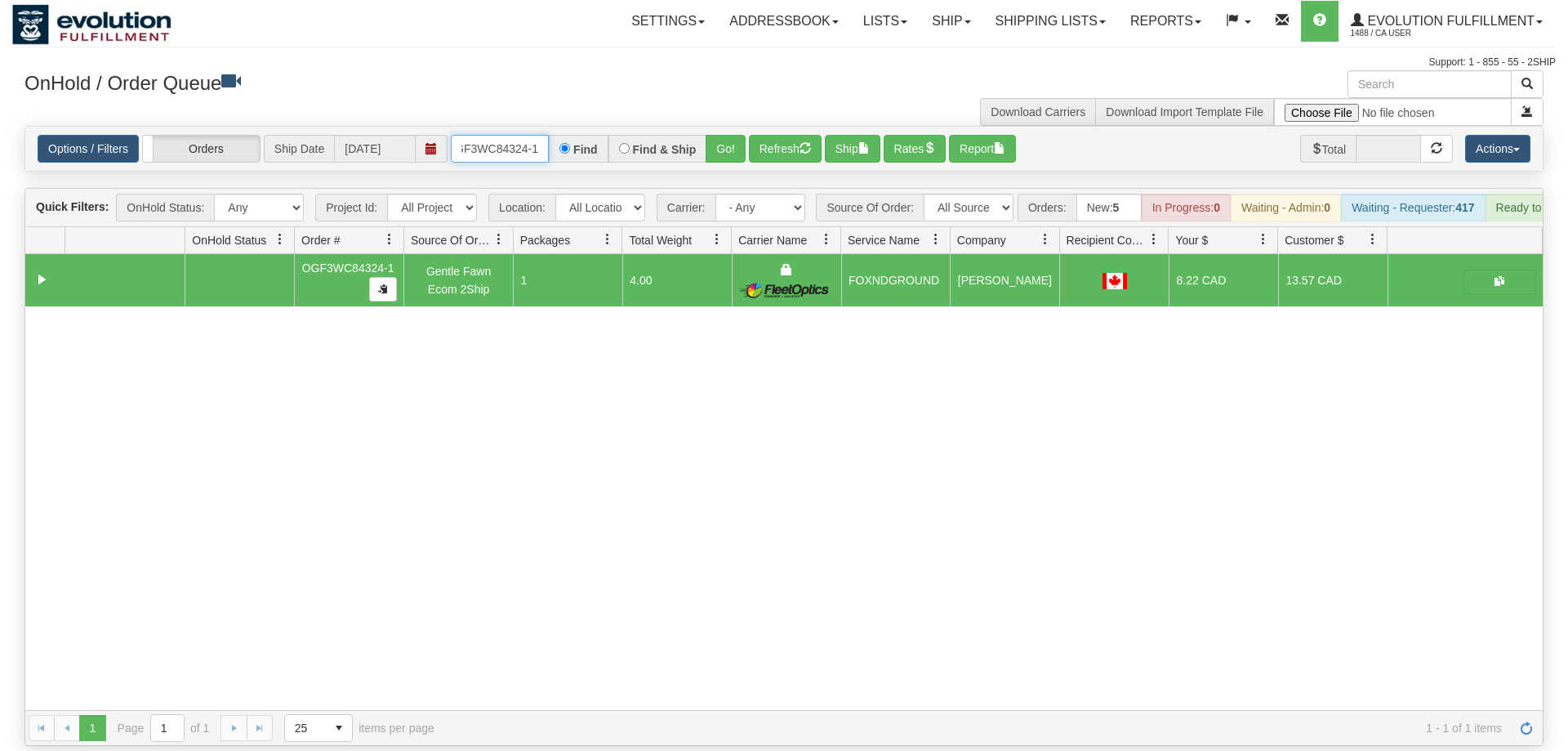
click at [515, 135] on input "OGF3WC84324-1" at bounding box center [500, 149] width 98 height 28
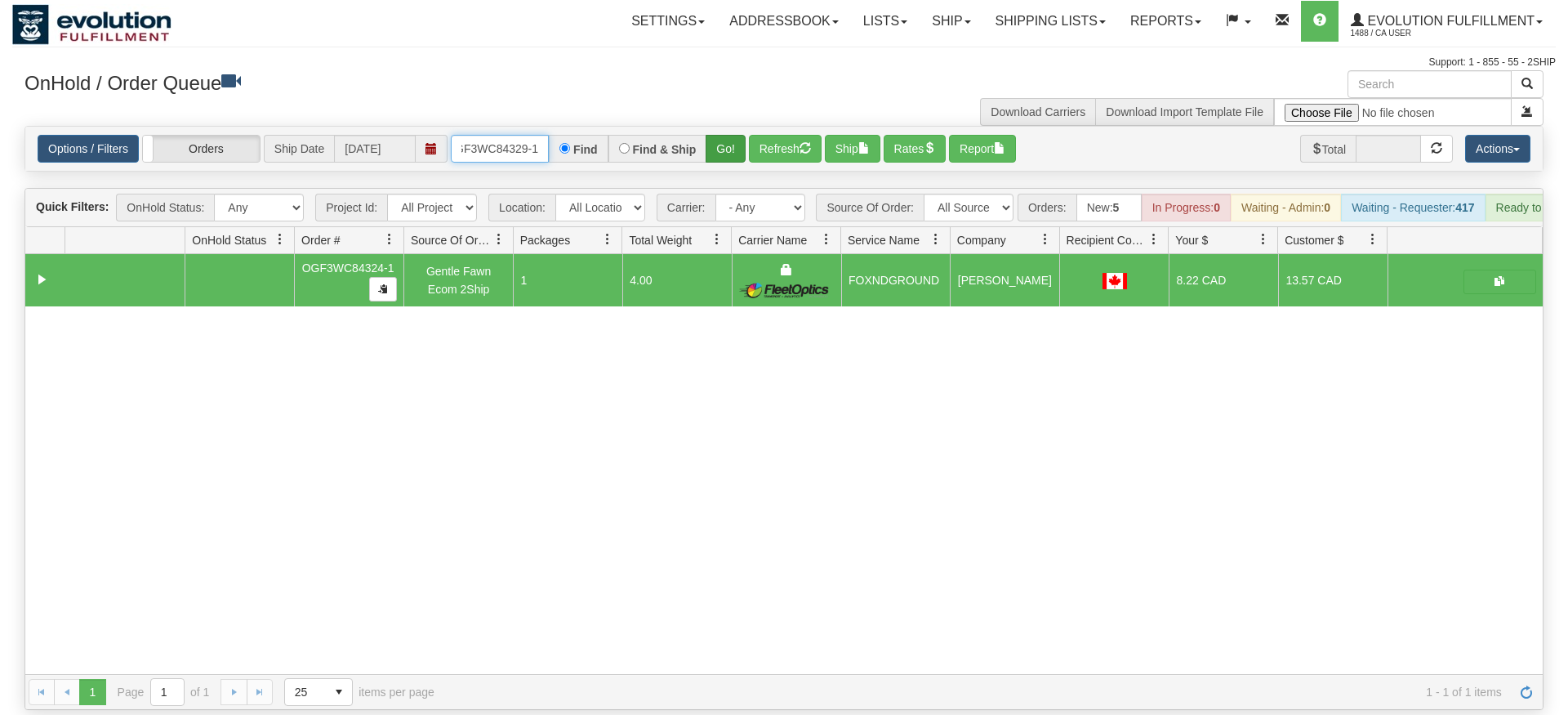
type input "OGF3WC84329-1"
click at [728, 166] on div "Is equal to Is not equal to Contains Does not contains CAD USD EUR ZAR RON ANG …" at bounding box center [783, 418] width 1543 height 584
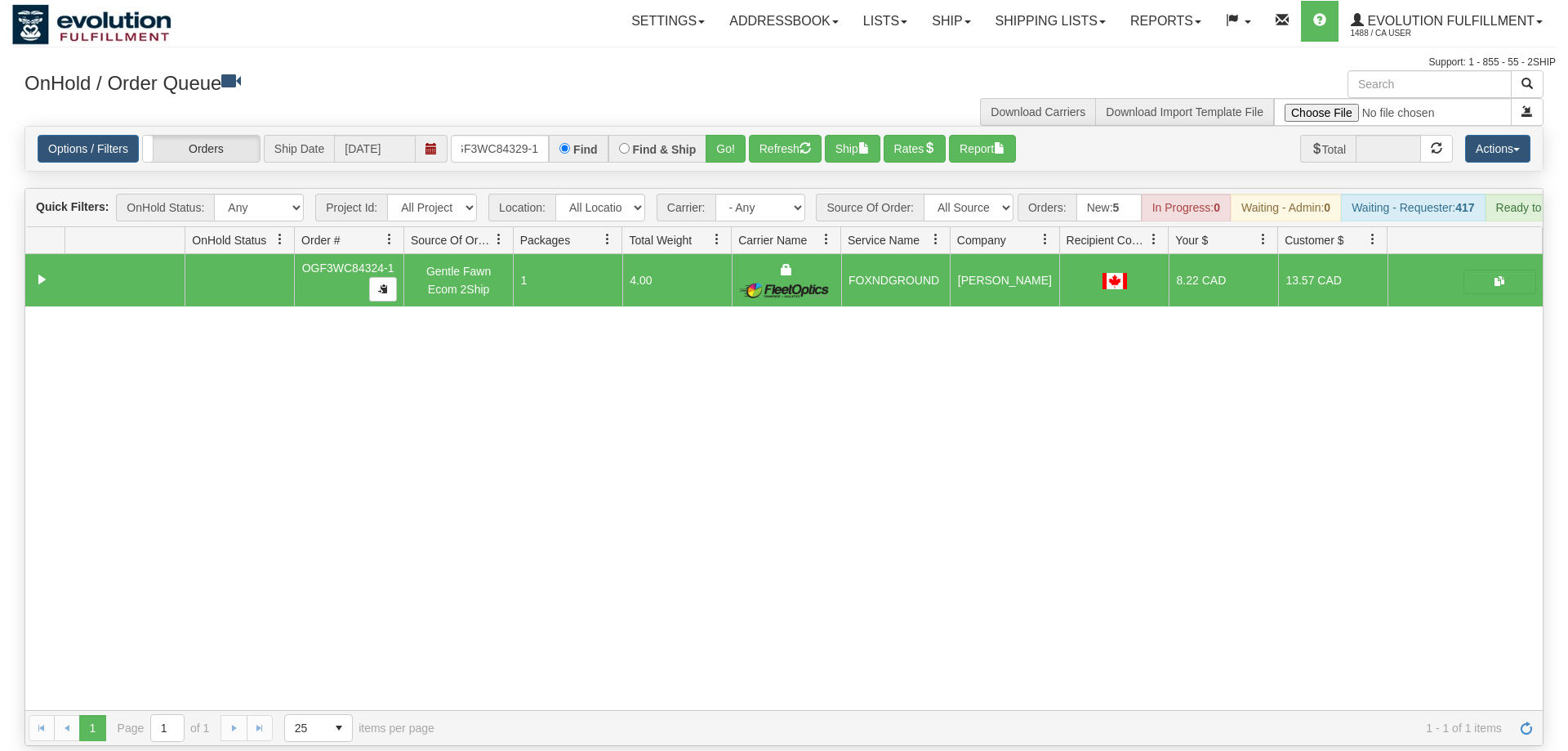
click at [730, 143] on div "Options / Filters Group Shipments Orders Ship Date 08/11/2025 OGF3WC84329-1 Fin…" at bounding box center [784, 149] width 1518 height 44
click at [728, 135] on button "Go!" at bounding box center [725, 149] width 40 height 28
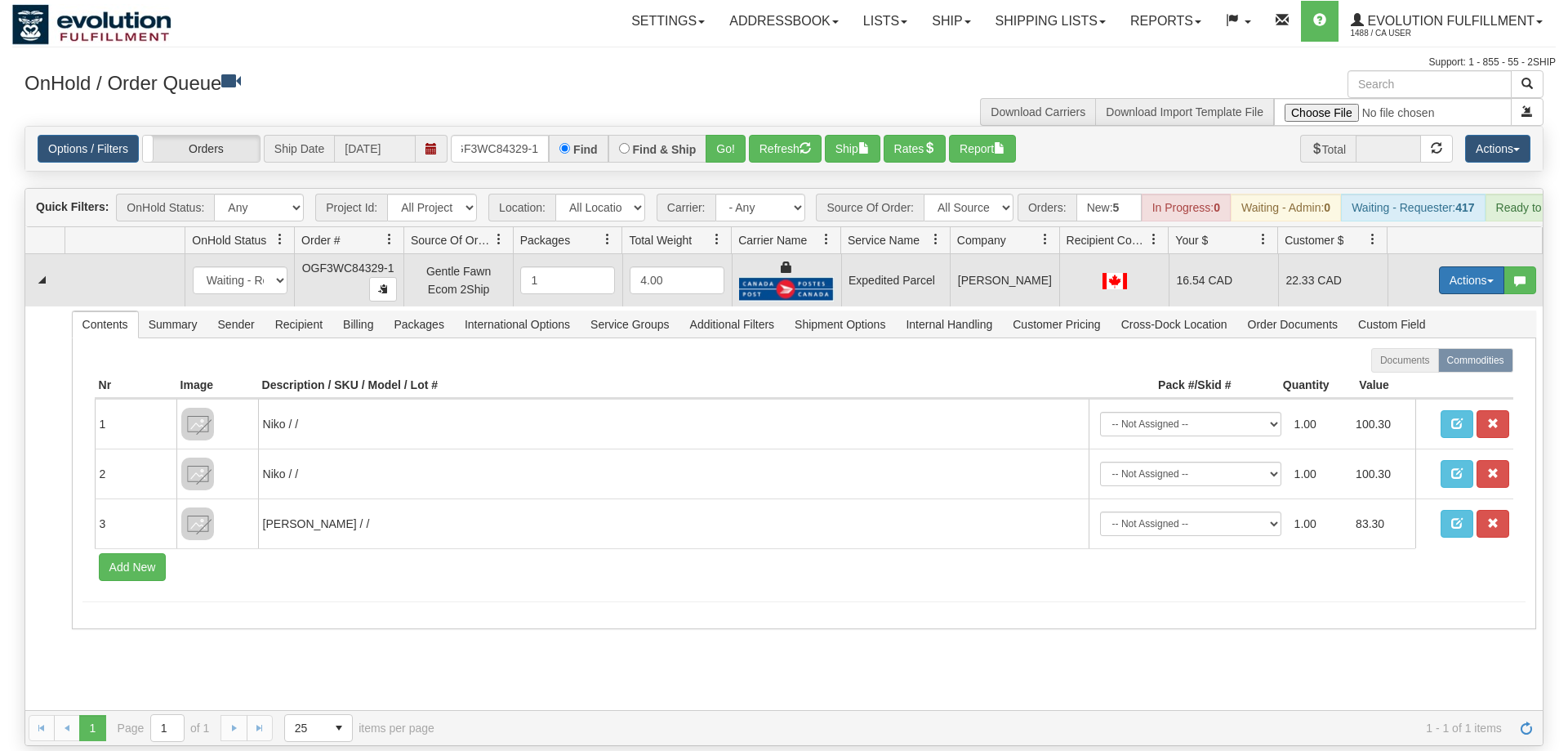
click at [1448, 267] on button "Actions" at bounding box center [1471, 280] width 66 height 28
click at [1413, 368] on span "Ship" at bounding box center [1407, 374] width 34 height 13
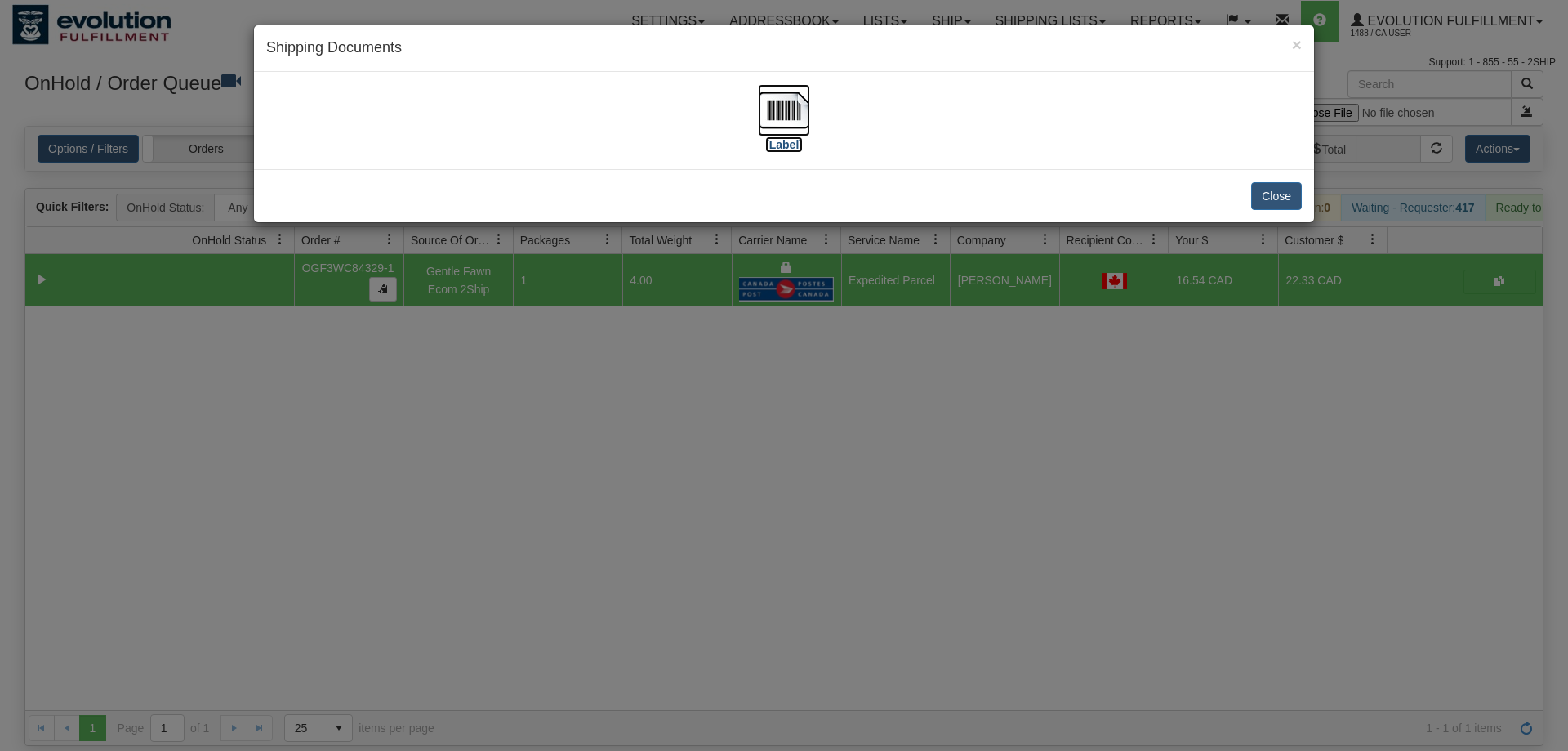
click at [787, 140] on label "[Label]" at bounding box center [784, 144] width 38 height 16
click at [757, 320] on div "× Shipping Documents [Label] Close" at bounding box center [784, 375] width 1568 height 751
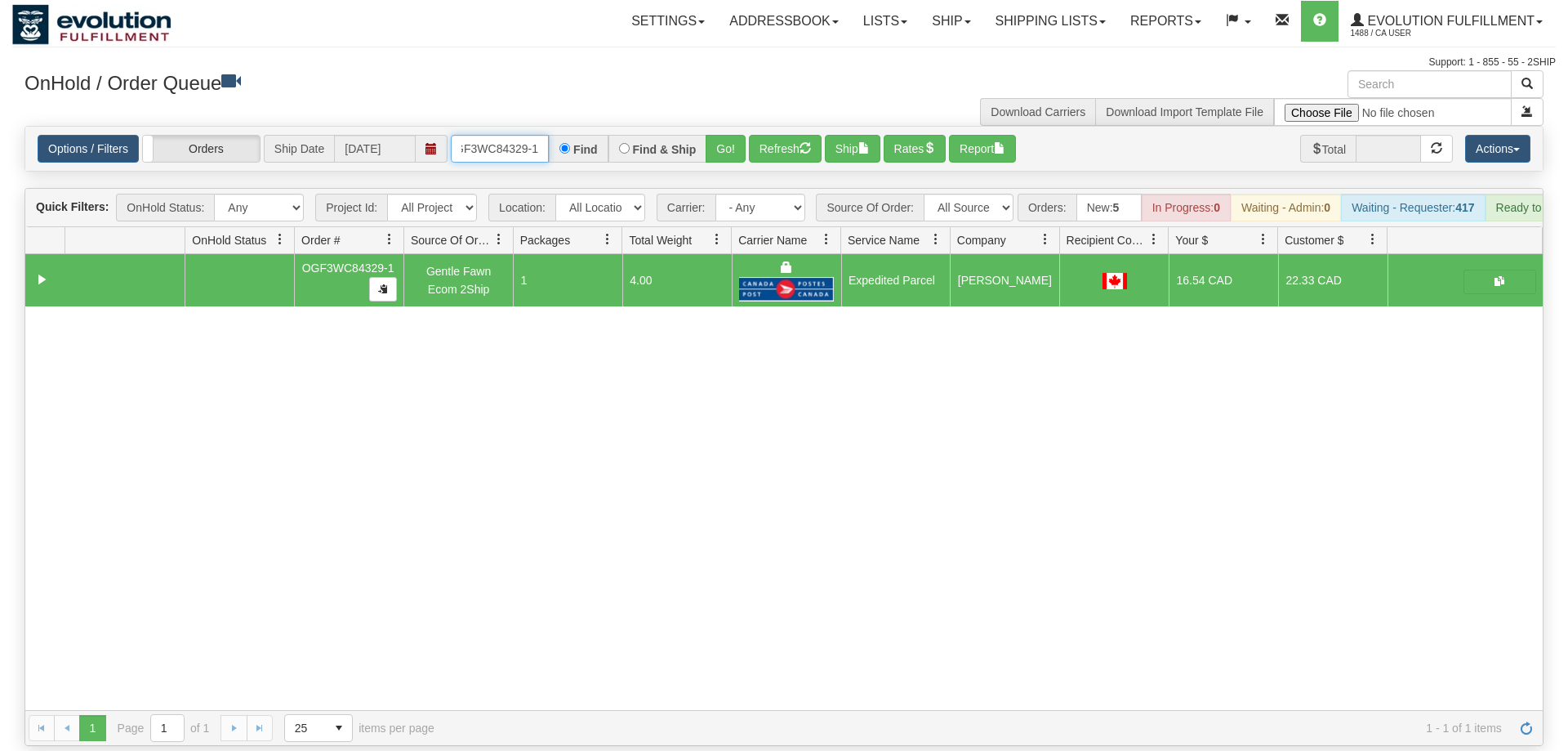
click at [495, 135] on input "OGF3WC84329-1" at bounding box center [500, 149] width 98 height 28
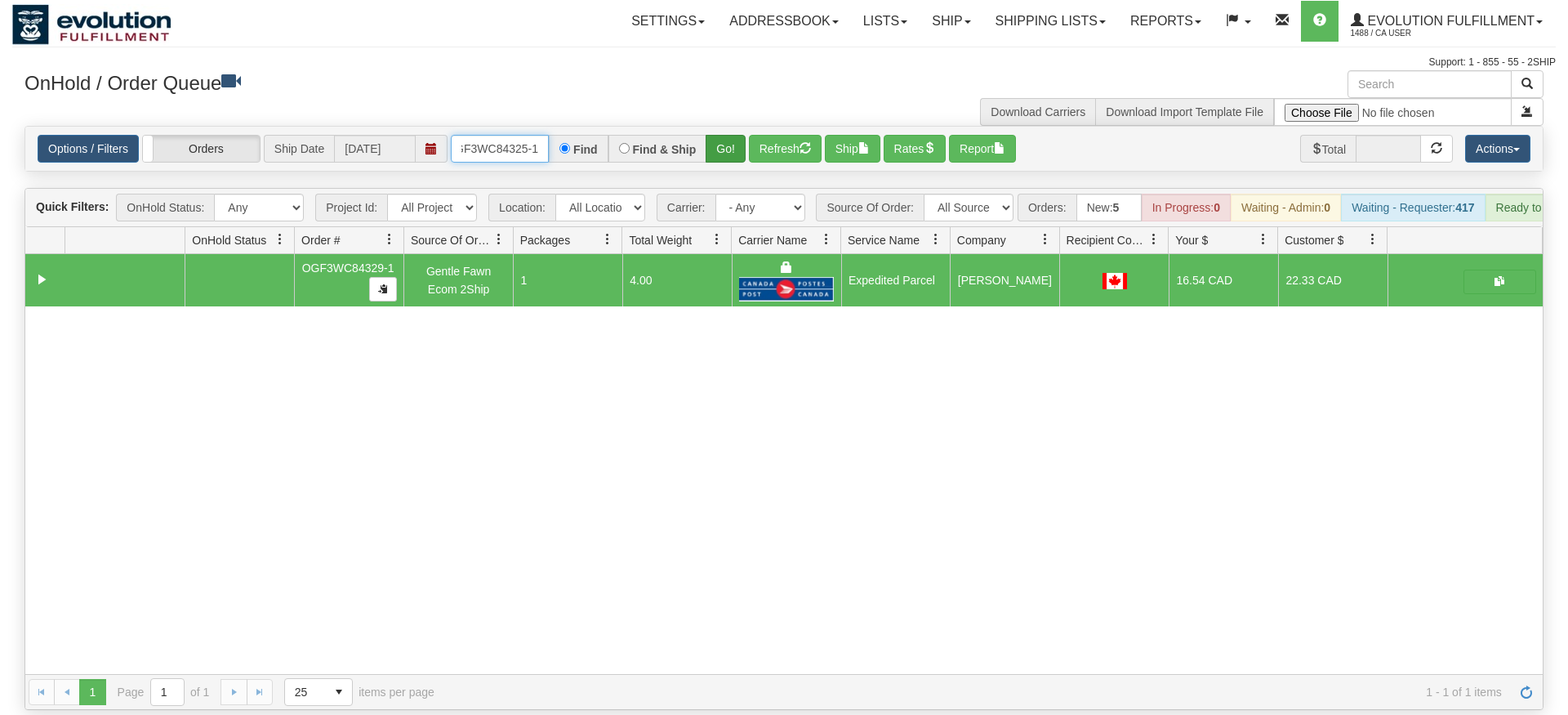
type input "OGF3WC84325-1"
click at [729, 173] on div "Is equal to Is not equal to Contains Does not contains CAD USD EUR ZAR RON ANG …" at bounding box center [783, 418] width 1543 height 584
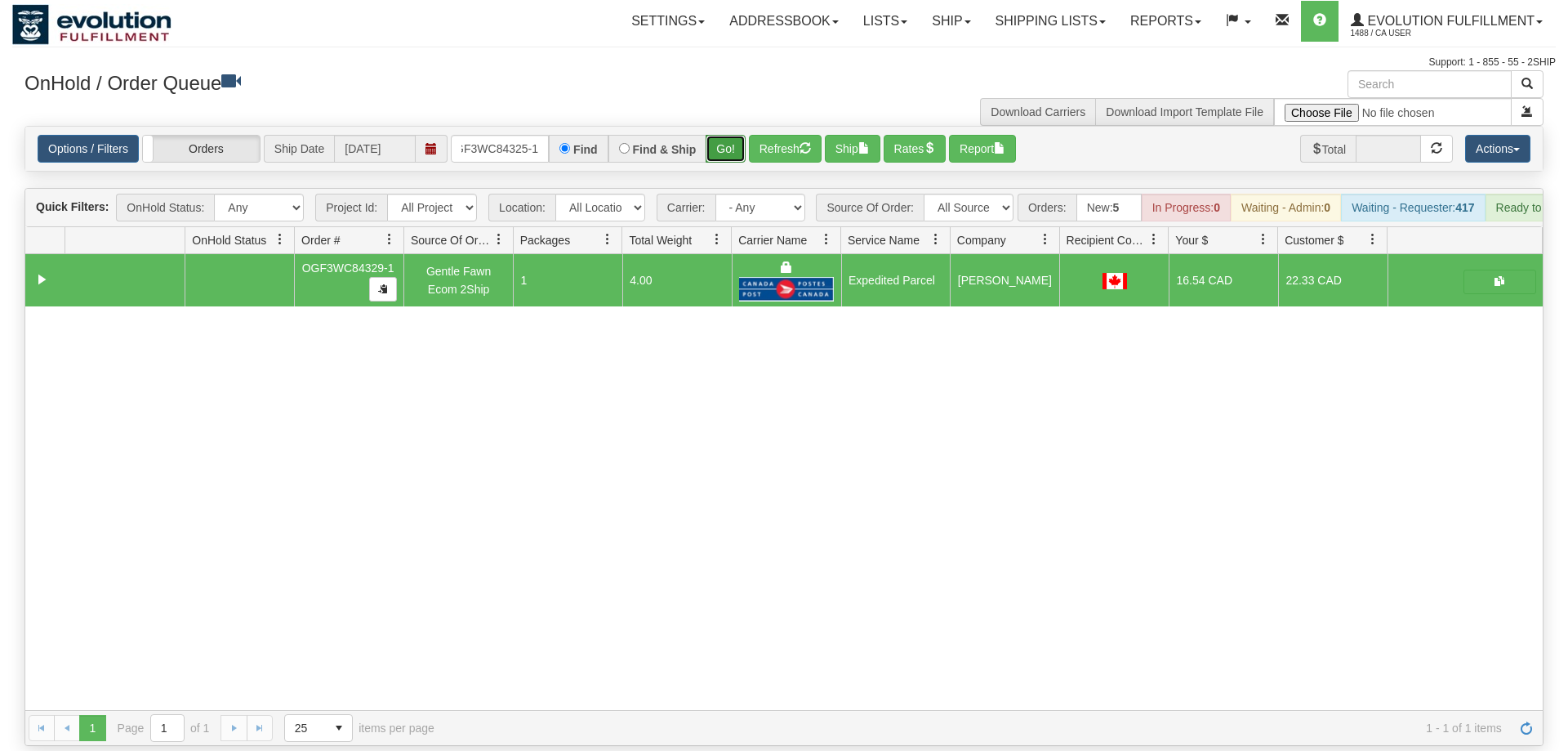
click at [725, 135] on button "Go!" at bounding box center [725, 149] width 40 height 28
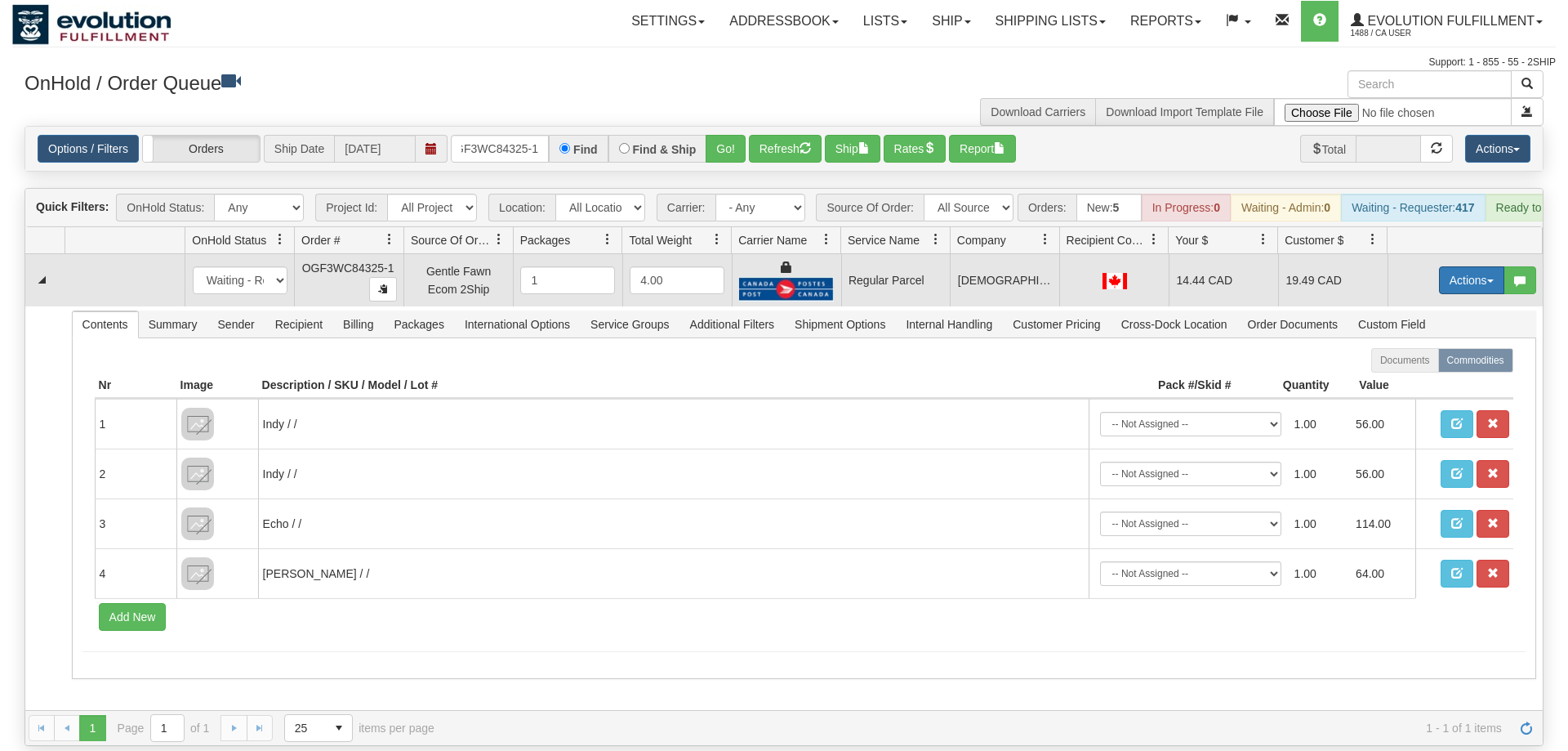
click at [1457, 267] on button "Actions" at bounding box center [1471, 280] width 66 height 28
click at [1434, 347] on span "Rate All Services" at bounding box center [1438, 353] width 98 height 13
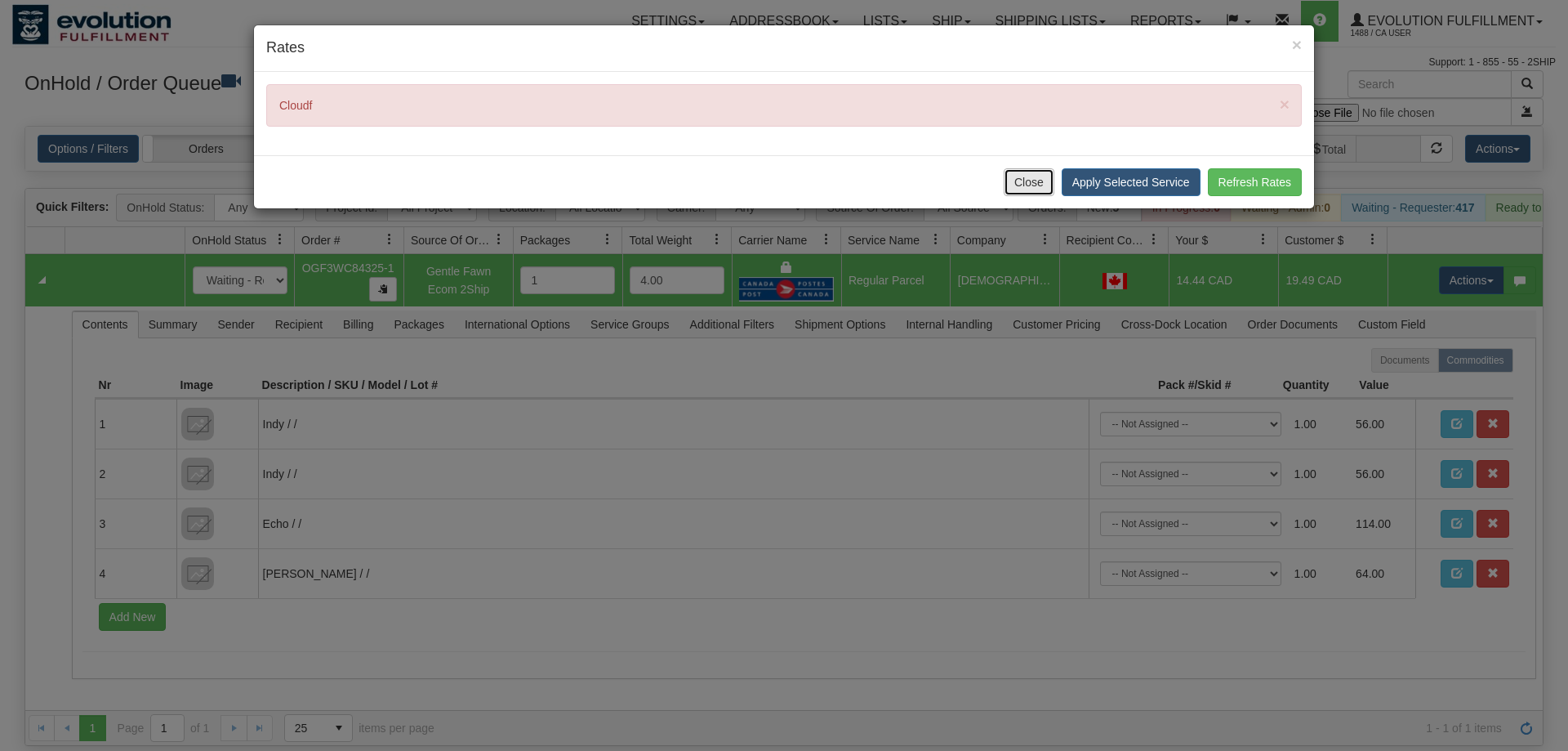
click at [1033, 185] on button "Close" at bounding box center [1028, 182] width 50 height 28
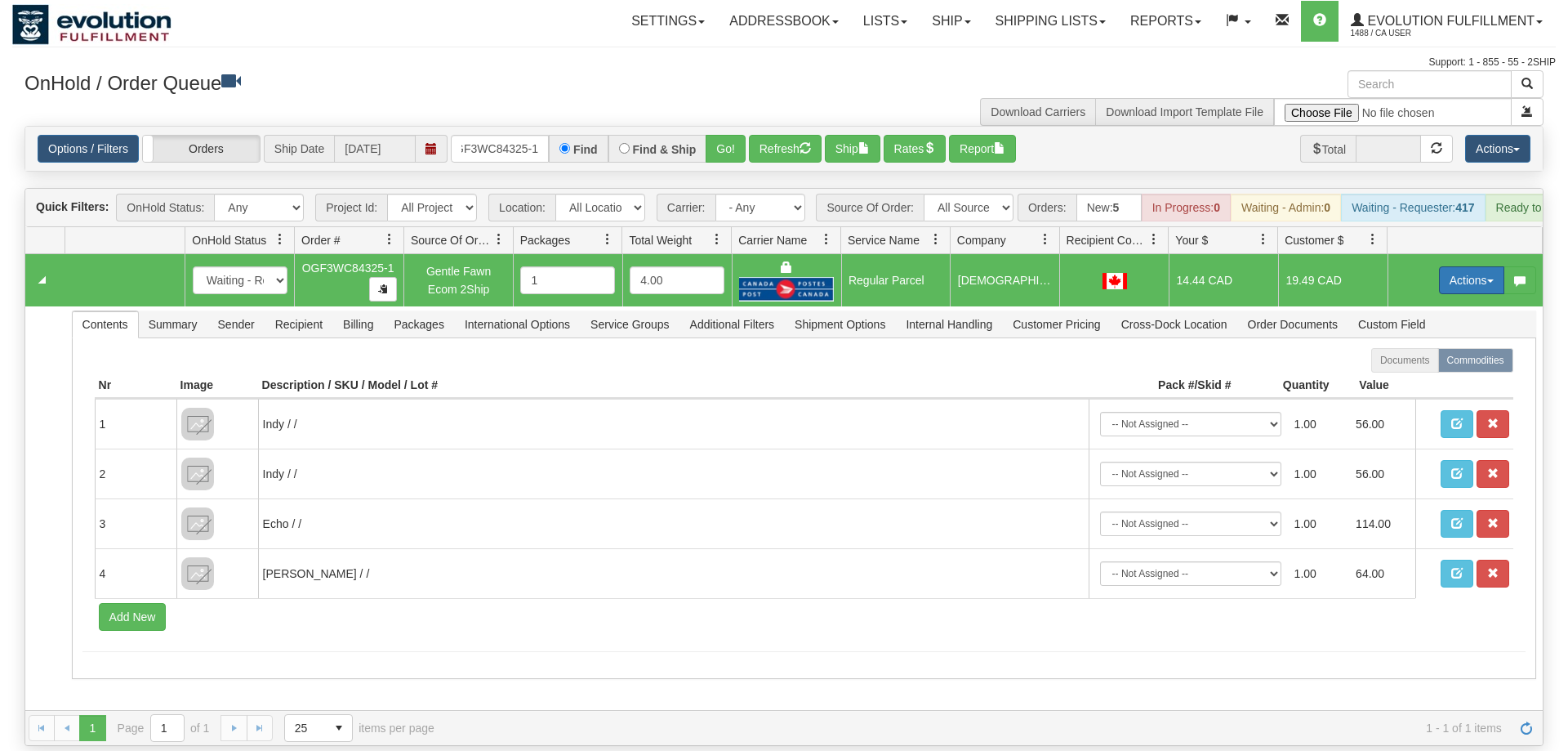
click at [1459, 269] on button "Actions" at bounding box center [1471, 280] width 66 height 28
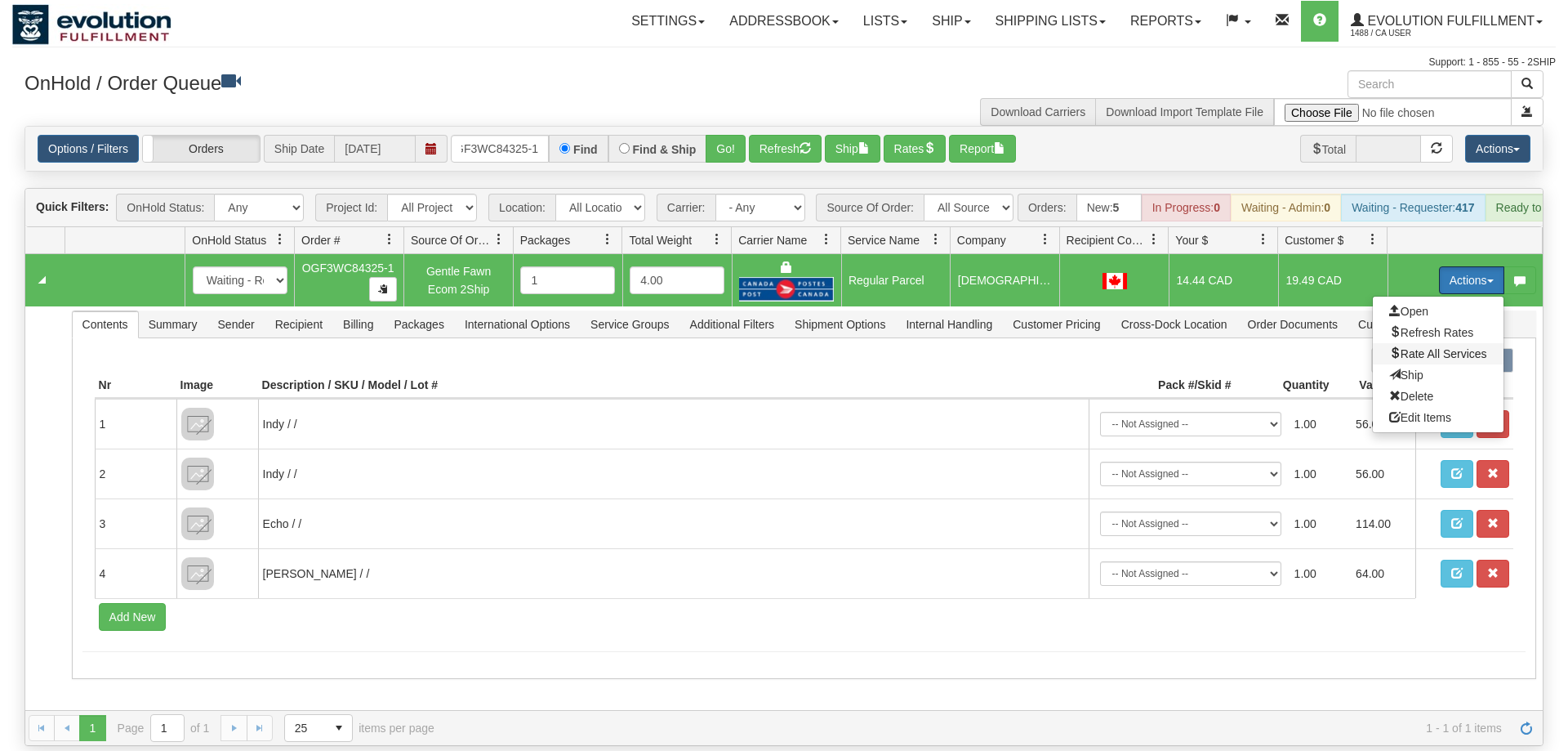
click at [1453, 347] on span "Rate All Services" at bounding box center [1438, 353] width 98 height 13
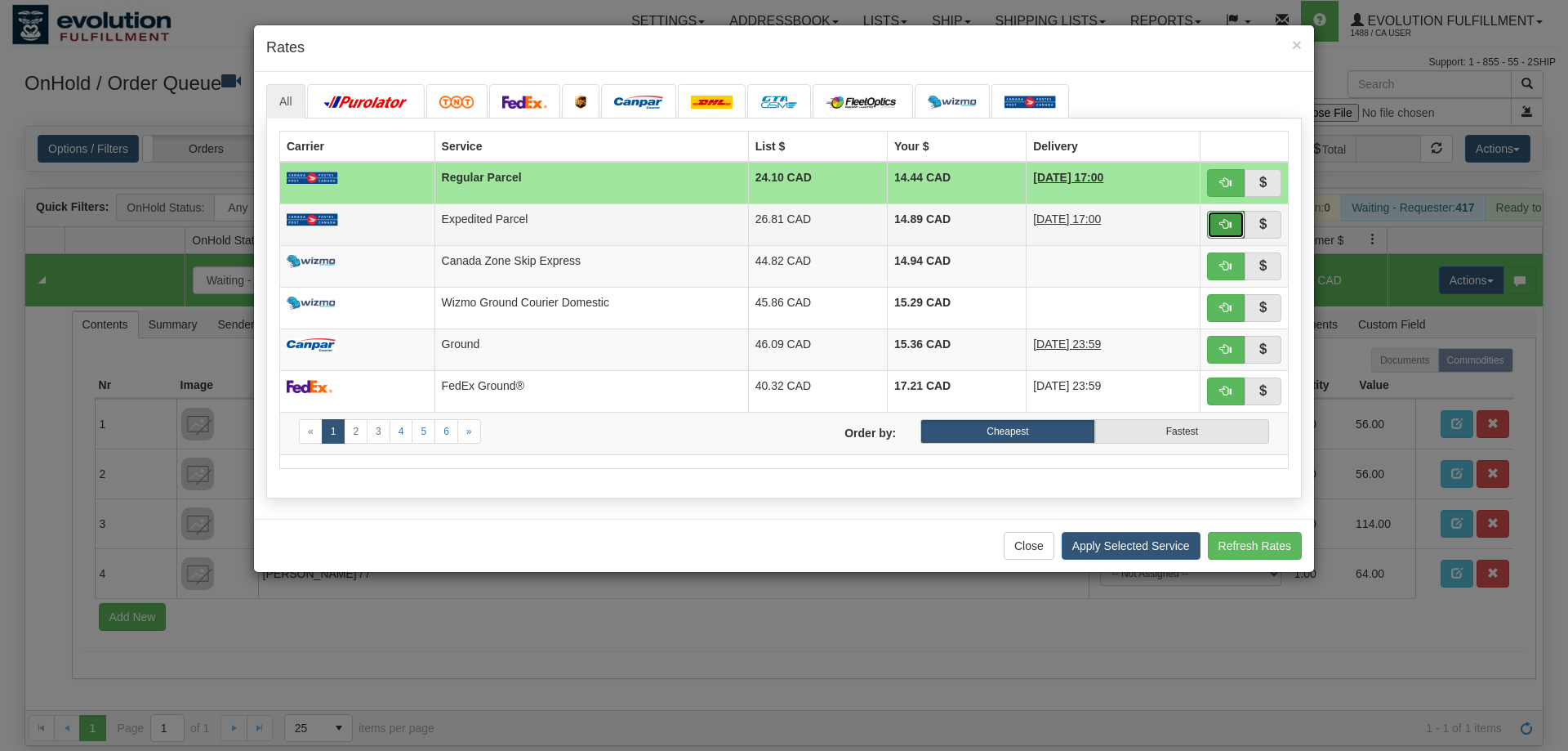
click at [1220, 216] on button "button" at bounding box center [1226, 225] width 38 height 28
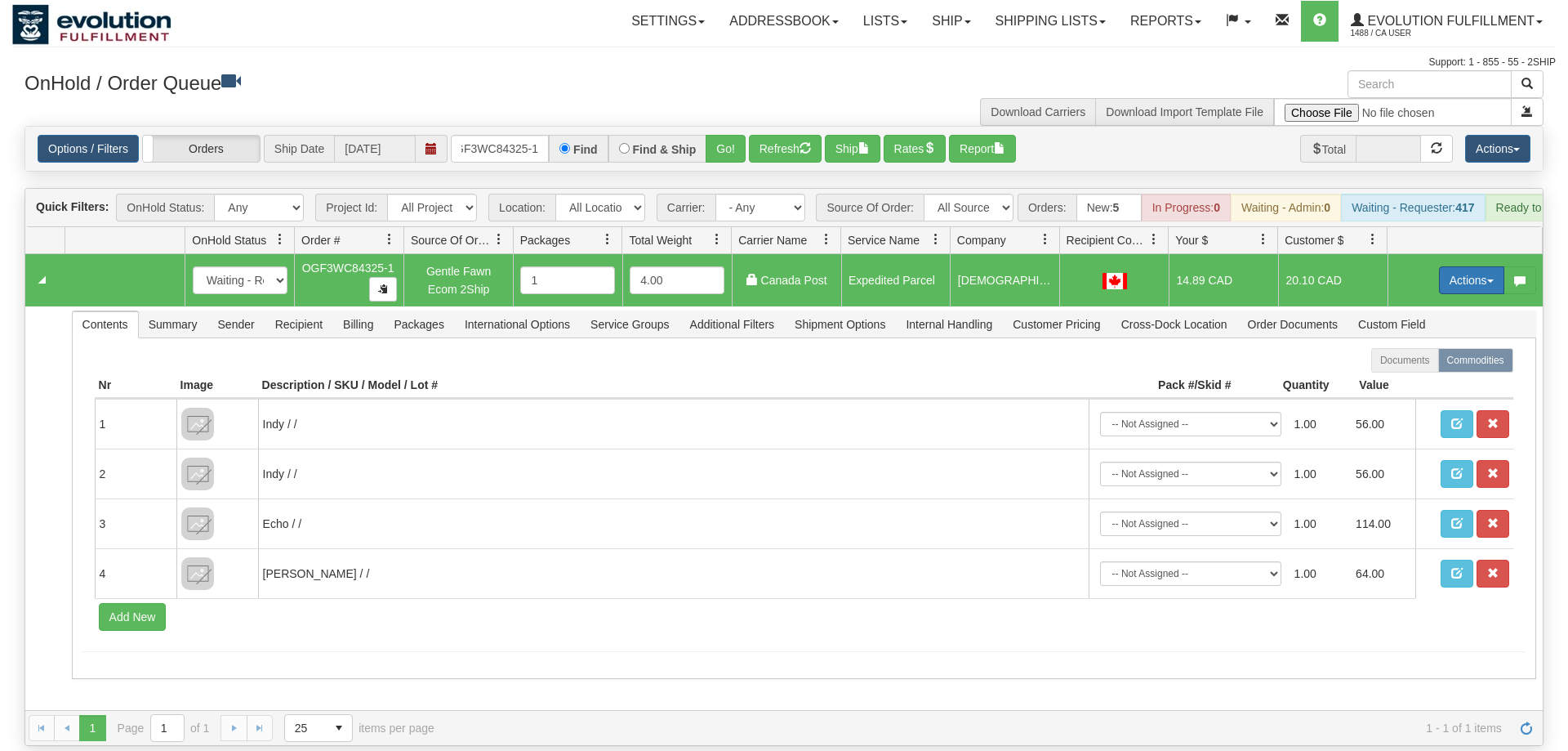
click at [1461, 267] on button "Actions" at bounding box center [1471, 280] width 66 height 28
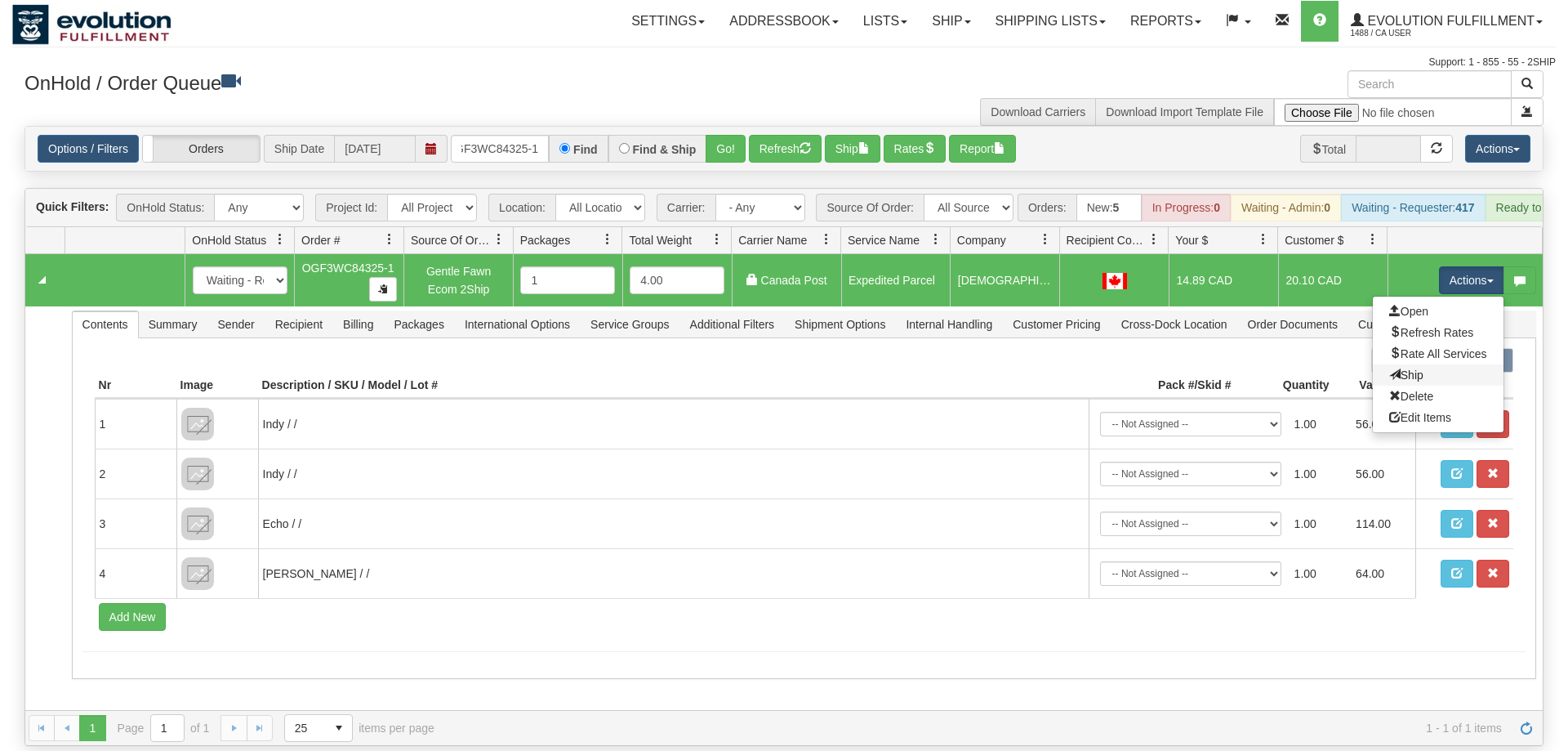
click at [1428, 365] on link "Ship" at bounding box center [1438, 375] width 131 height 21
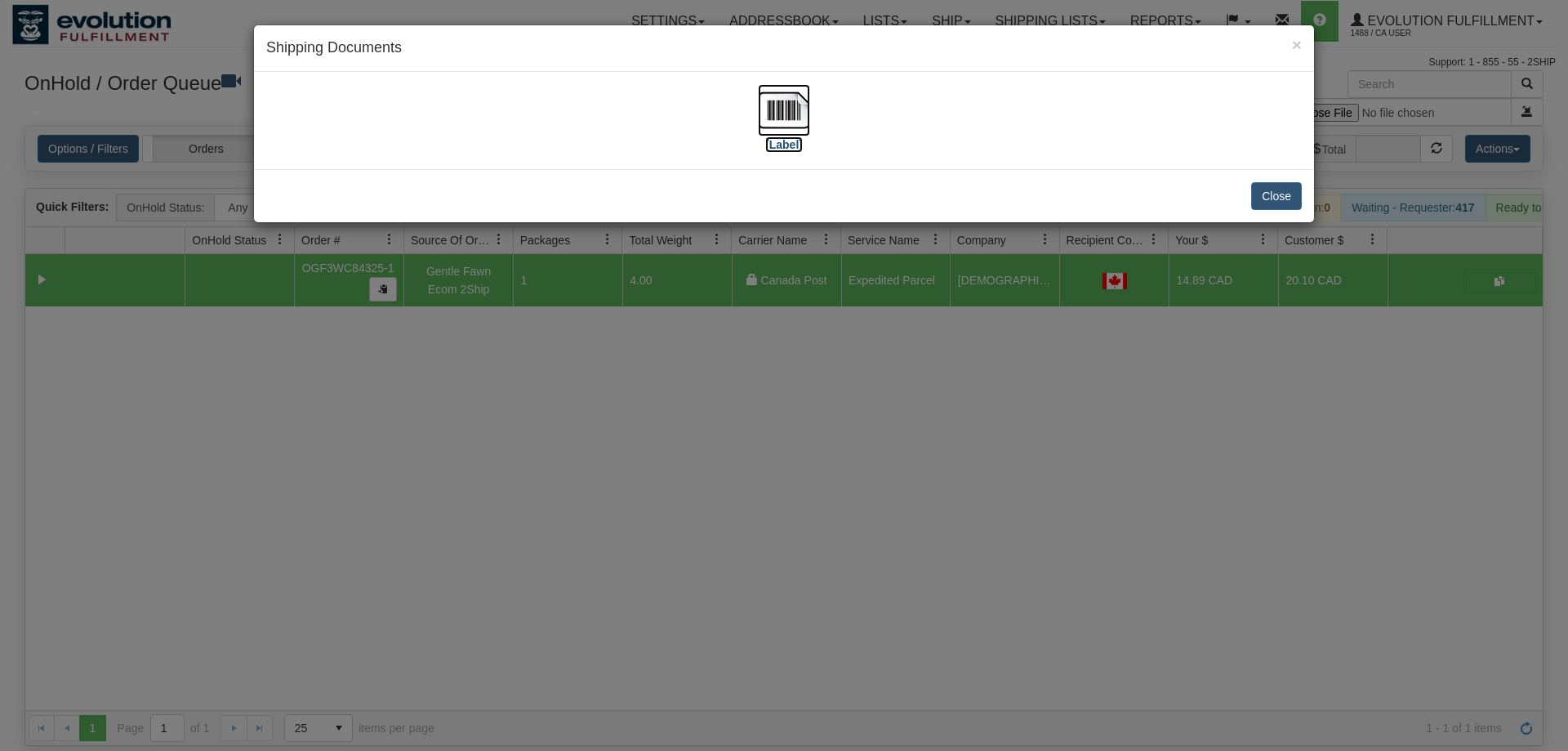
click at [769, 120] on img at bounding box center [783, 109] width 52 height 52
click at [1005, 314] on div "× Shipping Documents [Label] Close" at bounding box center [784, 375] width 1568 height 751
